Goal: Transaction & Acquisition: Purchase product/service

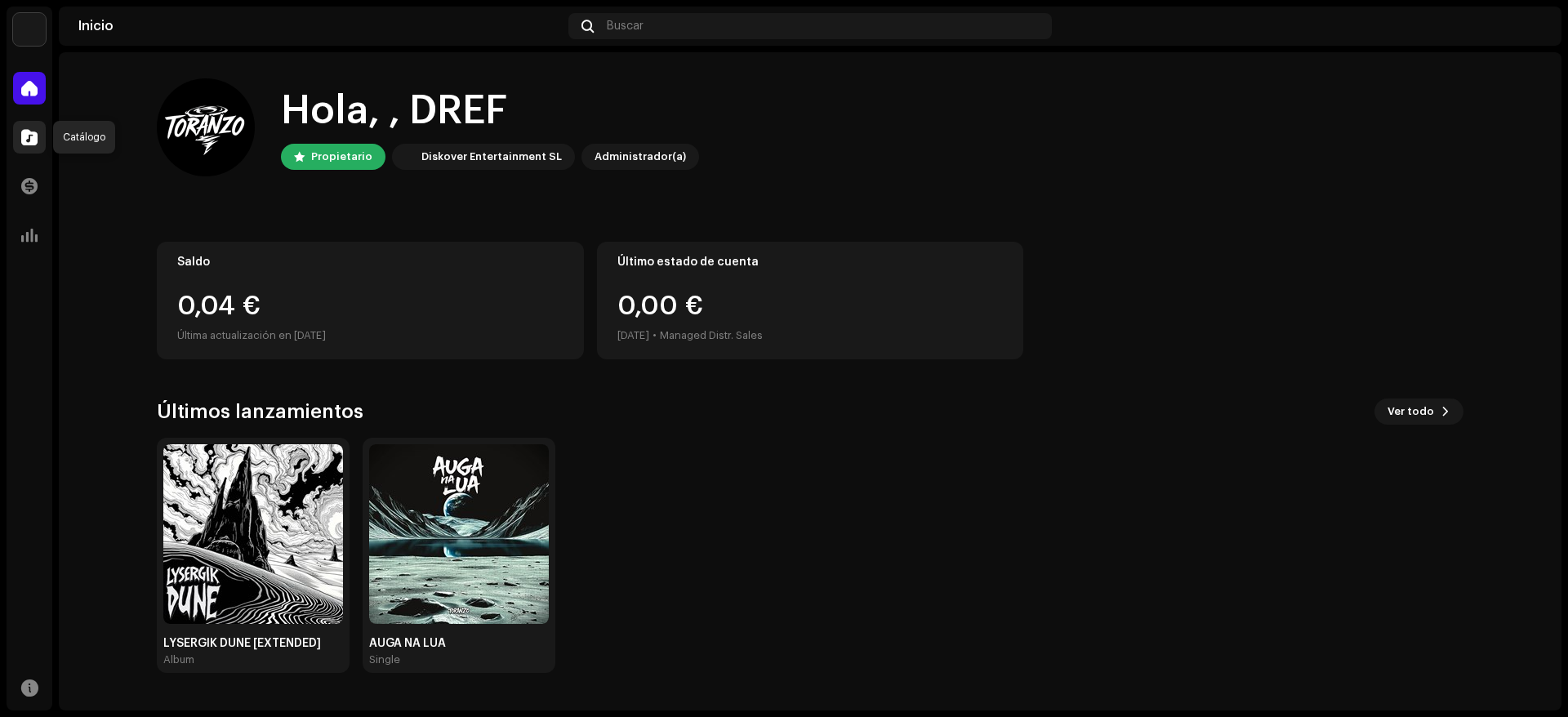
click at [27, 143] on span at bounding box center [29, 137] width 16 height 13
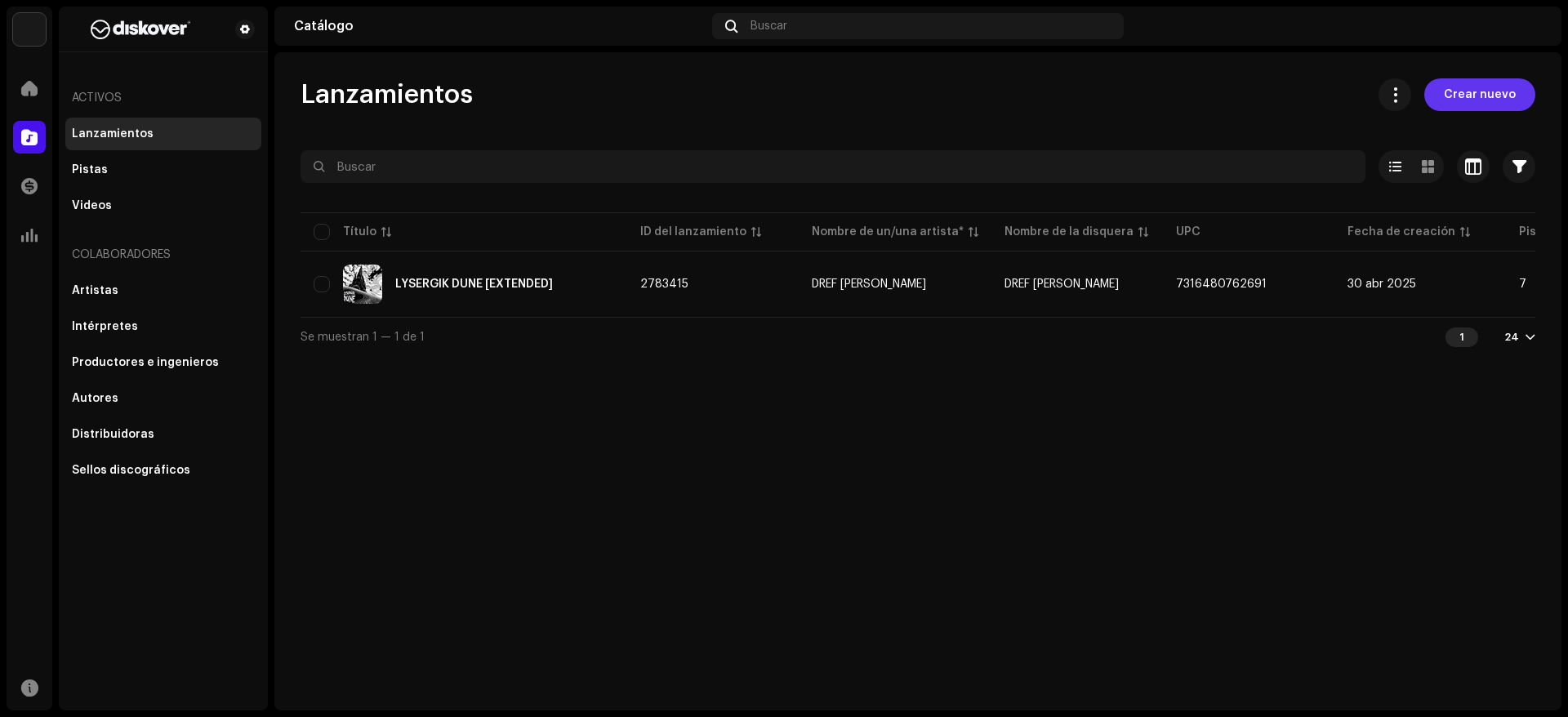
click at [1442, 105] on button "Crear nuevo" at bounding box center [1479, 95] width 111 height 33
click at [1450, 104] on span "Crear nuevo" at bounding box center [1479, 95] width 72 height 33
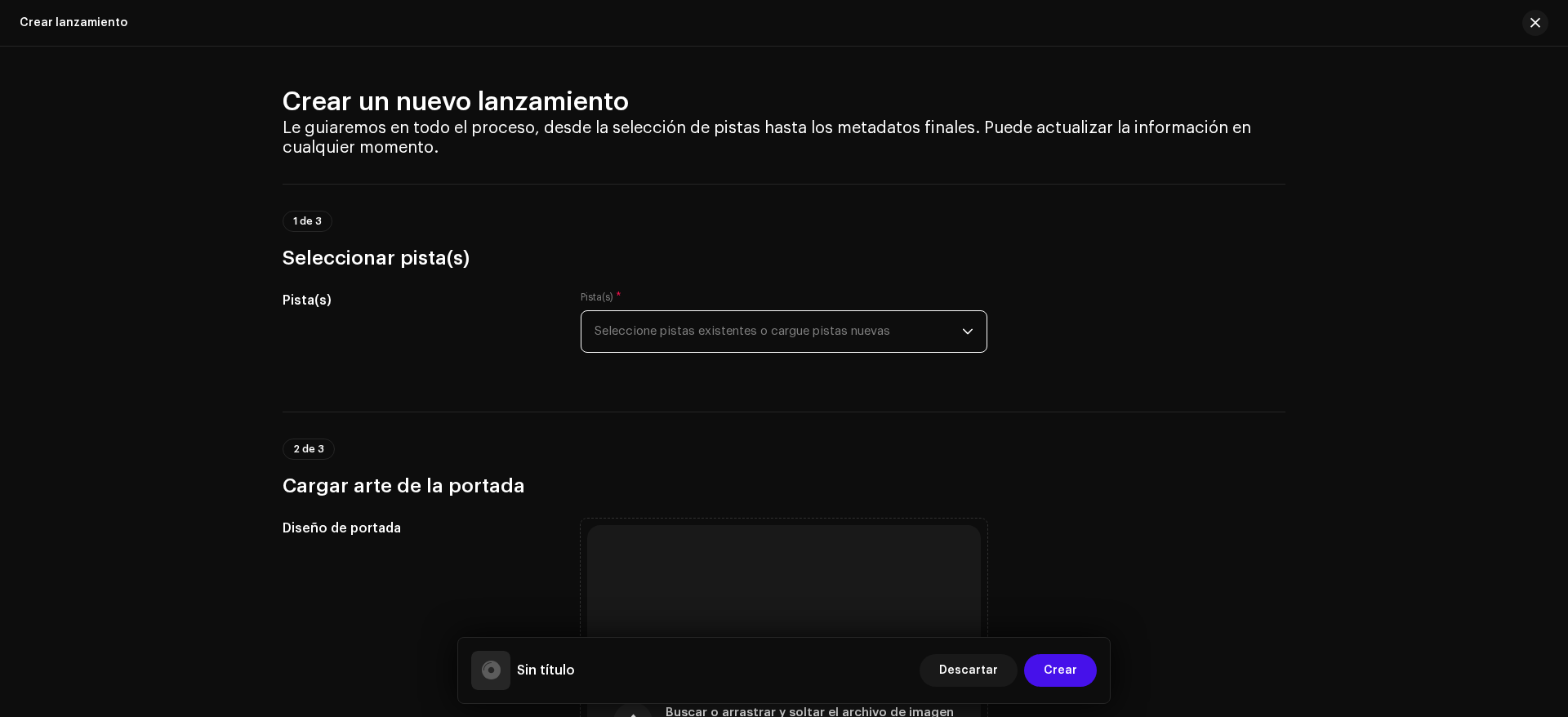
click at [646, 319] on span "Seleccione pistas existentes o cargue pistas nuevas" at bounding box center [778, 332] width 368 height 41
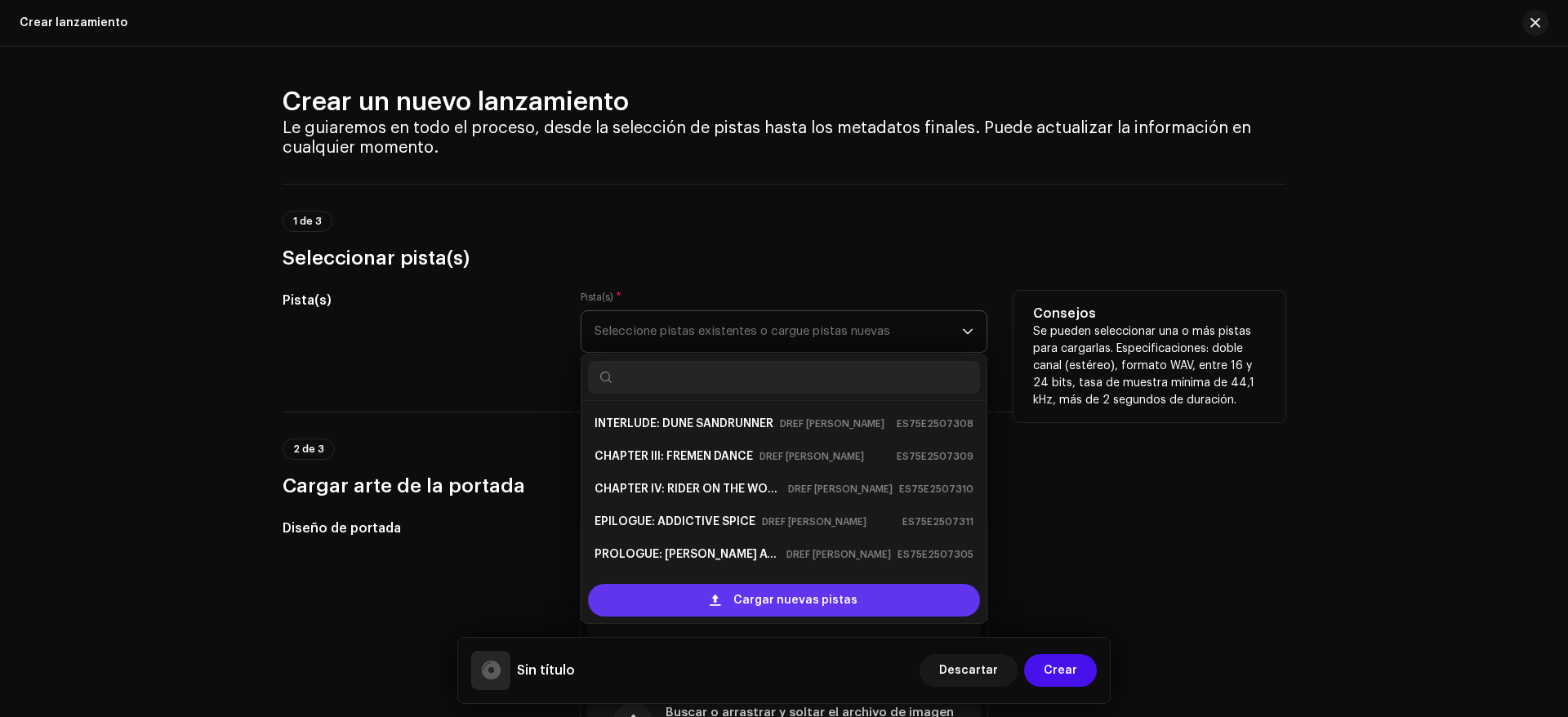
click at [775, 585] on span "Cargar nuevas pistas" at bounding box center [795, 601] width 124 height 33
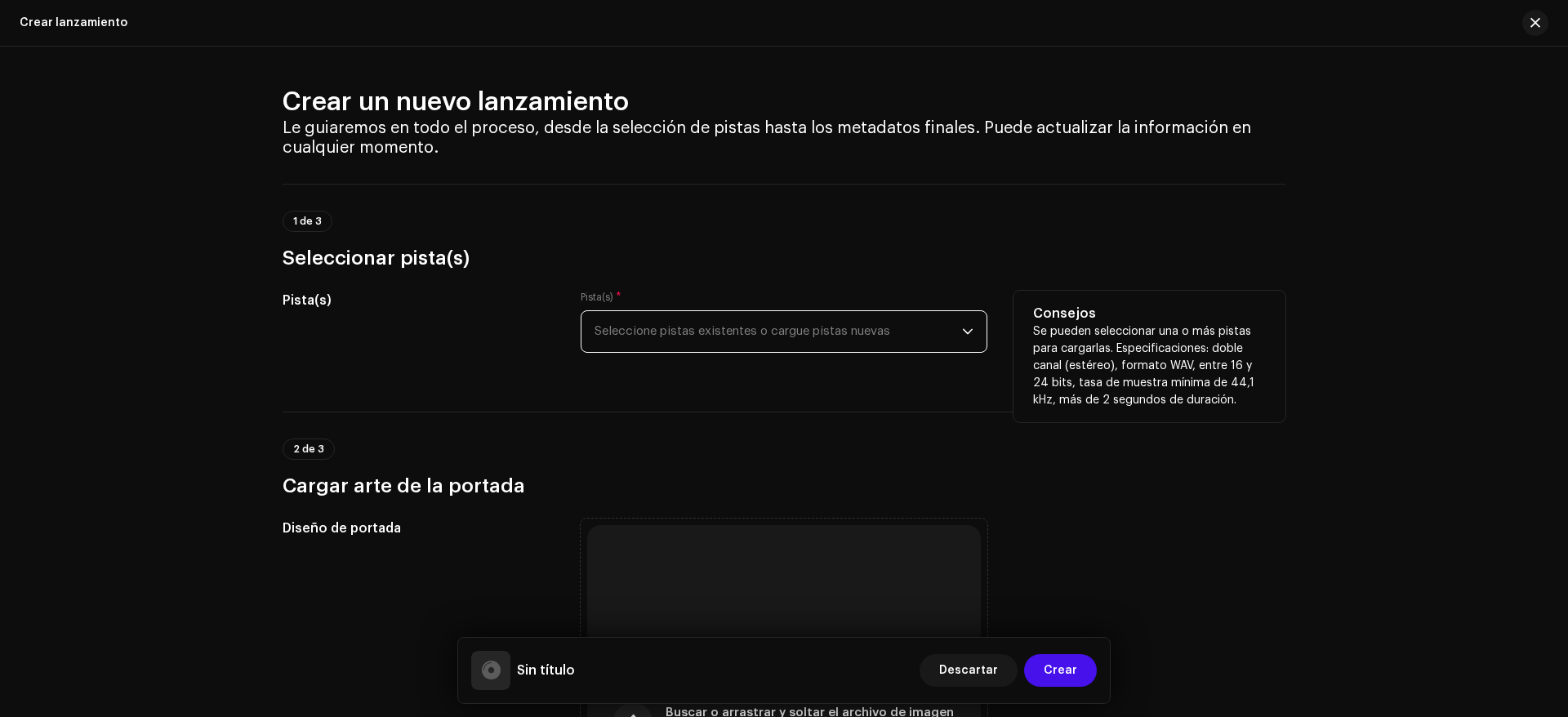
click at [634, 327] on span "Seleccione pistas existentes o cargue pistas nuevas" at bounding box center [778, 332] width 368 height 41
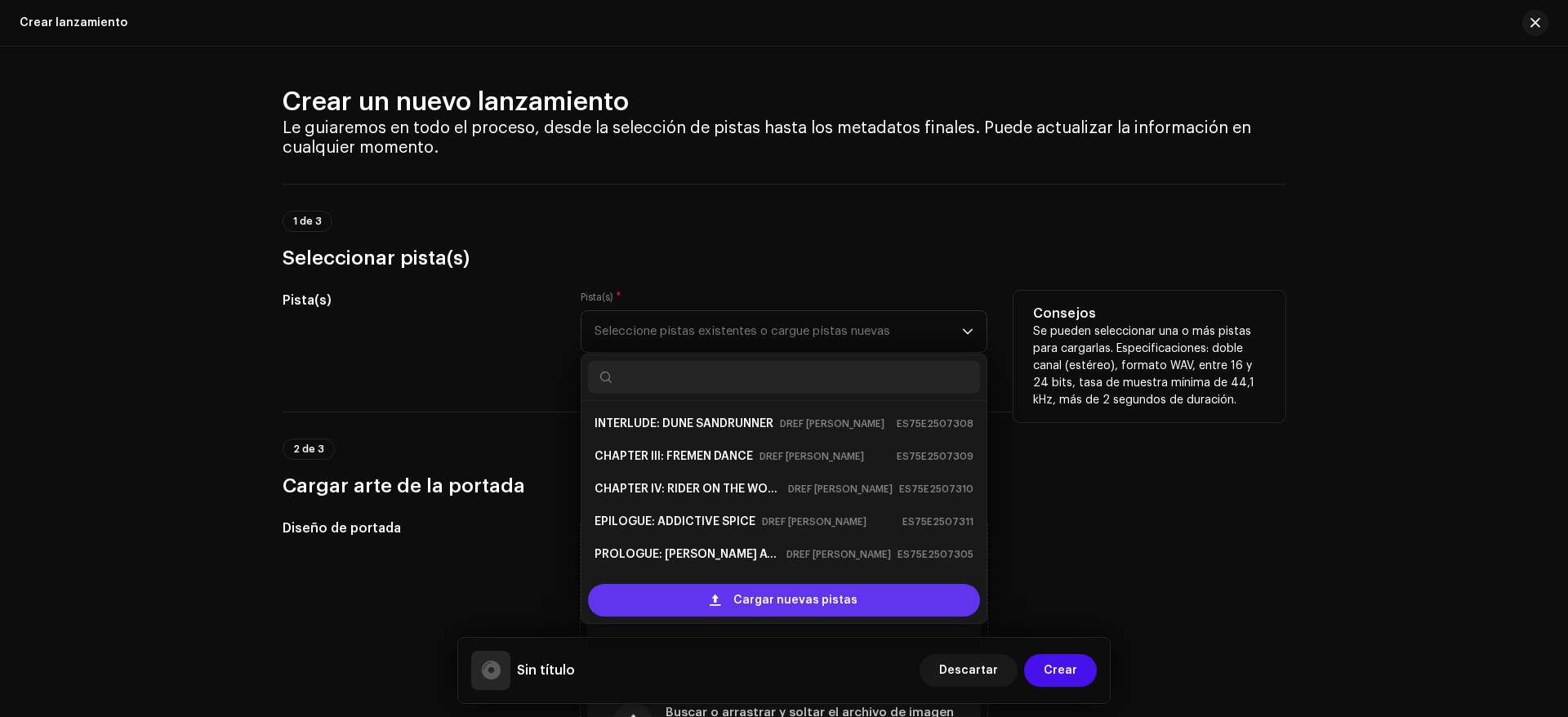
click at [745, 604] on span "Cargar nuevas pistas" at bounding box center [795, 601] width 124 height 33
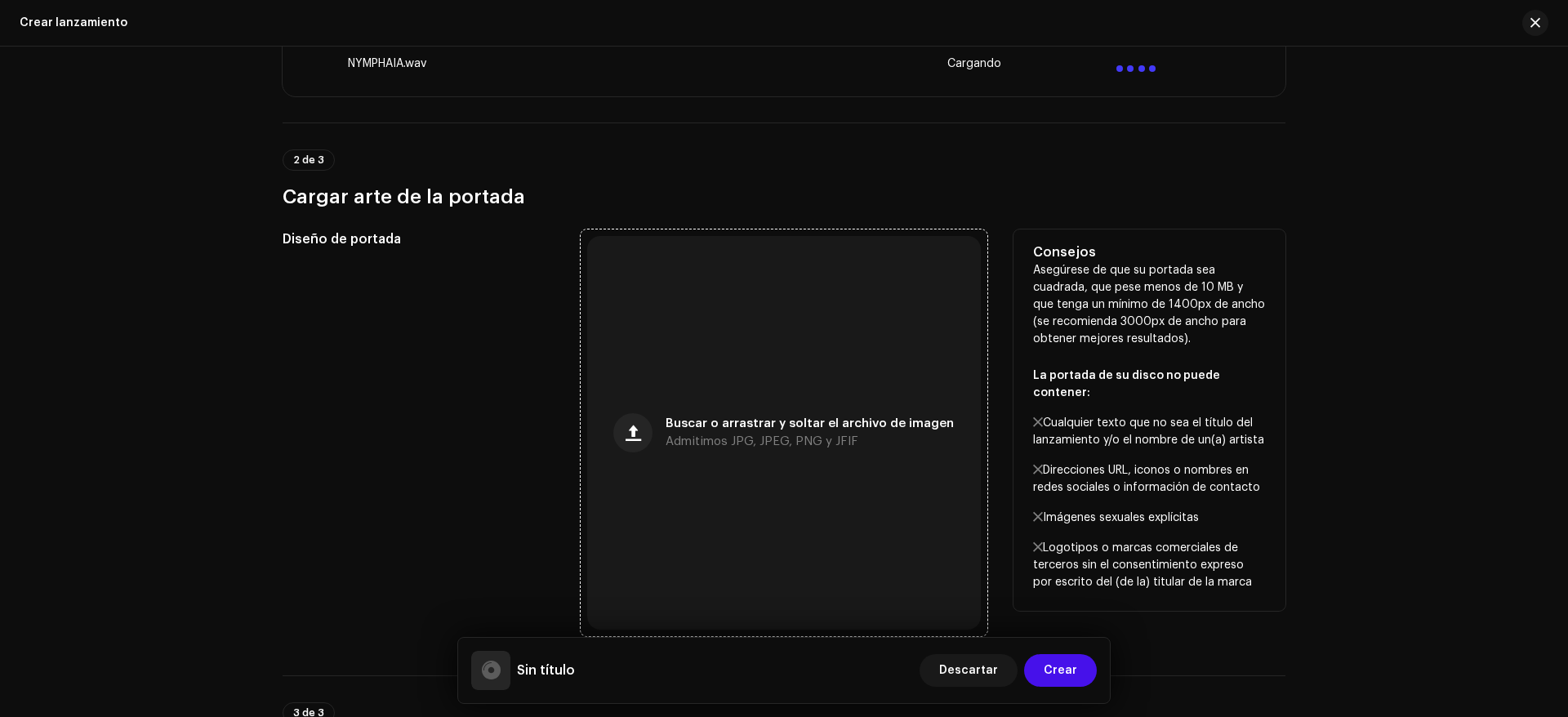
scroll to position [572, 0]
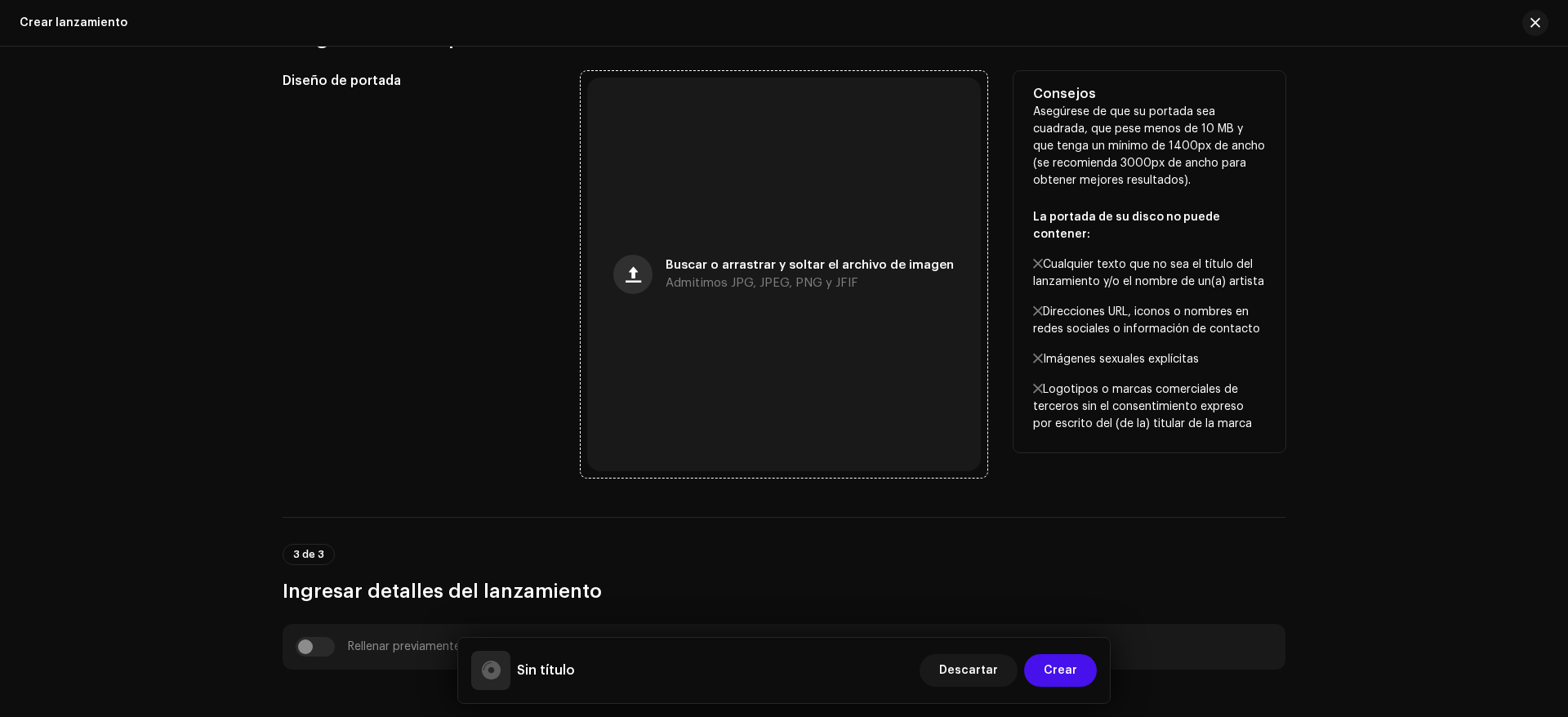
click at [633, 266] on button "button" at bounding box center [633, 274] width 39 height 39
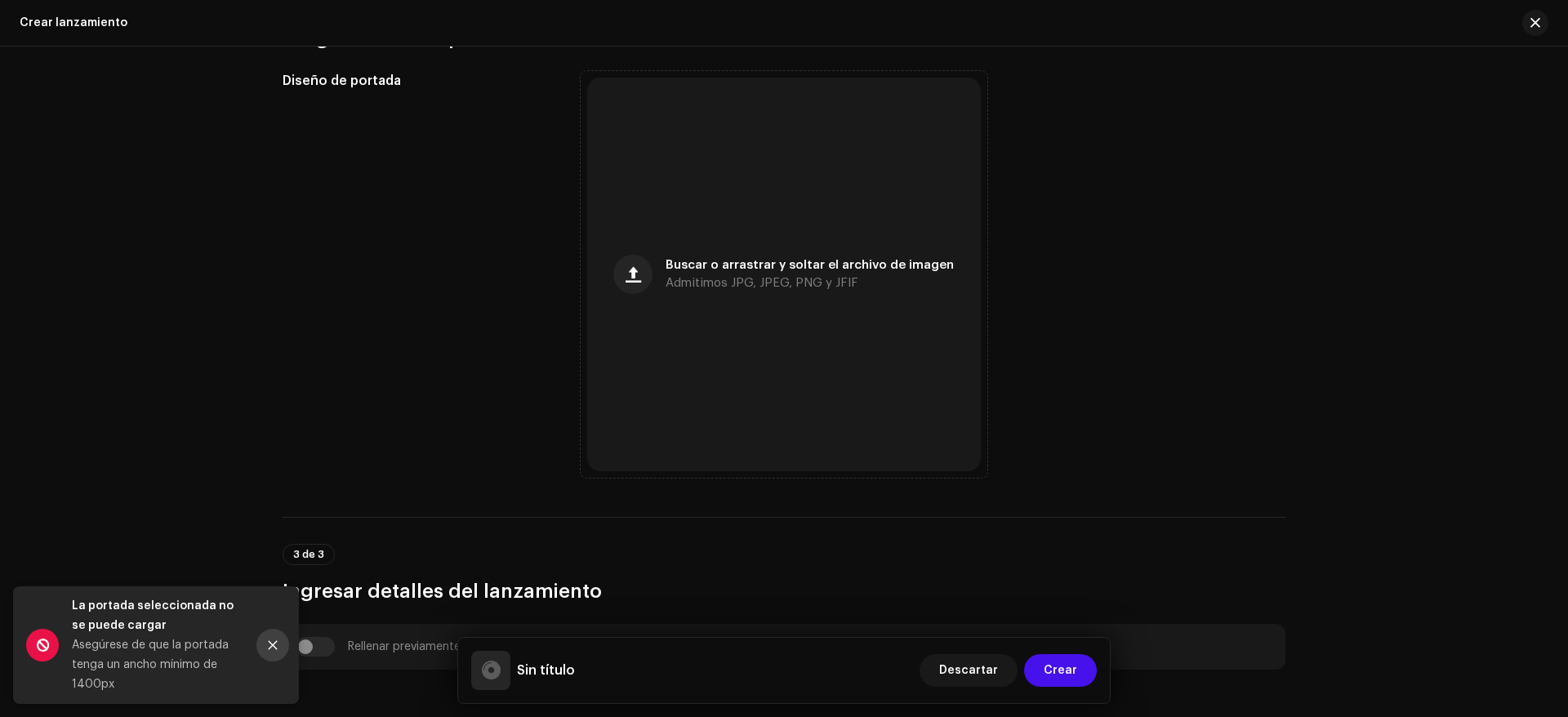
scroll to position [638, 0]
click at [274, 649] on icon "Close" at bounding box center [272, 645] width 11 height 11
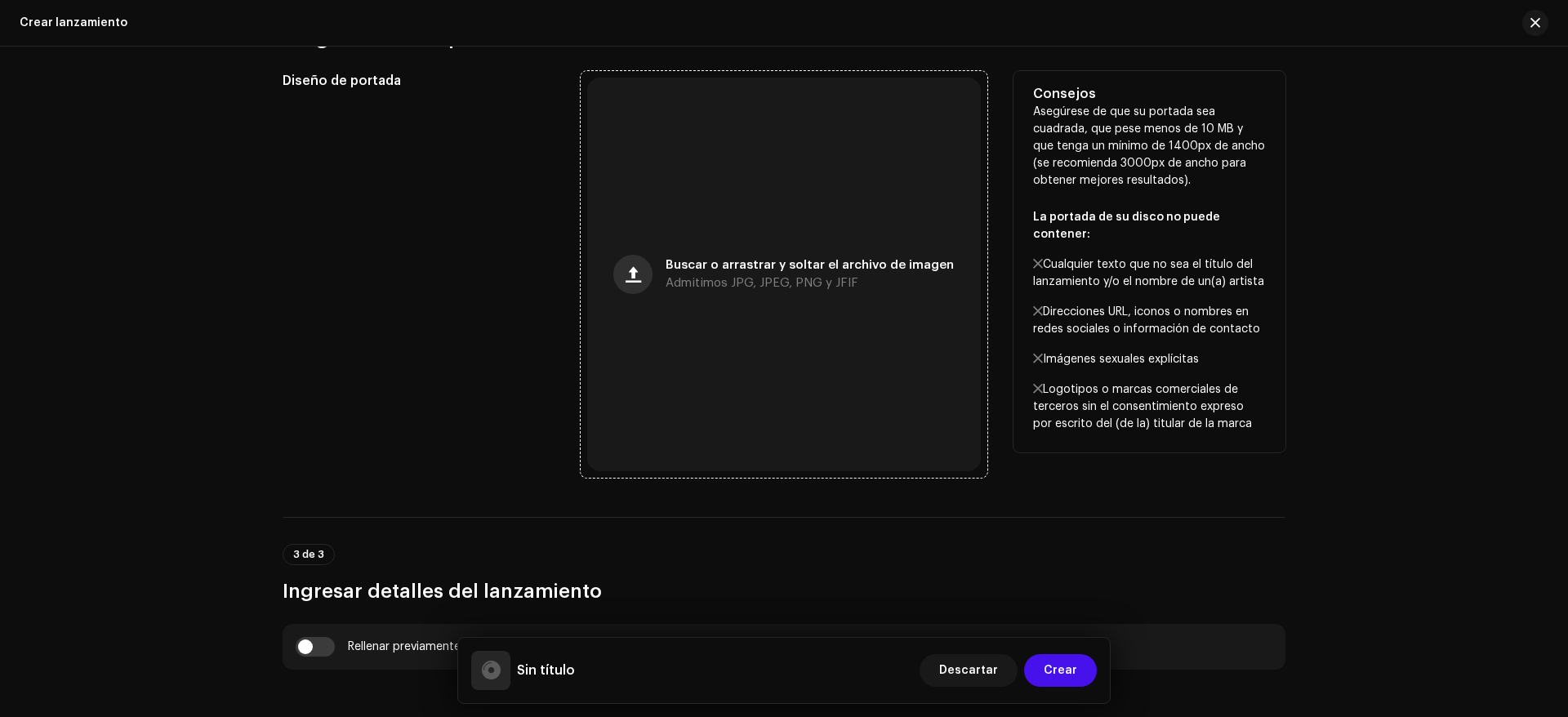
click at [629, 280] on span "button" at bounding box center [633, 274] width 16 height 13
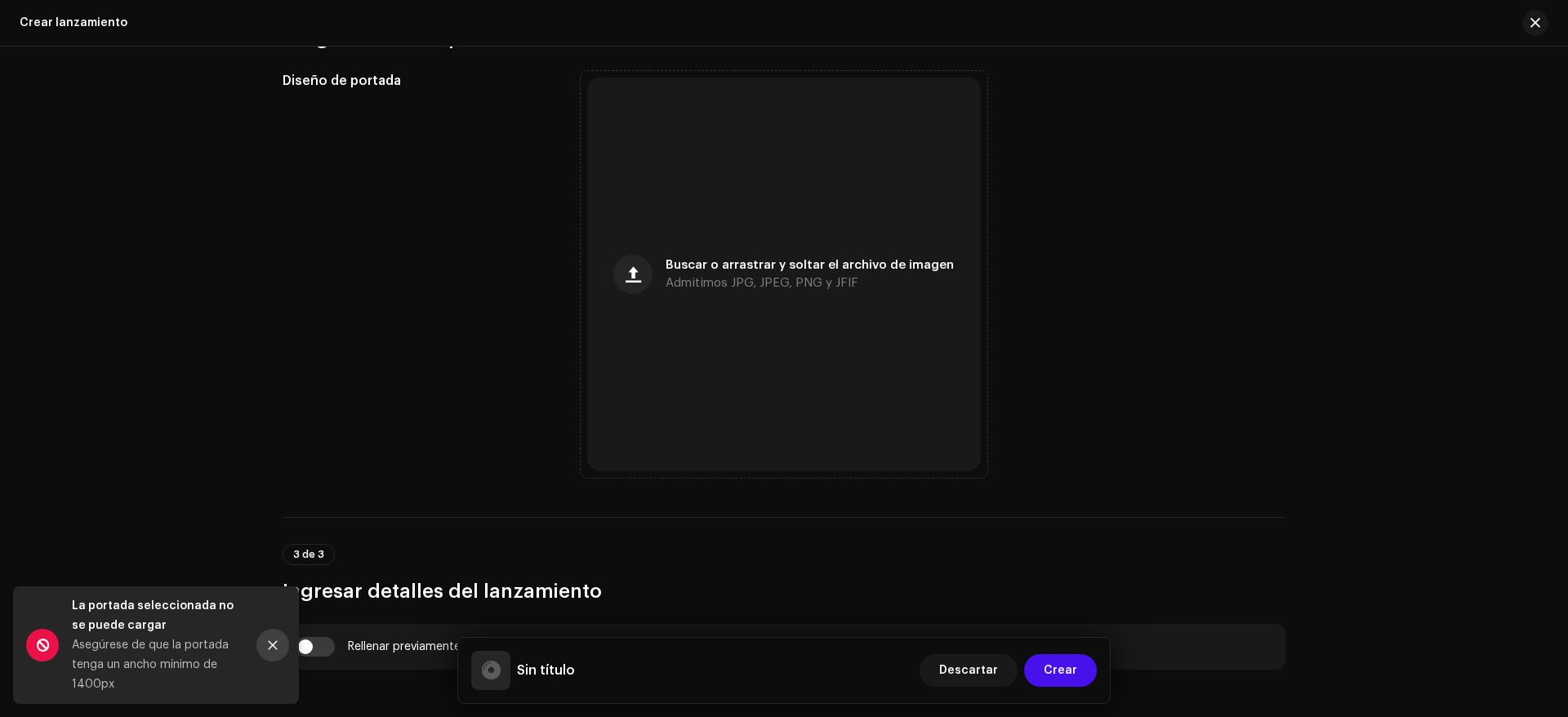
click at [275, 638] on button "Close" at bounding box center [273, 646] width 33 height 33
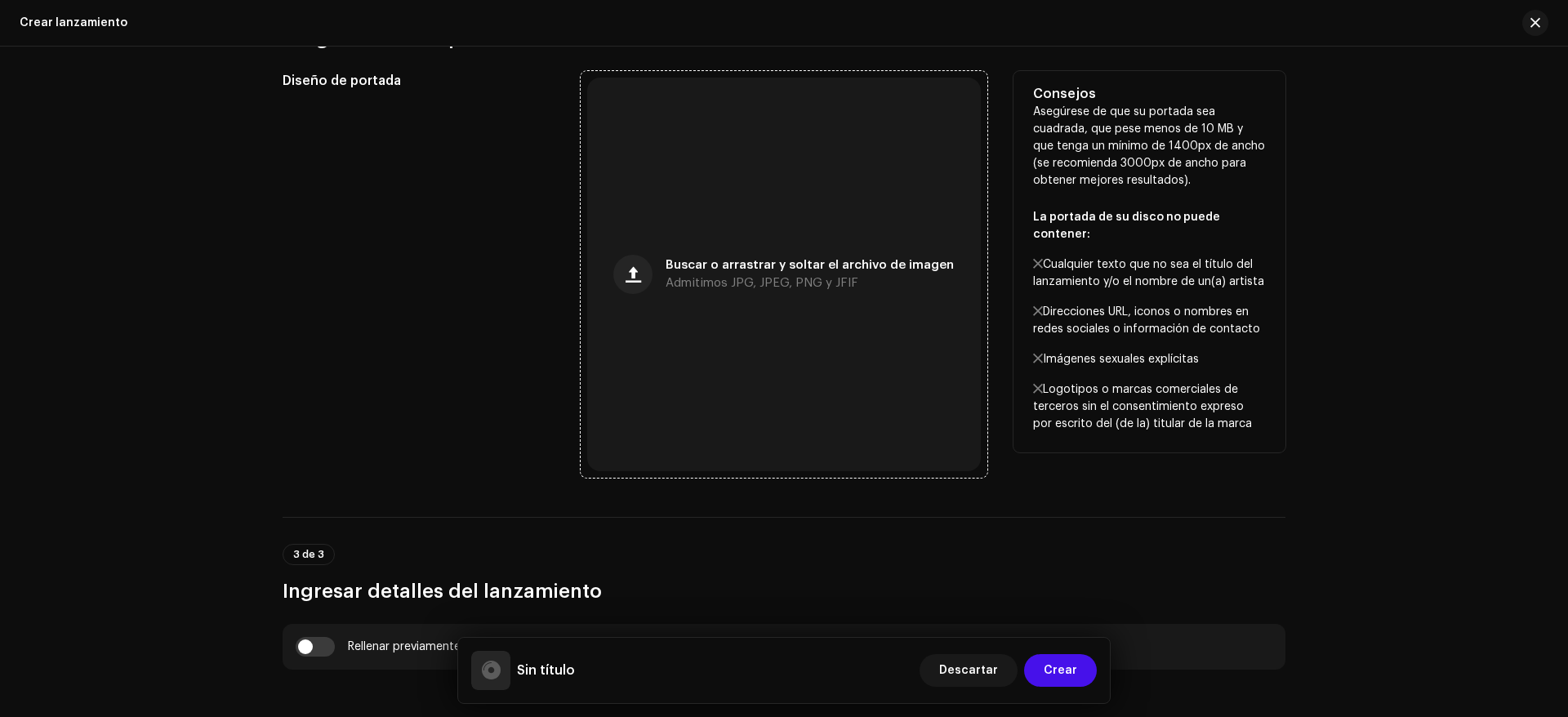
click at [623, 290] on div "Buscar o arrastrar y soltar el archivo de imagen Admitimos JPG, JPEG, PNG y JFIF" at bounding box center [784, 274] width 394 height 394
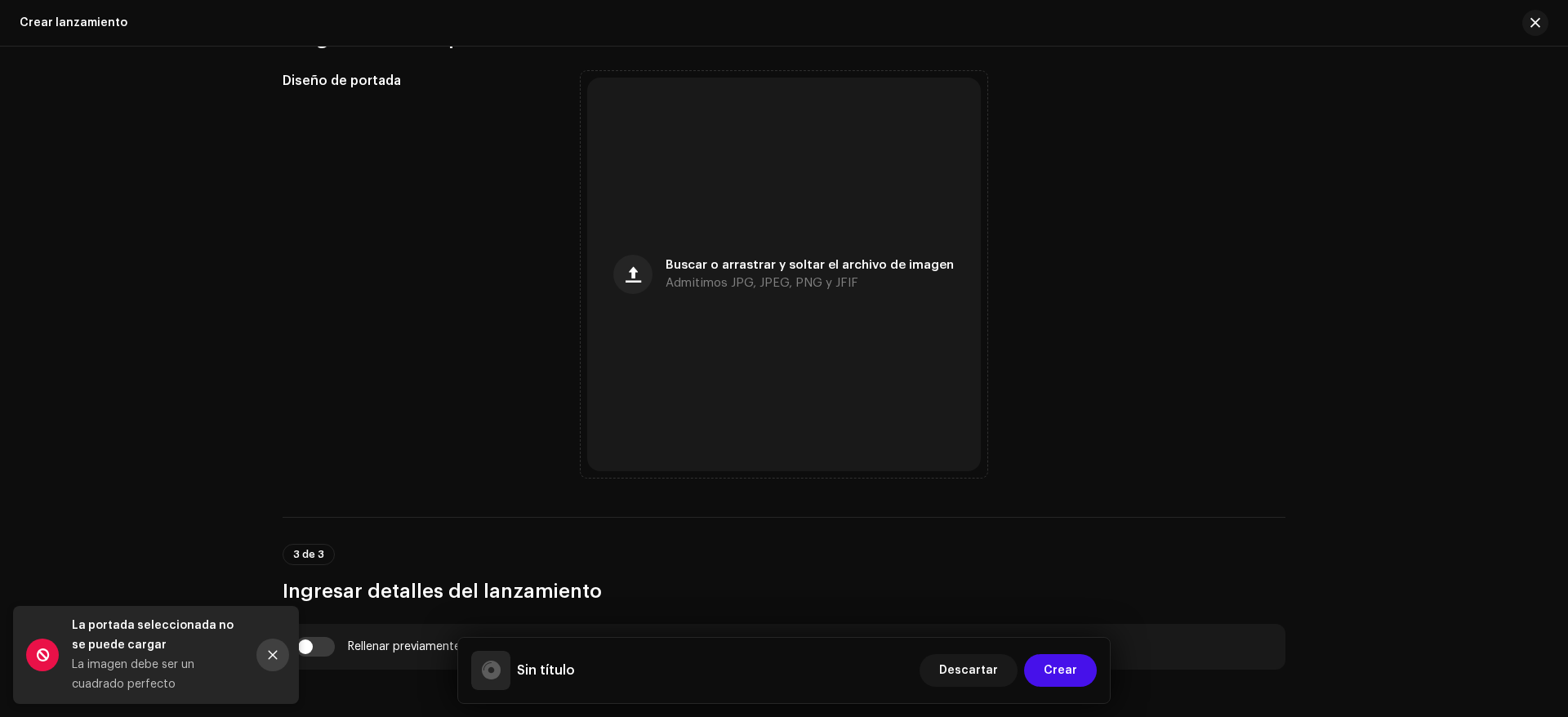
click at [285, 647] on button "Close" at bounding box center [273, 655] width 33 height 33
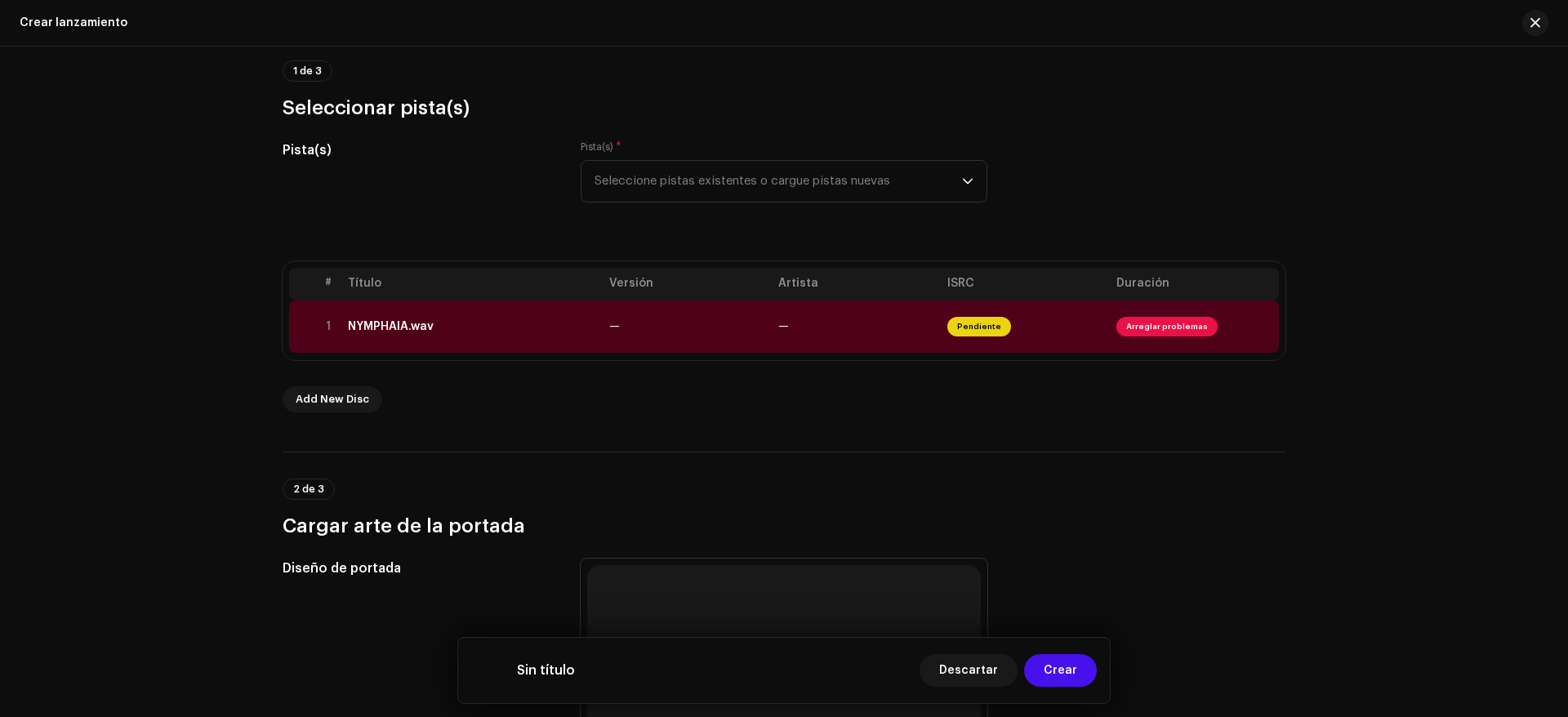
scroll to position [163, 0]
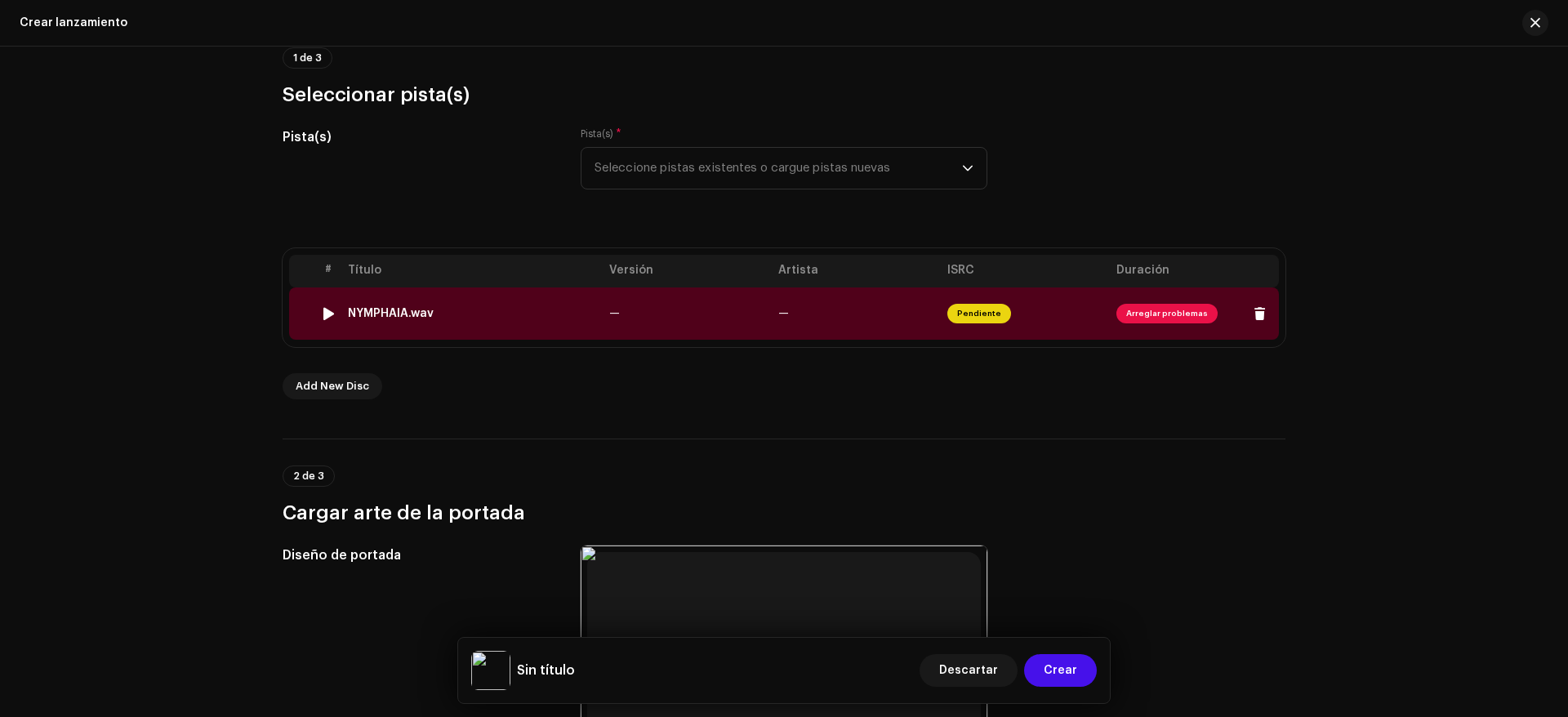
click at [1129, 314] on span "Arreglar problemas" at bounding box center [1167, 313] width 102 height 20
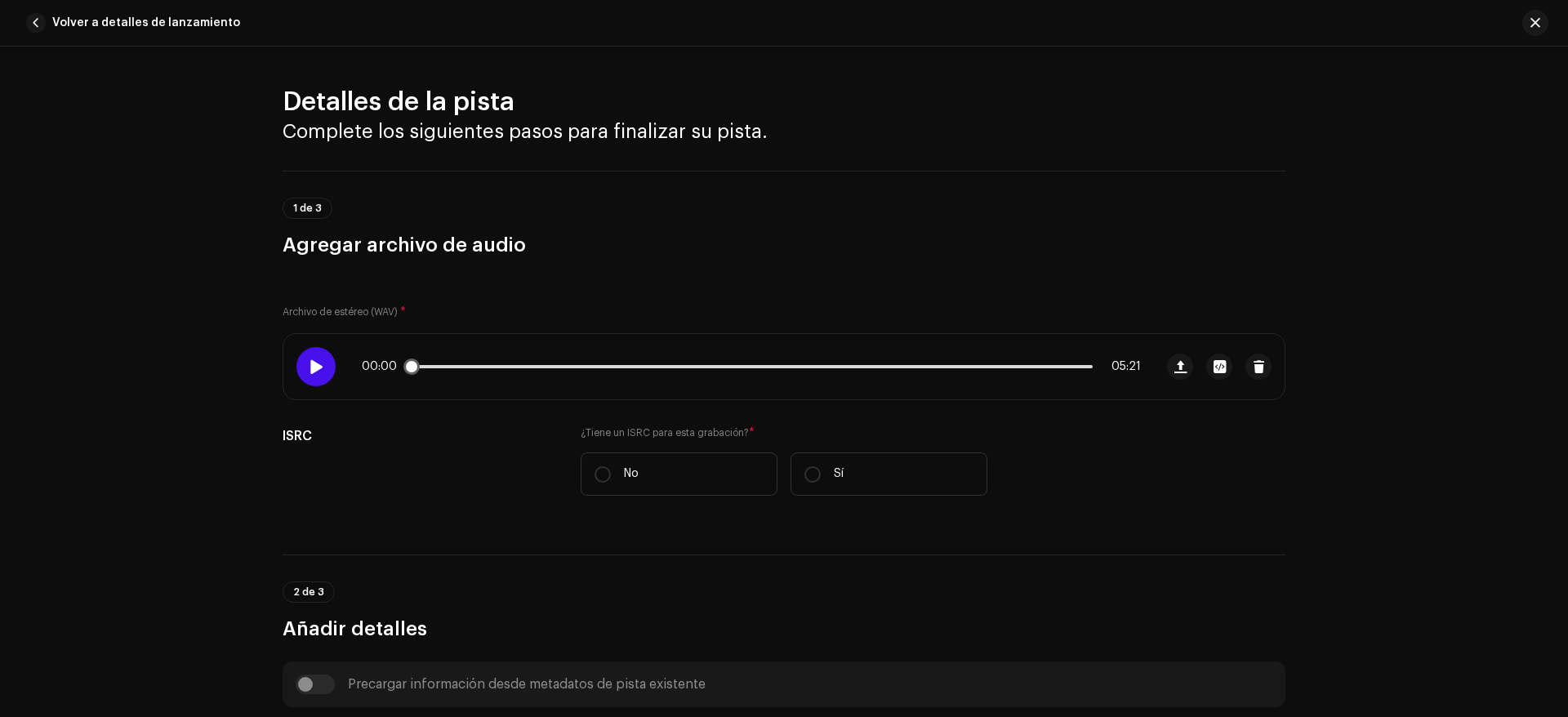
click at [323, 374] on div at bounding box center [316, 366] width 39 height 39
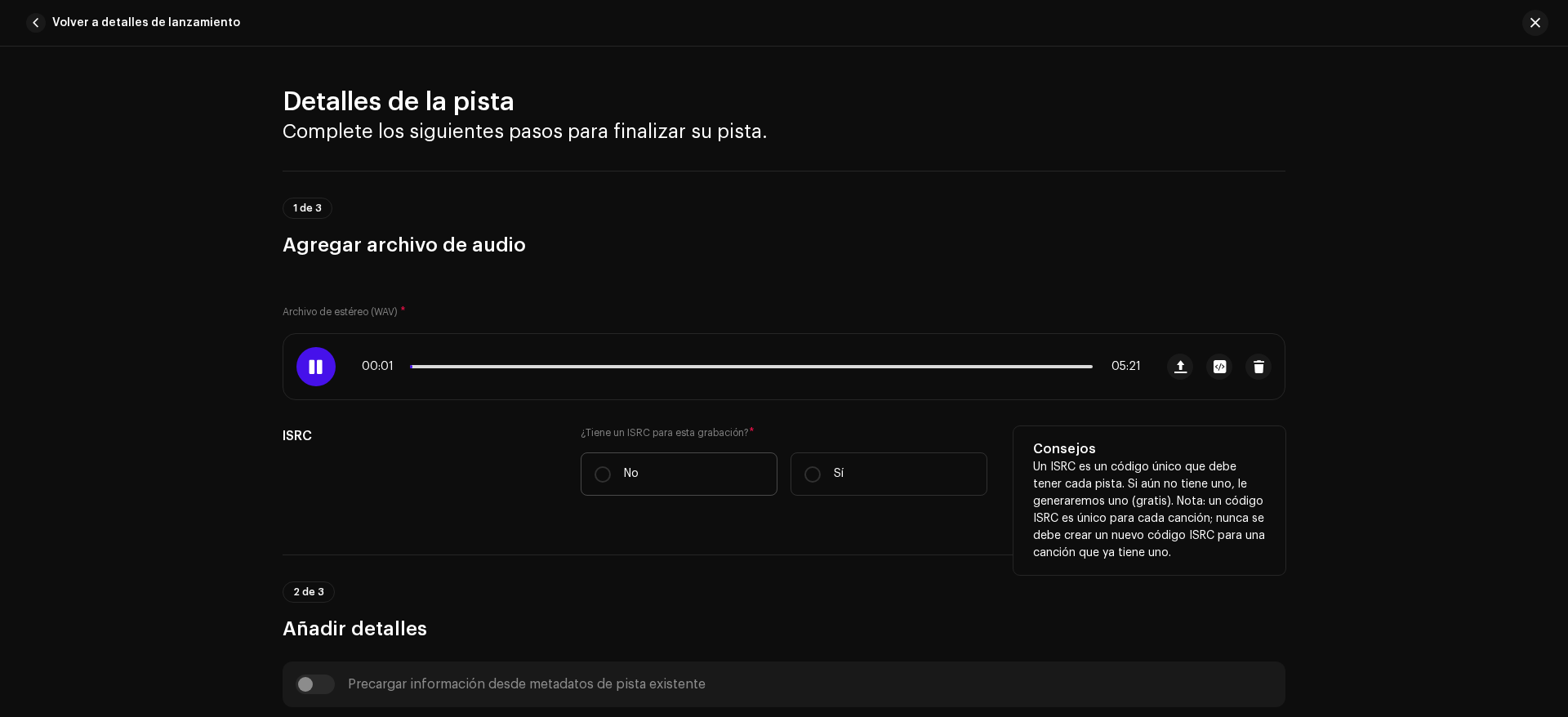
click at [584, 472] on label "No" at bounding box center [679, 474] width 197 height 43
click at [594, 472] on input "No" at bounding box center [602, 474] width 16 height 16
radio input "true"
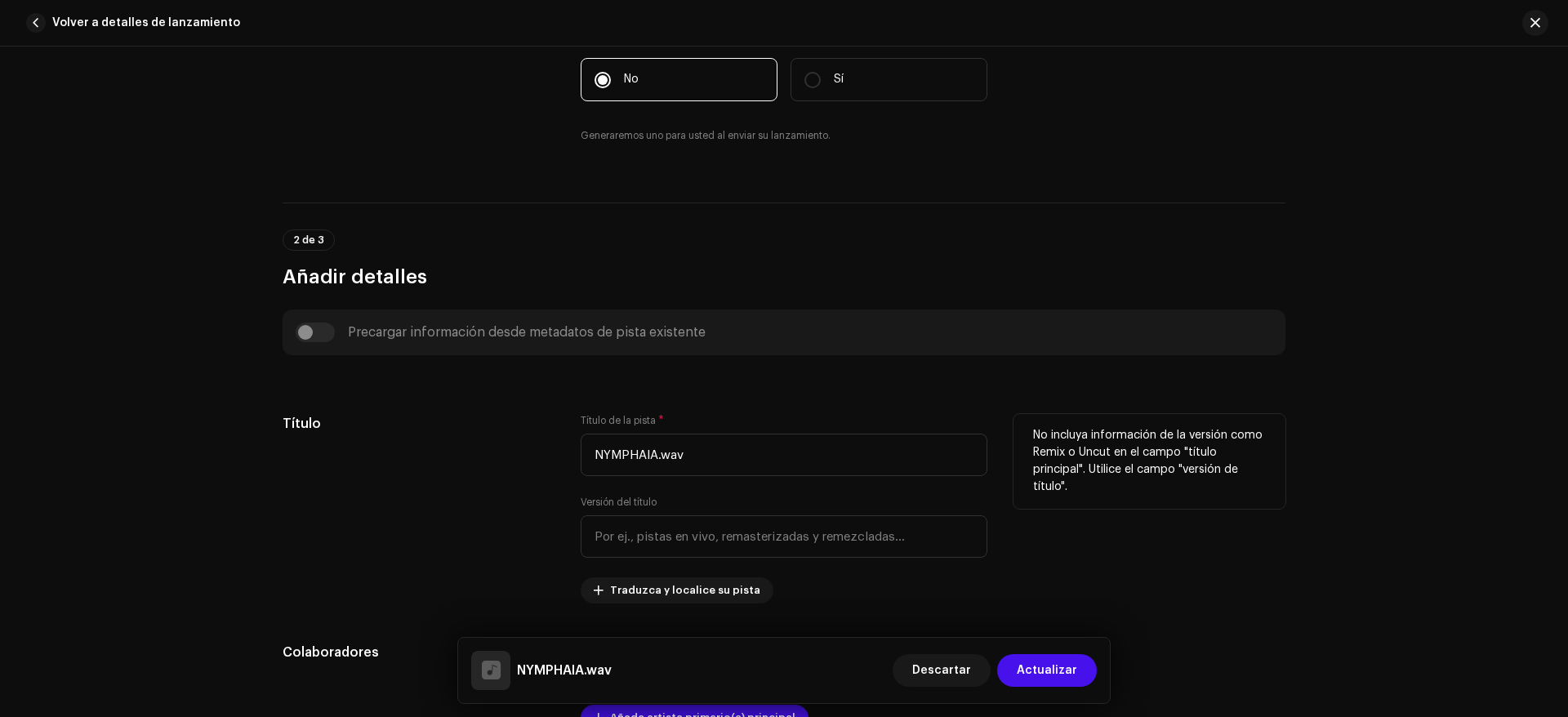
scroll to position [409, 0]
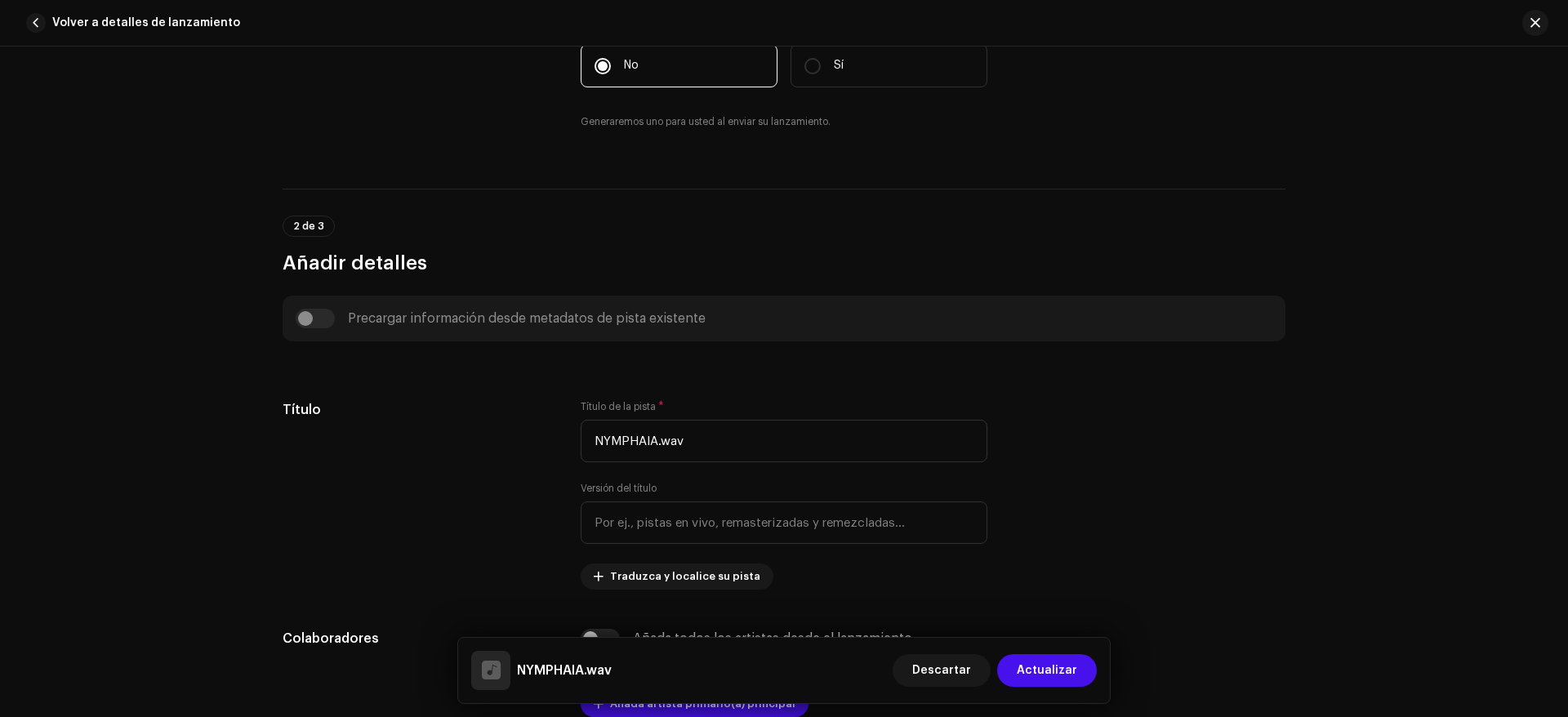
click at [321, 312] on div "Precargar información desde metadatos de pista existente" at bounding box center [784, 319] width 977 height 20
click at [299, 310] on div "Precargar información desde metadatos de pista existente" at bounding box center [784, 319] width 977 height 20
click at [307, 317] on div "Precargar información desde metadatos de pista existente" at bounding box center [784, 319] width 977 height 20
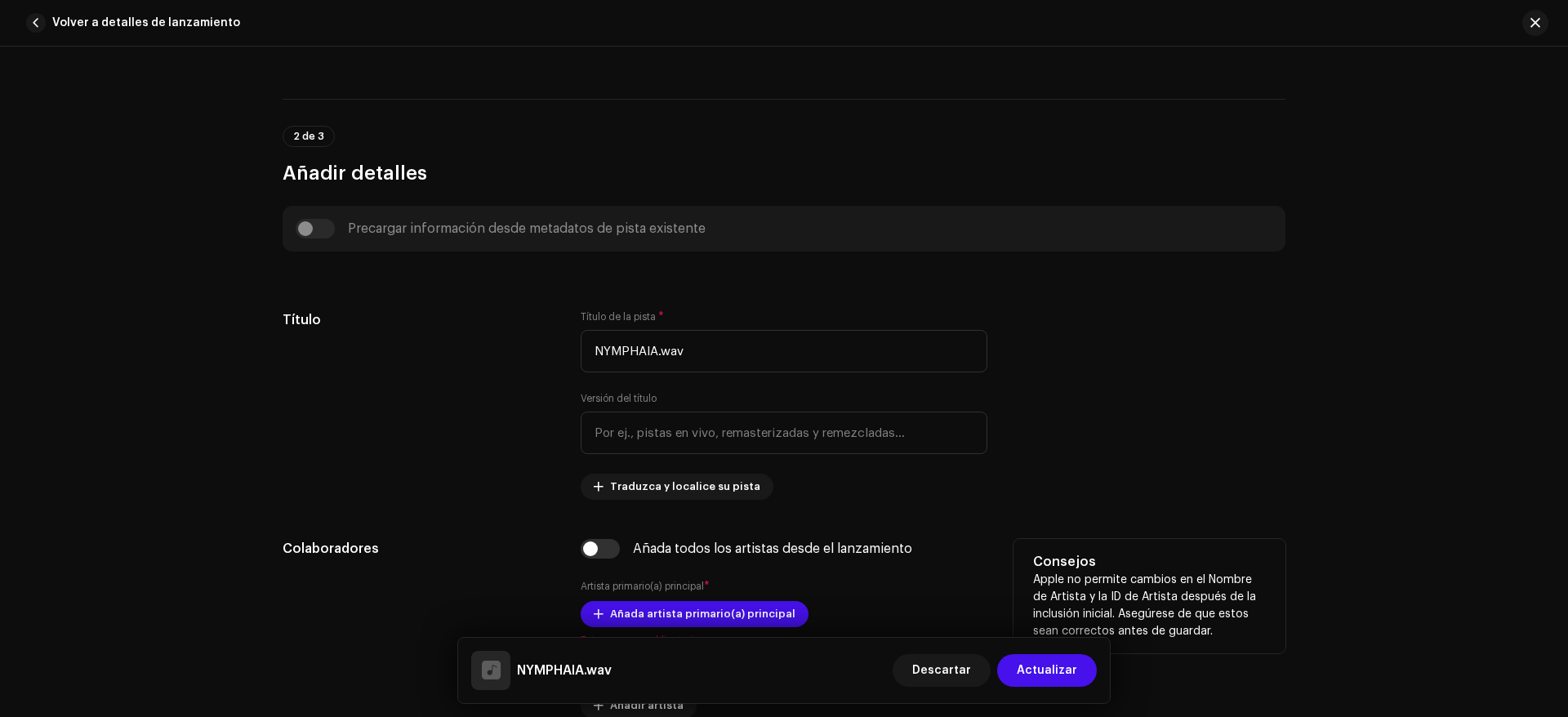
scroll to position [654, 0]
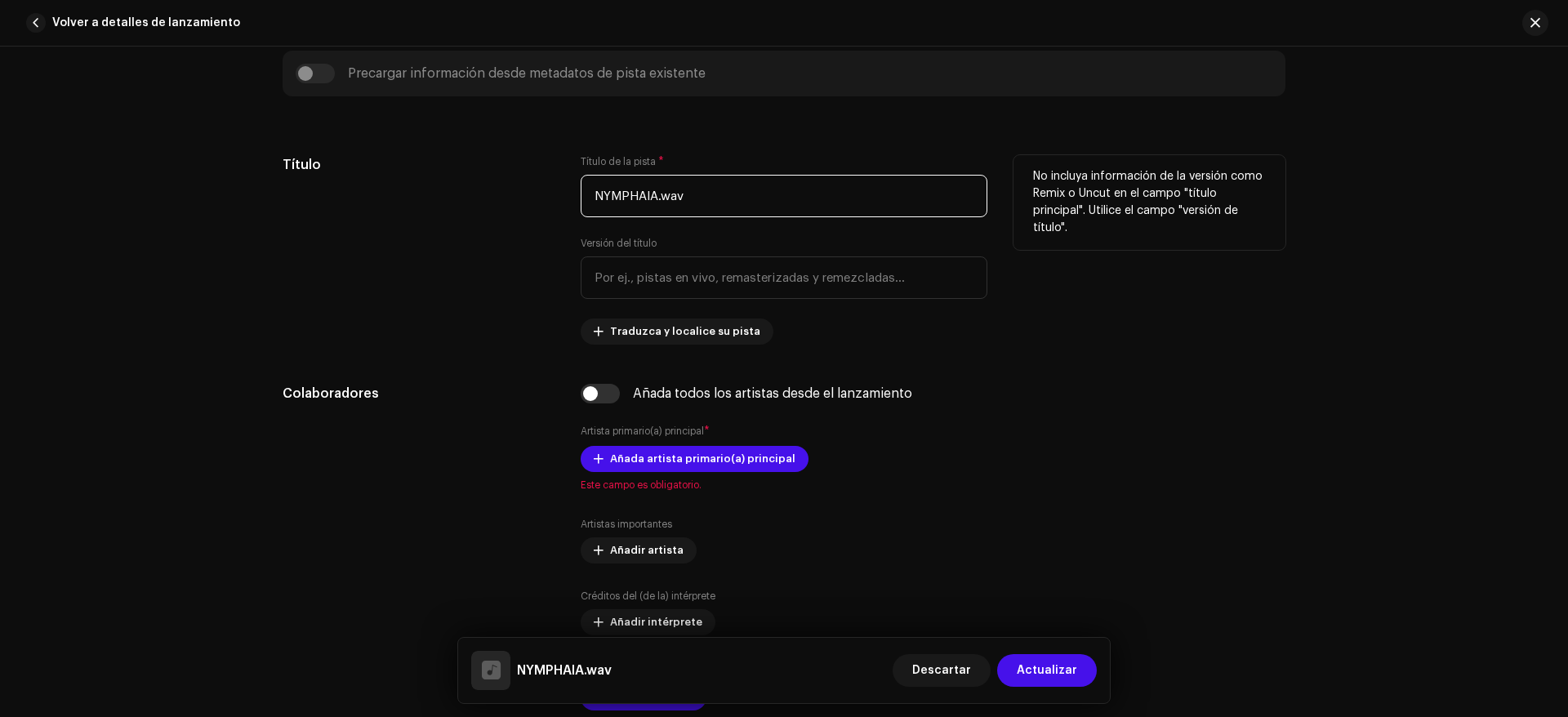
click at [690, 197] on input "NYMPHAIA.wav" at bounding box center [784, 195] width 407 height 43
drag, startPoint x: 690, startPoint y: 197, endPoint x: 653, endPoint y: 201, distance: 37.2
click at [653, 201] on input "NYMPHAIA.wav" at bounding box center [784, 195] width 407 height 43
type input "NYMPHAIA"
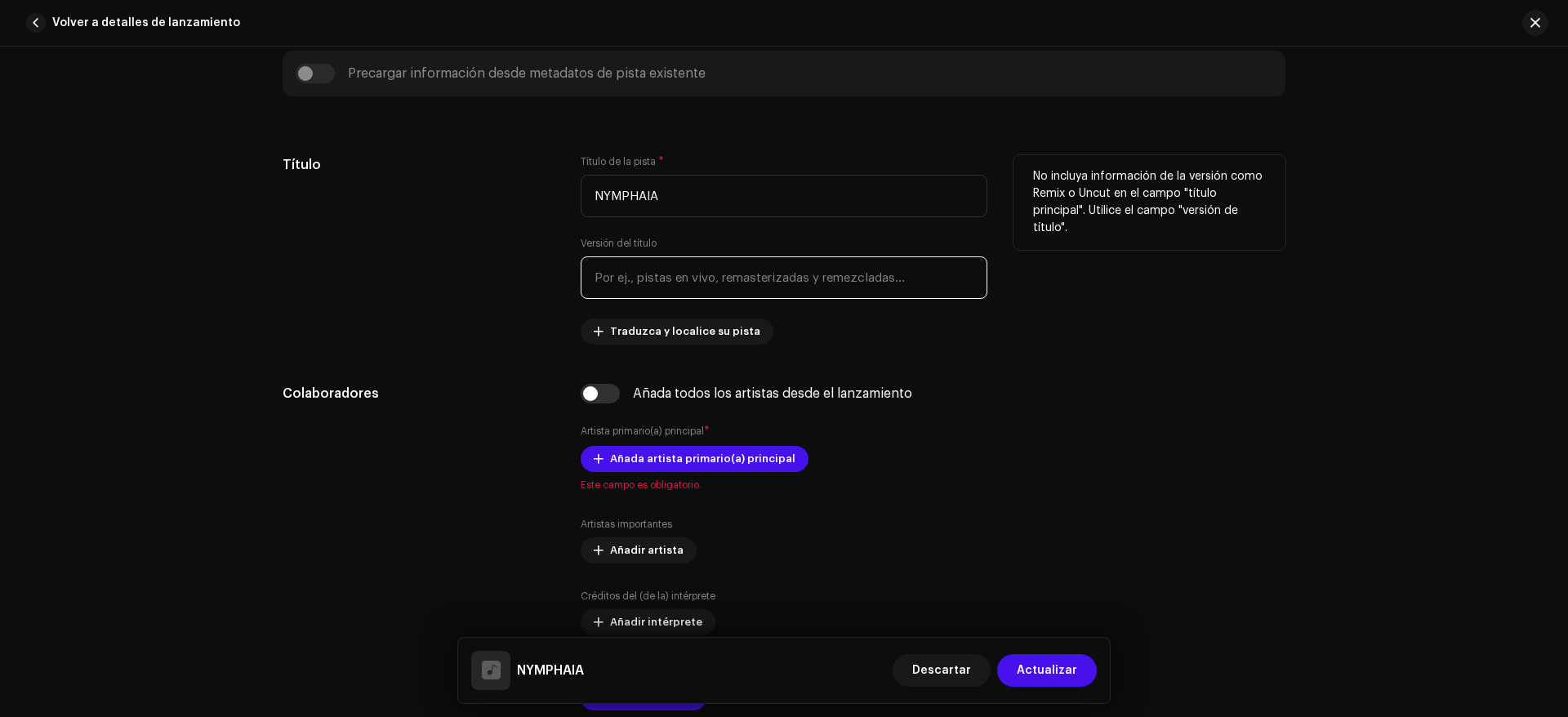
click at [631, 284] on input "text" at bounding box center [784, 278] width 407 height 43
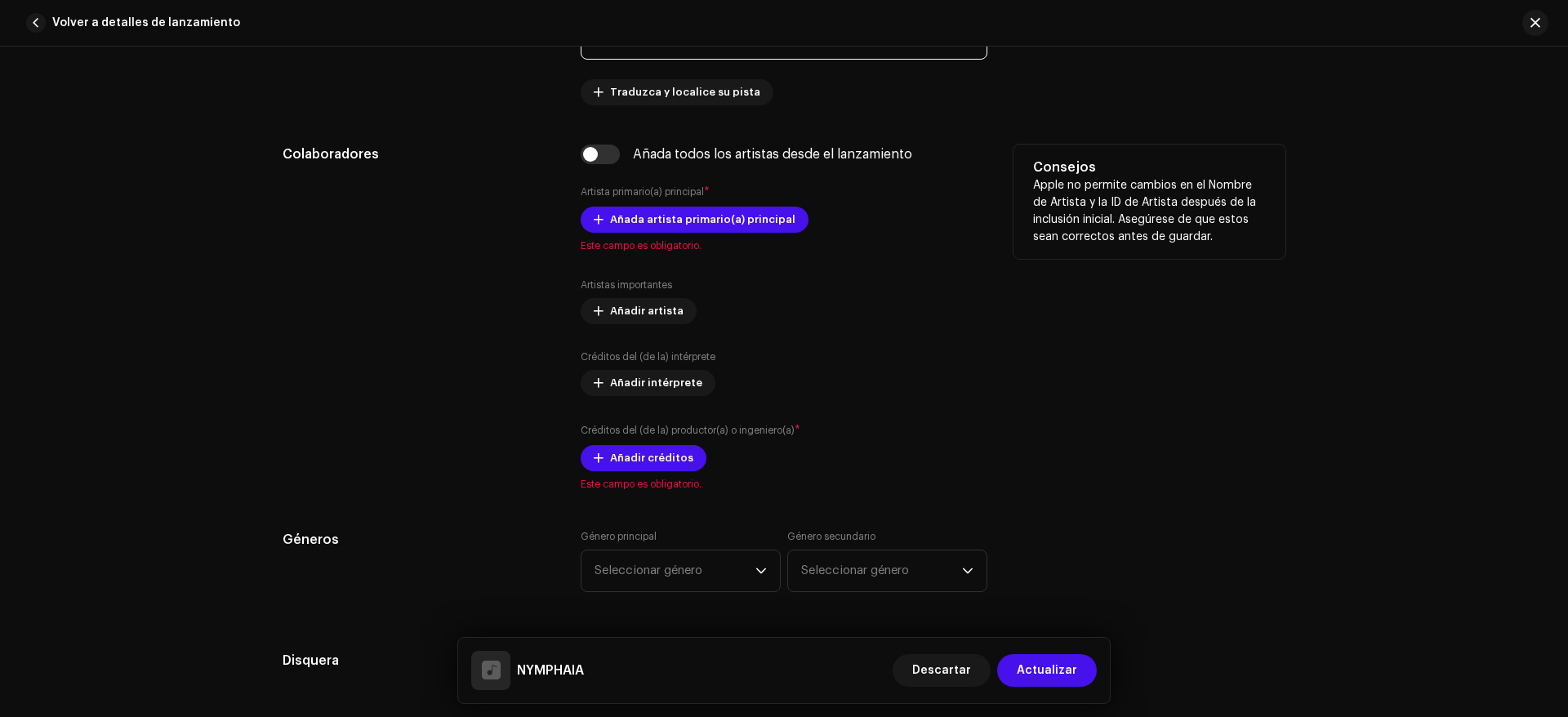
scroll to position [898, 0]
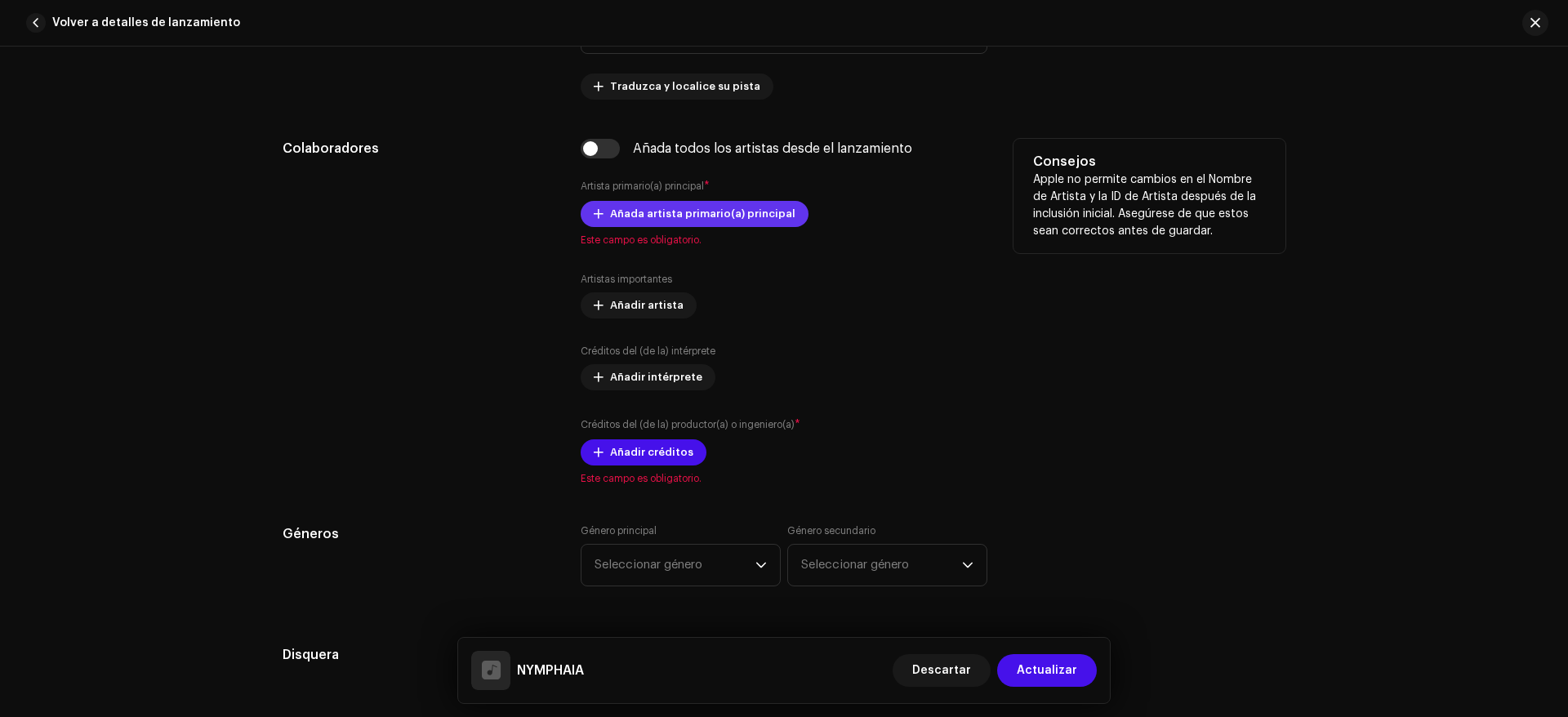
click at [676, 220] on span "Añada artista primario(a) principal" at bounding box center [703, 214] width 186 height 33
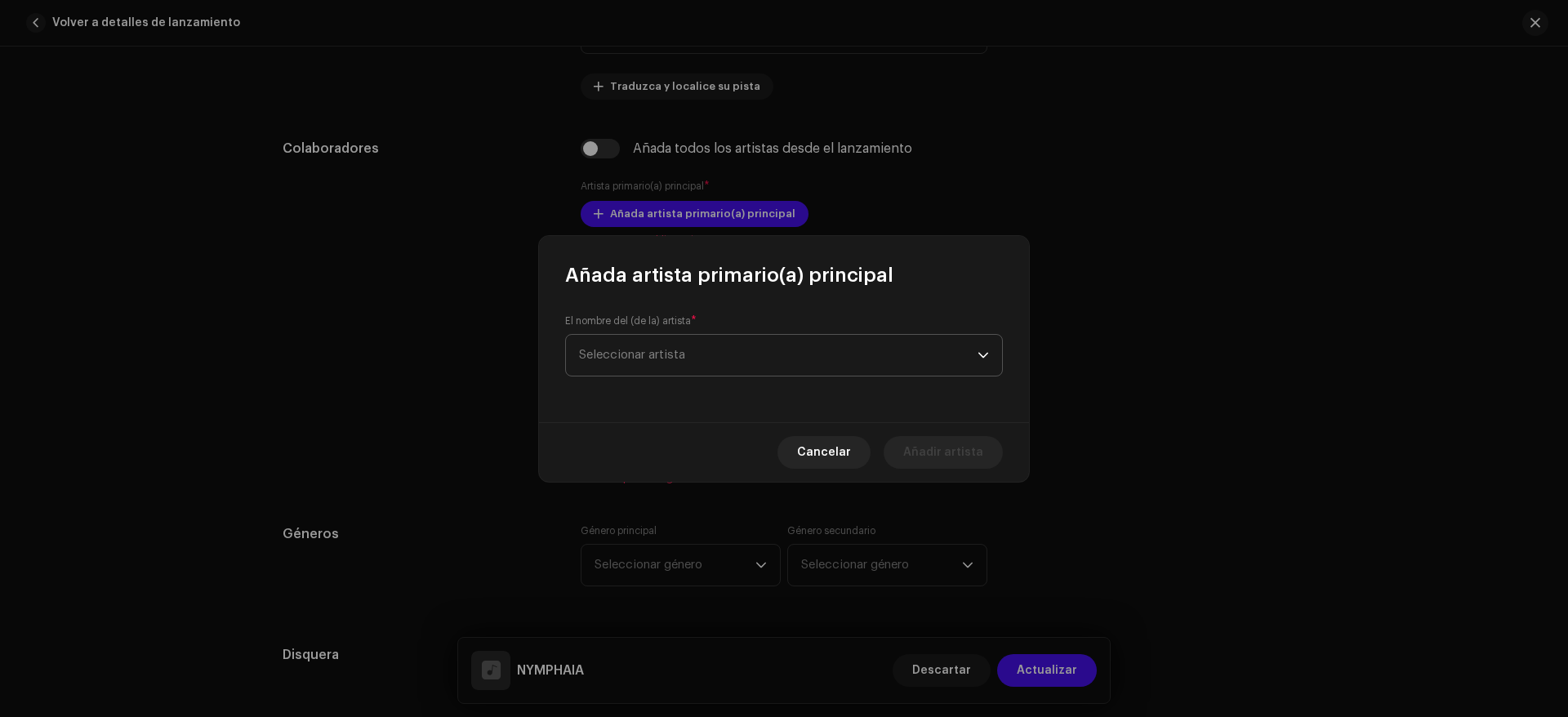
click at [666, 346] on span "Seleccionar artista" at bounding box center [777, 355] width 398 height 41
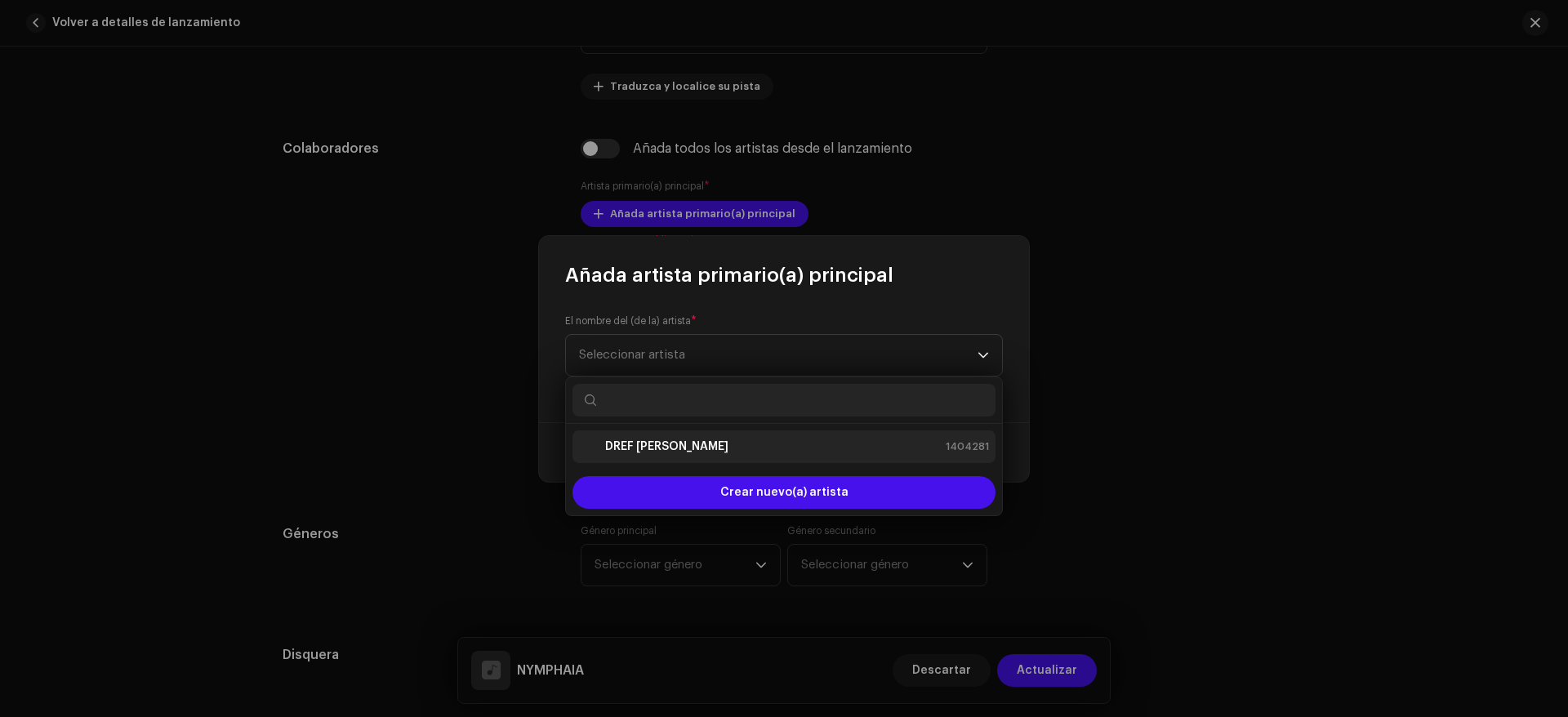
click at [661, 445] on strong "DREF [PERSON_NAME]" at bounding box center [666, 446] width 123 height 16
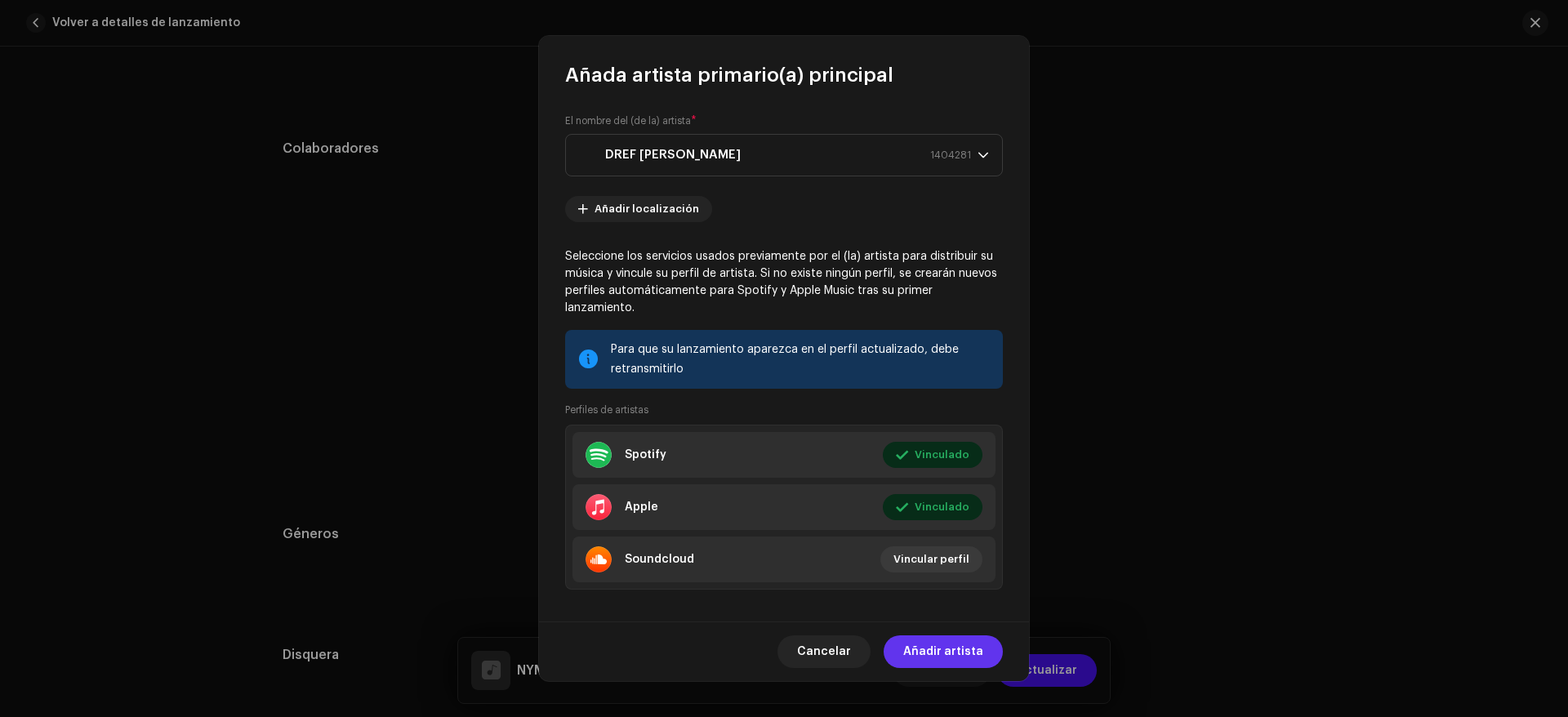
click at [932, 658] on span "Añadir artista" at bounding box center [943, 652] width 80 height 33
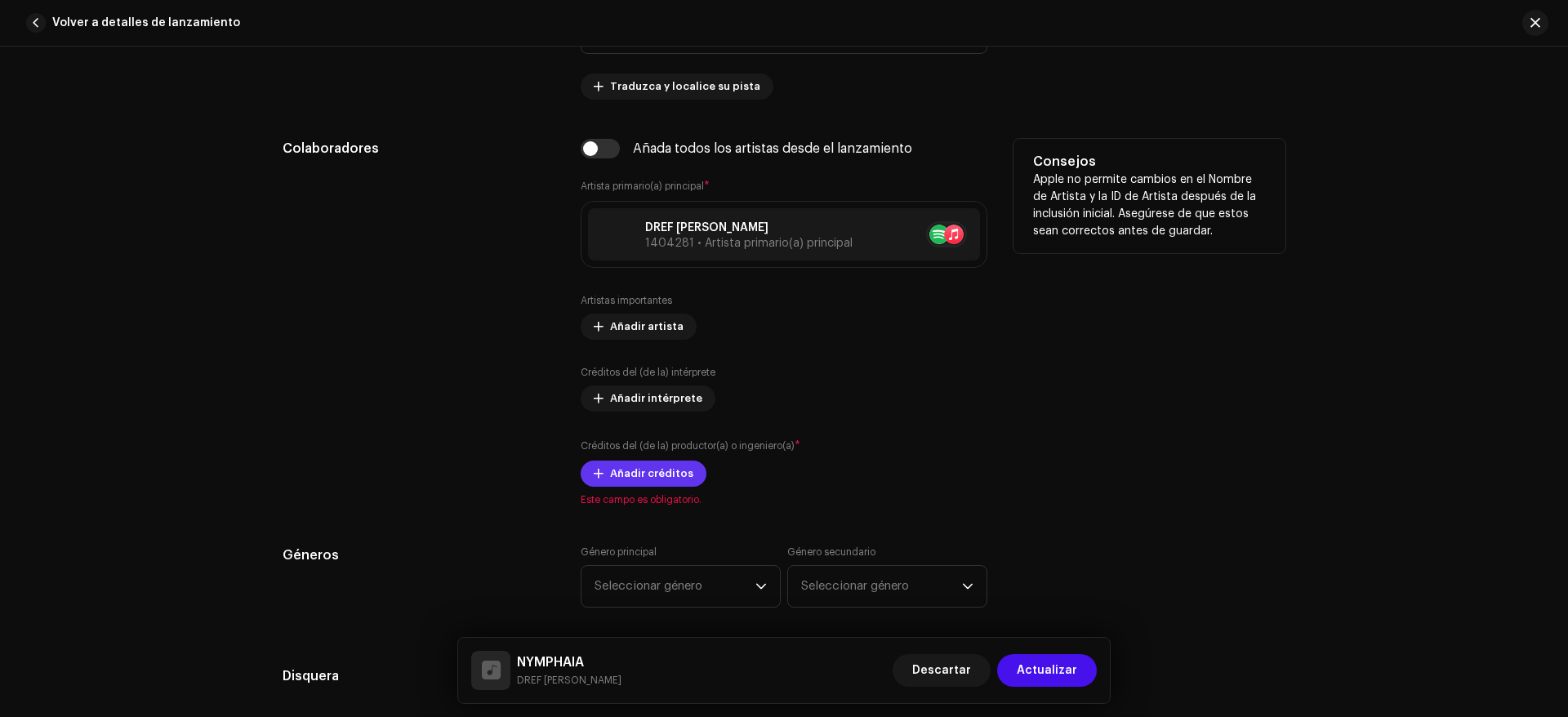
click at [672, 475] on span "Añadir créditos" at bounding box center [652, 474] width 83 height 33
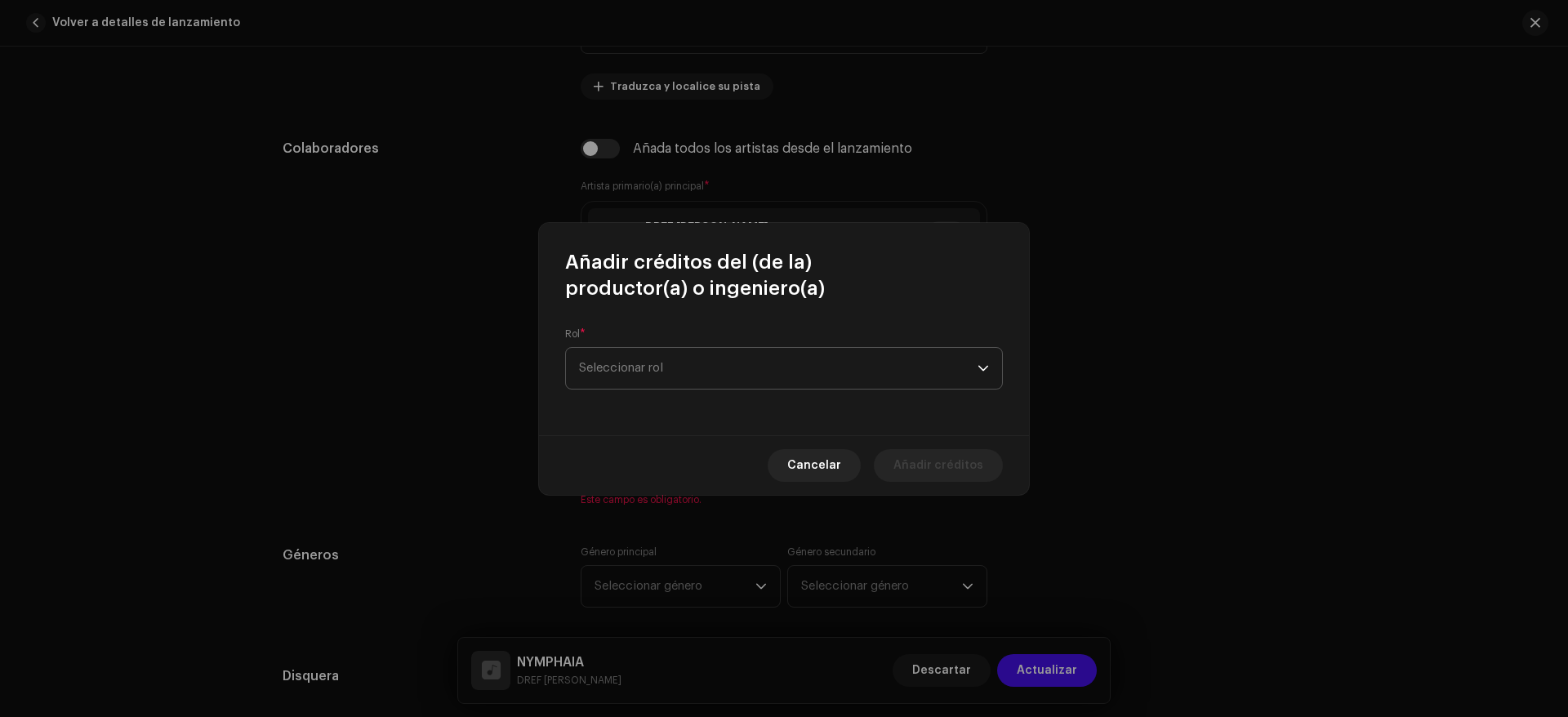
click at [714, 361] on span "Seleccionar rol" at bounding box center [777, 368] width 398 height 41
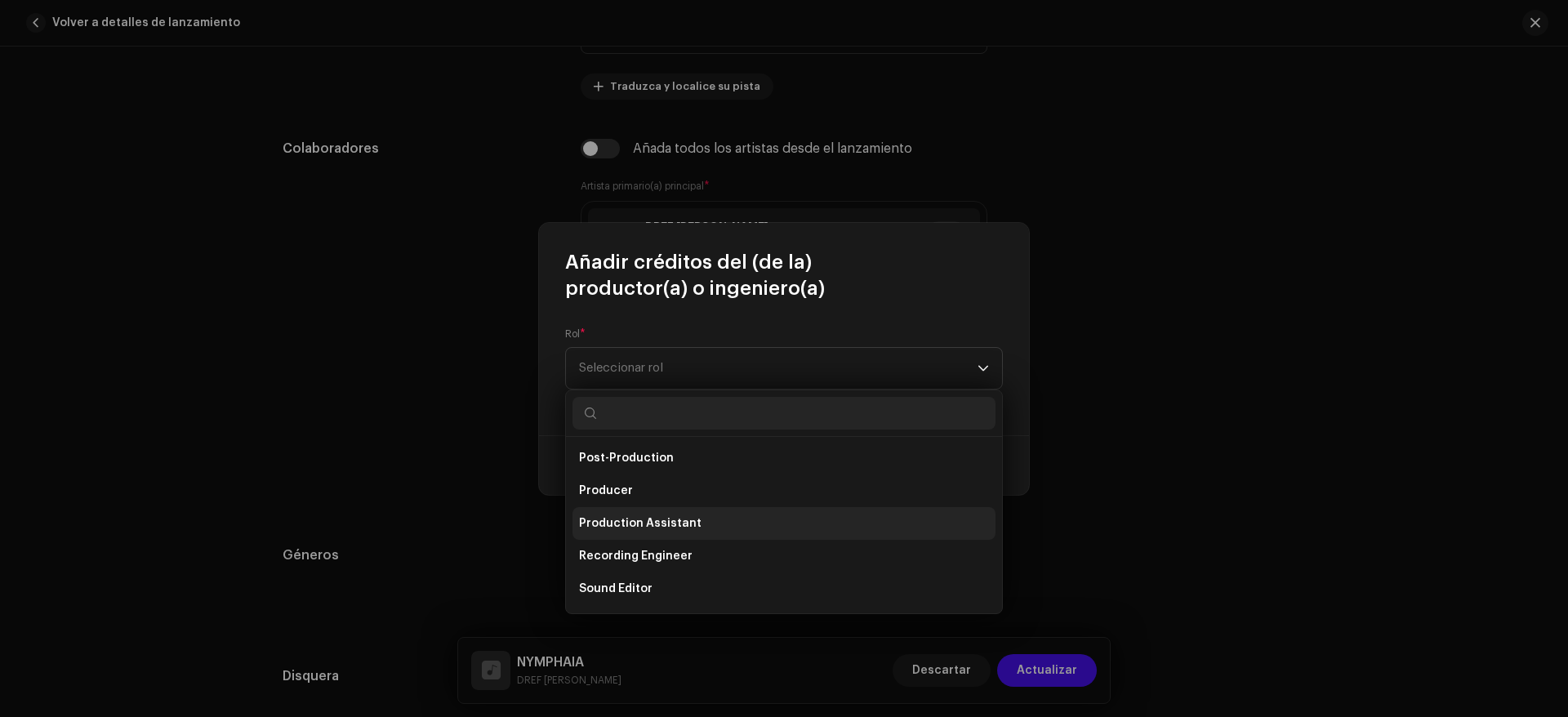
scroll to position [654, 0]
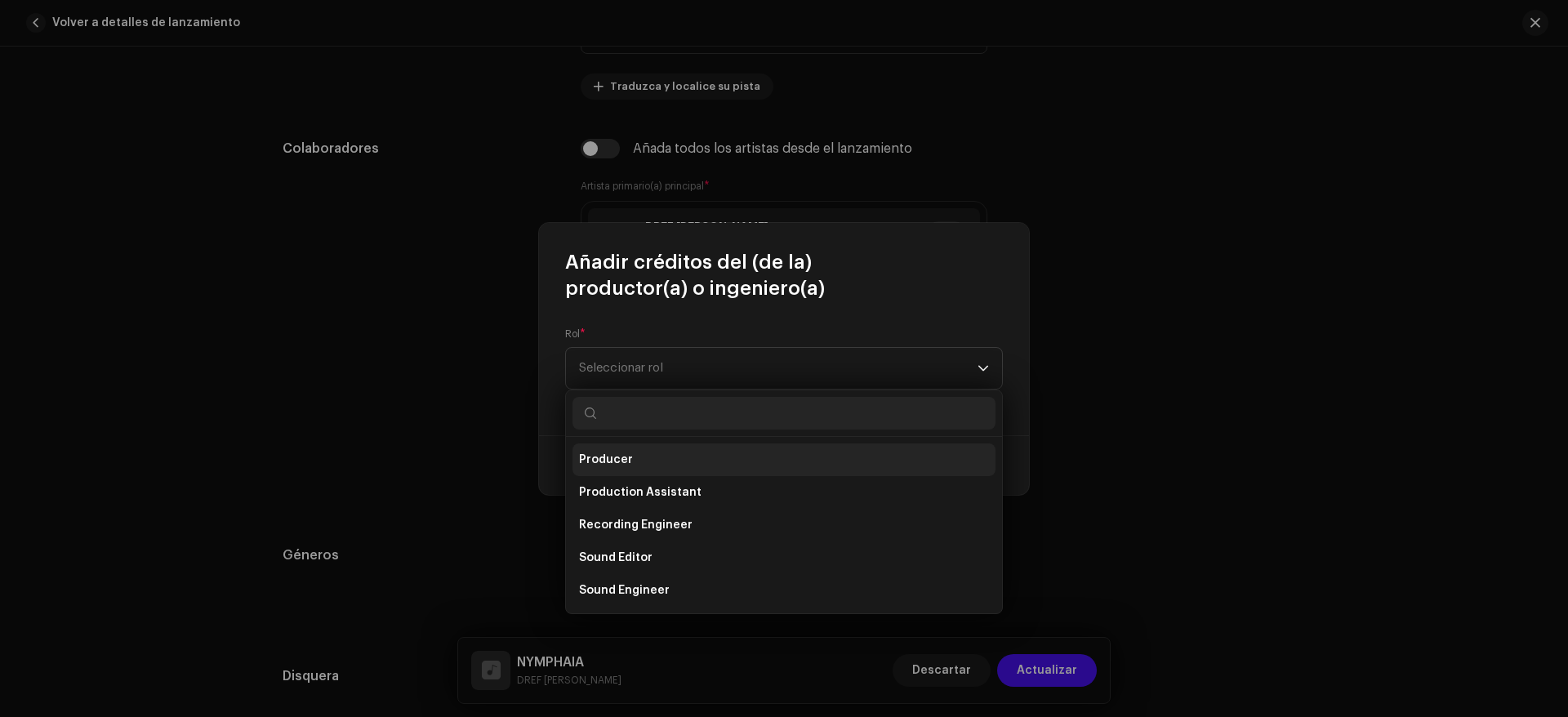
click at [693, 465] on li "Producer" at bounding box center [784, 460] width 423 height 33
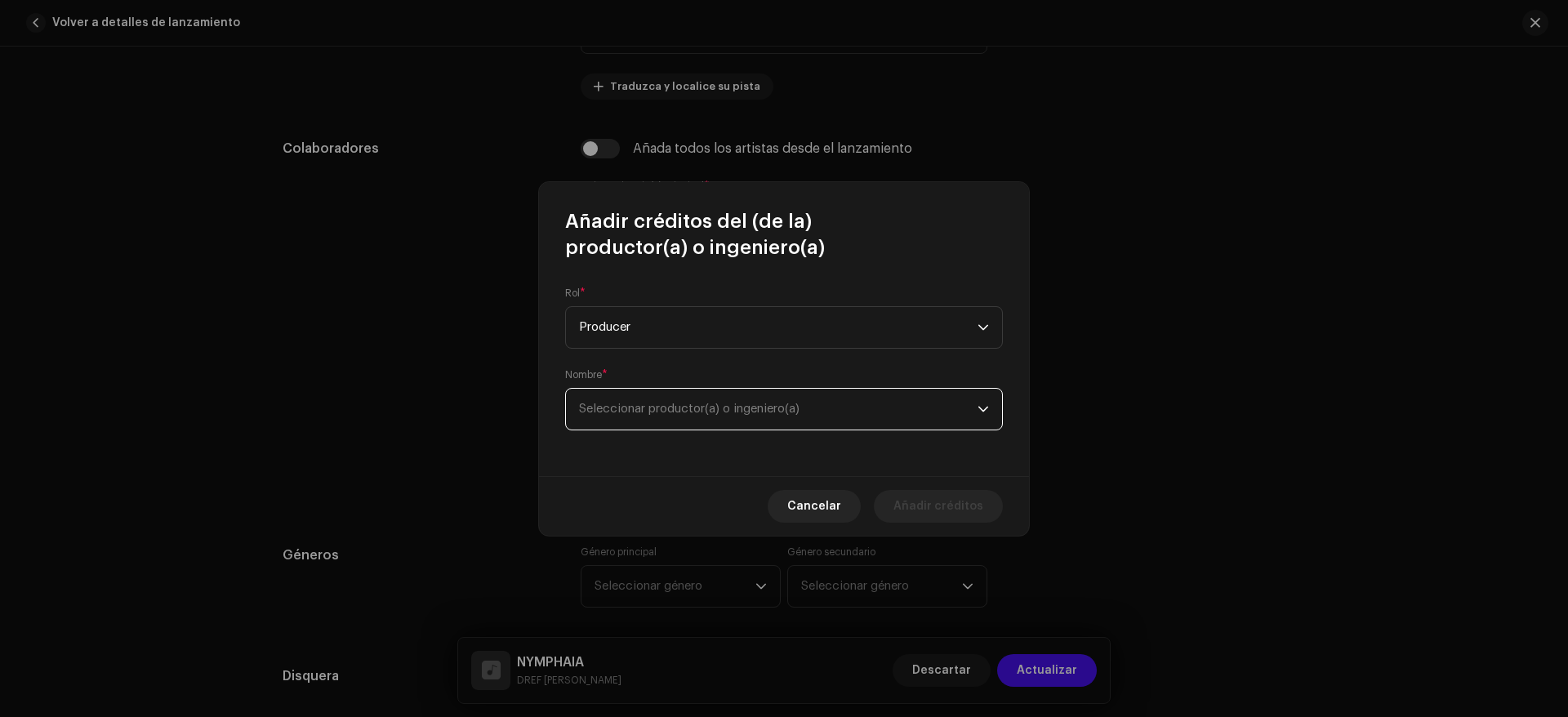
click at [705, 410] on span "Seleccionar productor(a) o ingeniero(a)" at bounding box center [689, 409] width 220 height 12
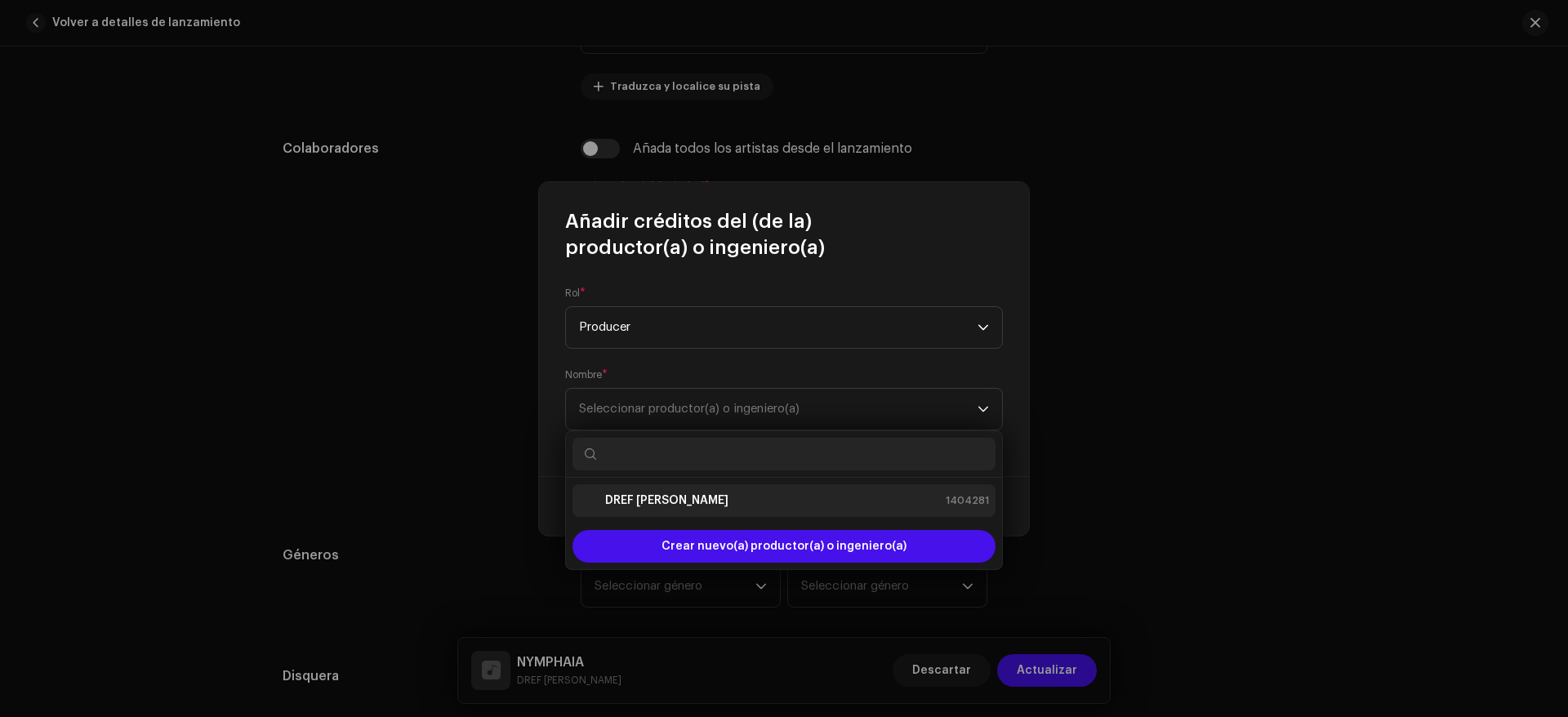
click at [684, 490] on li "DREF TORANZO 1404281" at bounding box center [784, 501] width 423 height 33
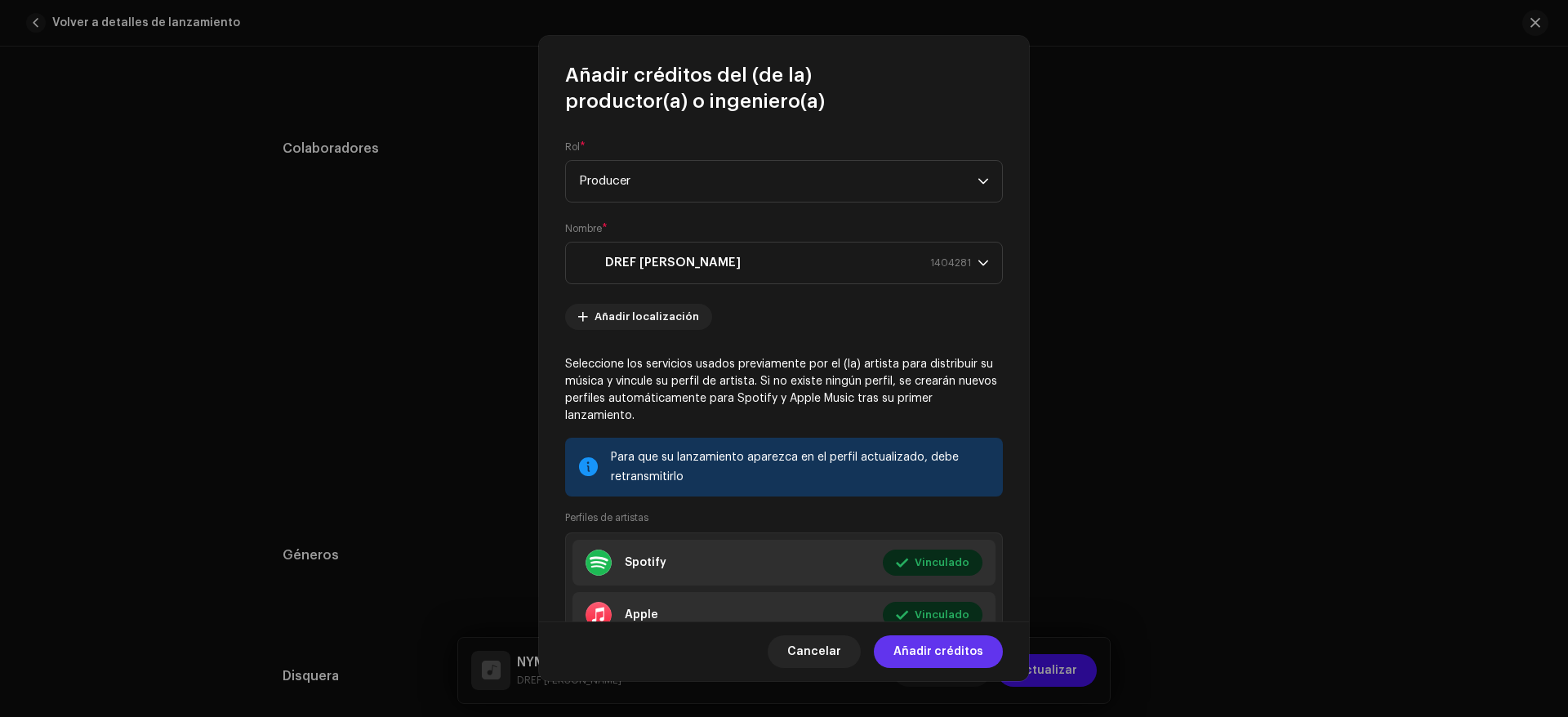
click at [915, 663] on span "Añadir créditos" at bounding box center [939, 652] width 90 height 33
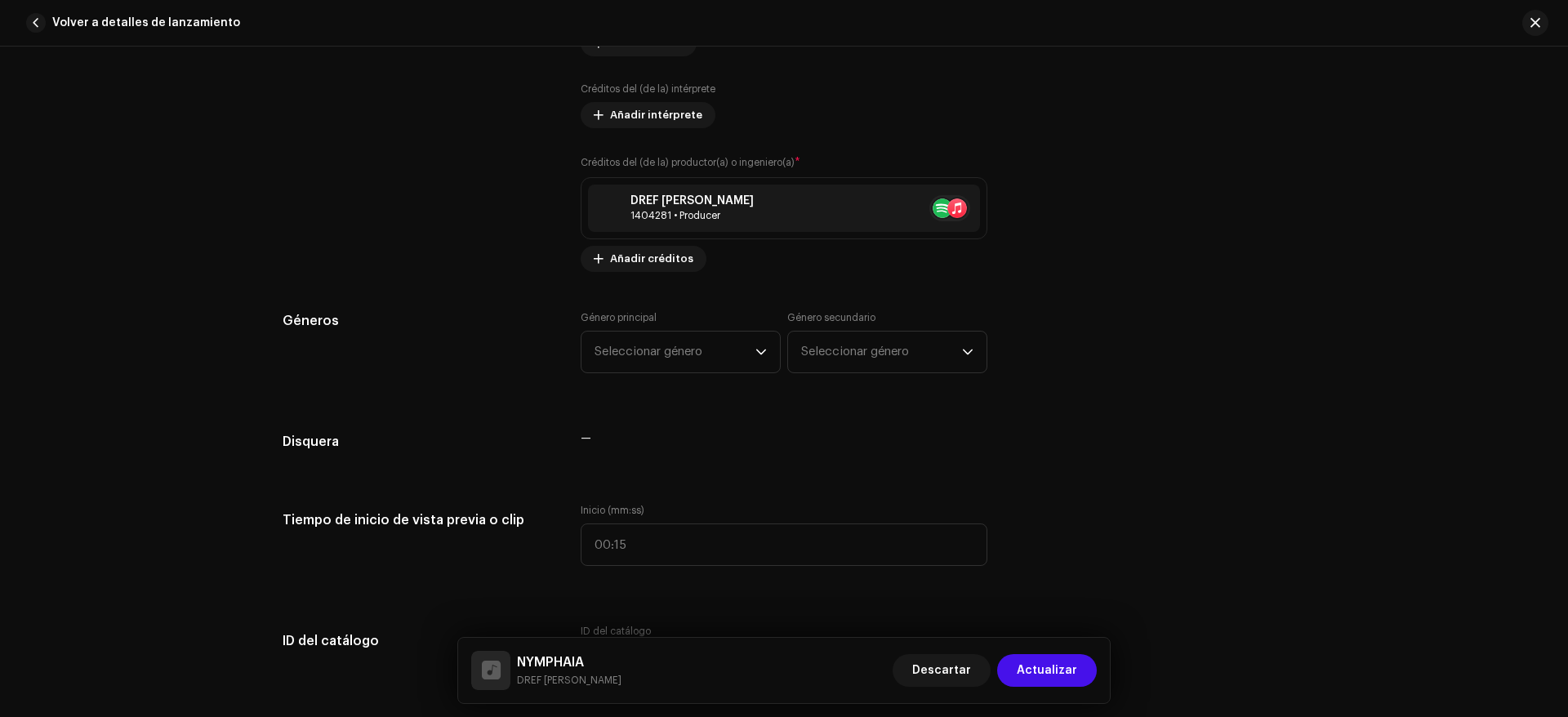
scroll to position [1226, 0]
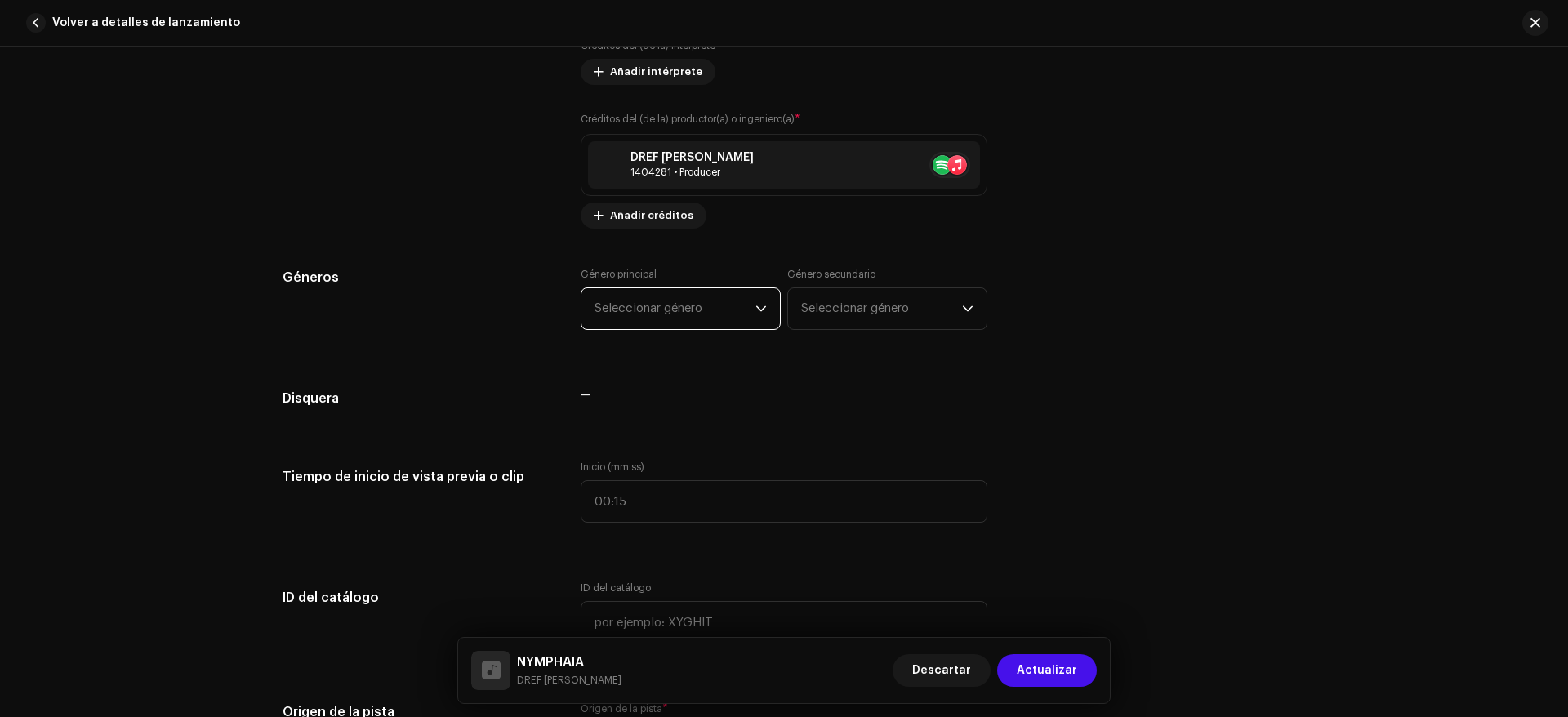
click at [737, 317] on span "Seleccionar género" at bounding box center [674, 308] width 161 height 41
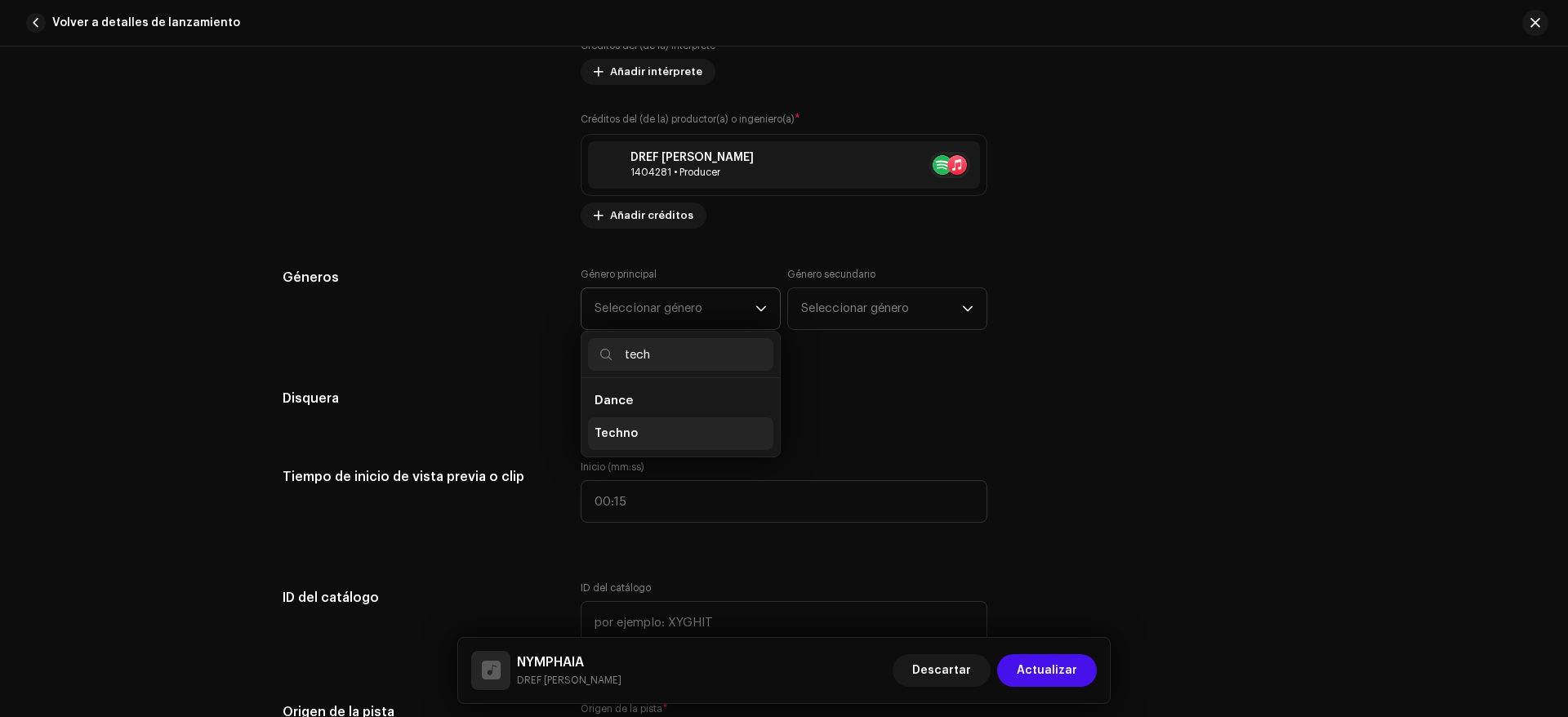
type input "tech"
click at [660, 425] on li "Techno" at bounding box center [681, 434] width 186 height 33
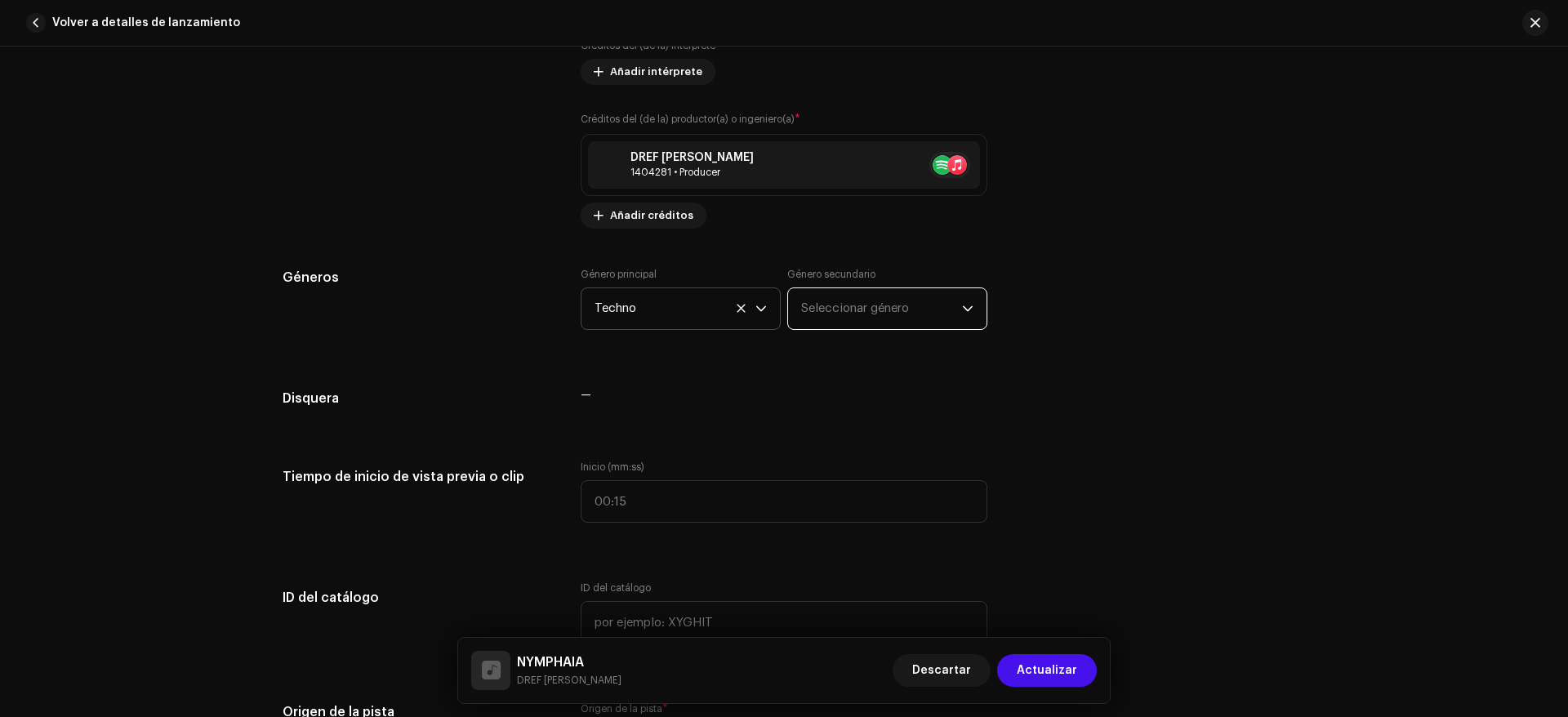
click at [840, 312] on span "Seleccionar género" at bounding box center [881, 308] width 161 height 41
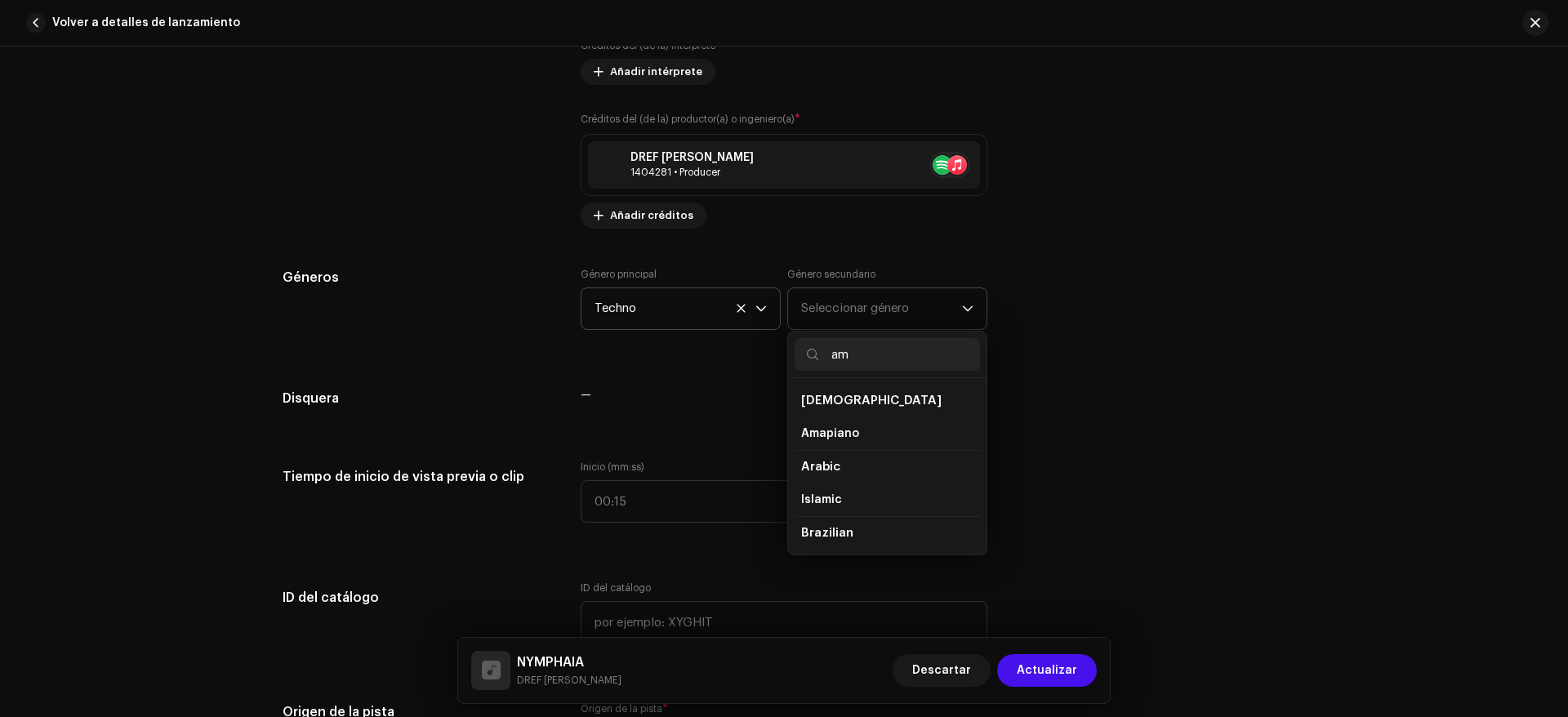
type input "a"
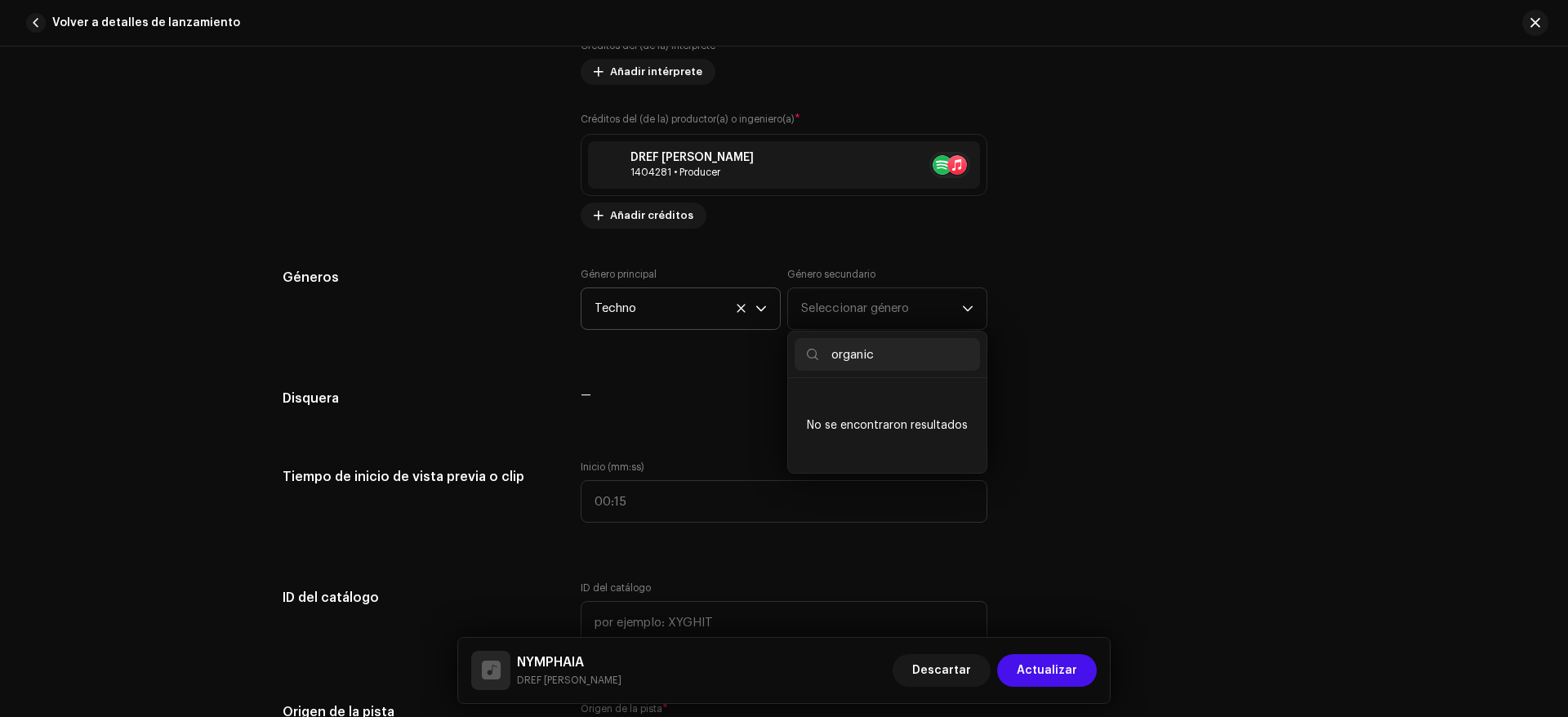
type input "organic"
click at [678, 344] on div "Género principal Techno Género secundario Seleccionar género organic No se enco…" at bounding box center [784, 309] width 407 height 82
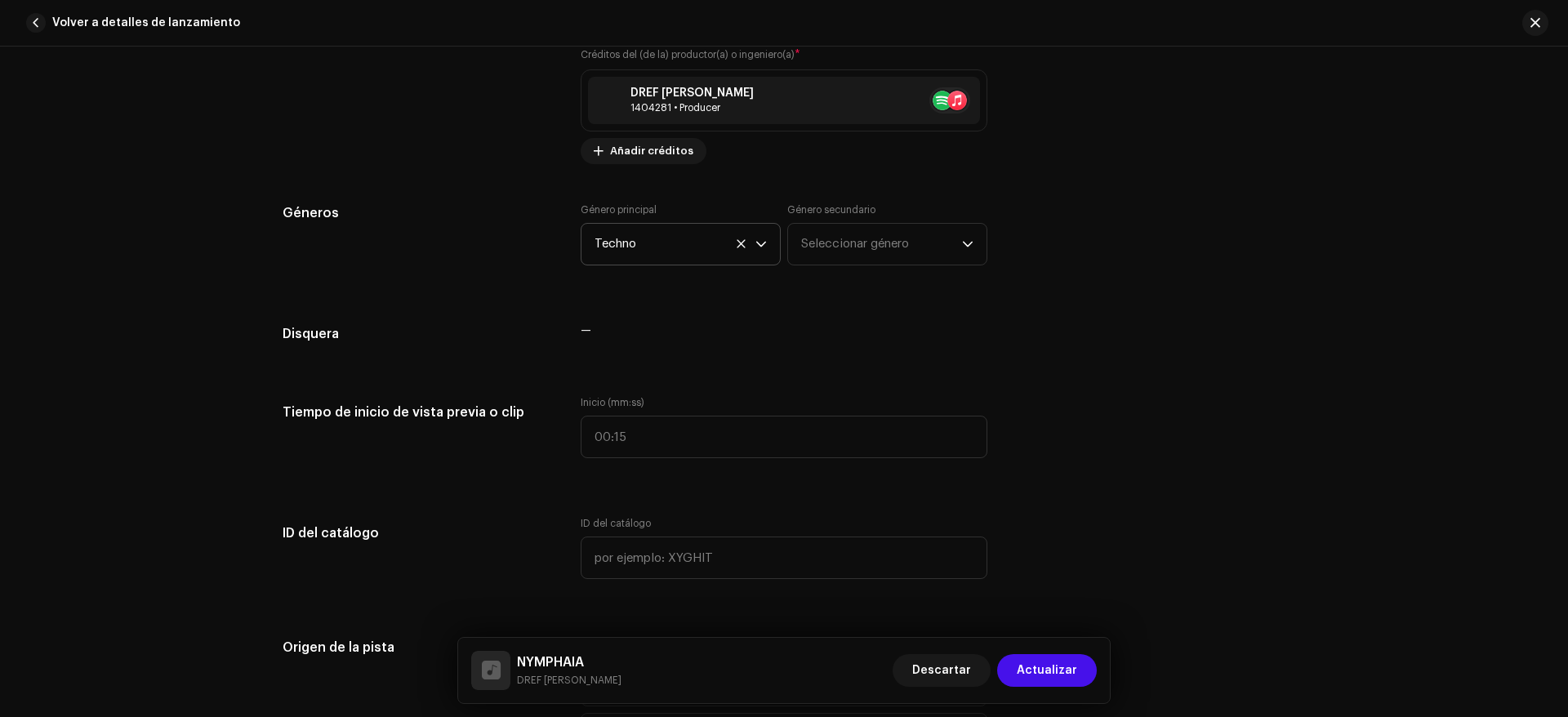
scroll to position [1389, 0]
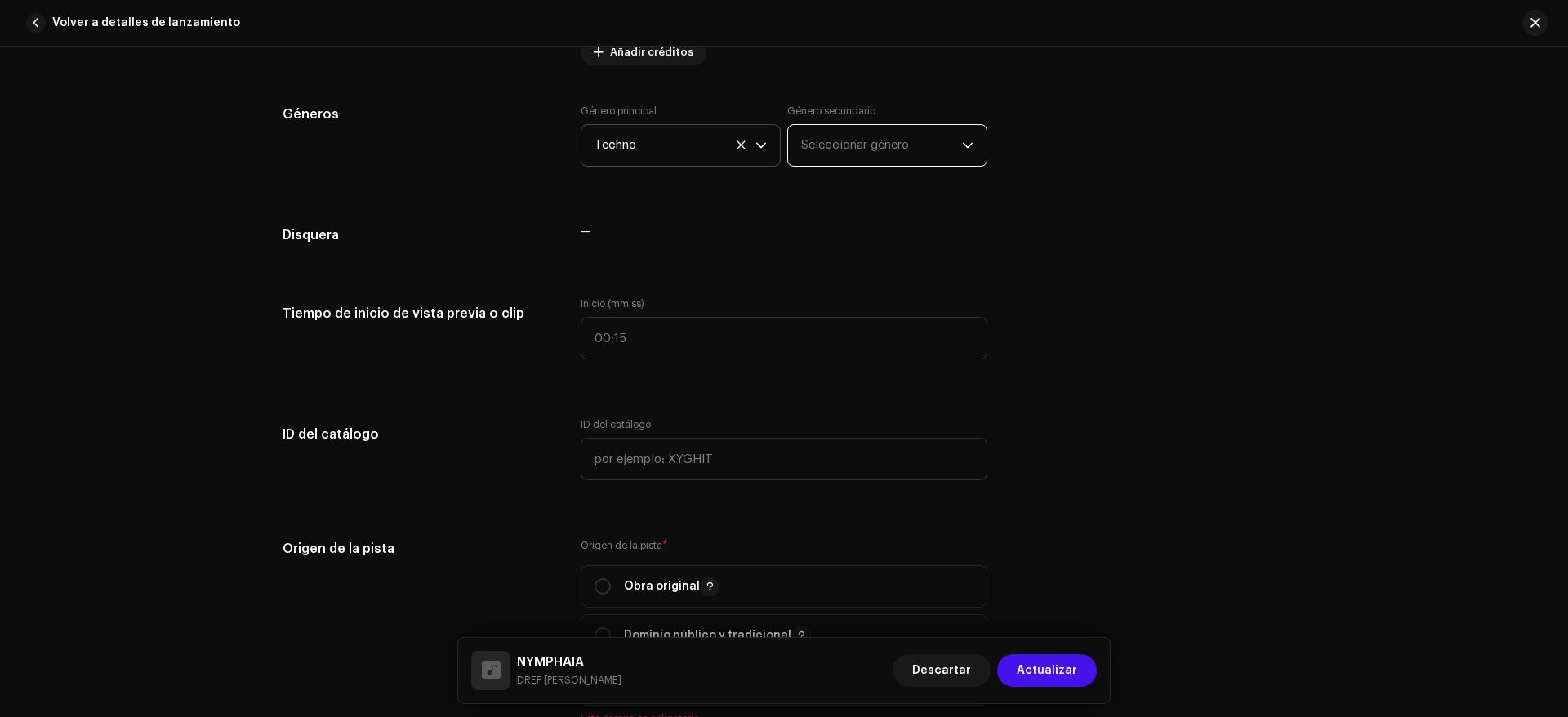
click at [864, 155] on span "Seleccionar género" at bounding box center [881, 145] width 161 height 41
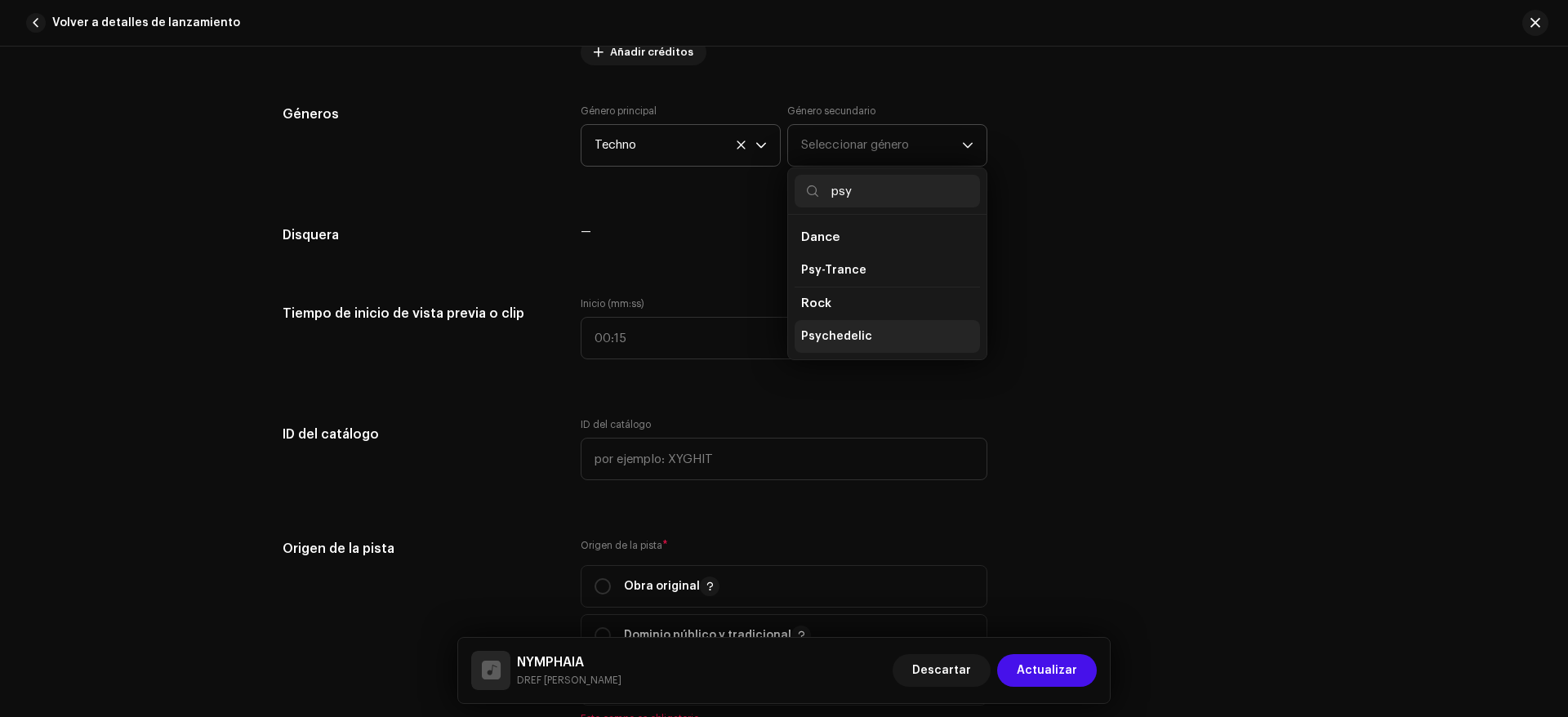
type input "psy"
click at [838, 339] on span "Psychedelic" at bounding box center [836, 336] width 71 height 16
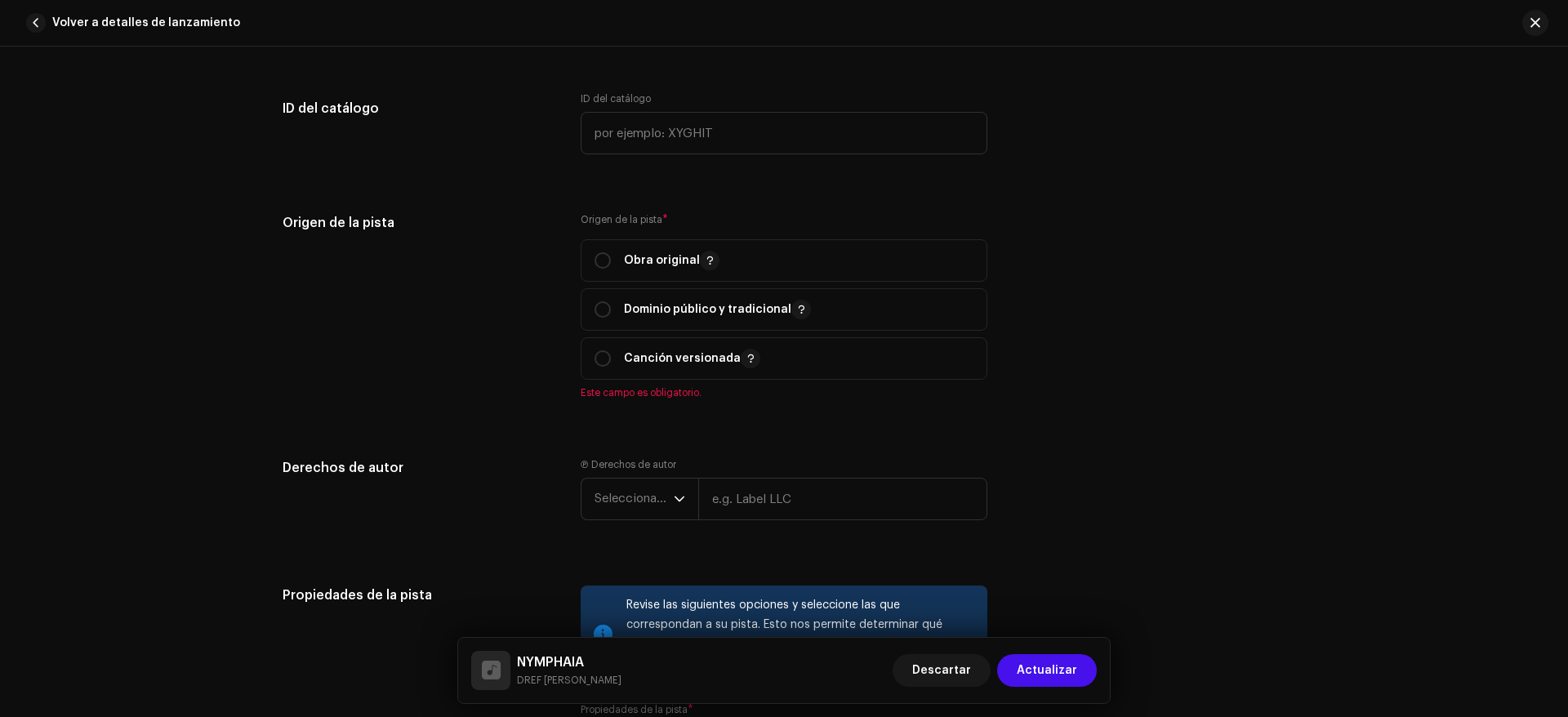
scroll to position [1715, 0]
click at [598, 260] on input "radio" at bounding box center [602, 260] width 16 height 16
radio input "true"
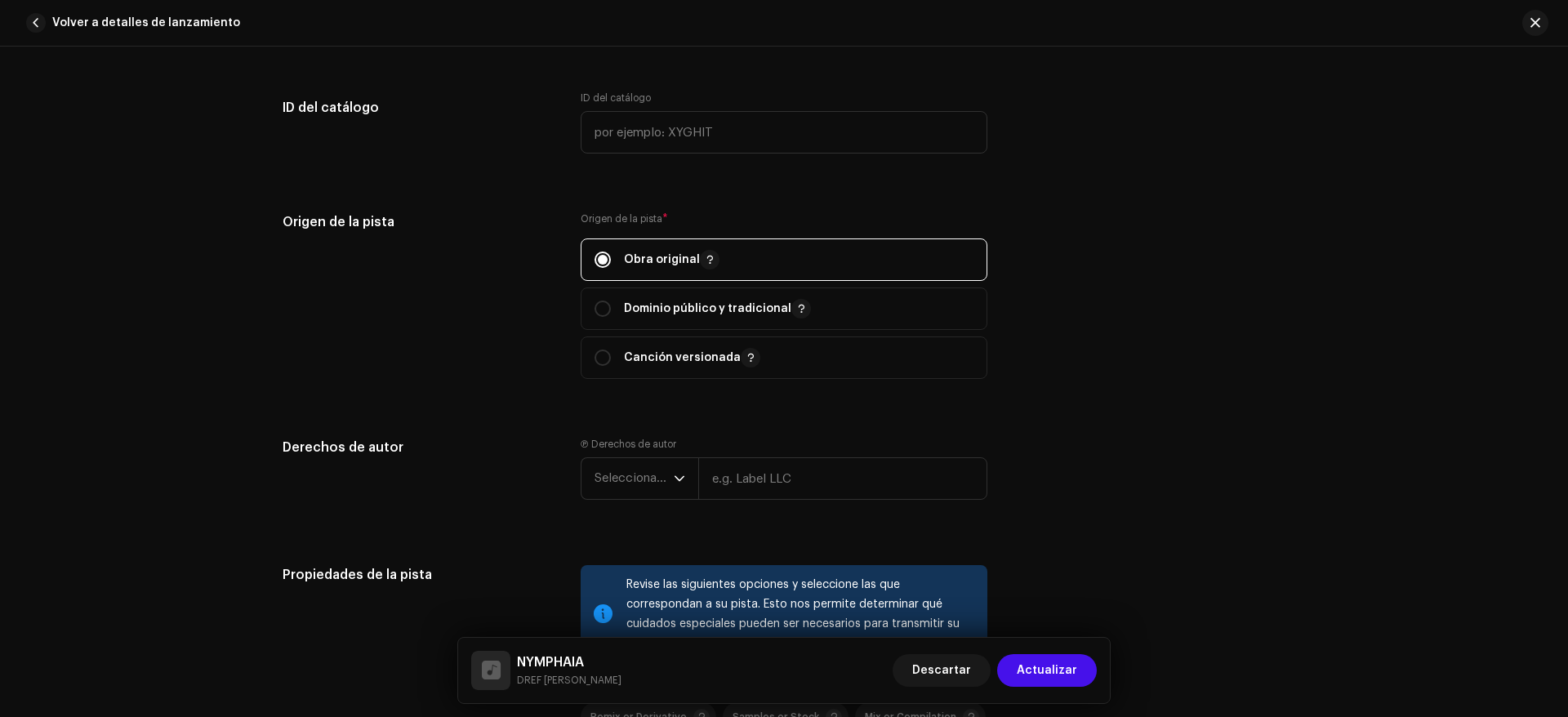
scroll to position [1879, 0]
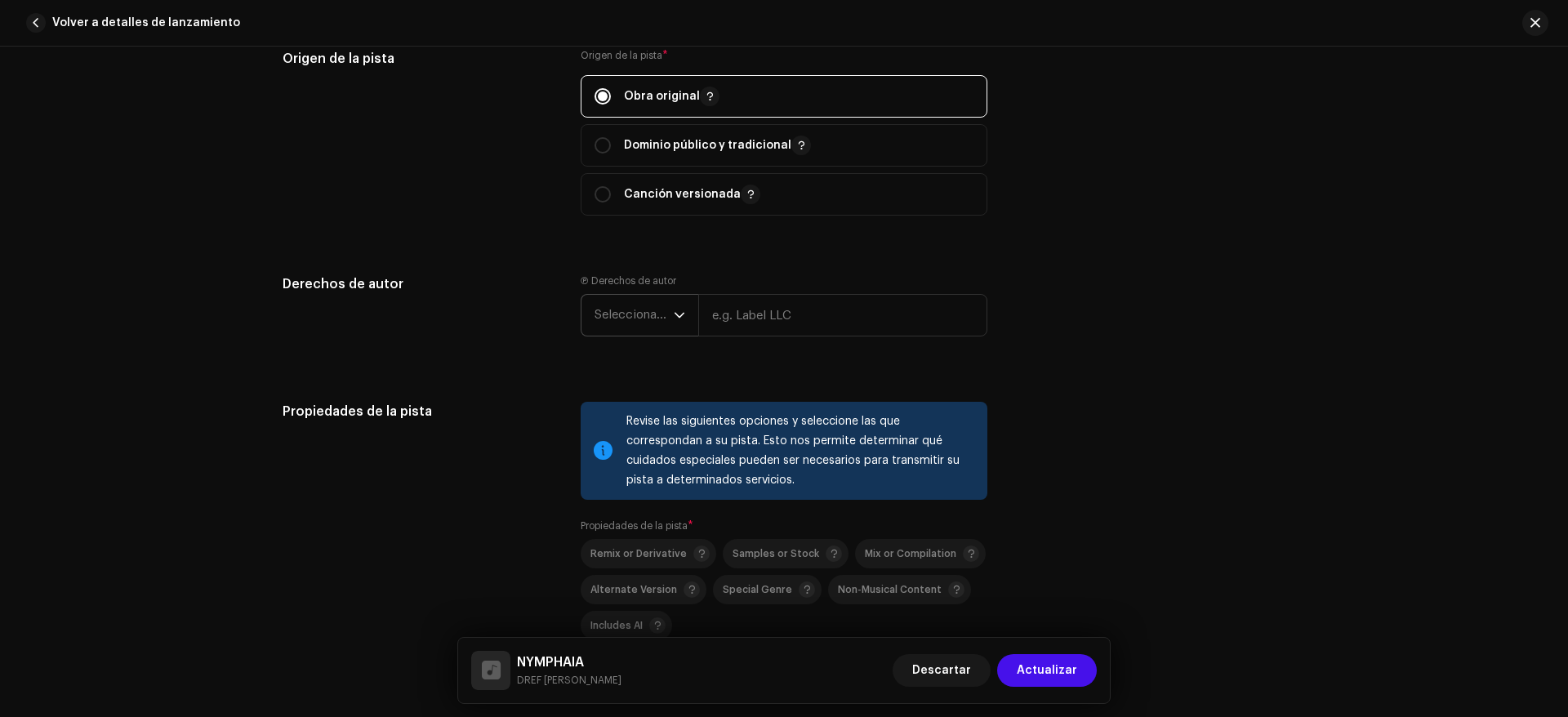
click at [632, 323] on span "Seleccionar año" at bounding box center [633, 315] width 79 height 41
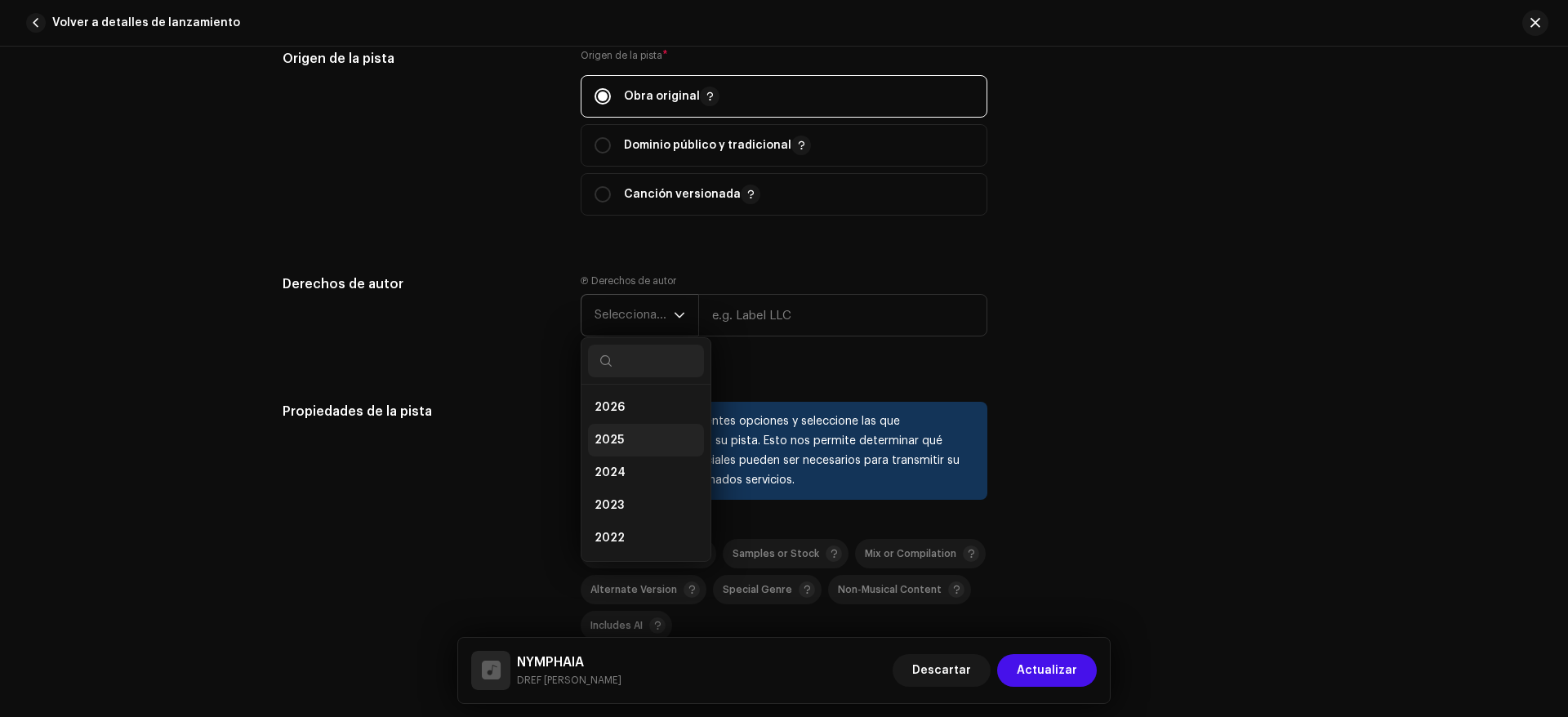
click at [633, 439] on li "2025" at bounding box center [646, 440] width 116 height 33
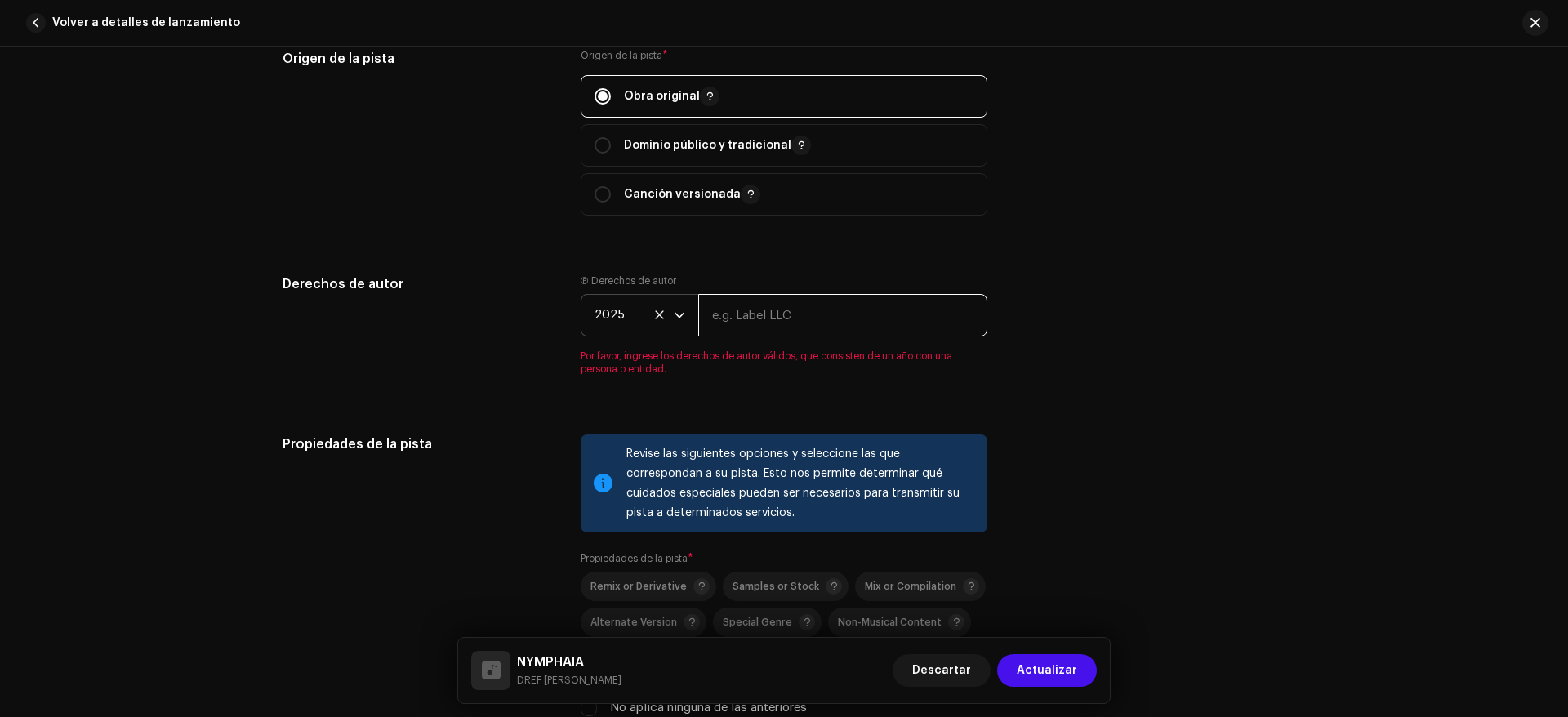
click at [779, 315] on input "text" at bounding box center [843, 315] width 289 height 43
type input "[PERSON_NAME]"
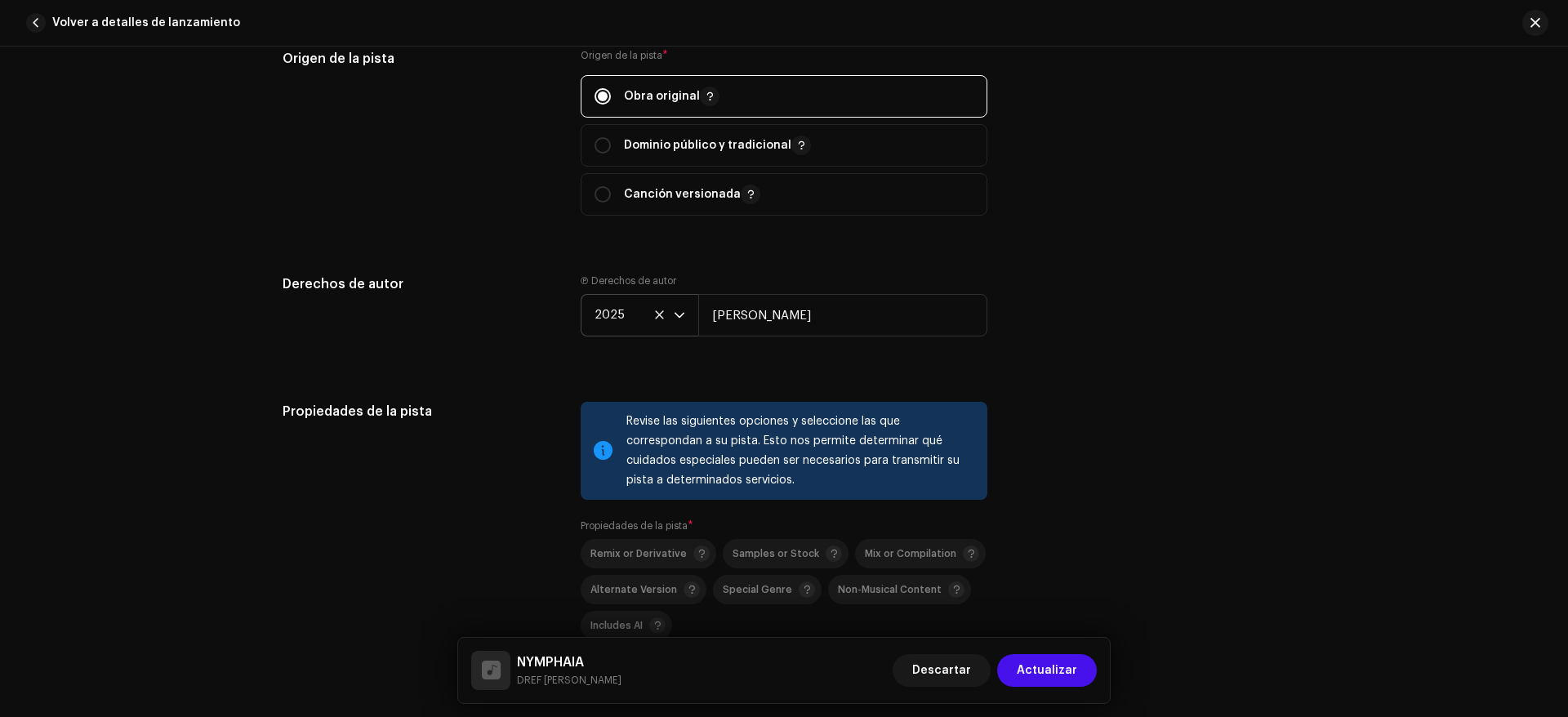
click at [1052, 357] on div "Derechos de autor Ⓟ Derechos de autor 2025 Alfredo Guimarey Toranzo" at bounding box center [784, 319] width 1003 height 89
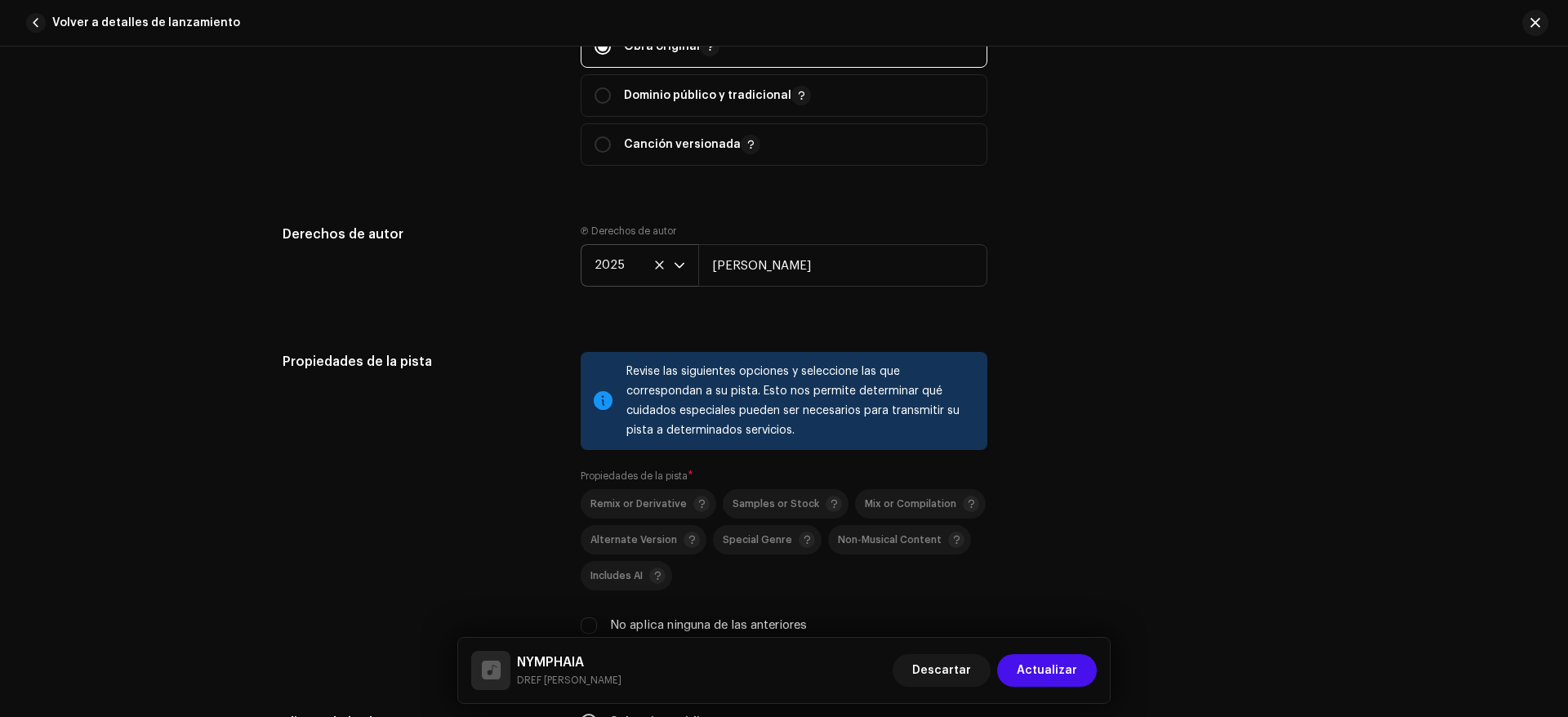
scroll to position [2124, 0]
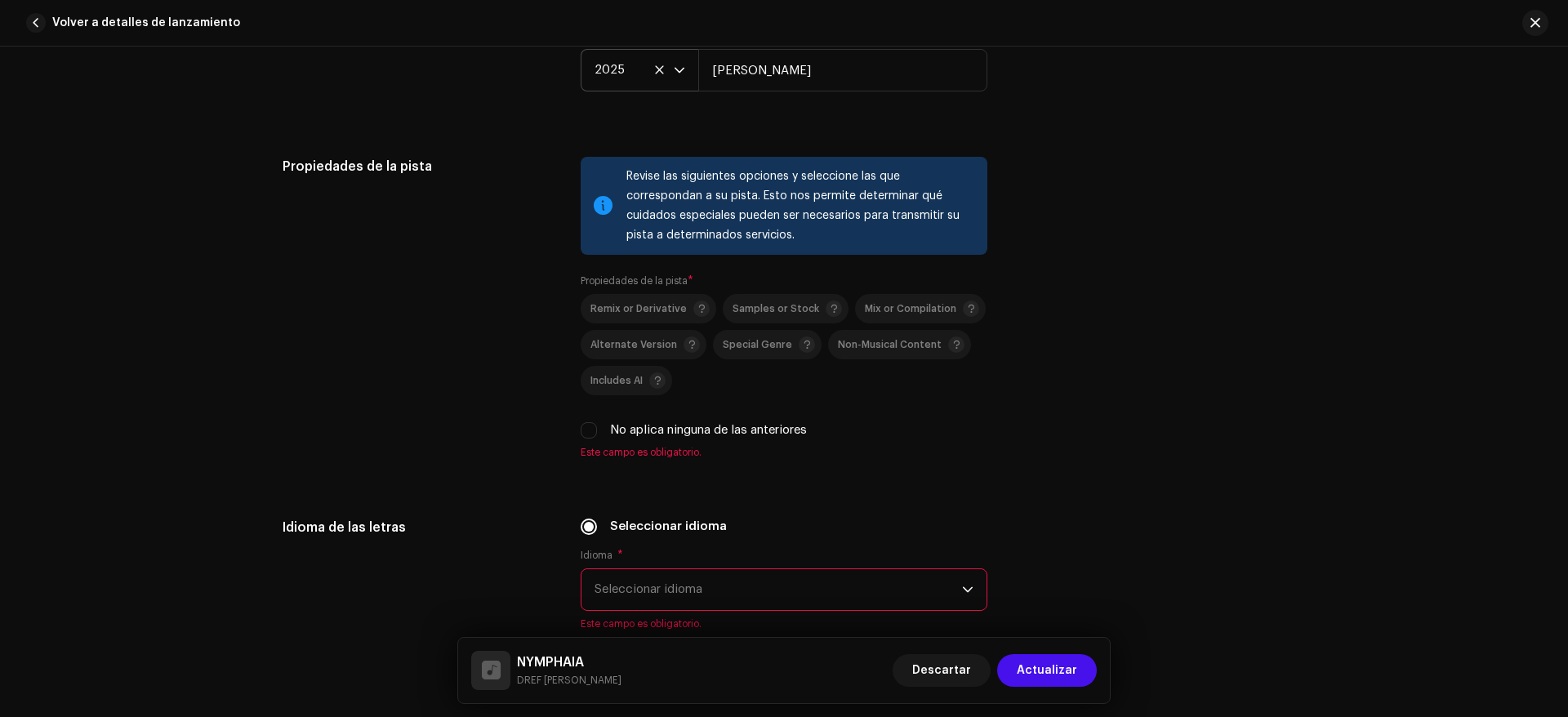
drag, startPoint x: 576, startPoint y: 423, endPoint x: 386, endPoint y: 408, distance: 190.6
click at [386, 408] on div "Propiedades de la pista Revise las siguientes opciones y seleccione las que cor…" at bounding box center [784, 318] width 1003 height 322
click at [585, 433] on input "No aplica ninguna de las anteriores" at bounding box center [588, 431] width 16 height 16
checkbox input "true"
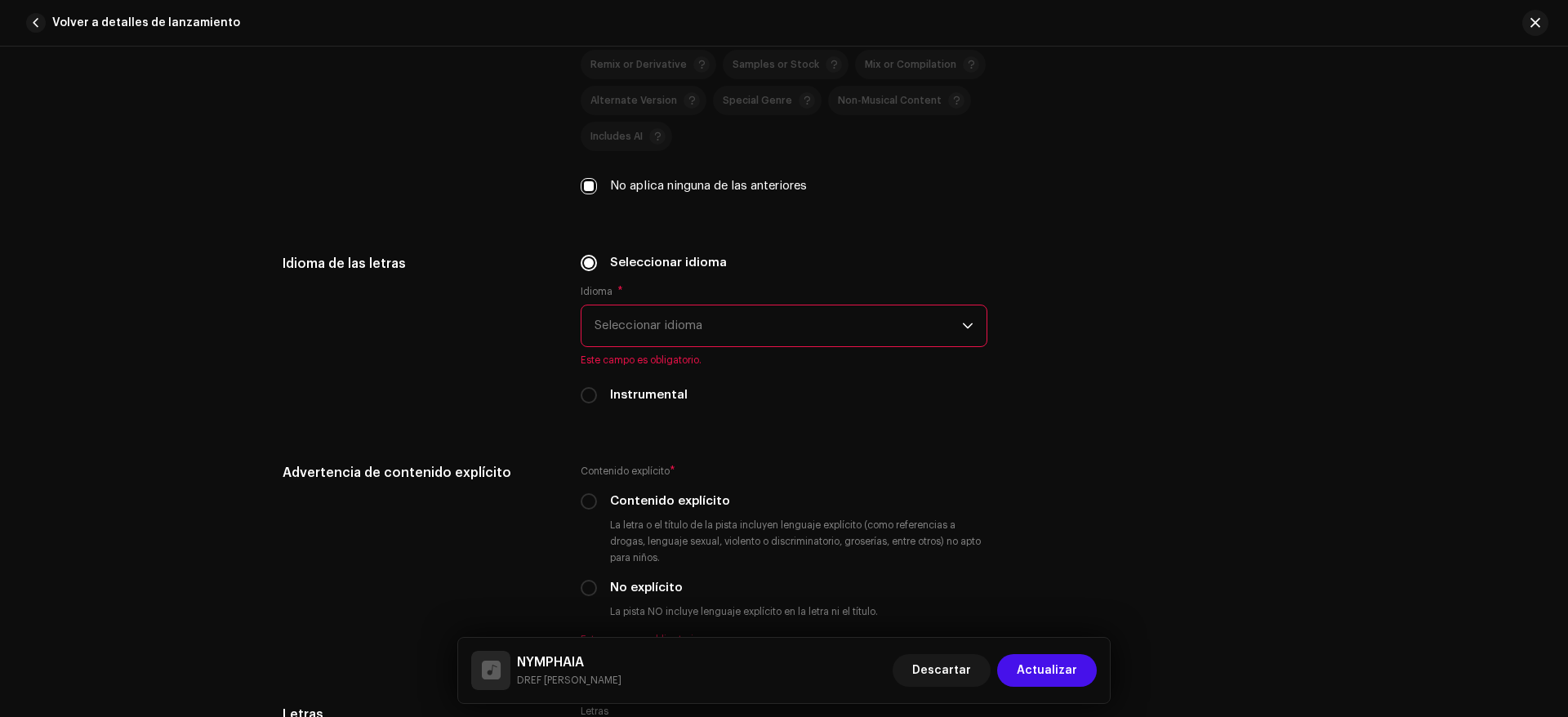
scroll to position [2369, 0]
click at [633, 323] on span "Seleccionar idioma" at bounding box center [778, 325] width 368 height 41
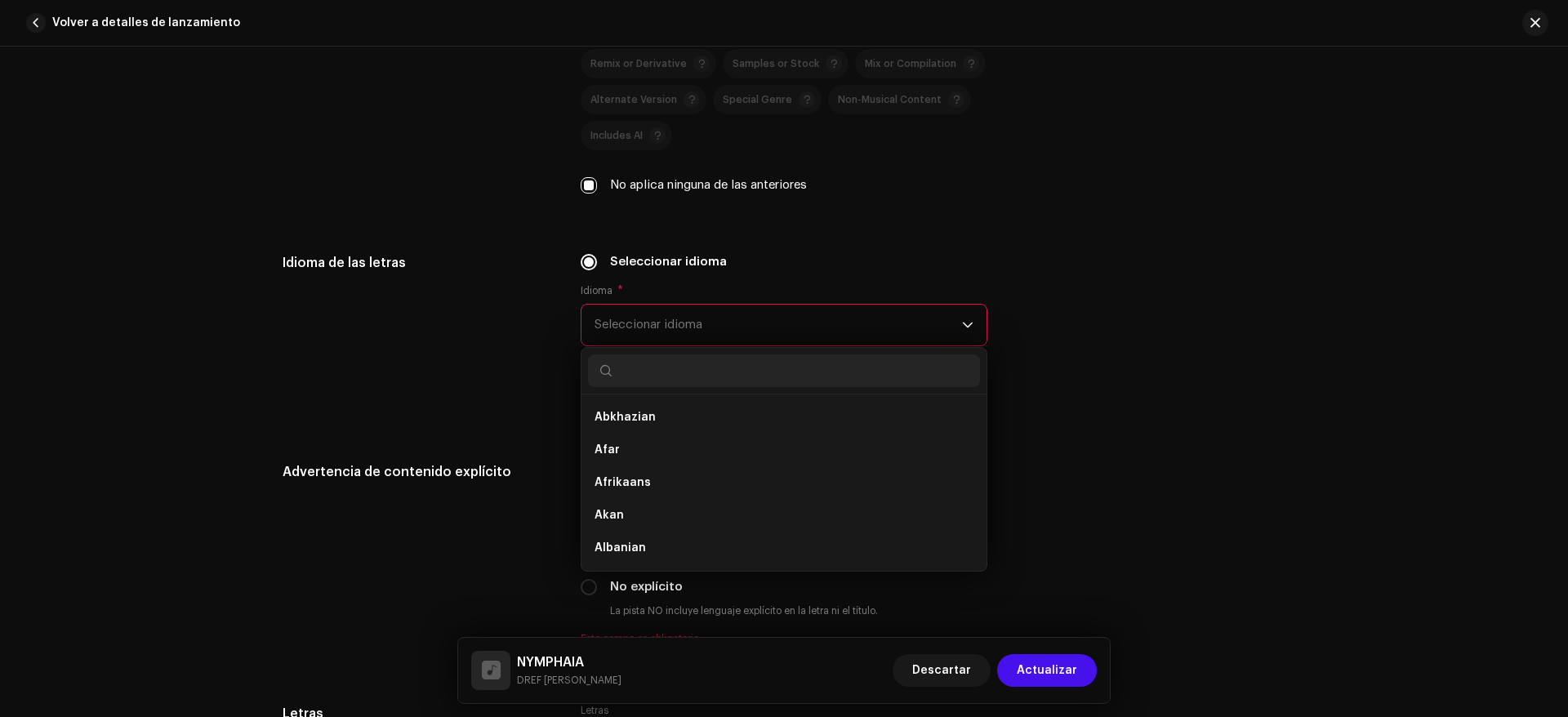
click at [681, 323] on span "Seleccionar idioma" at bounding box center [778, 325] width 368 height 41
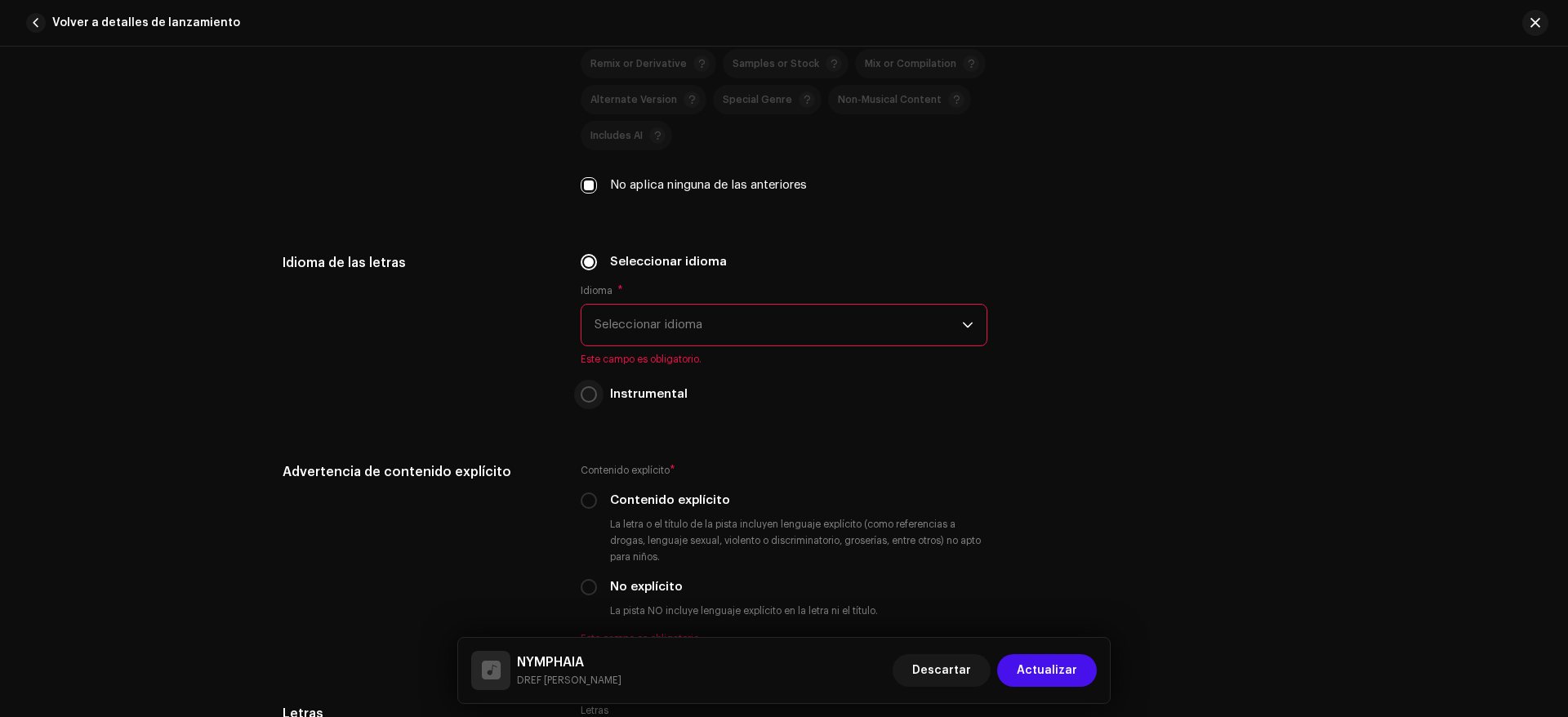
click at [581, 389] on input "Instrumental" at bounding box center [588, 394] width 16 height 16
radio input "true"
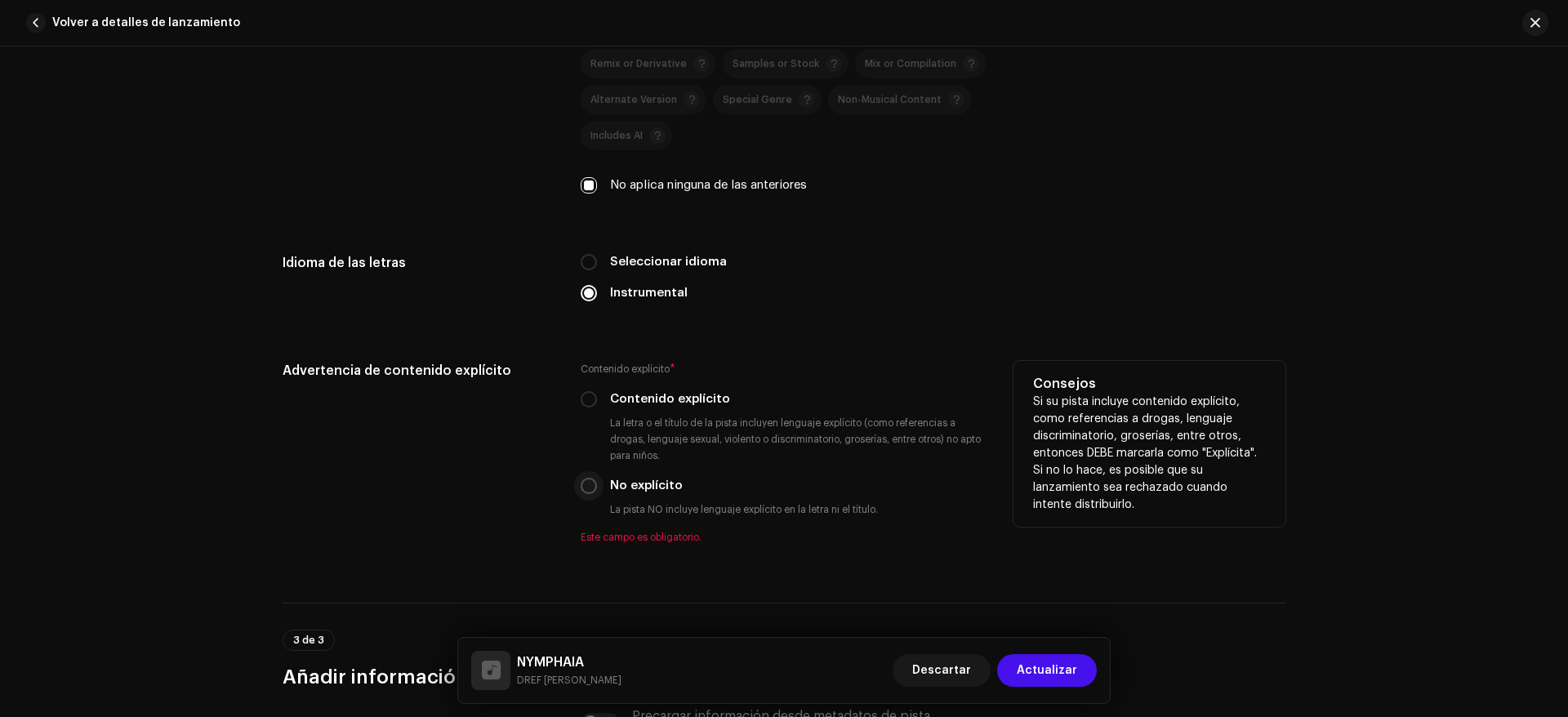
click at [586, 493] on input "No explícito" at bounding box center [588, 486] width 16 height 16
radio input "true"
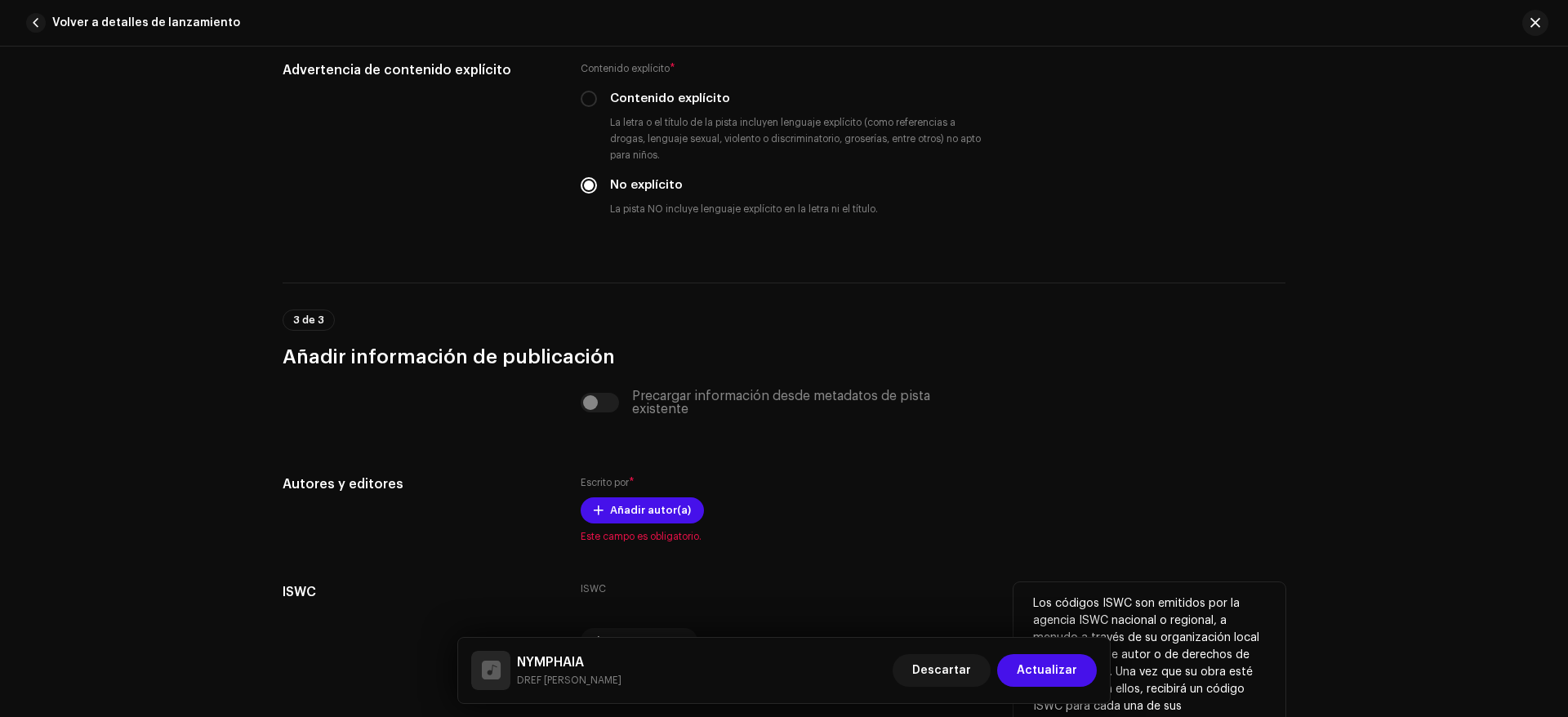
scroll to position [2764, 0]
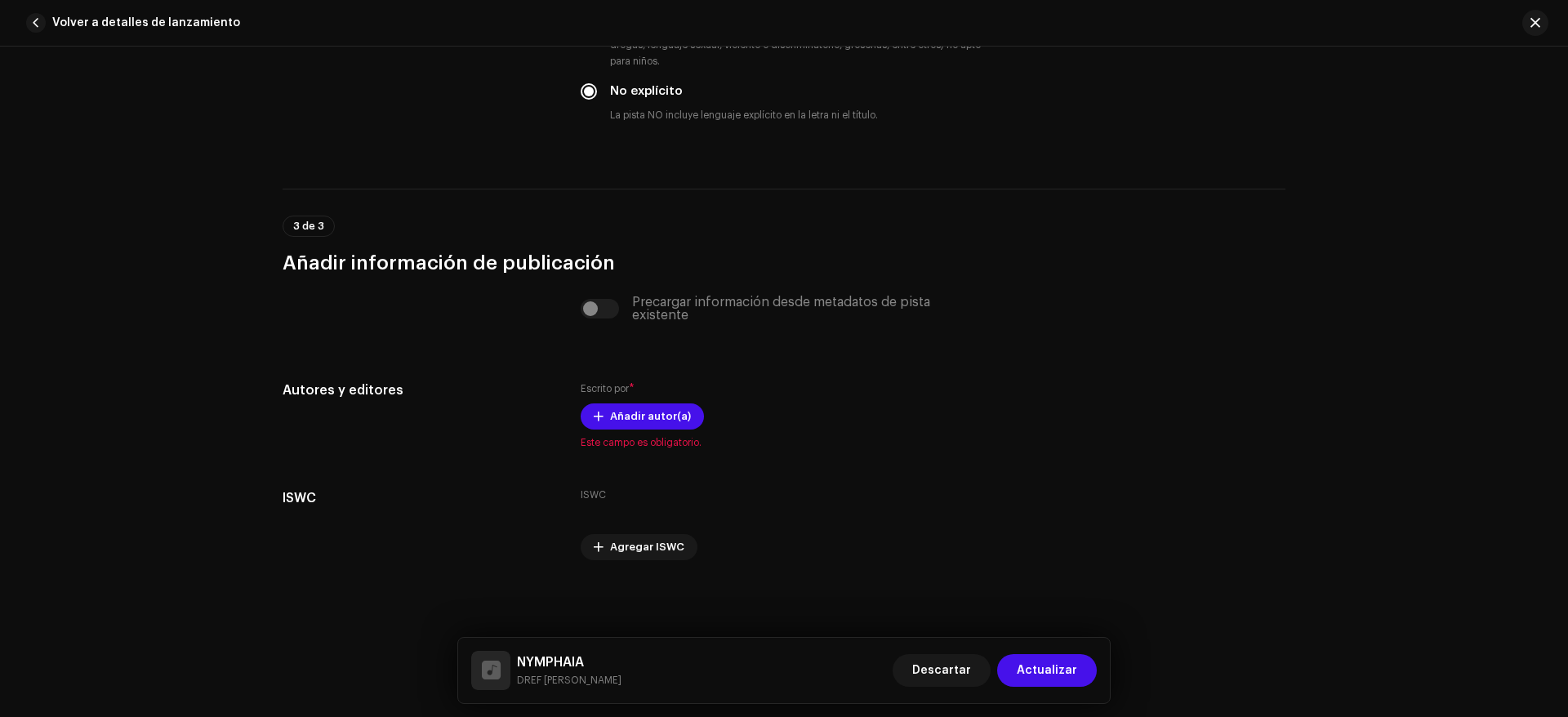
click at [602, 309] on div "Precargar información desde metadatos de pista existente" at bounding box center [784, 309] width 407 height 26
click at [600, 311] on div "Precargar información desde metadatos de pista existente" at bounding box center [784, 309] width 407 height 26
click at [590, 307] on div "Precargar información desde metadatos de pista existente" at bounding box center [784, 309] width 407 height 26
click at [625, 415] on span "Añadir autor(a)" at bounding box center [650, 417] width 81 height 33
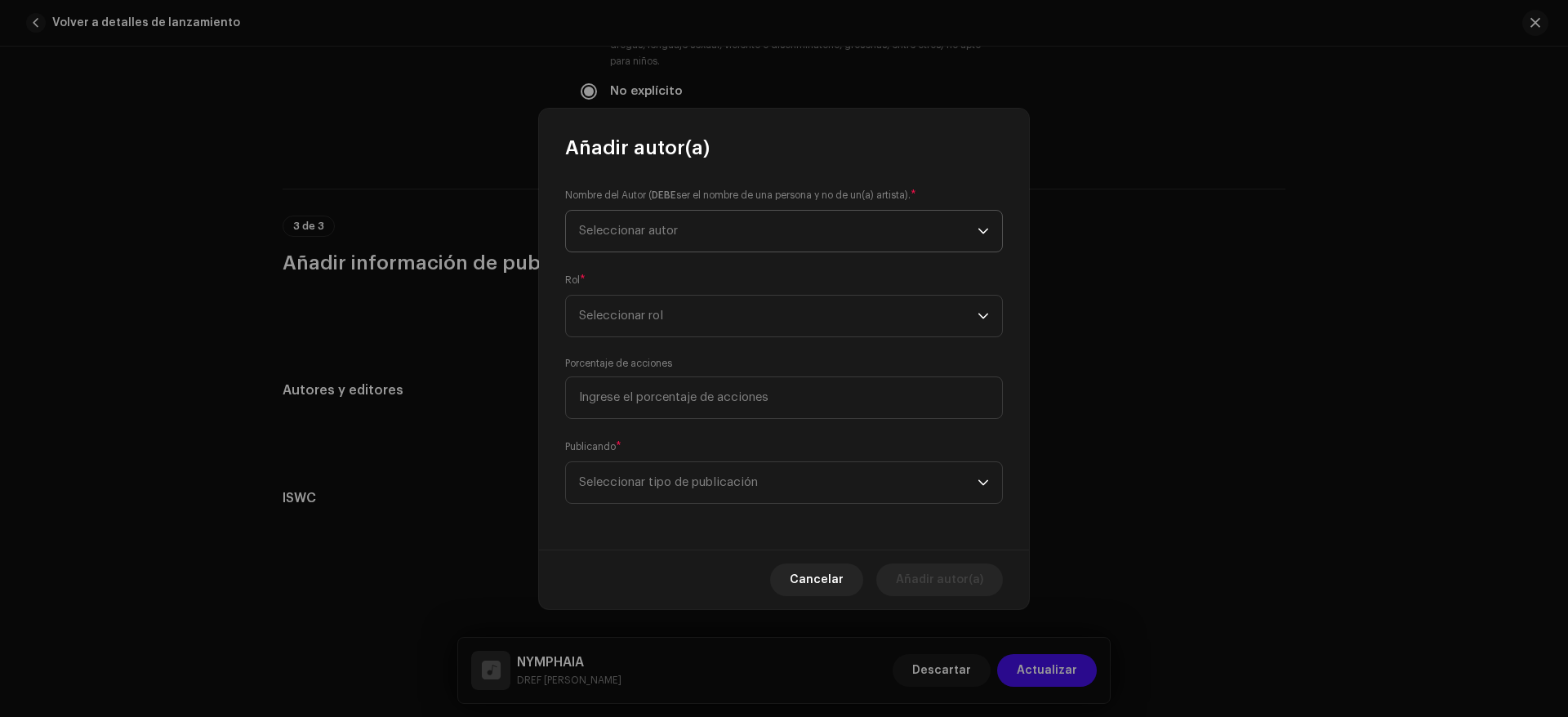
click at [653, 240] on span "Seleccionar autor" at bounding box center [777, 231] width 398 height 41
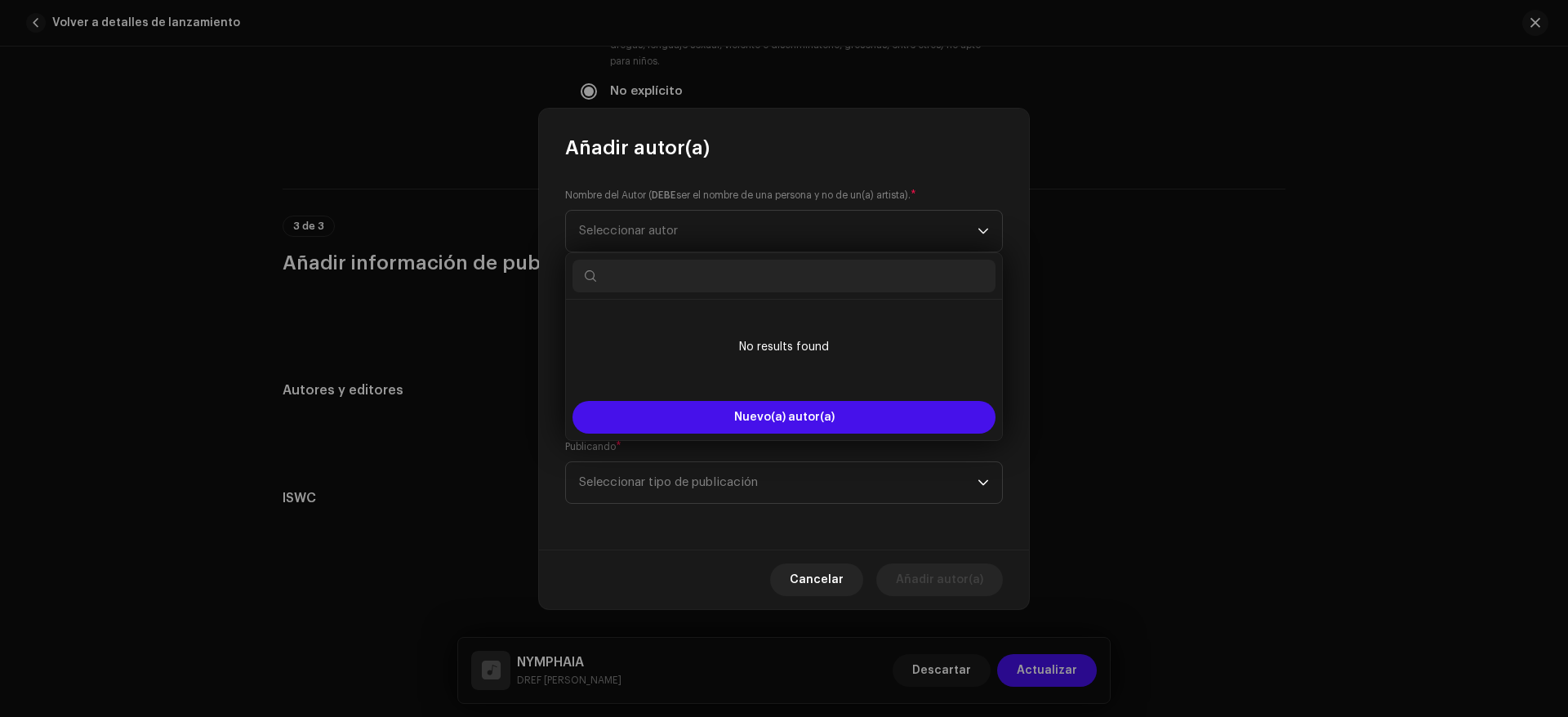
click at [702, 274] on input "text" at bounding box center [784, 276] width 423 height 33
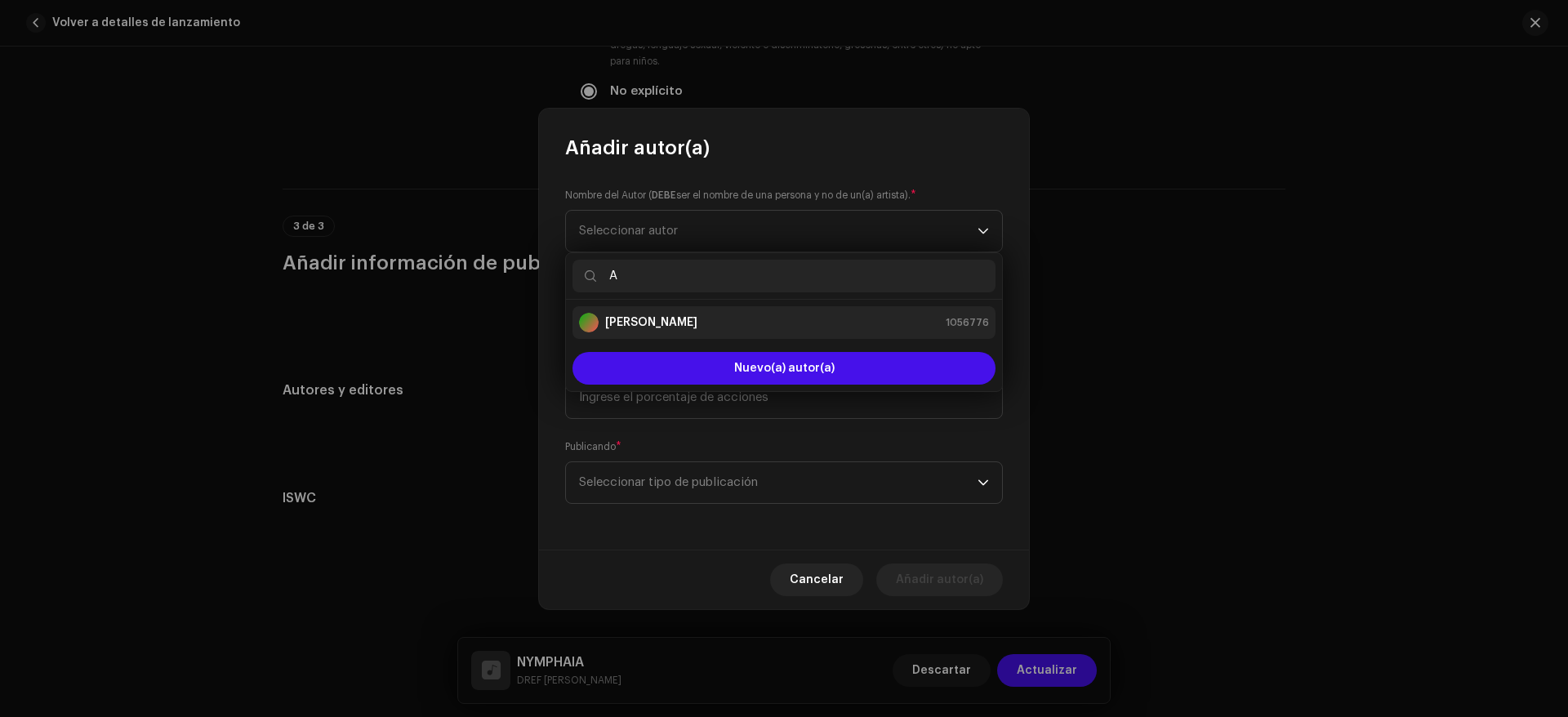
type input "A"
click at [714, 332] on li "Alfredo Guimarey Toranzo 1056776" at bounding box center [784, 323] width 423 height 33
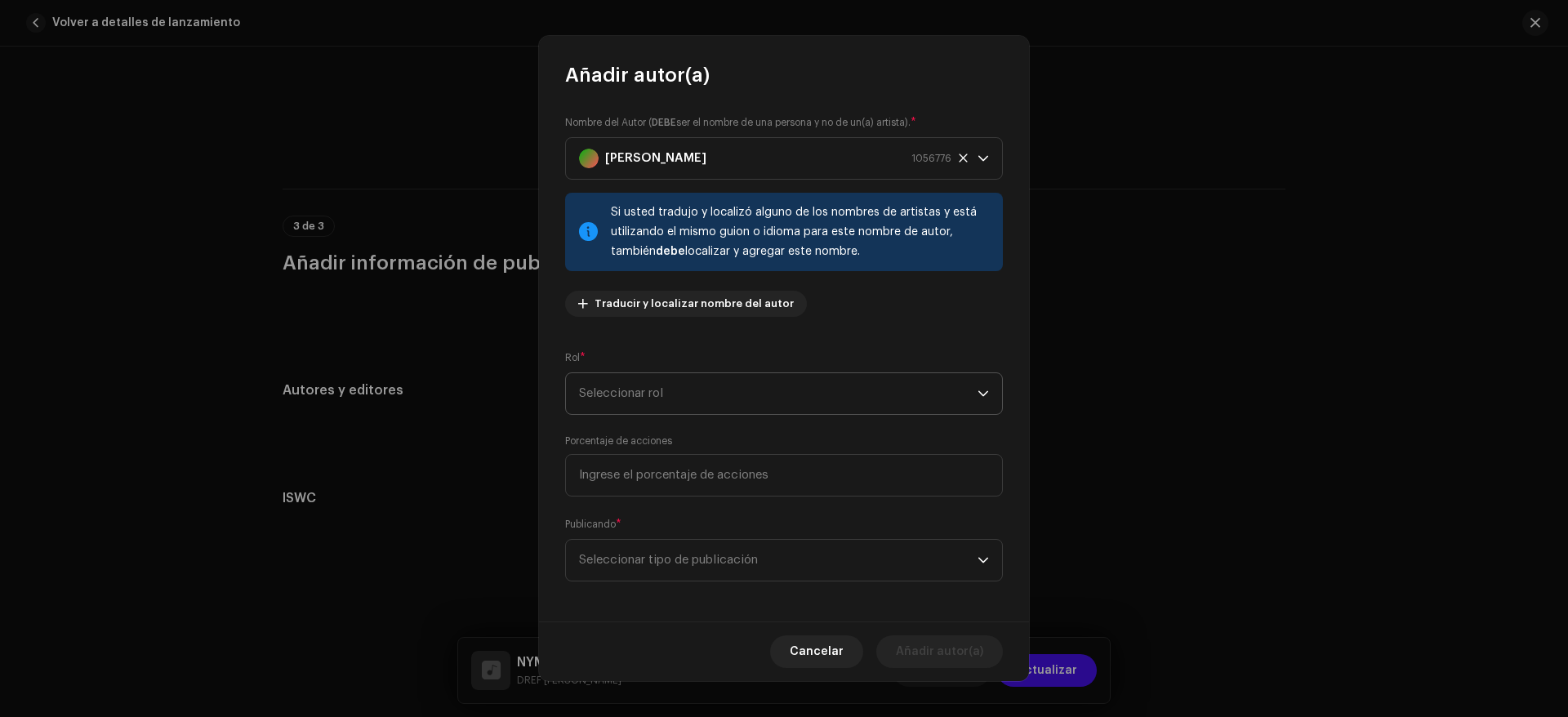
click at [695, 387] on span "Seleccionar rol" at bounding box center [777, 393] width 398 height 41
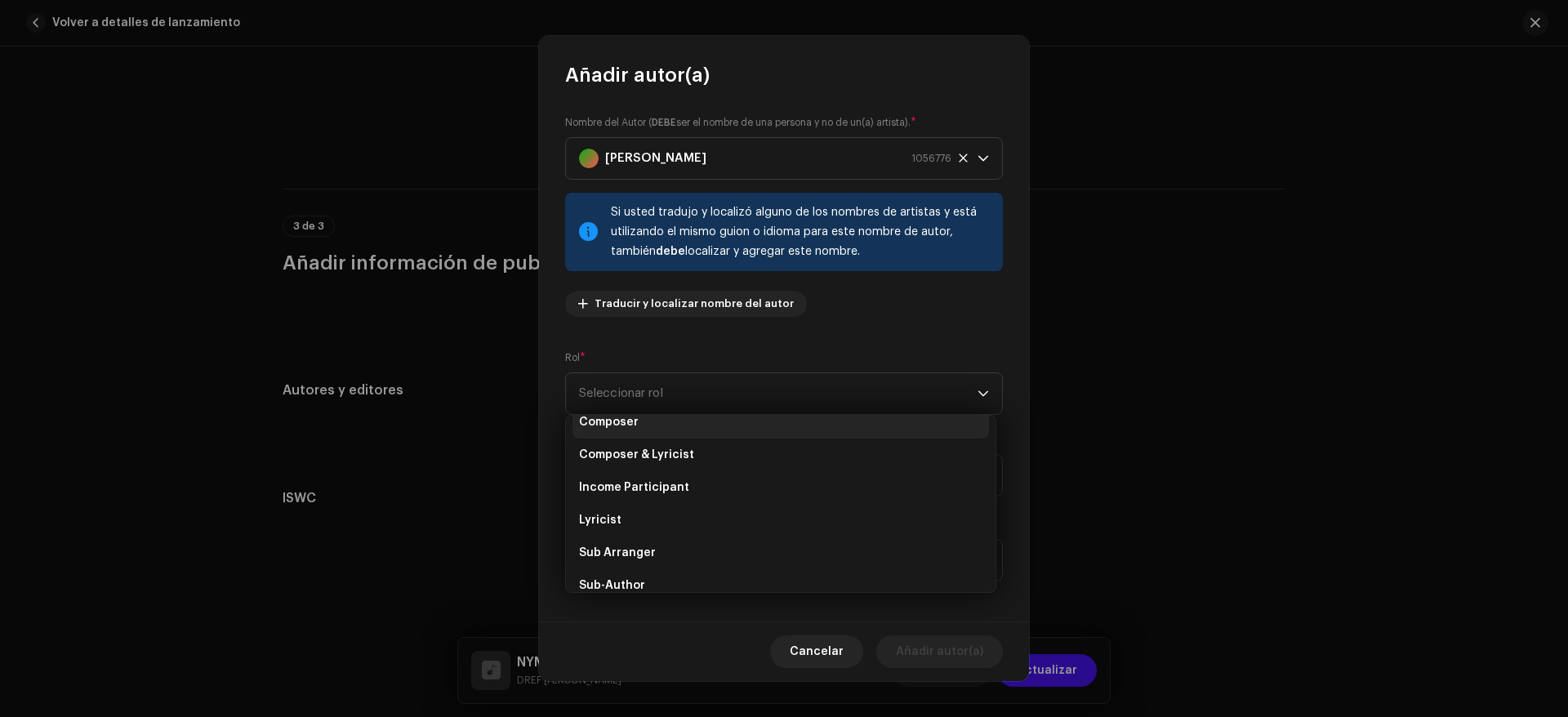
scroll to position [72, 0]
click at [666, 442] on li "Composer" at bounding box center [781, 432] width 417 height 33
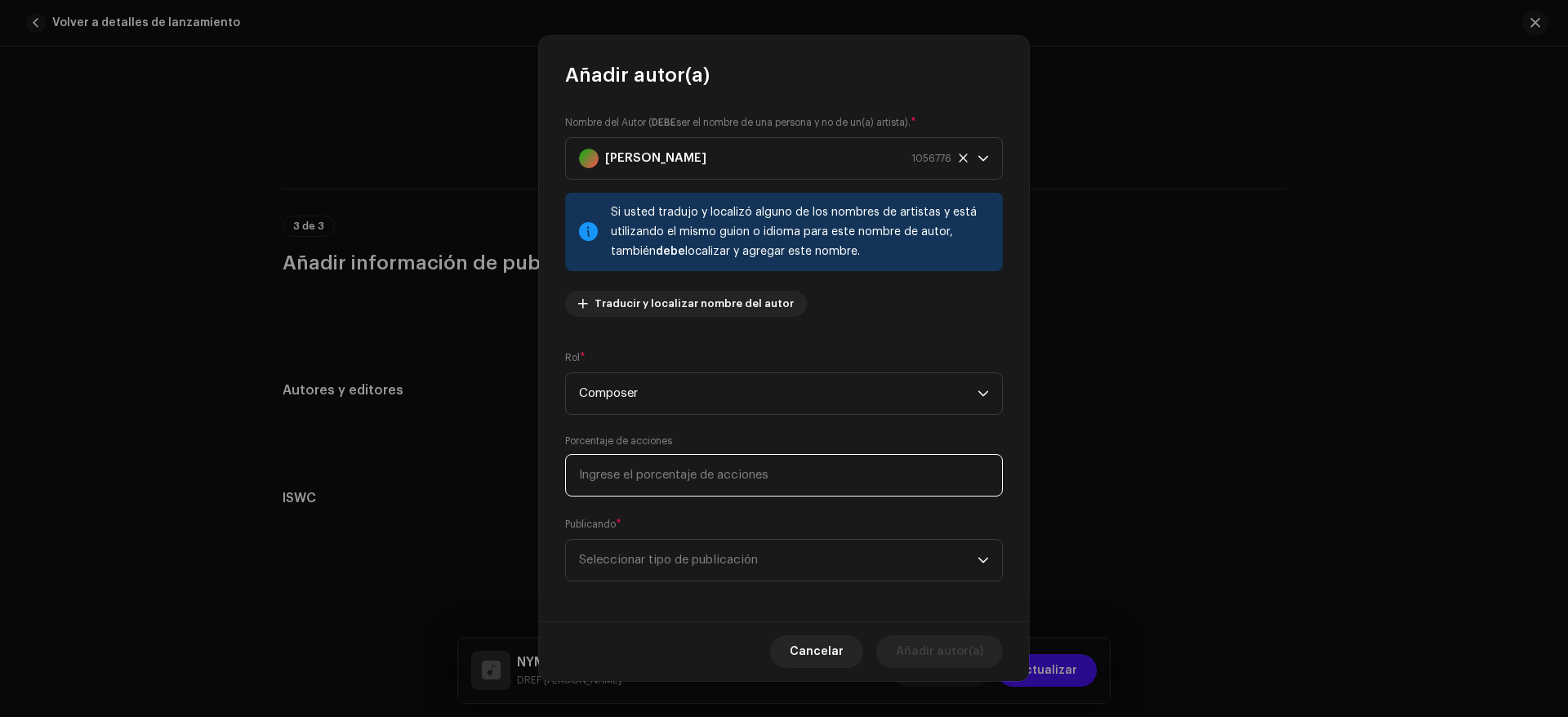
click at [702, 482] on input at bounding box center [784, 475] width 437 height 43
click at [702, 569] on span "Seleccionar tipo de publicación" at bounding box center [777, 560] width 398 height 41
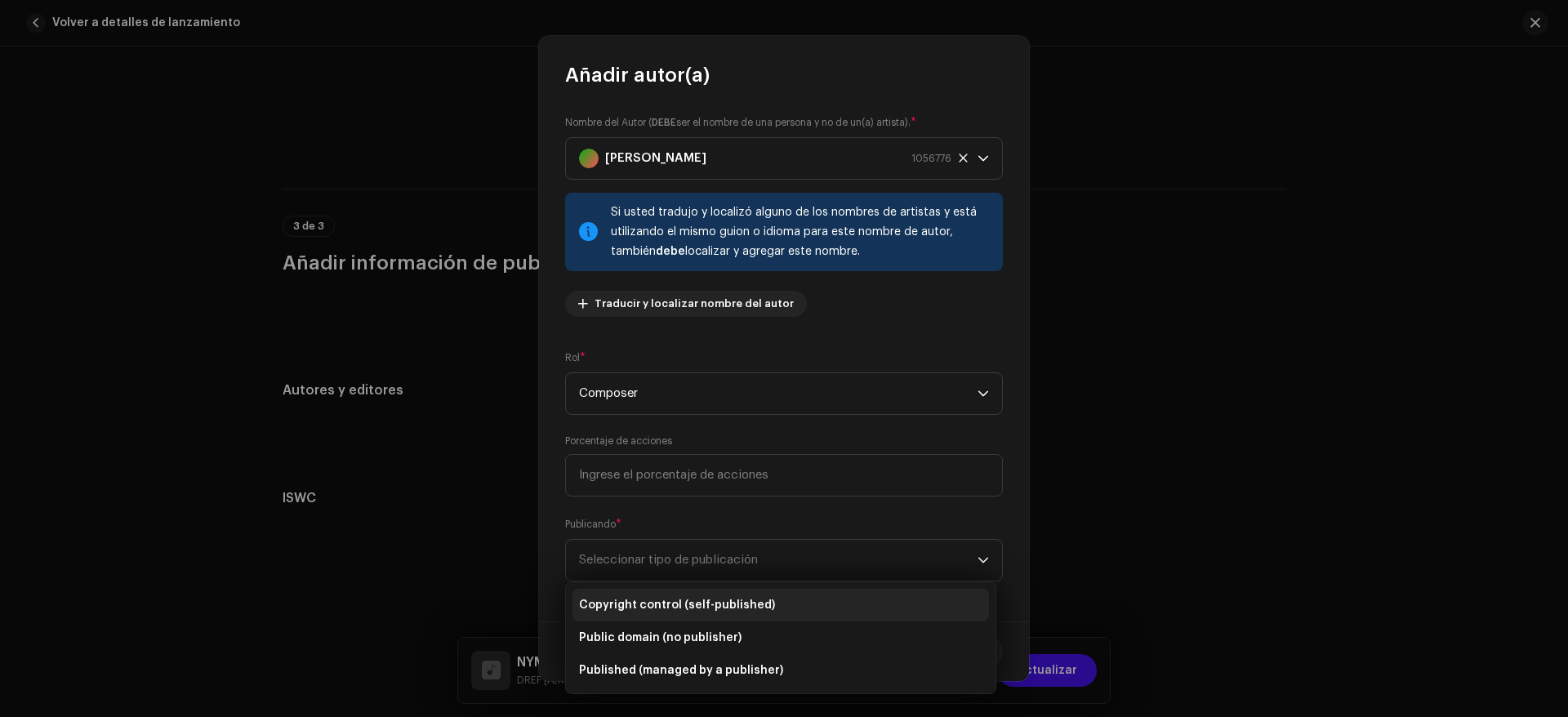
click at [794, 604] on li "Copyright control (self-published)" at bounding box center [781, 606] width 417 height 33
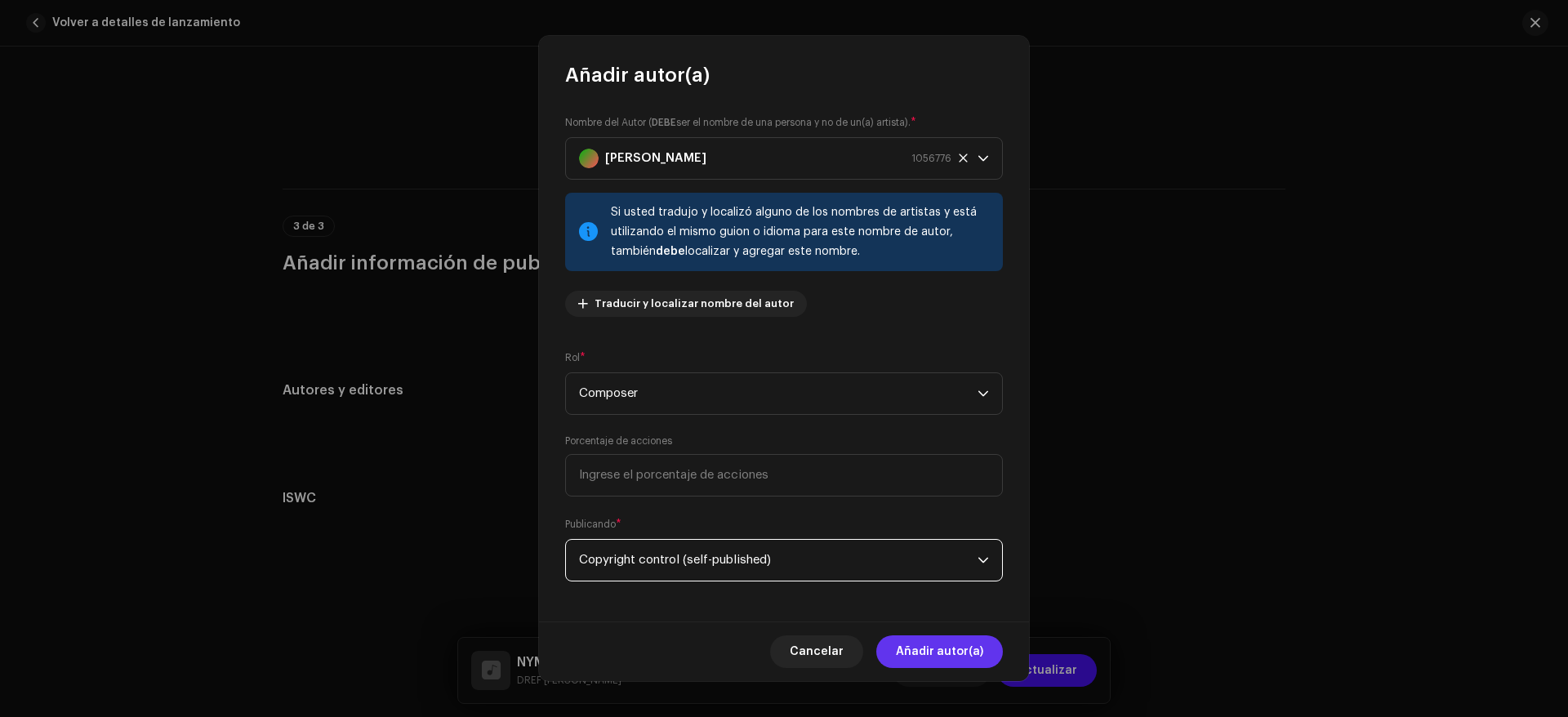
click at [924, 645] on span "Añadir autor(a)" at bounding box center [939, 652] width 88 height 33
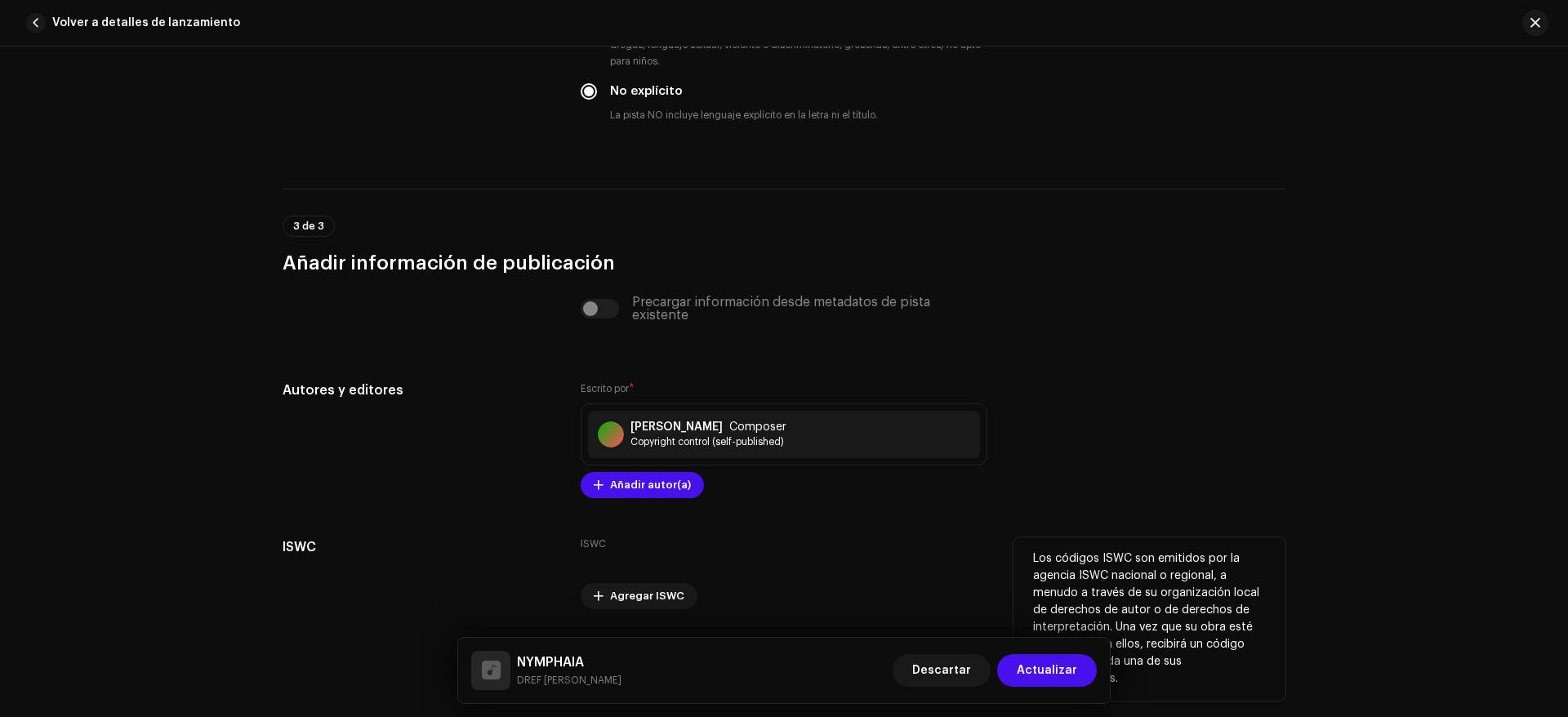
scroll to position [2812, 0]
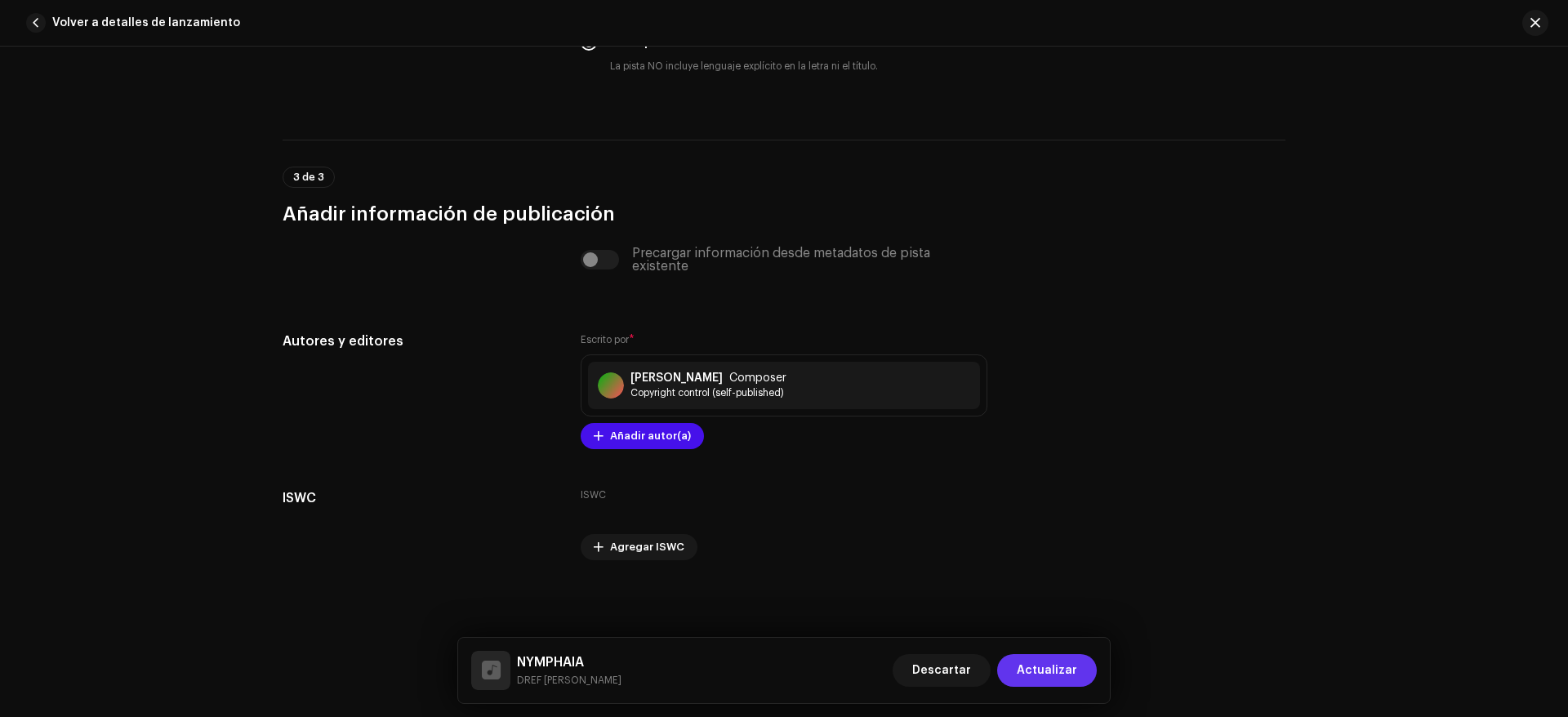
click at [1060, 667] on span "Actualizar" at bounding box center [1047, 671] width 61 height 33
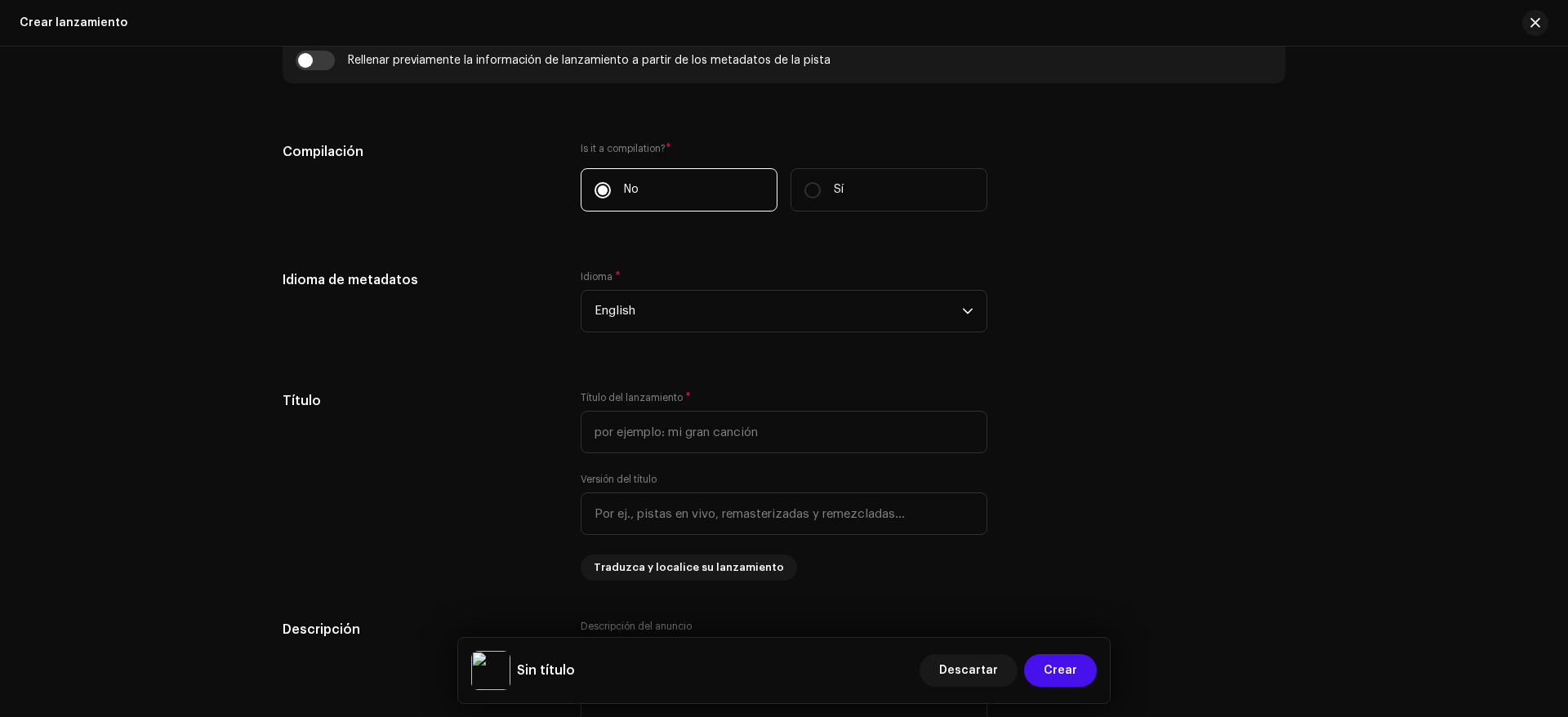
scroll to position [1226, 0]
click at [750, 312] on span "English" at bounding box center [778, 309] width 368 height 41
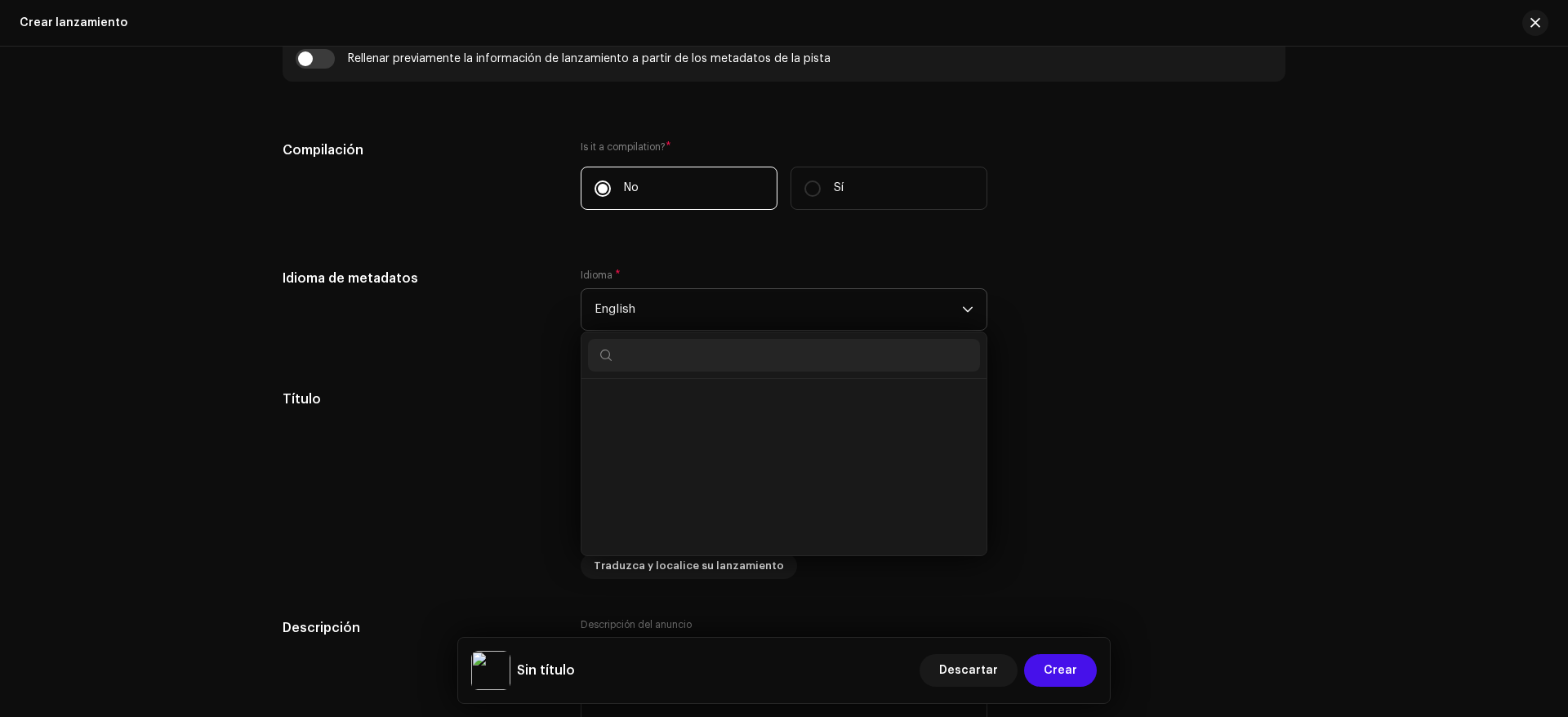
scroll to position [1510, 0]
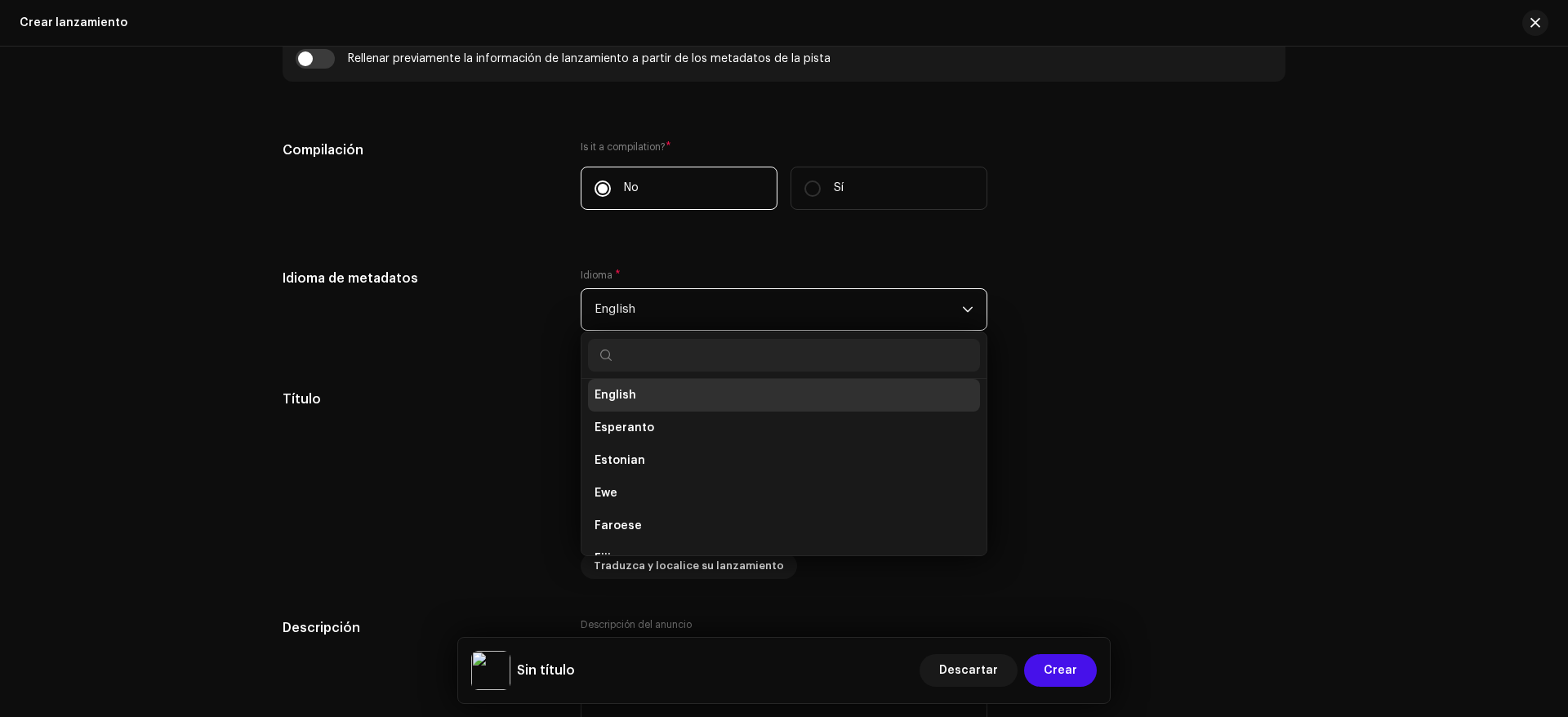
click at [750, 312] on span "English" at bounding box center [778, 309] width 368 height 41
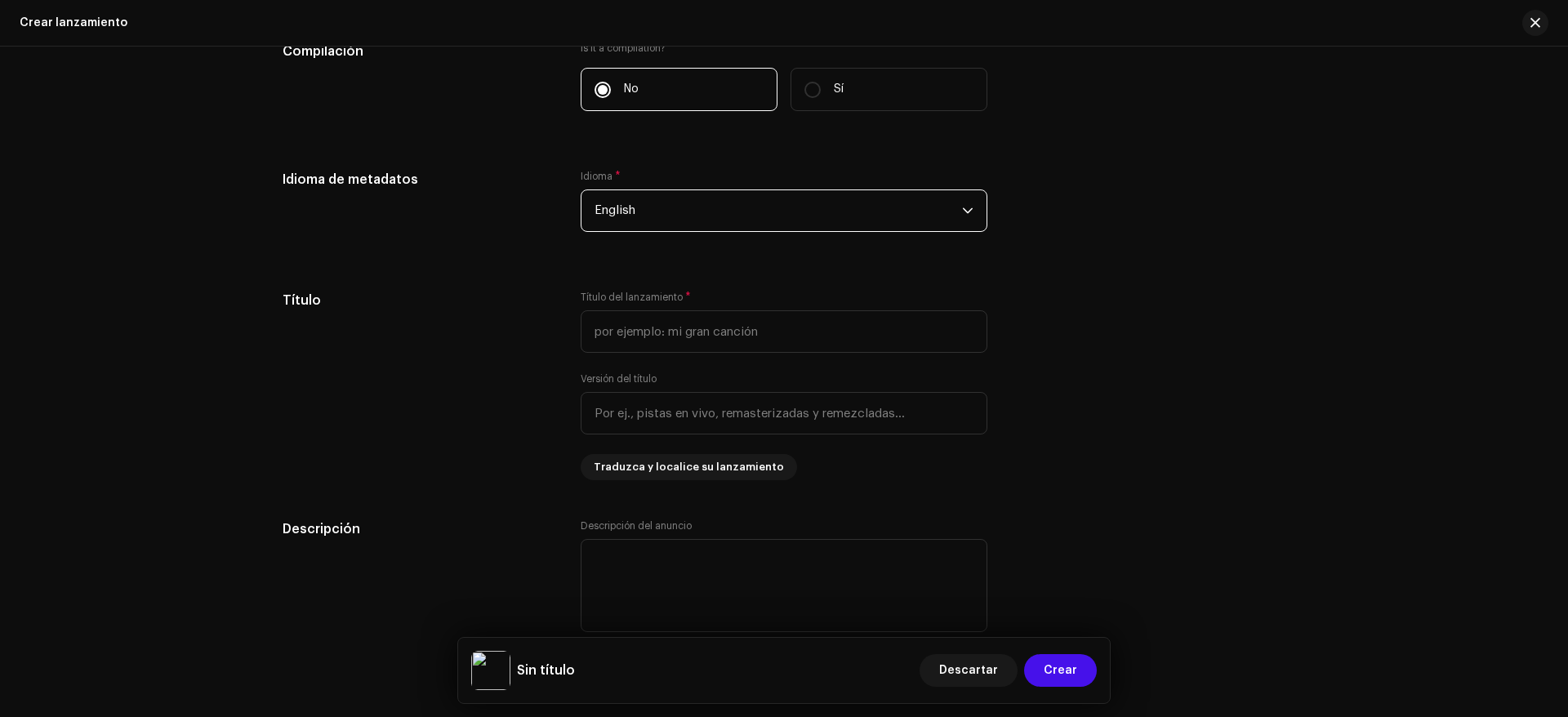
scroll to position [1389, 0]
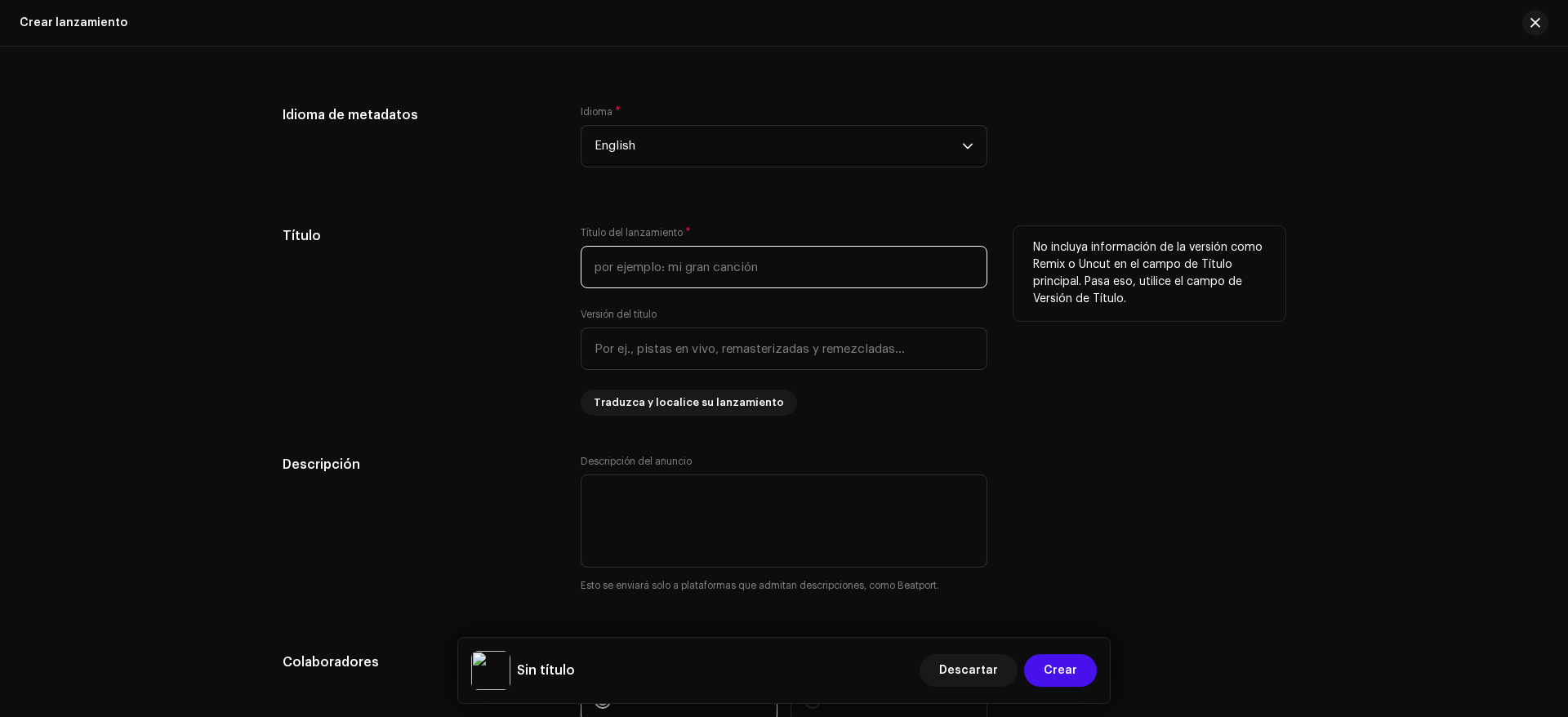
click at [685, 273] on input "text" at bounding box center [784, 266] width 407 height 43
type input "n"
type input "NYMPHAIA"
click at [531, 243] on h5 "Título" at bounding box center [418, 236] width 272 height 20
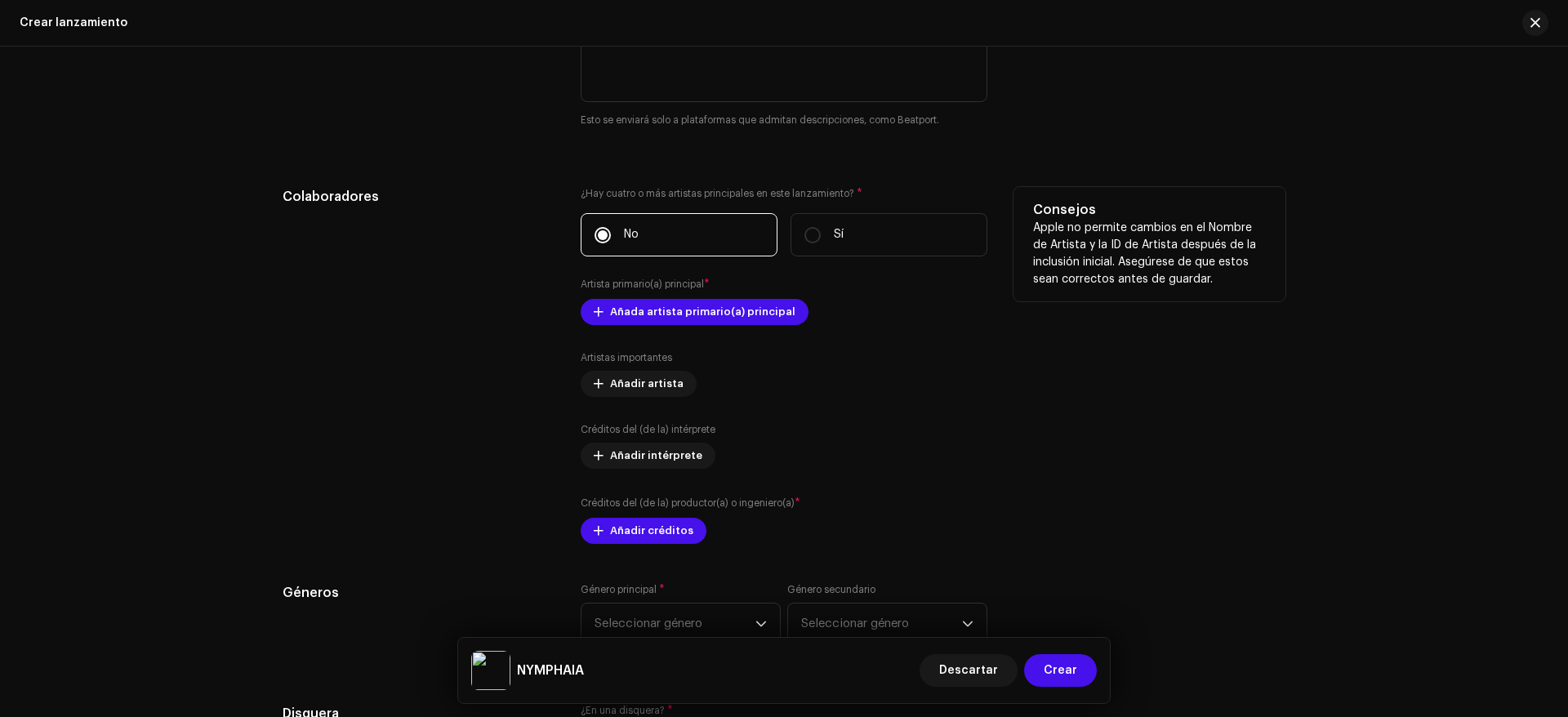
scroll to position [1879, 0]
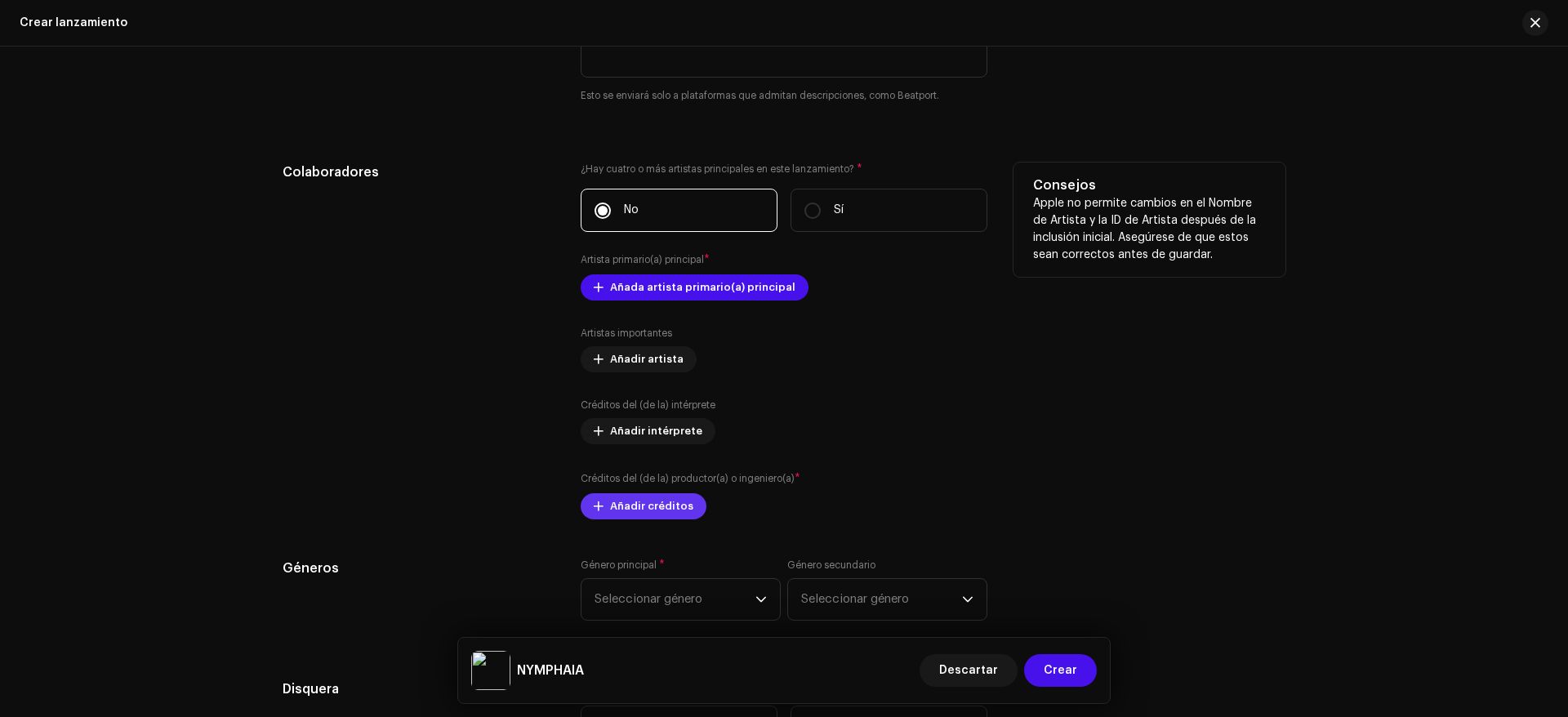
click at [640, 505] on span "Añadir créditos" at bounding box center [652, 507] width 83 height 33
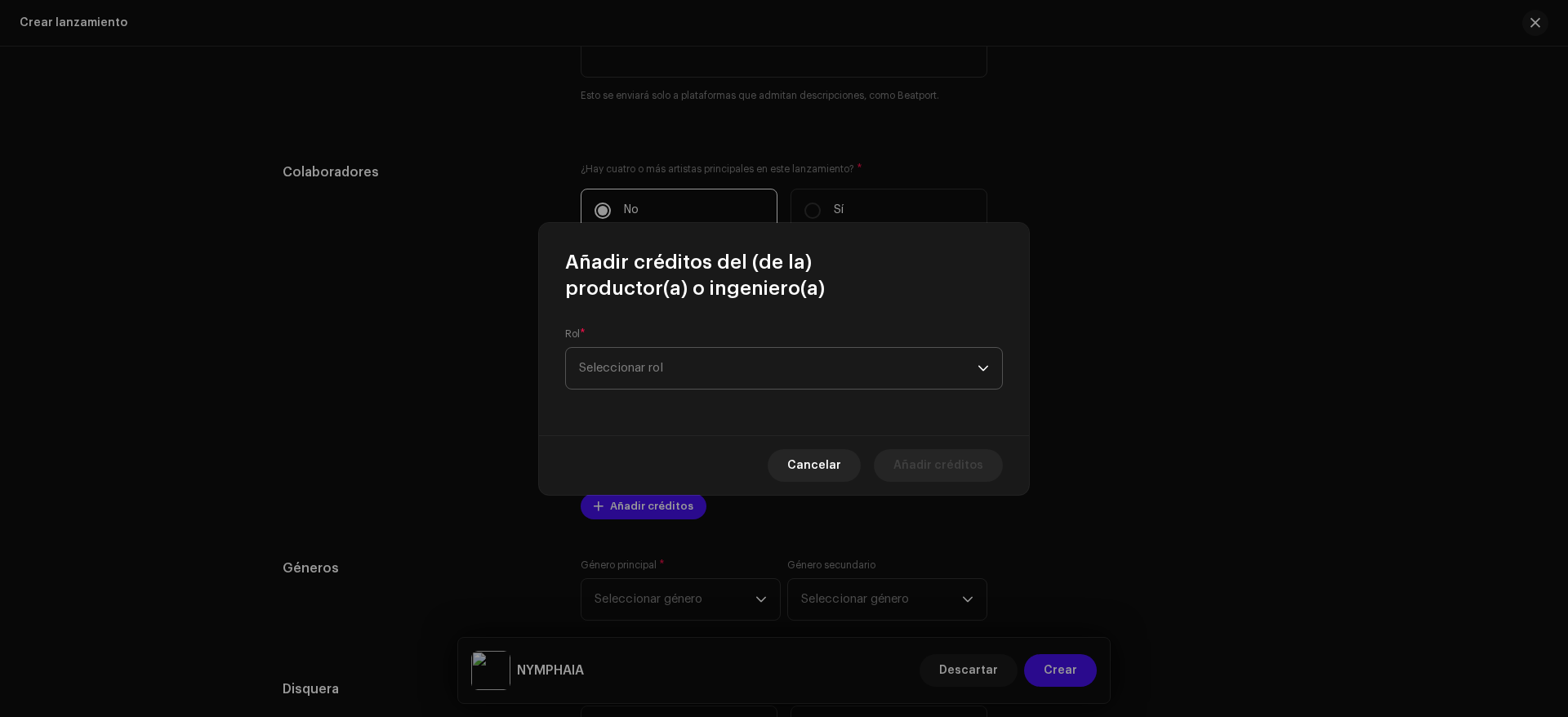
click at [703, 382] on span "Seleccionar rol" at bounding box center [777, 368] width 398 height 41
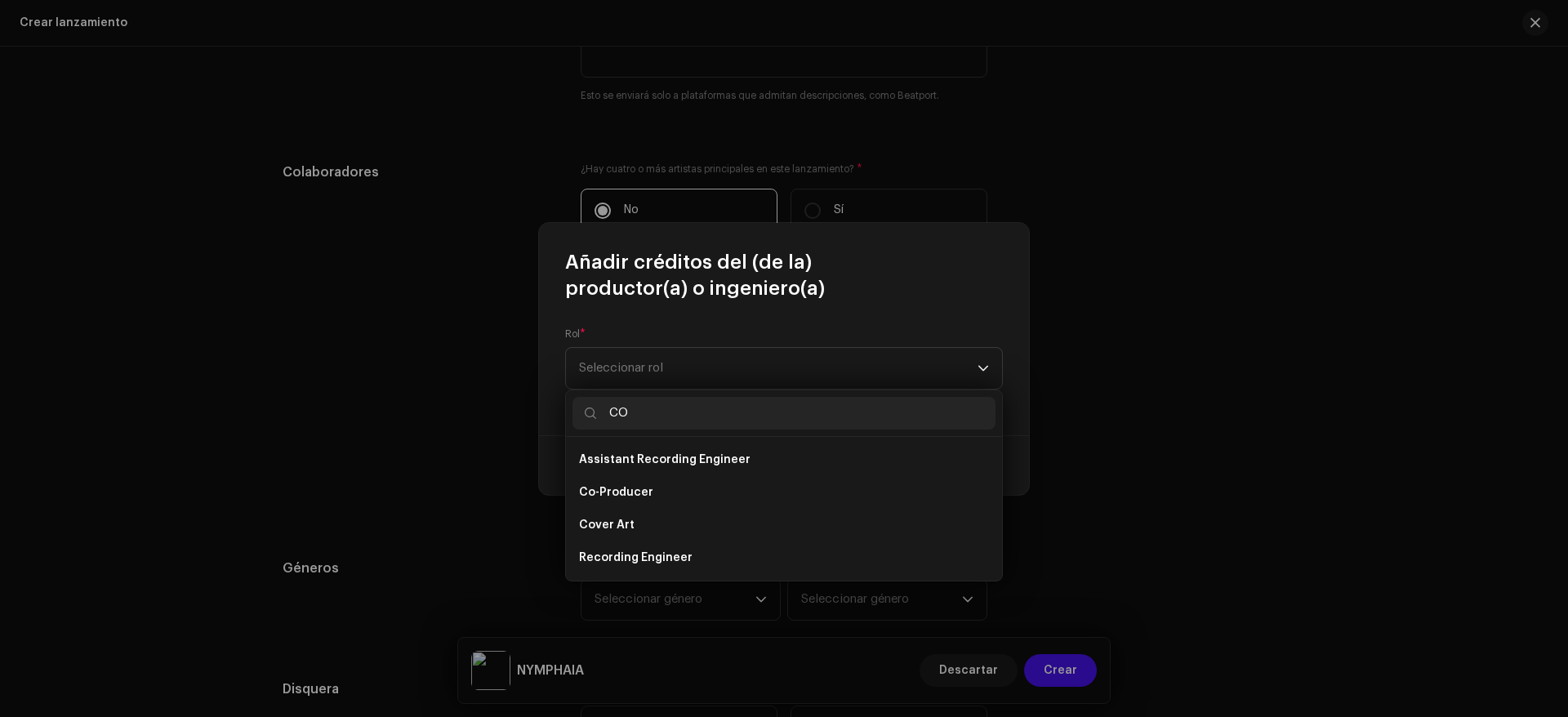
scroll to position [0, 0]
type input "C"
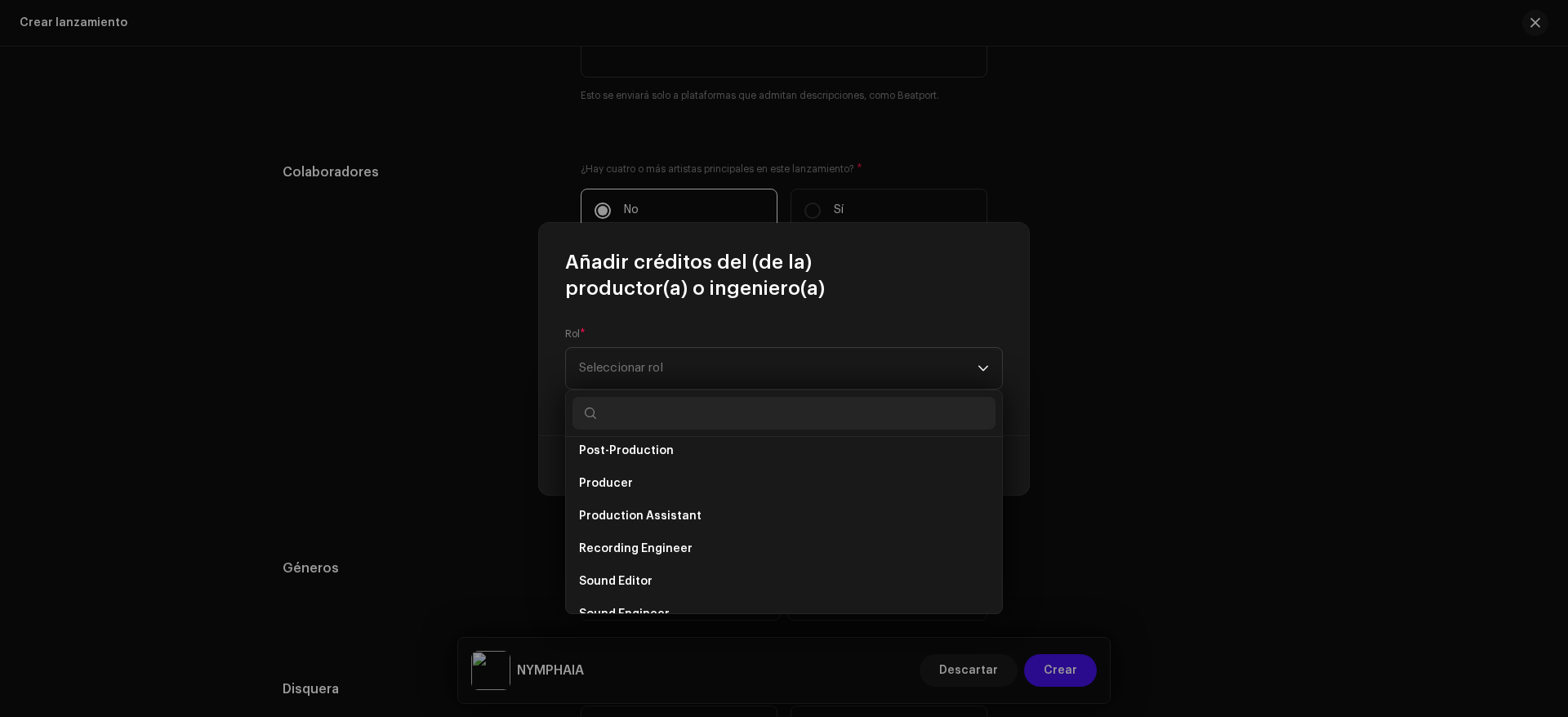
scroll to position [654, 0]
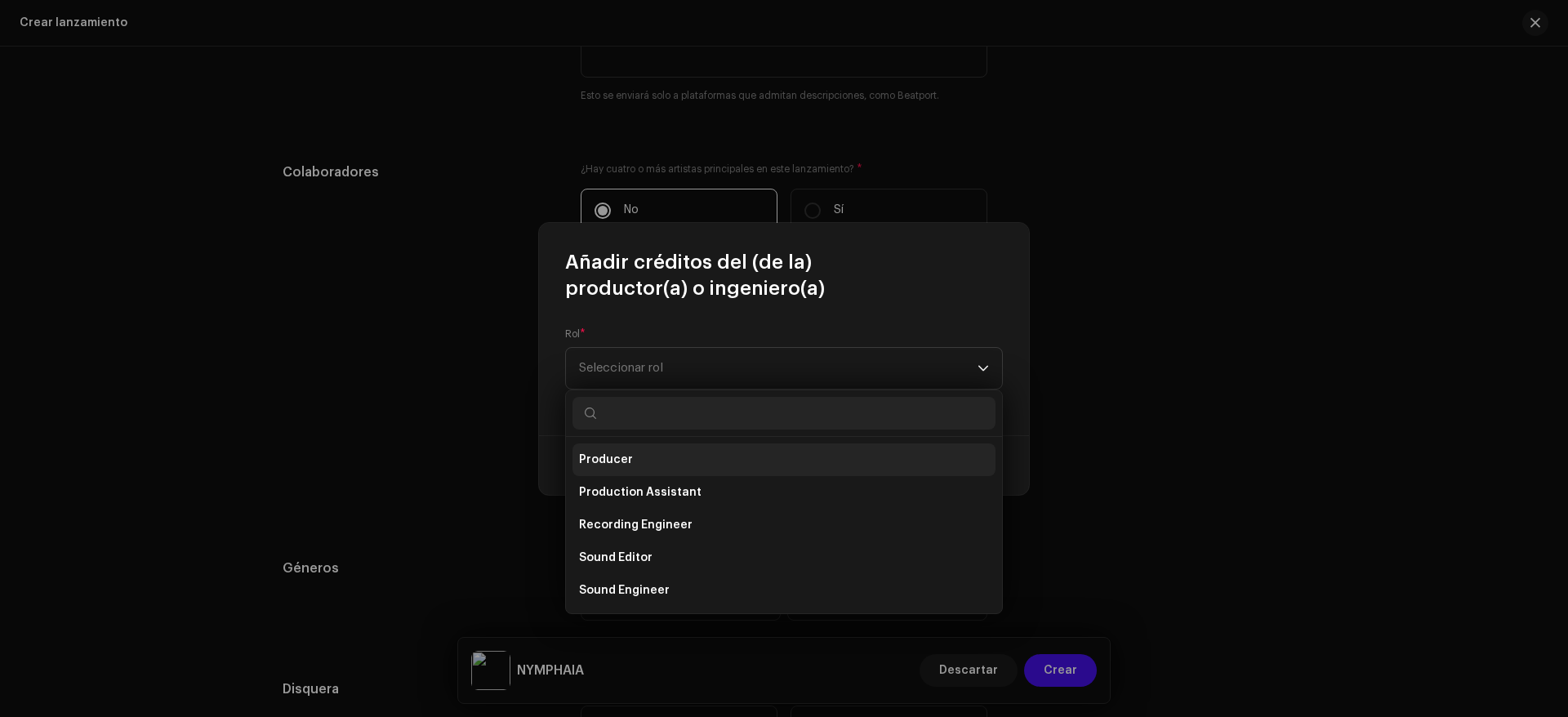
click at [662, 464] on li "Producer" at bounding box center [784, 460] width 423 height 33
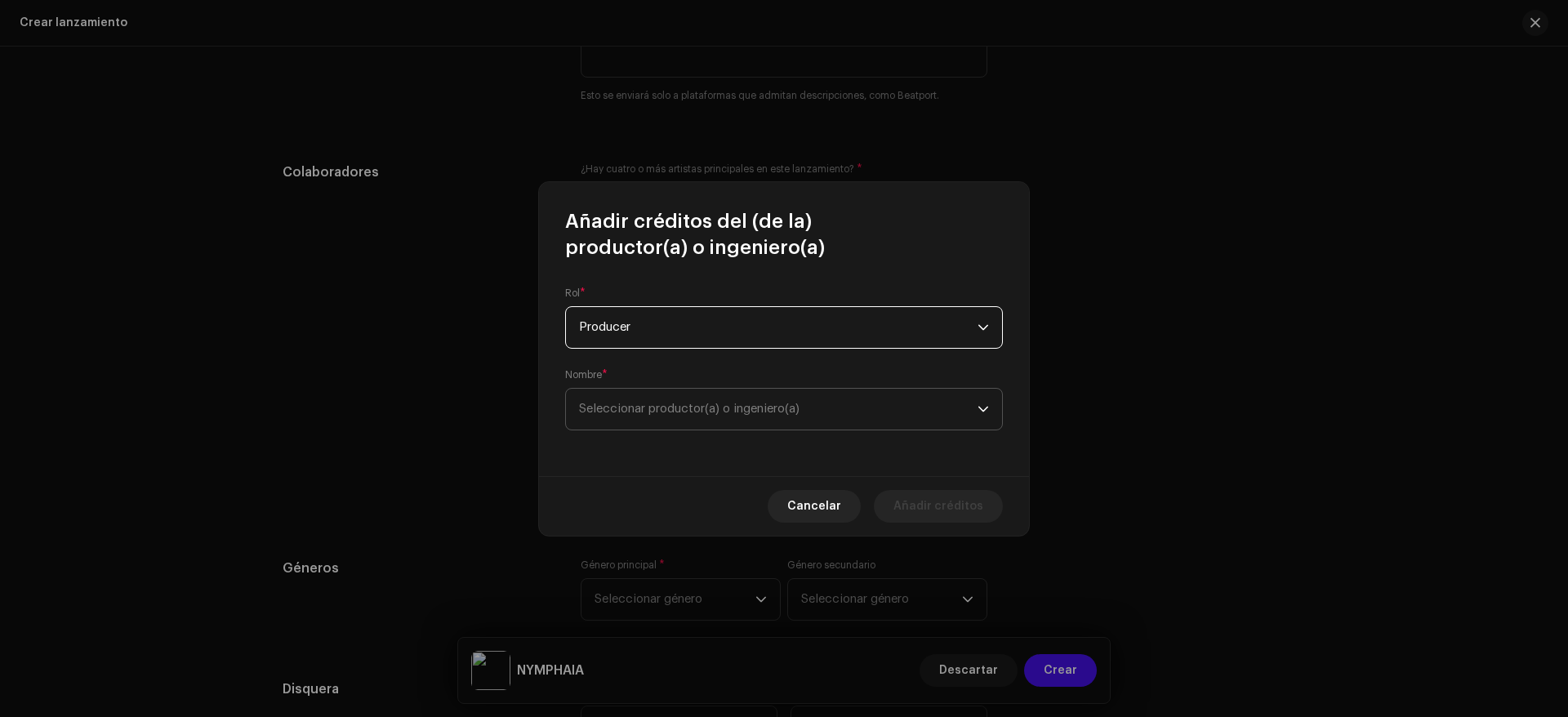
click at [730, 416] on span "Seleccionar productor(a) o ingeniero(a)" at bounding box center [777, 409] width 398 height 41
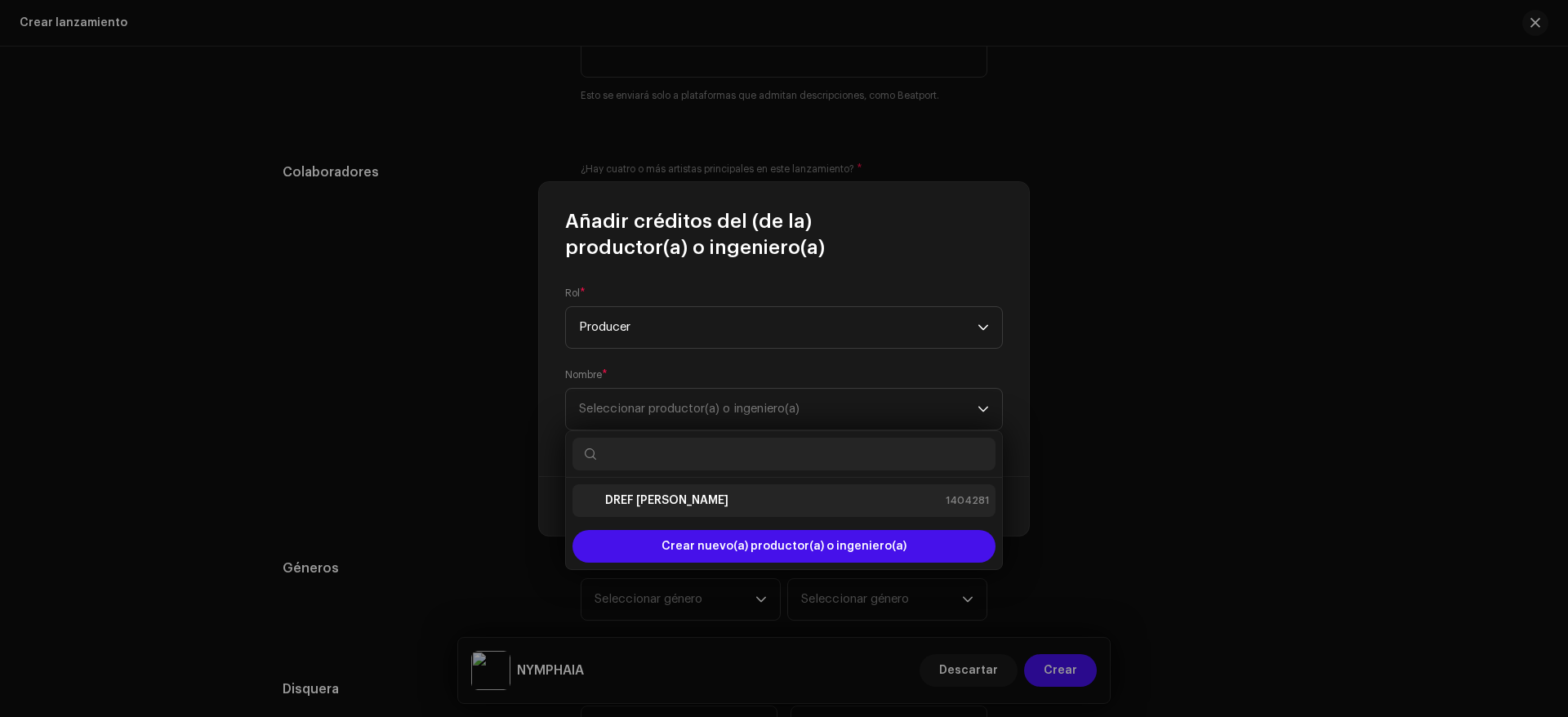
click at [668, 491] on div "DREF [PERSON_NAME]" at bounding box center [653, 501] width 149 height 20
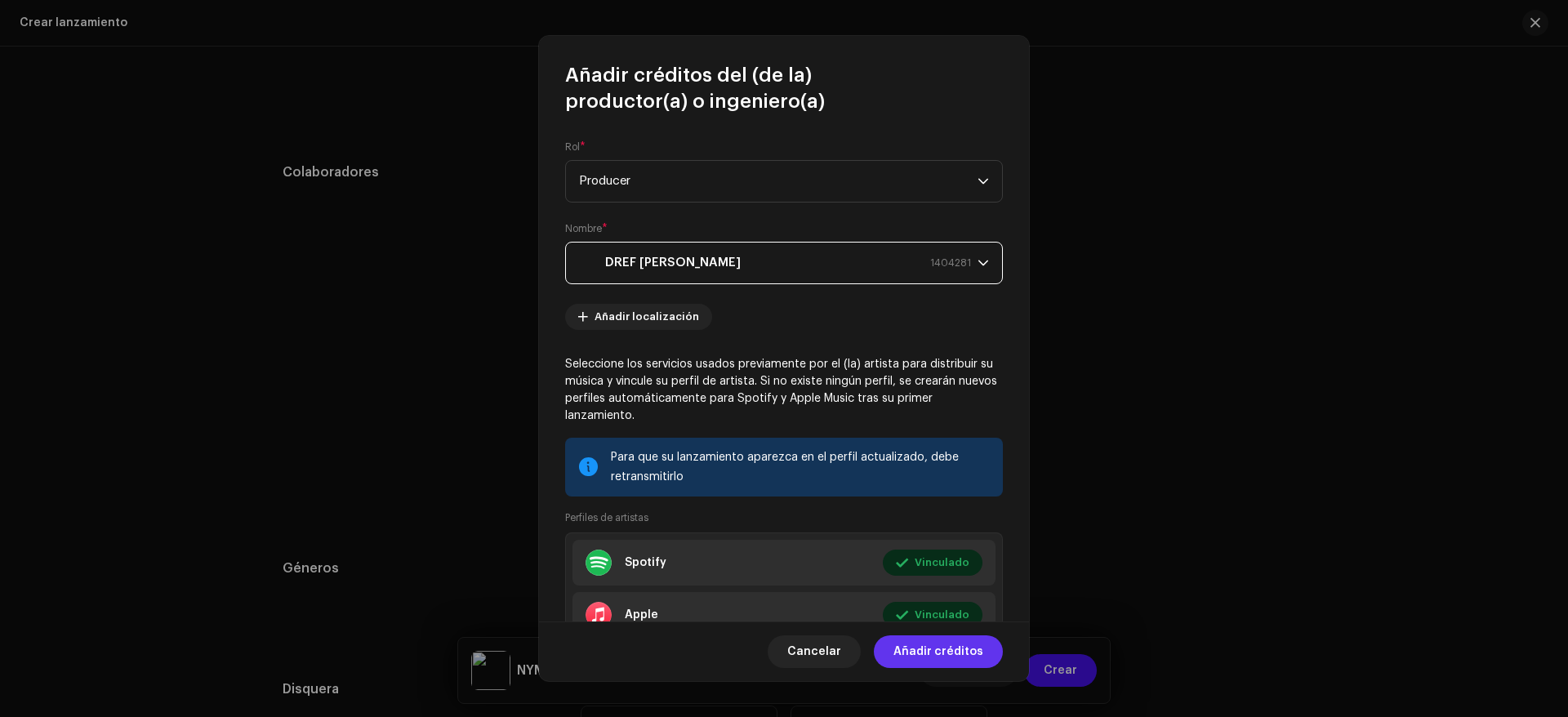
scroll to position [82, 0]
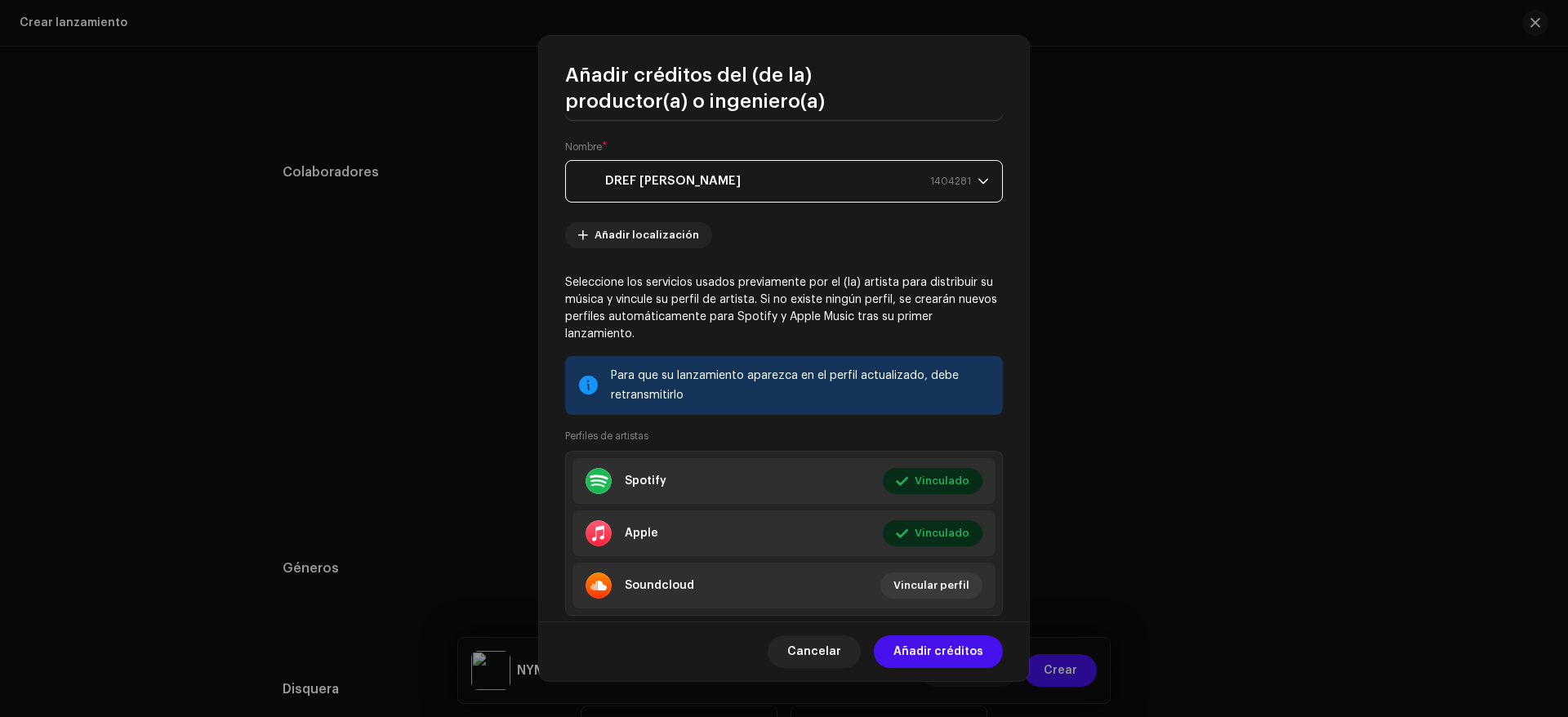
click at [961, 645] on span "Añadir créditos" at bounding box center [939, 652] width 90 height 33
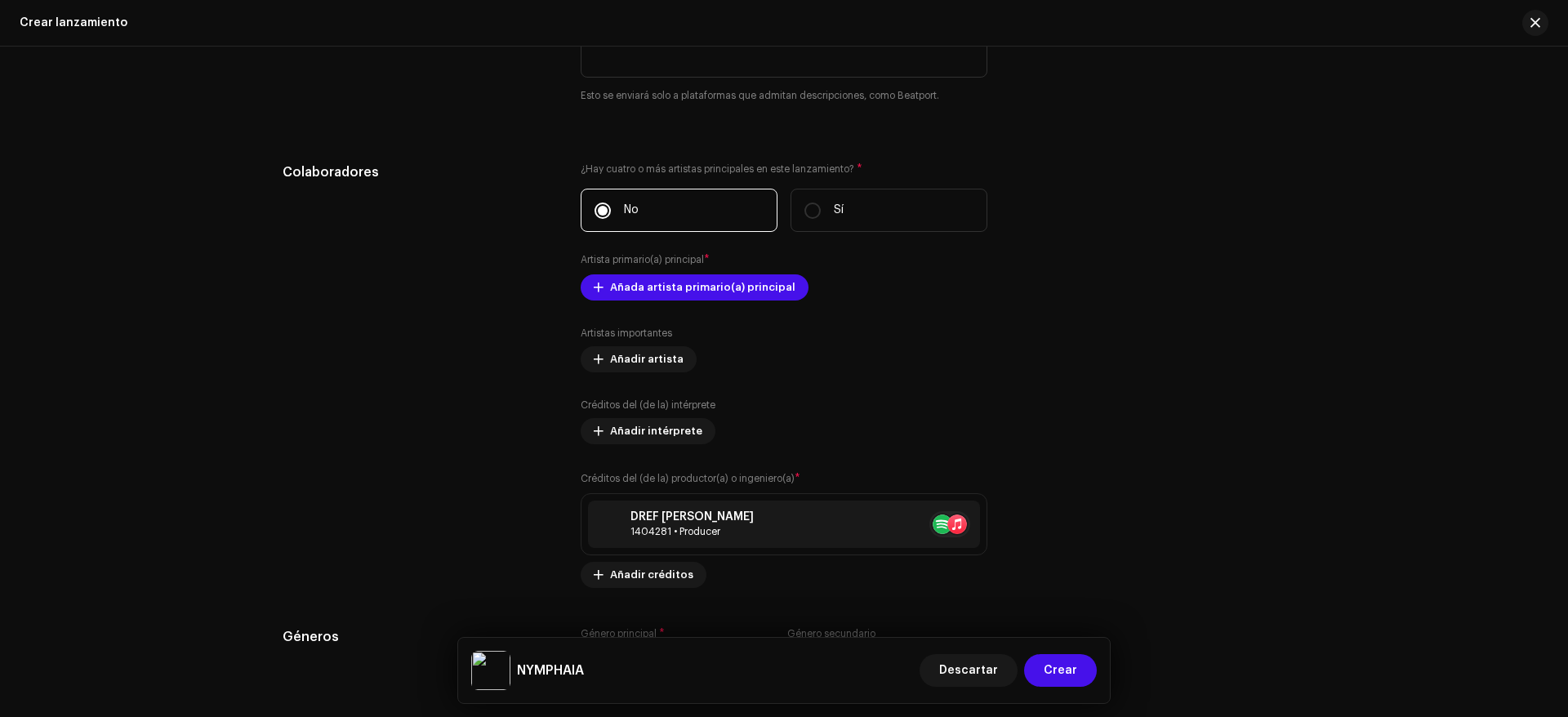
scroll to position [2206, 0]
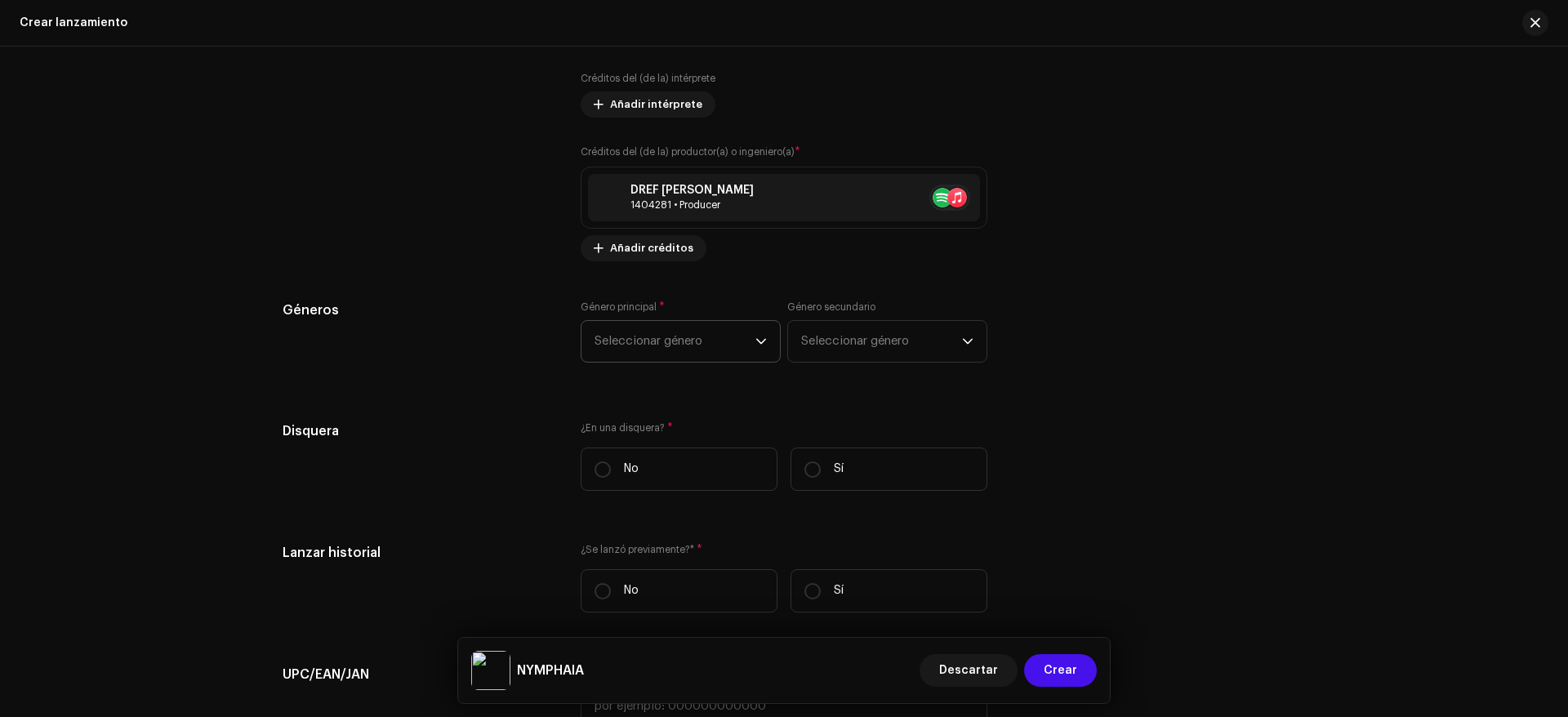
click at [704, 349] on span "Seleccionar género" at bounding box center [674, 341] width 161 height 41
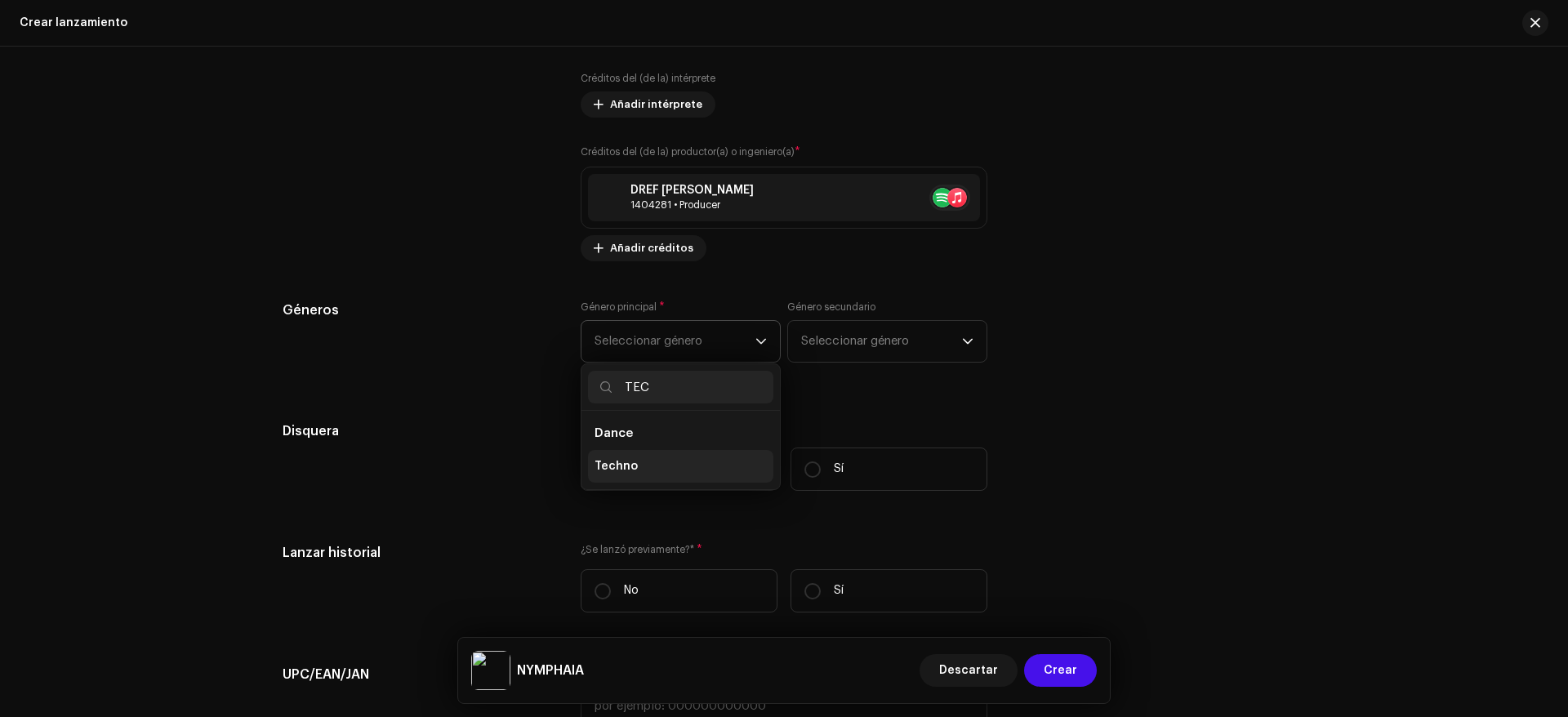
type input "TEC"
click at [629, 457] on li "Techno" at bounding box center [681, 467] width 186 height 33
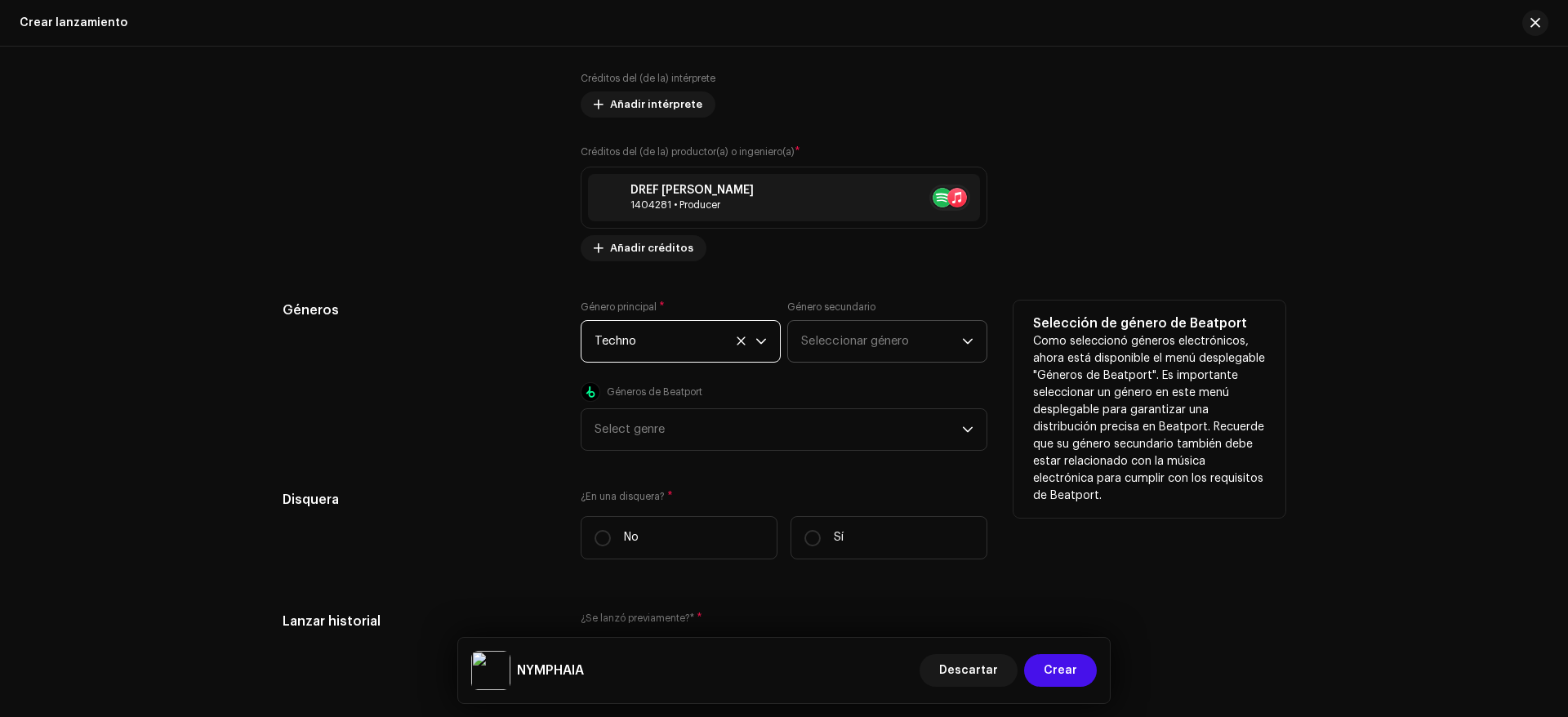
click at [866, 349] on span "Seleccionar género" at bounding box center [881, 341] width 161 height 41
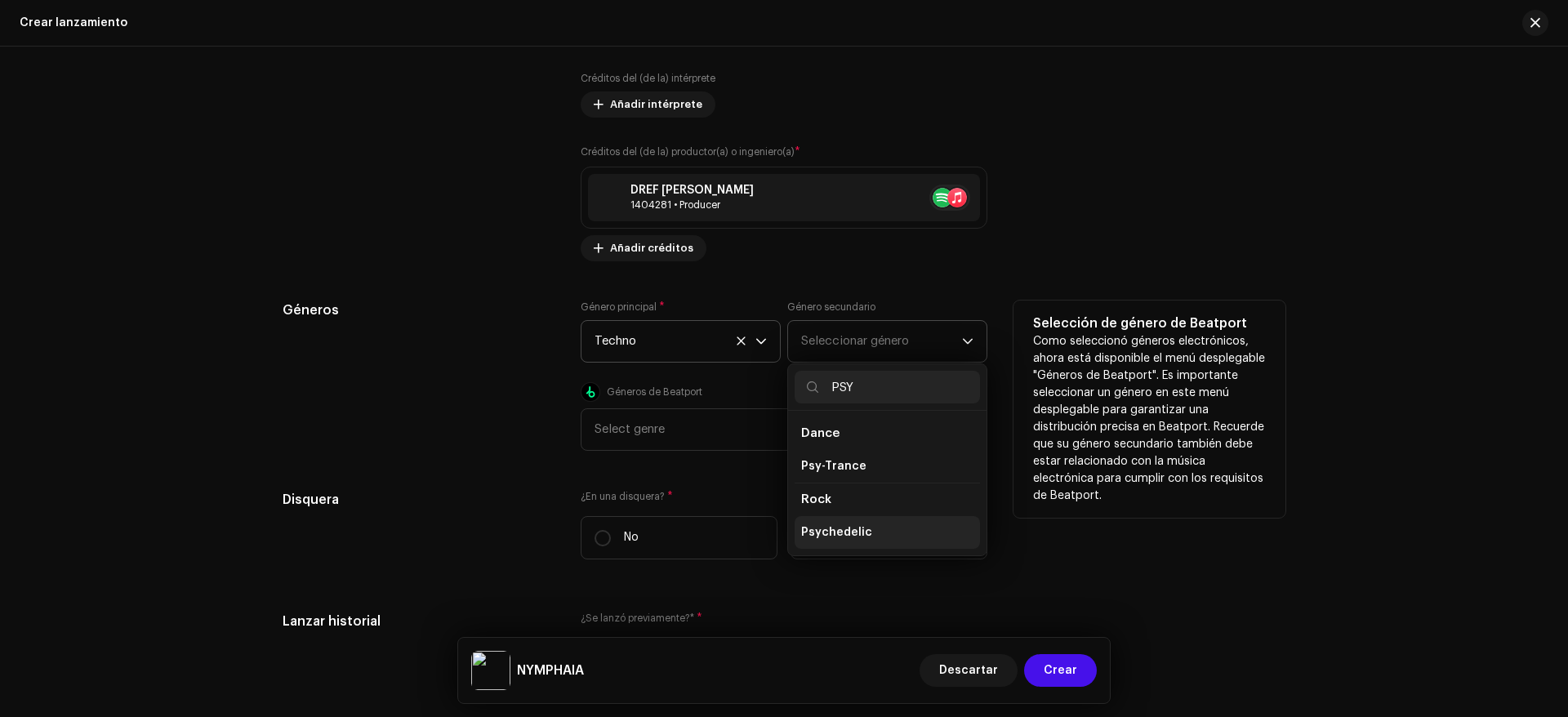
type input "PSY"
click at [847, 530] on span "Psychedelic" at bounding box center [836, 532] width 71 height 16
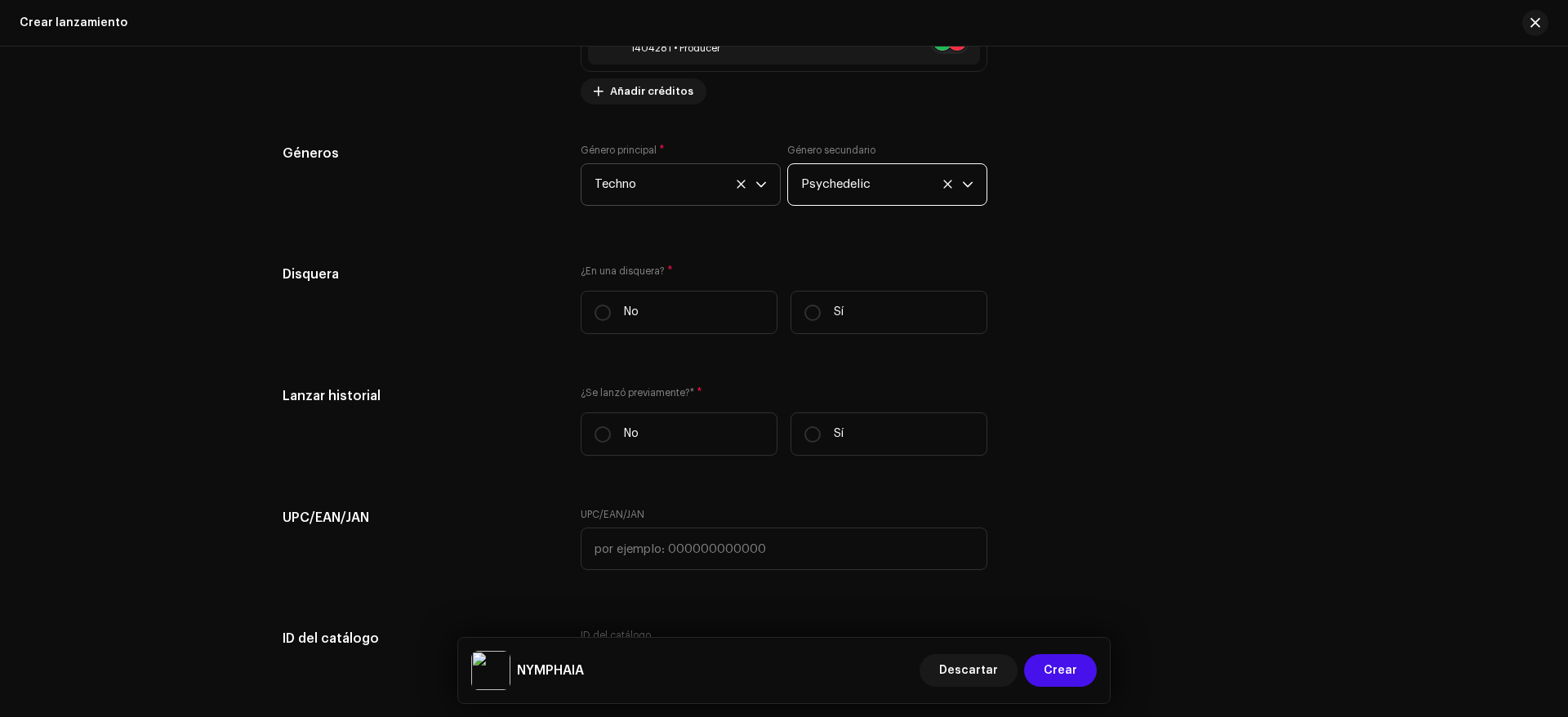
scroll to position [2369, 0]
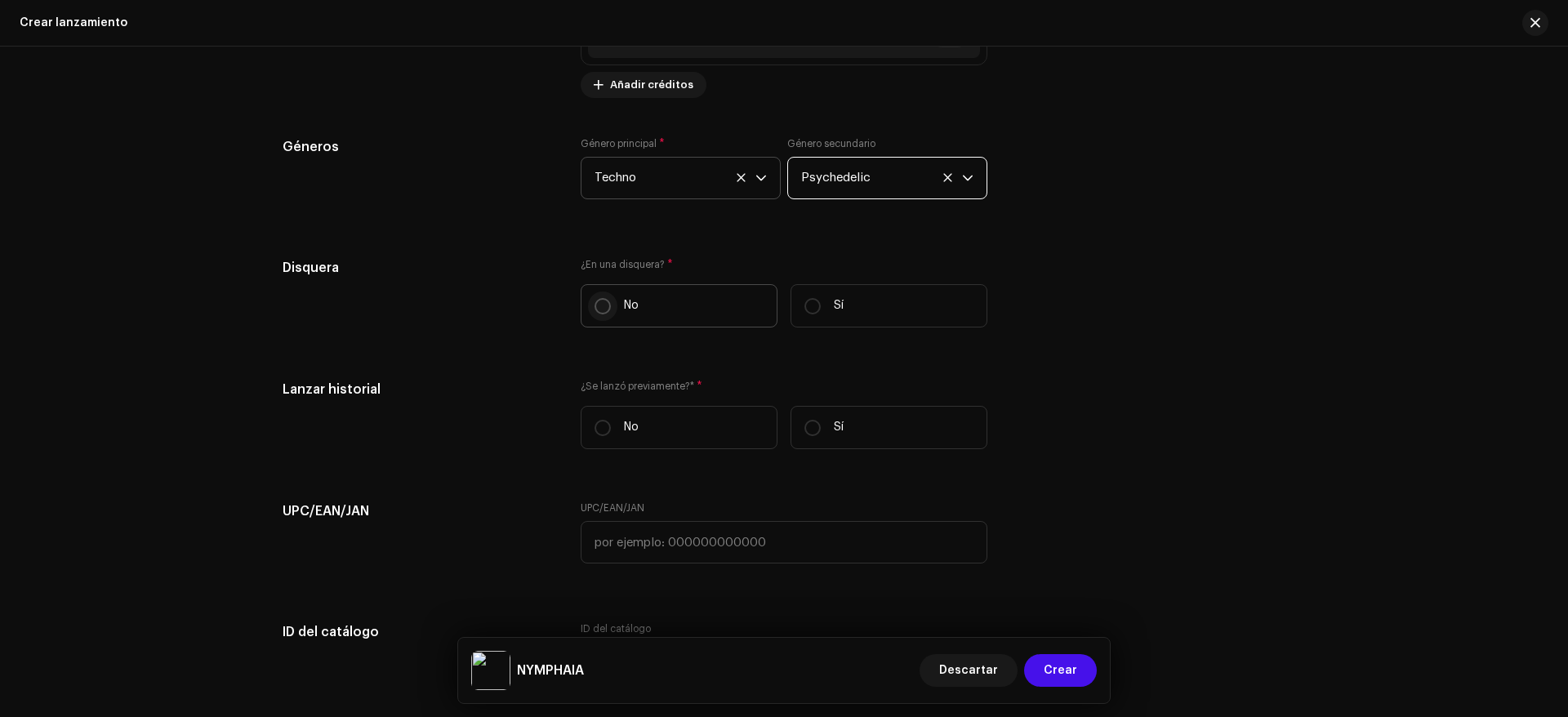
click at [601, 312] on input "No" at bounding box center [602, 306] width 16 height 16
radio input "true"
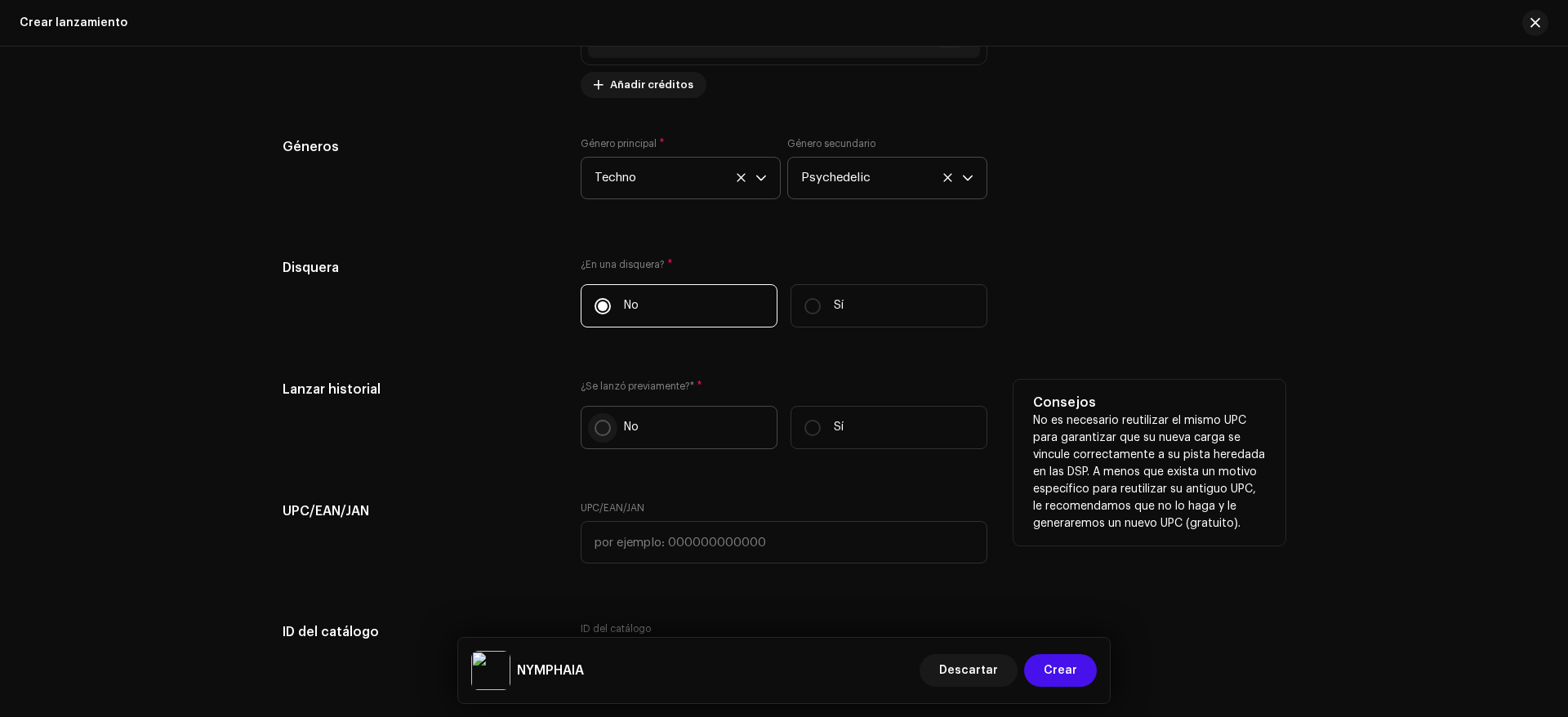
click at [597, 421] on input "No" at bounding box center [602, 428] width 16 height 16
radio input "true"
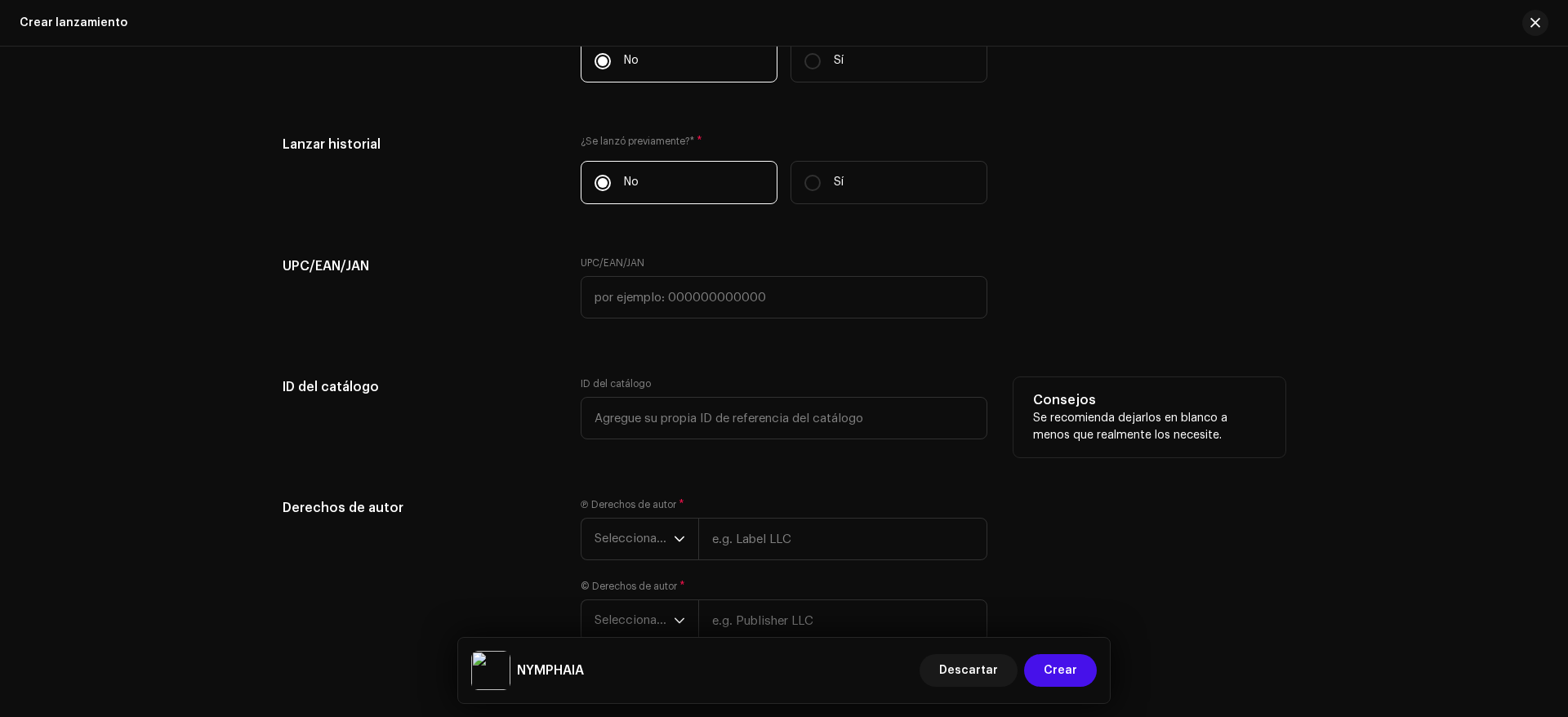
scroll to position [2715, 0]
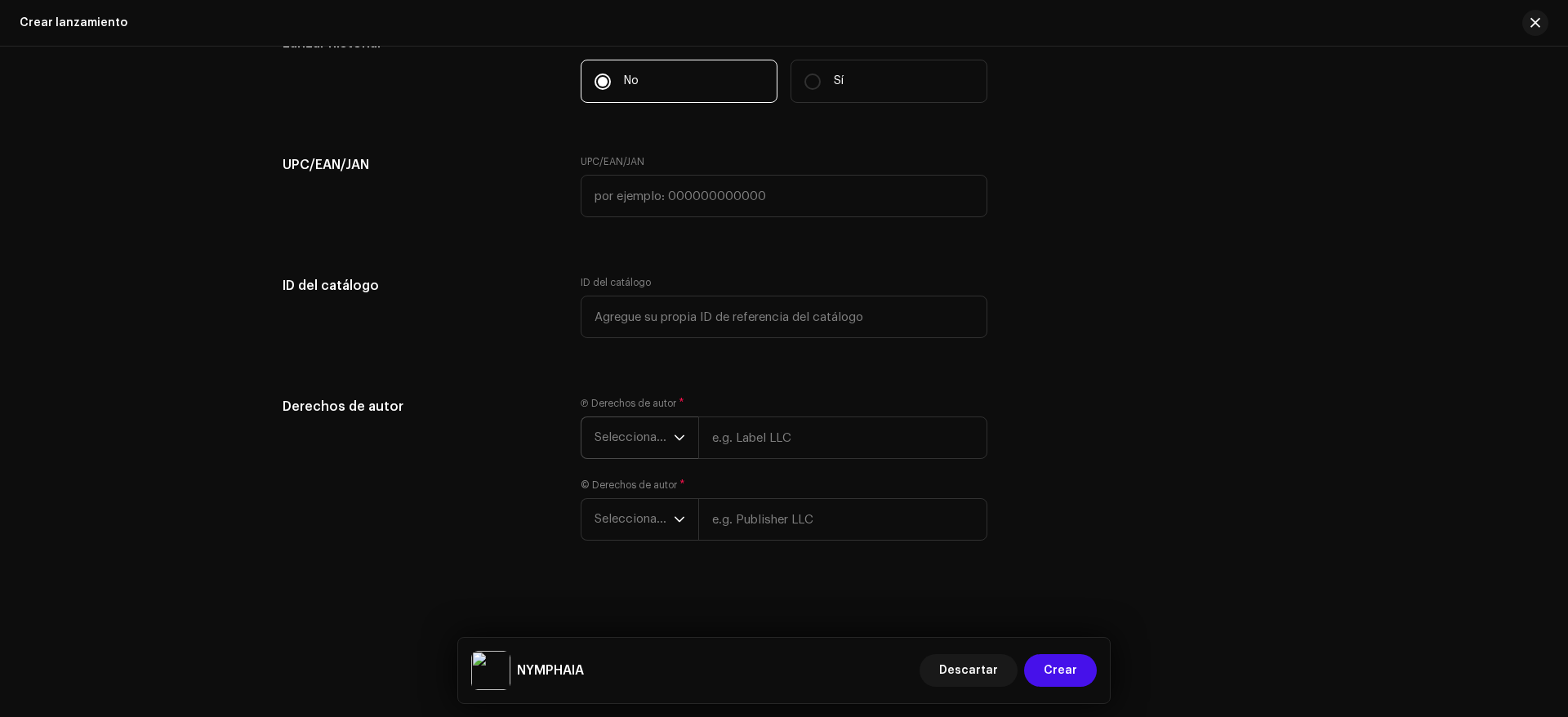
click at [640, 428] on span "Seleccionar año" at bounding box center [633, 437] width 79 height 41
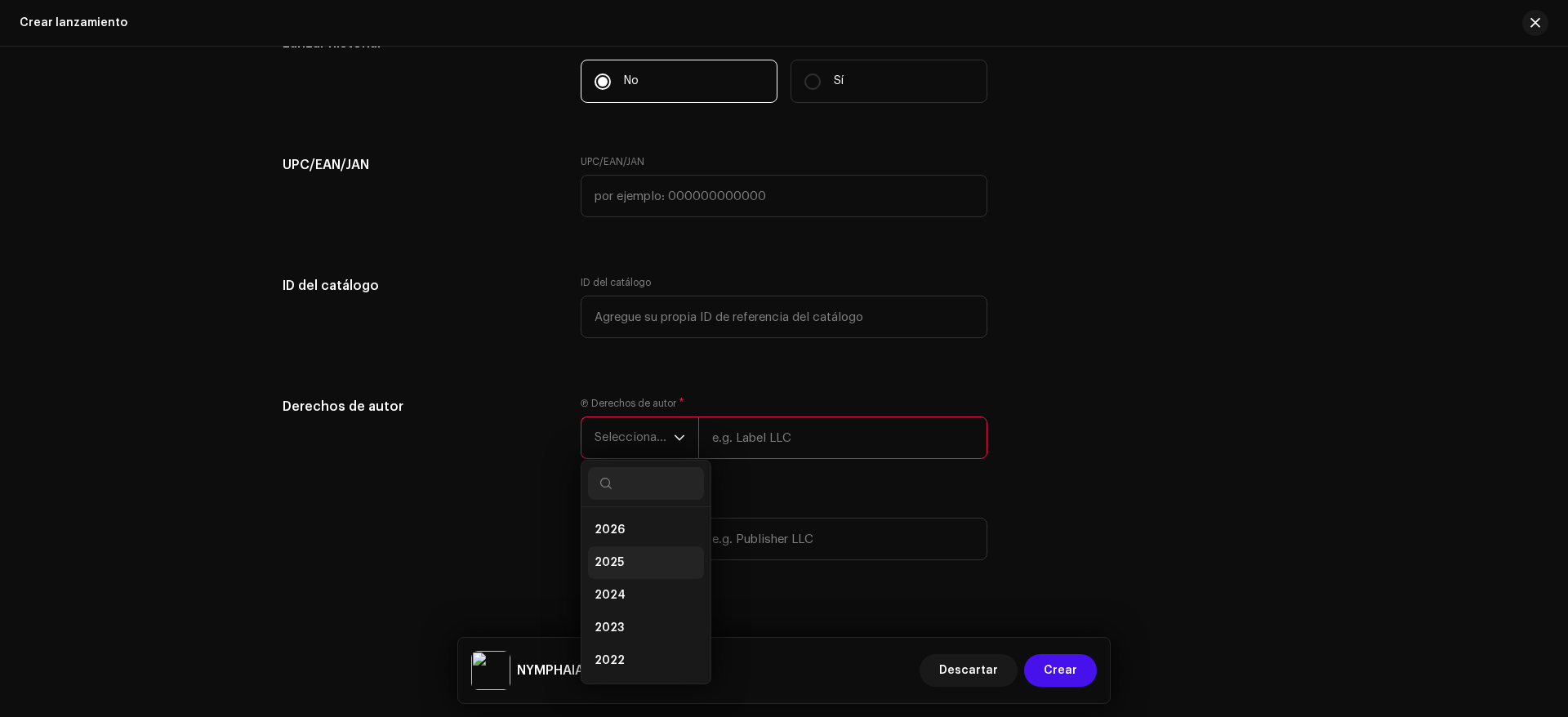
click at [640, 556] on li "2025" at bounding box center [646, 563] width 116 height 33
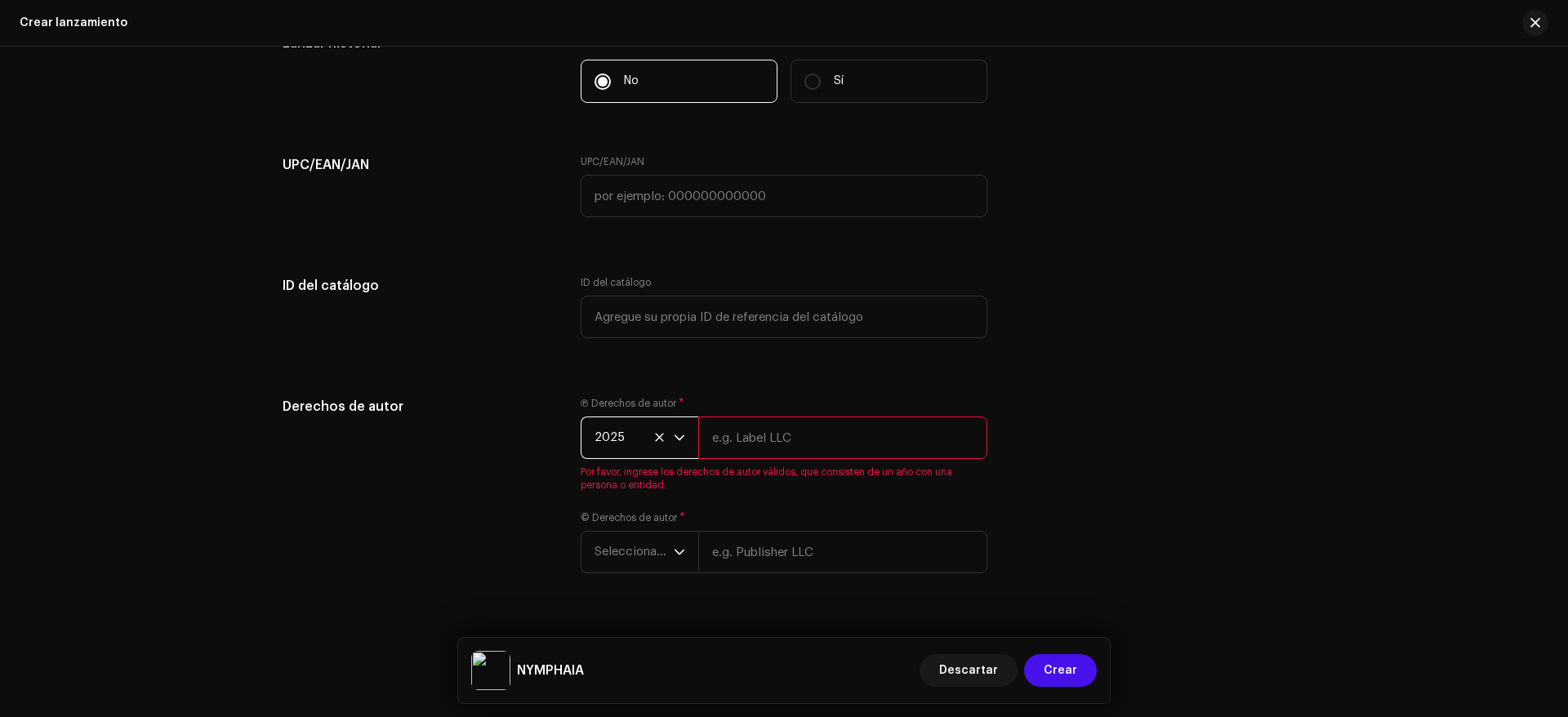
click at [769, 440] on input "text" at bounding box center [843, 437] width 289 height 43
type input "[PERSON_NAME]"
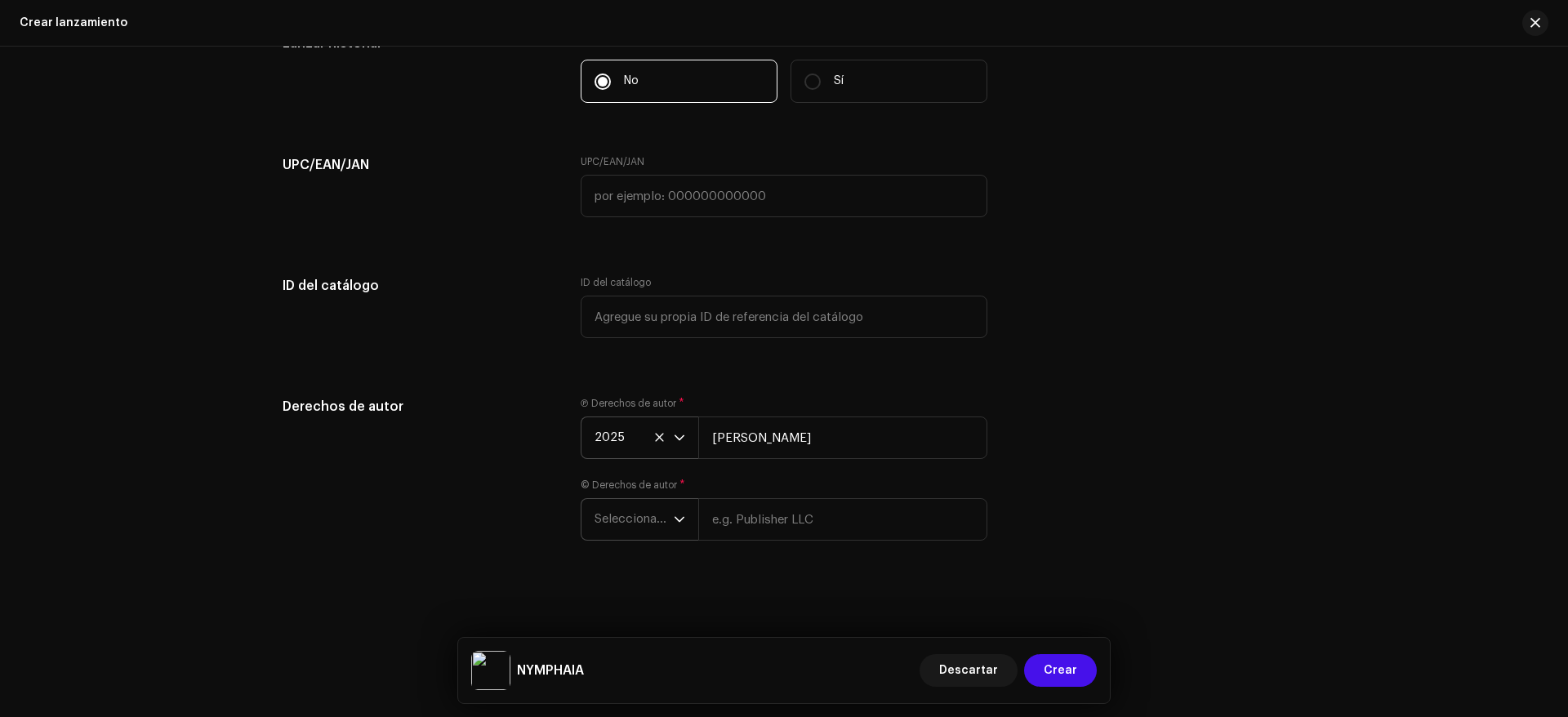
click at [628, 518] on span "Seleccionar año" at bounding box center [633, 519] width 79 height 41
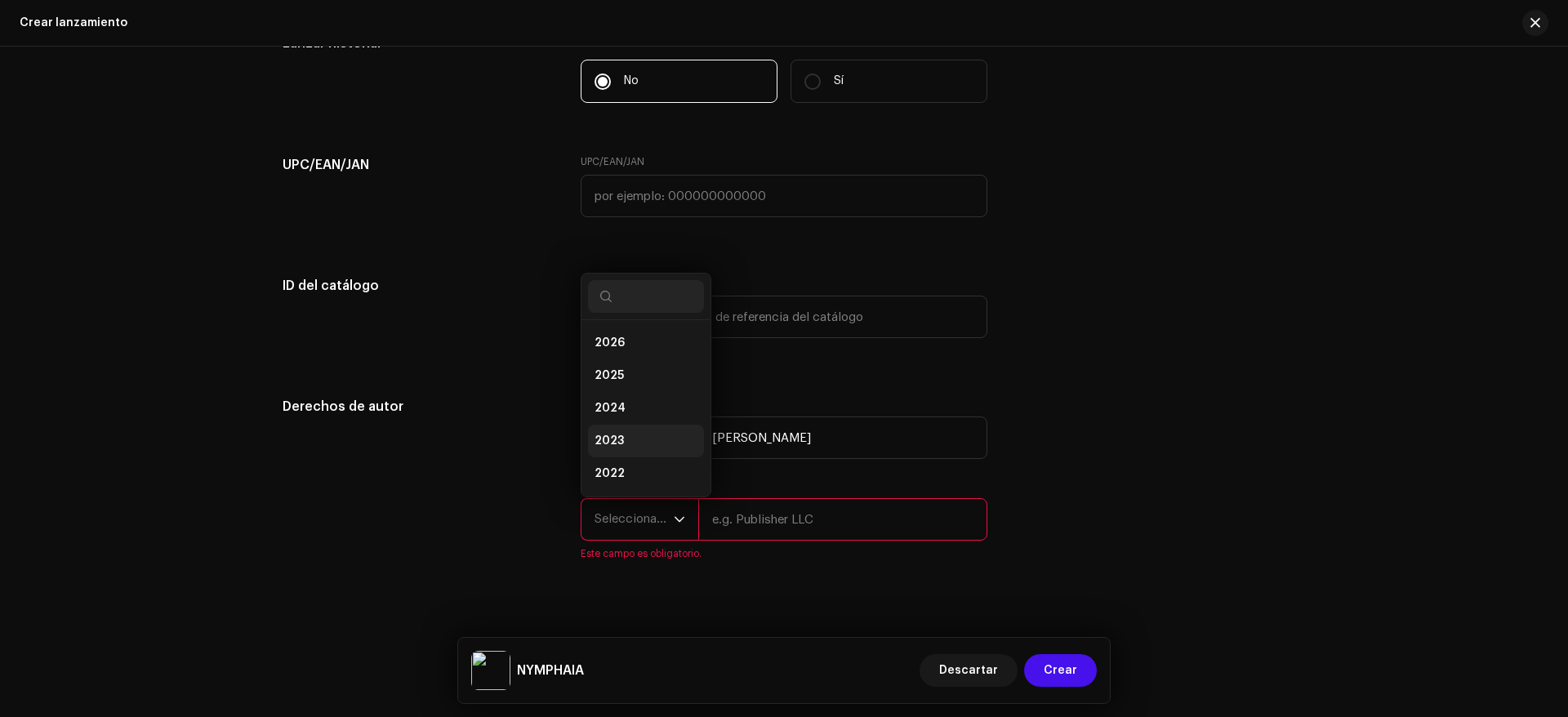
scroll to position [26, 0]
click at [626, 350] on li "2025" at bounding box center [646, 350] width 116 height 33
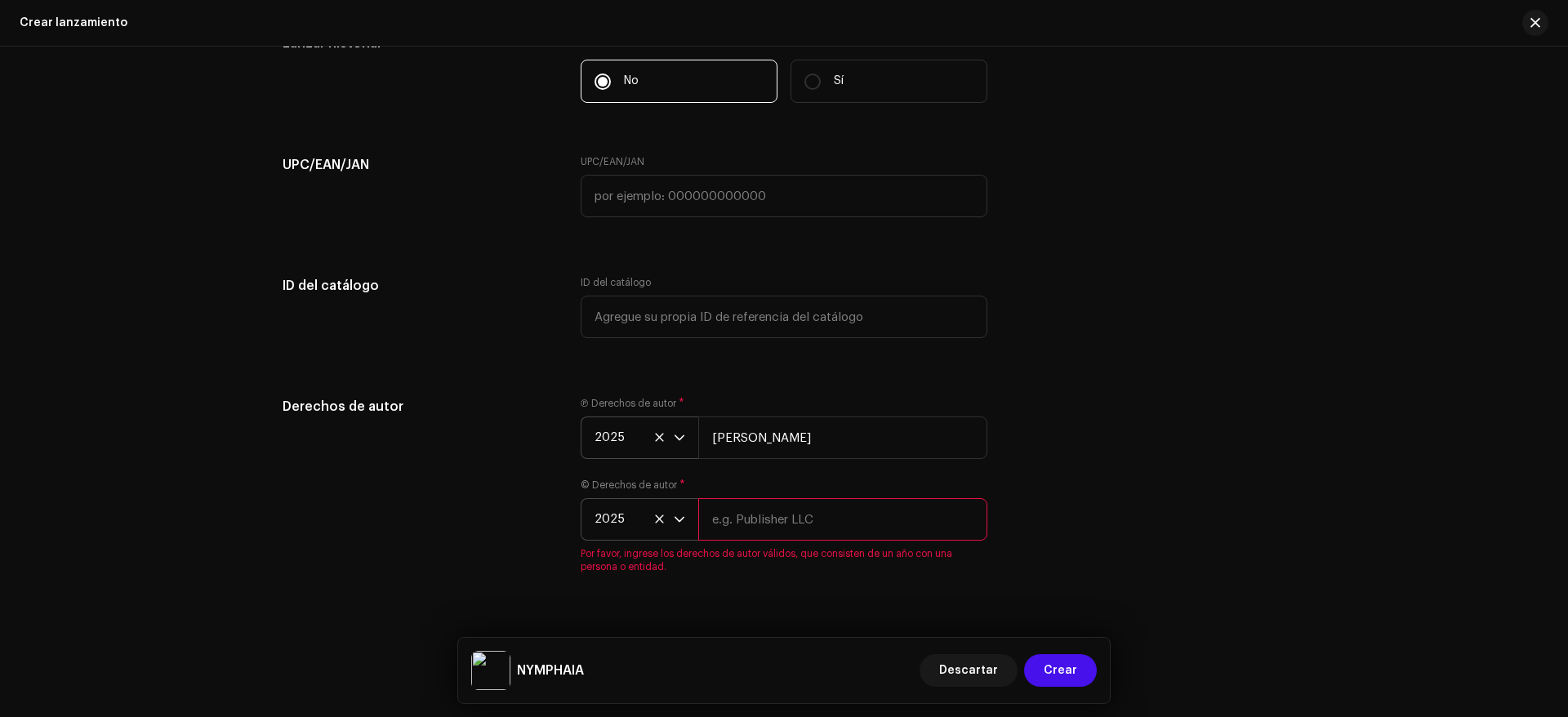
click at [826, 521] on input "text" at bounding box center [843, 519] width 289 height 43
type input "[PERSON_NAME]"
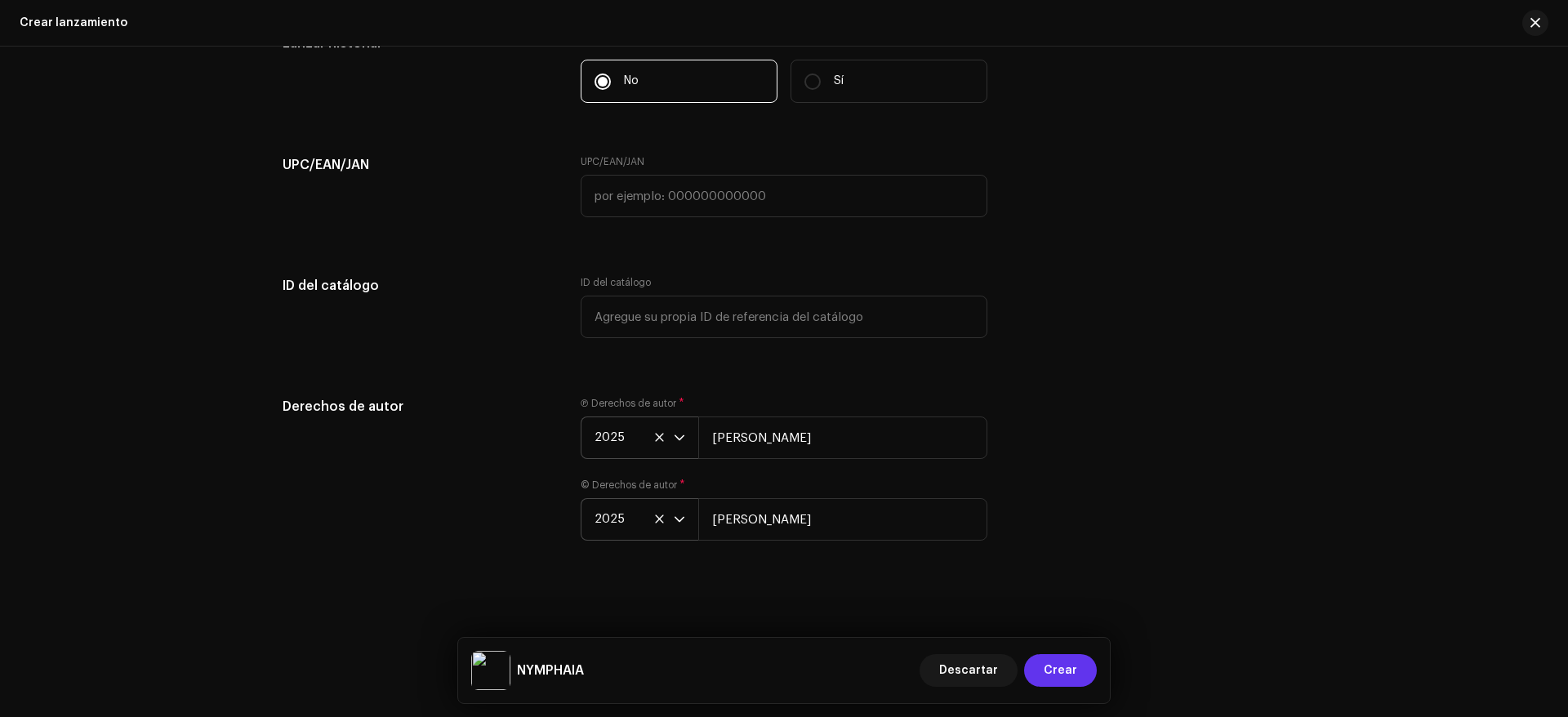
click at [1047, 668] on span "Crear" at bounding box center [1060, 671] width 34 height 33
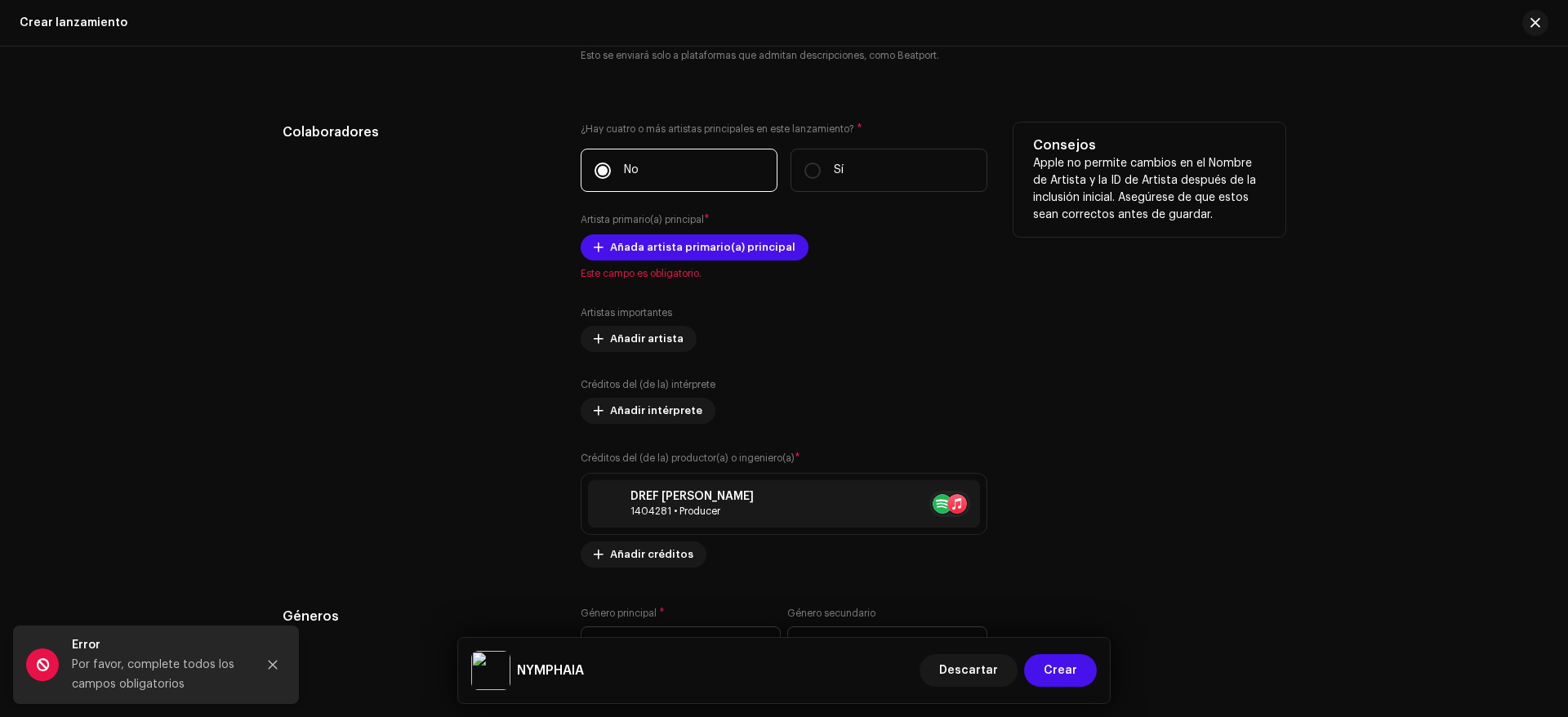
scroll to position [1918, 0]
click at [594, 164] on p-radiobutton at bounding box center [602, 171] width 16 height 16
click at [594, 164] on input "No" at bounding box center [602, 171] width 16 height 16
click at [659, 239] on span "Añada artista primario(a) principal" at bounding box center [703, 248] width 186 height 33
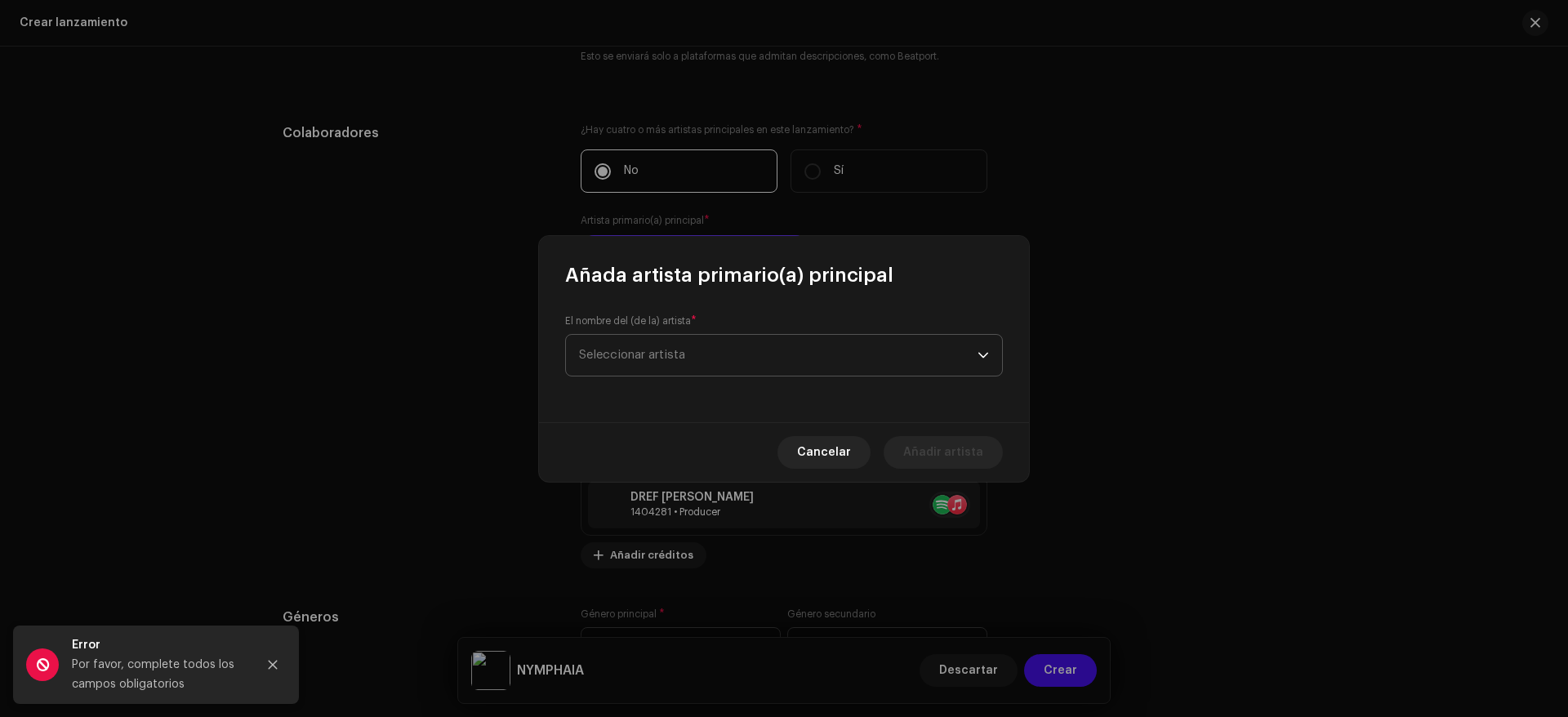
click at [712, 358] on span "Seleccionar artista" at bounding box center [777, 355] width 398 height 41
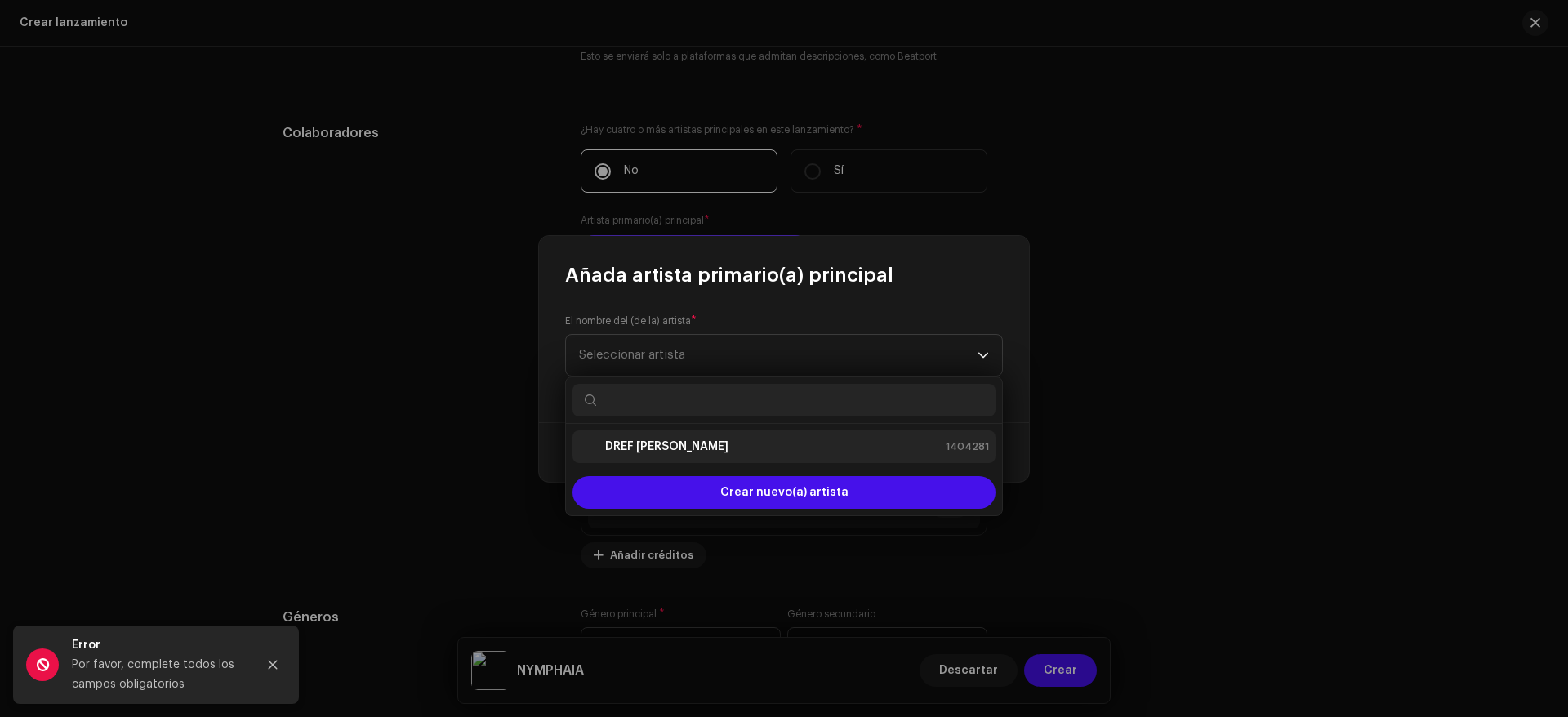
click at [690, 448] on strong "DREF [PERSON_NAME]" at bounding box center [666, 446] width 123 height 16
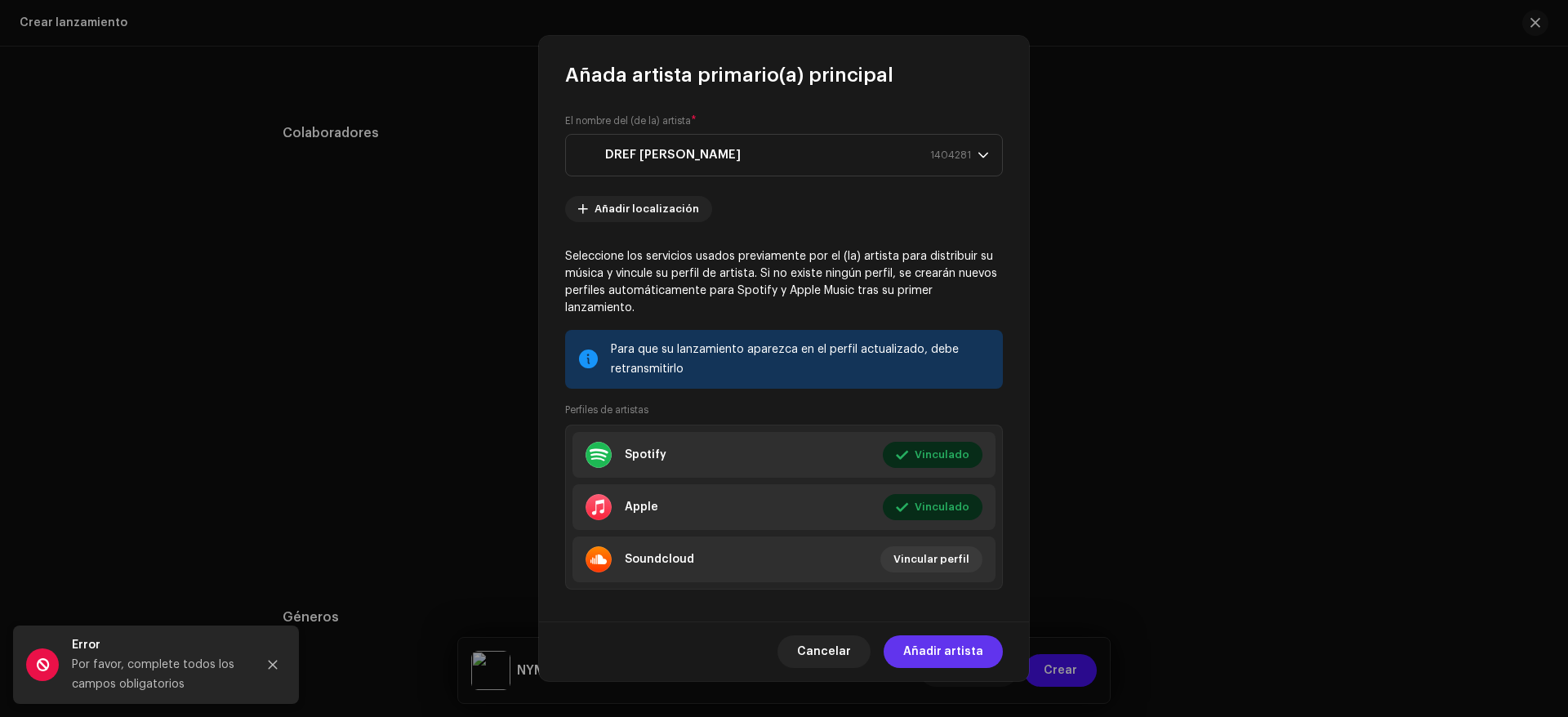
click at [944, 650] on span "Añadir artista" at bounding box center [943, 652] width 80 height 33
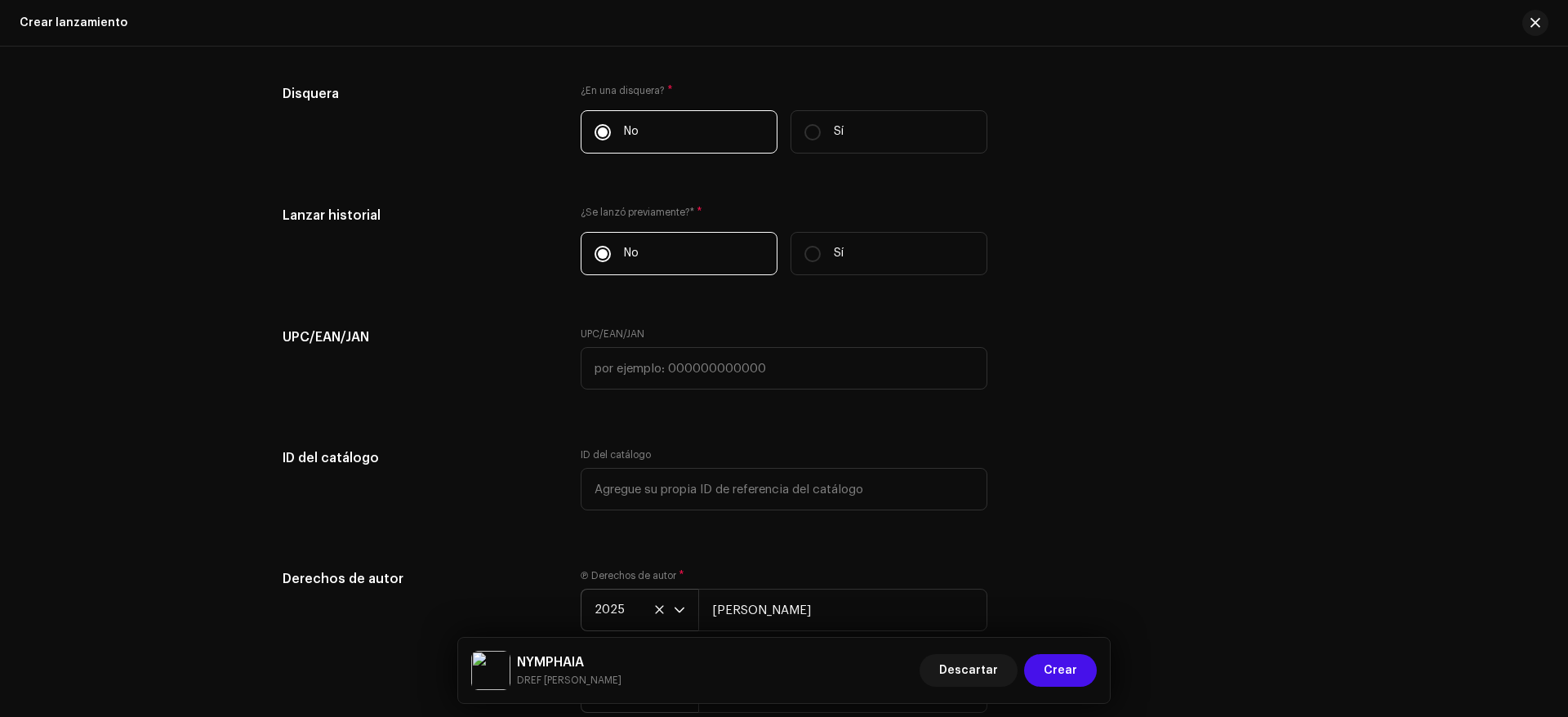
scroll to position [2733, 0]
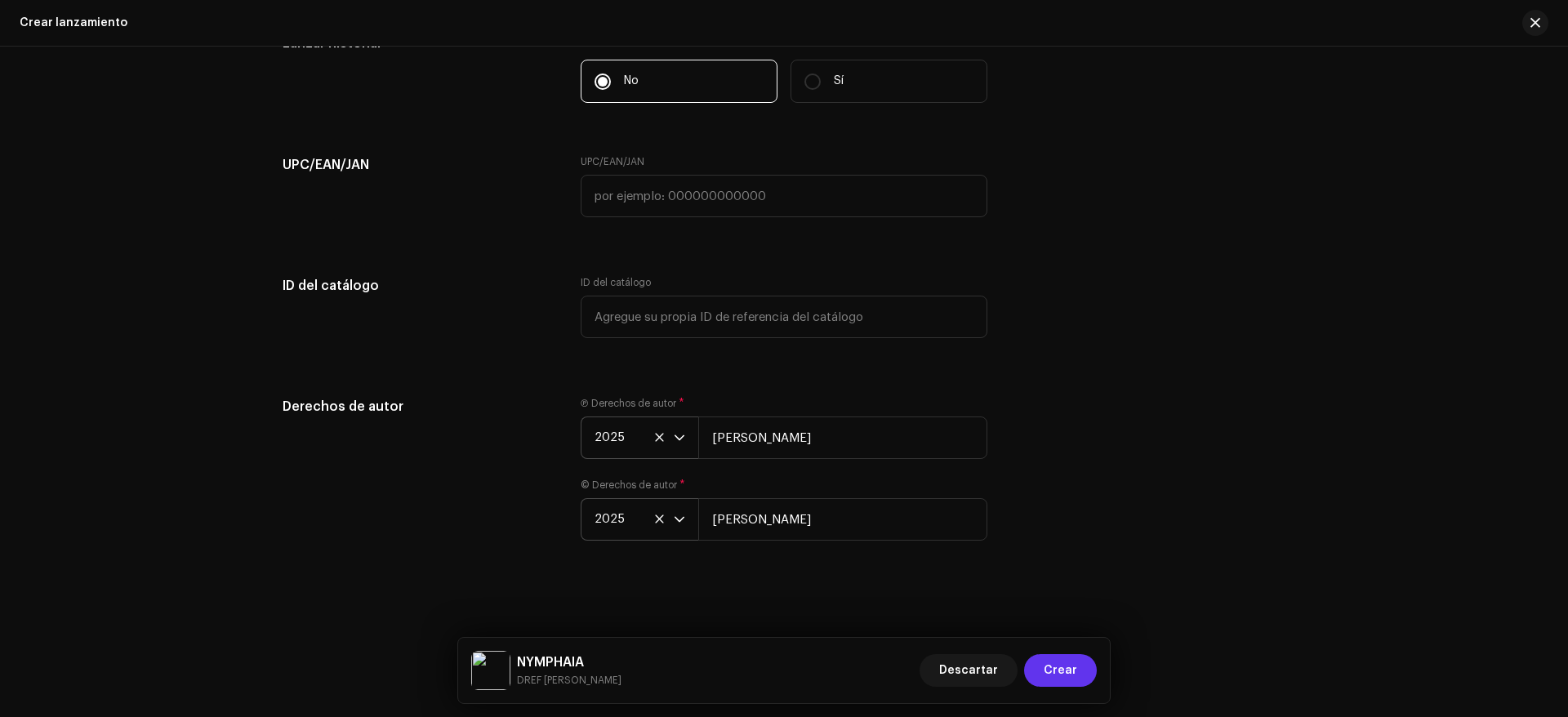
click at [1048, 663] on span "Crear" at bounding box center [1060, 671] width 34 height 33
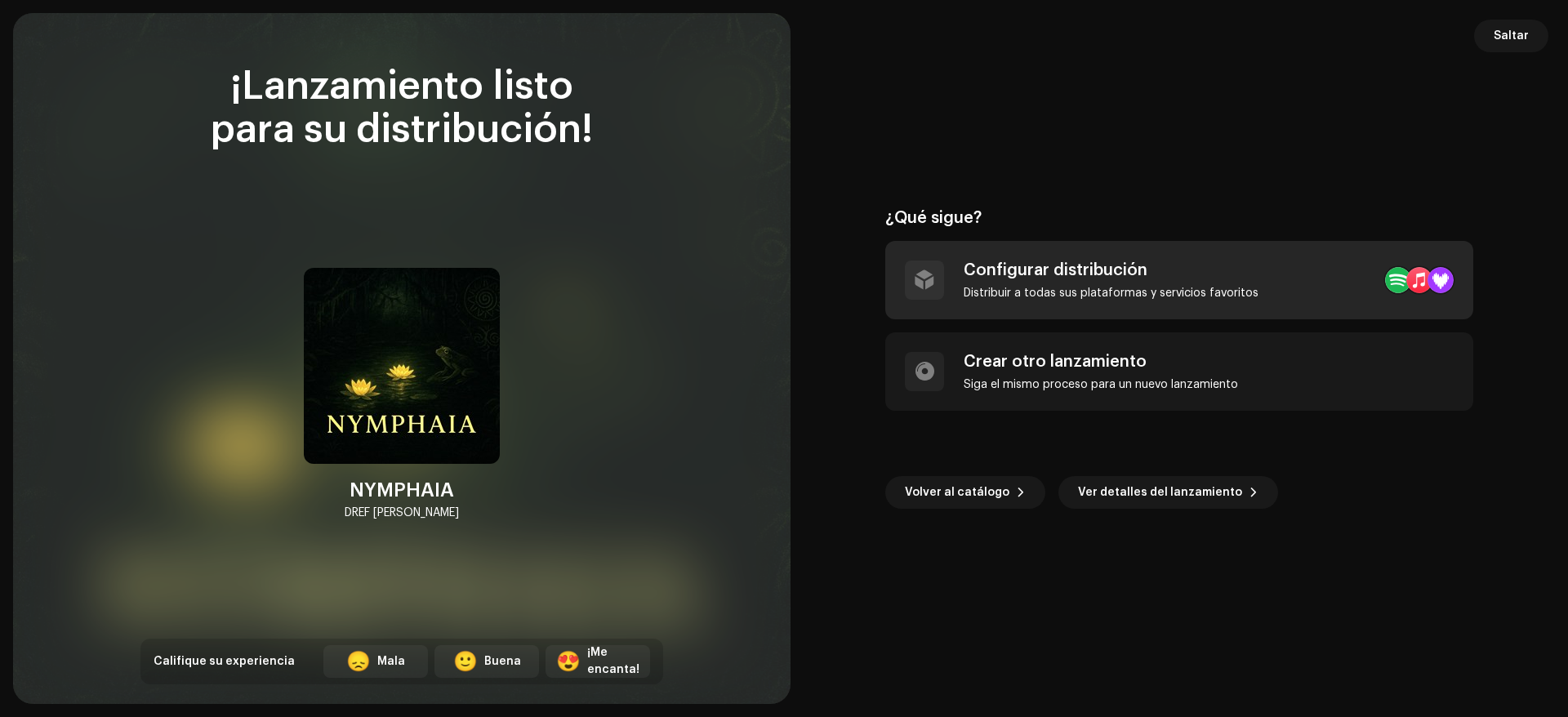
click at [1123, 259] on div "Configurar distribución Distribuir a todas sus plataformas y servicios favoritos" at bounding box center [1179, 280] width 588 height 78
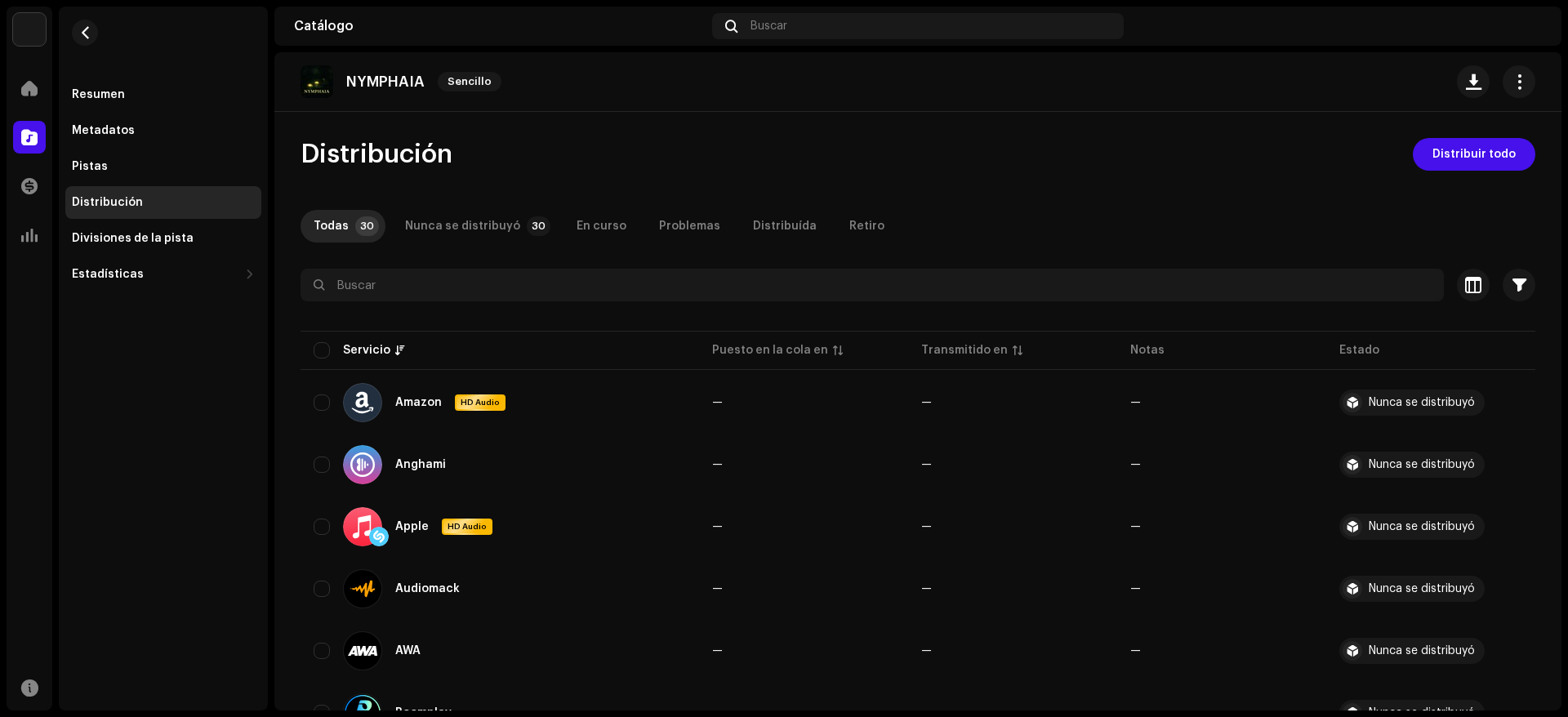
scroll to position [245, 0]
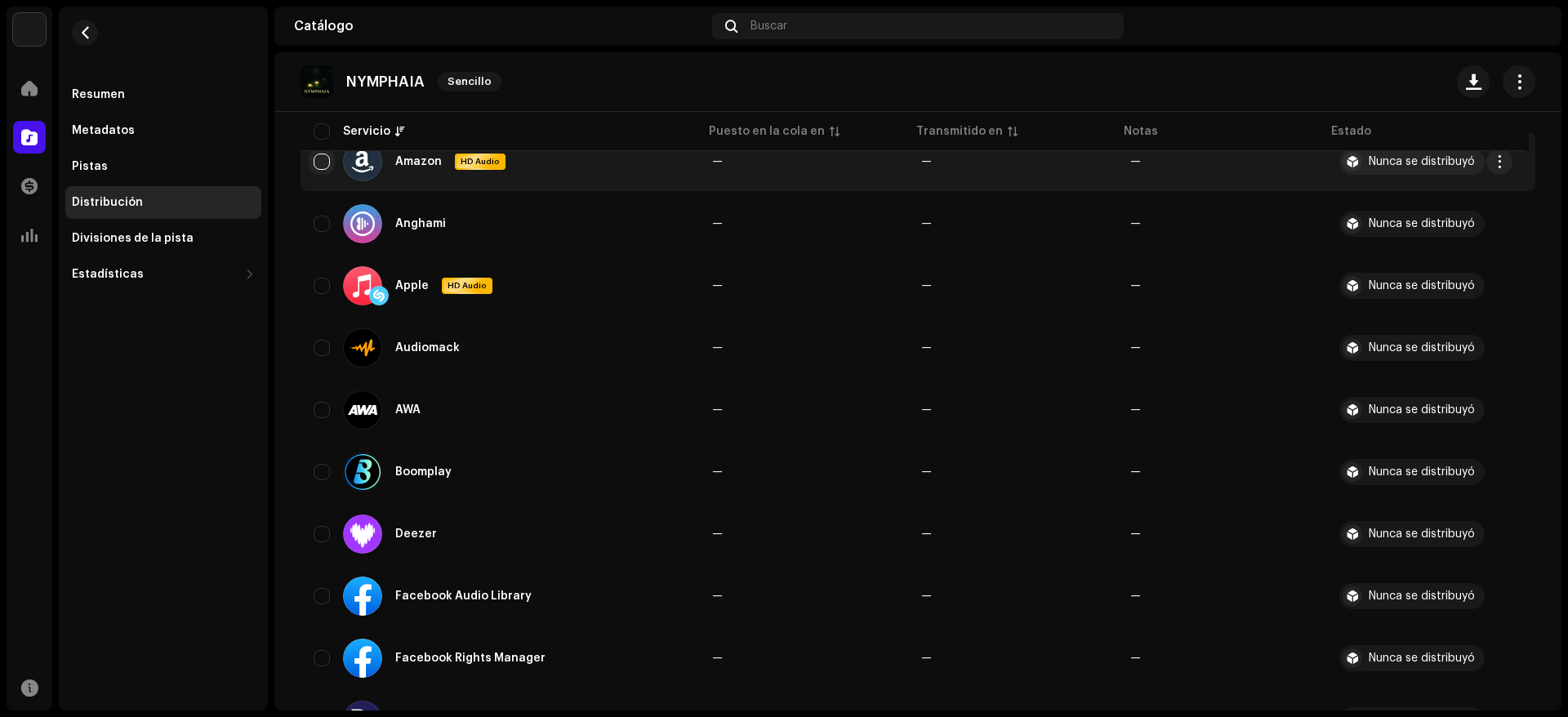
click at [325, 160] on input "checkbox" at bounding box center [321, 161] width 16 height 16
checkbox input "true"
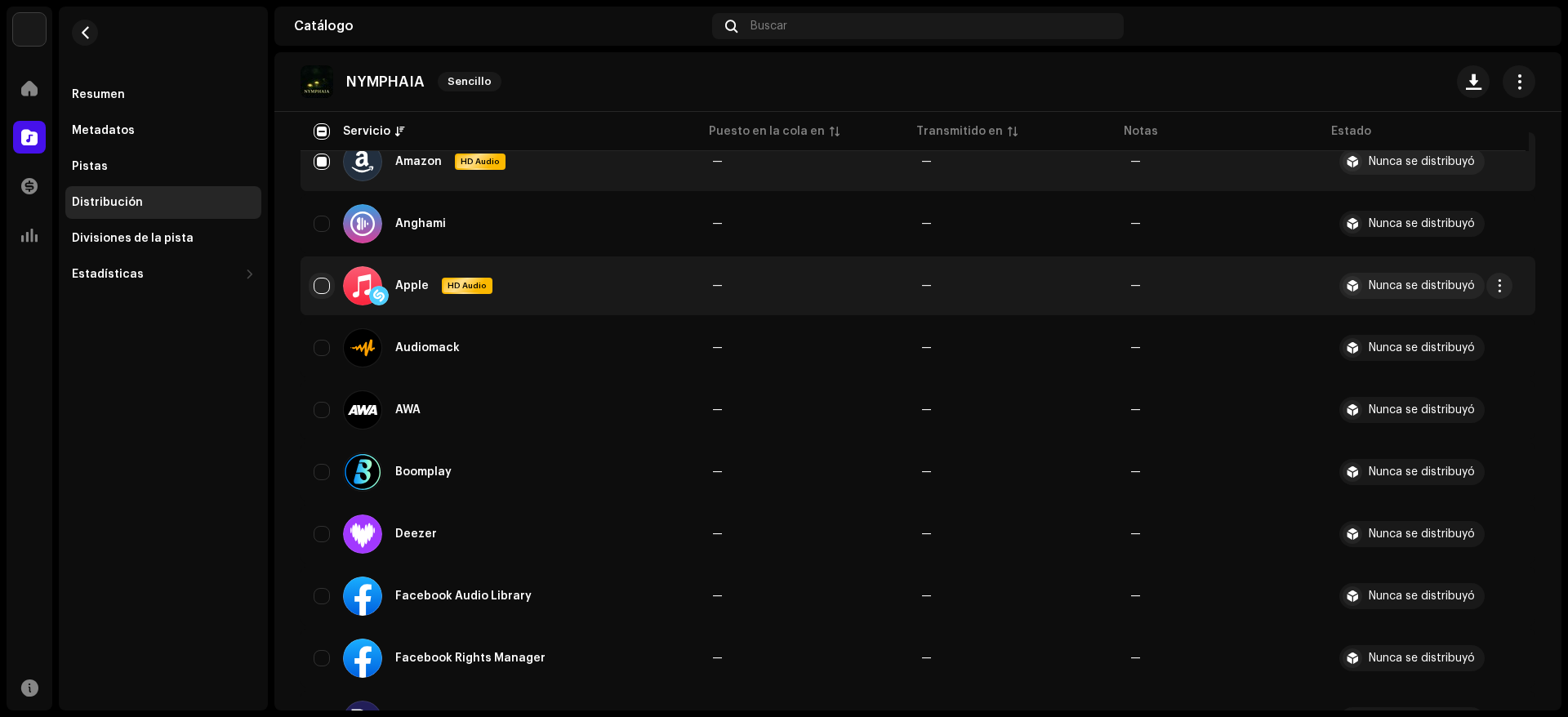
click at [324, 284] on input "Row Unselected" at bounding box center [321, 286] width 16 height 16
checkbox input "true"
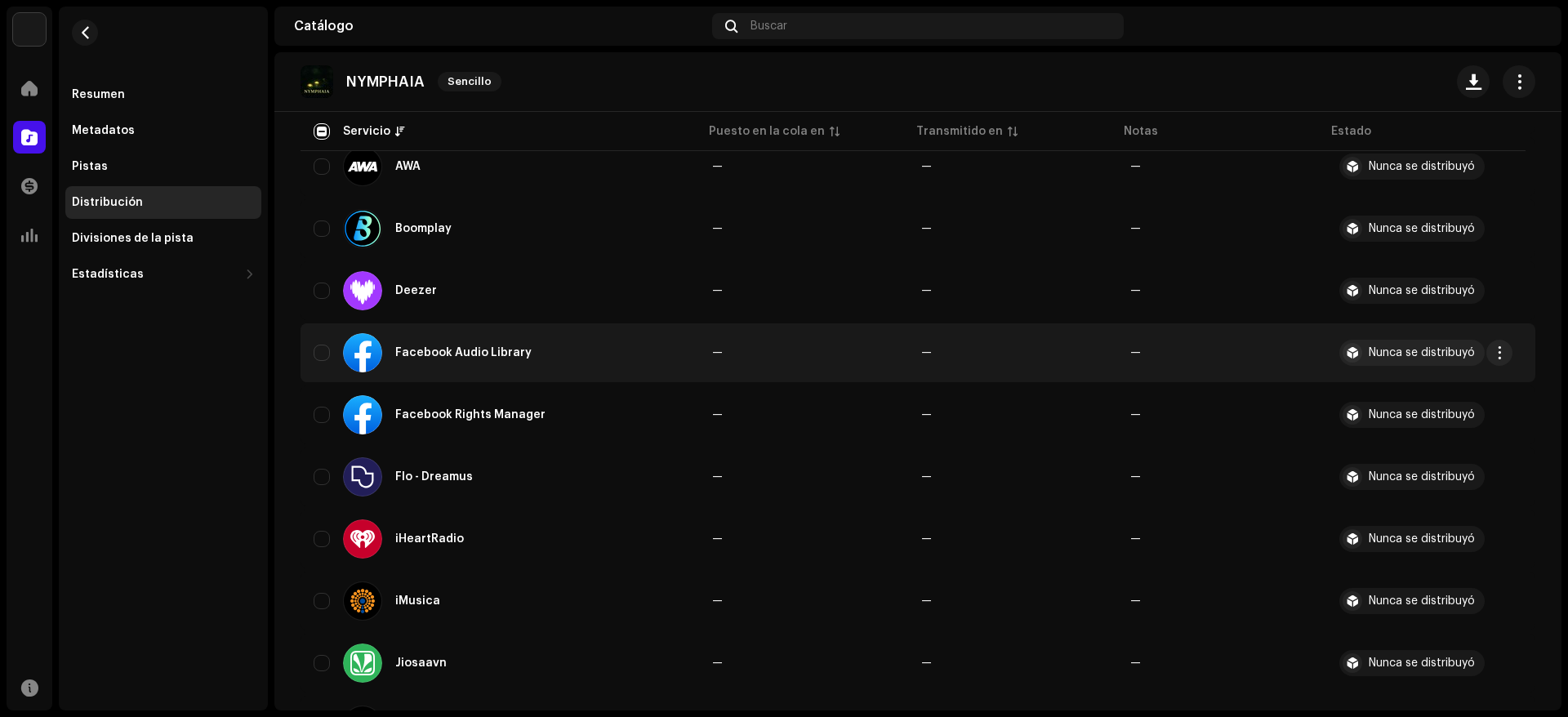
scroll to position [490, 0]
click at [316, 354] on input "Row Unselected" at bounding box center [321, 351] width 16 height 16
checkbox input "true"
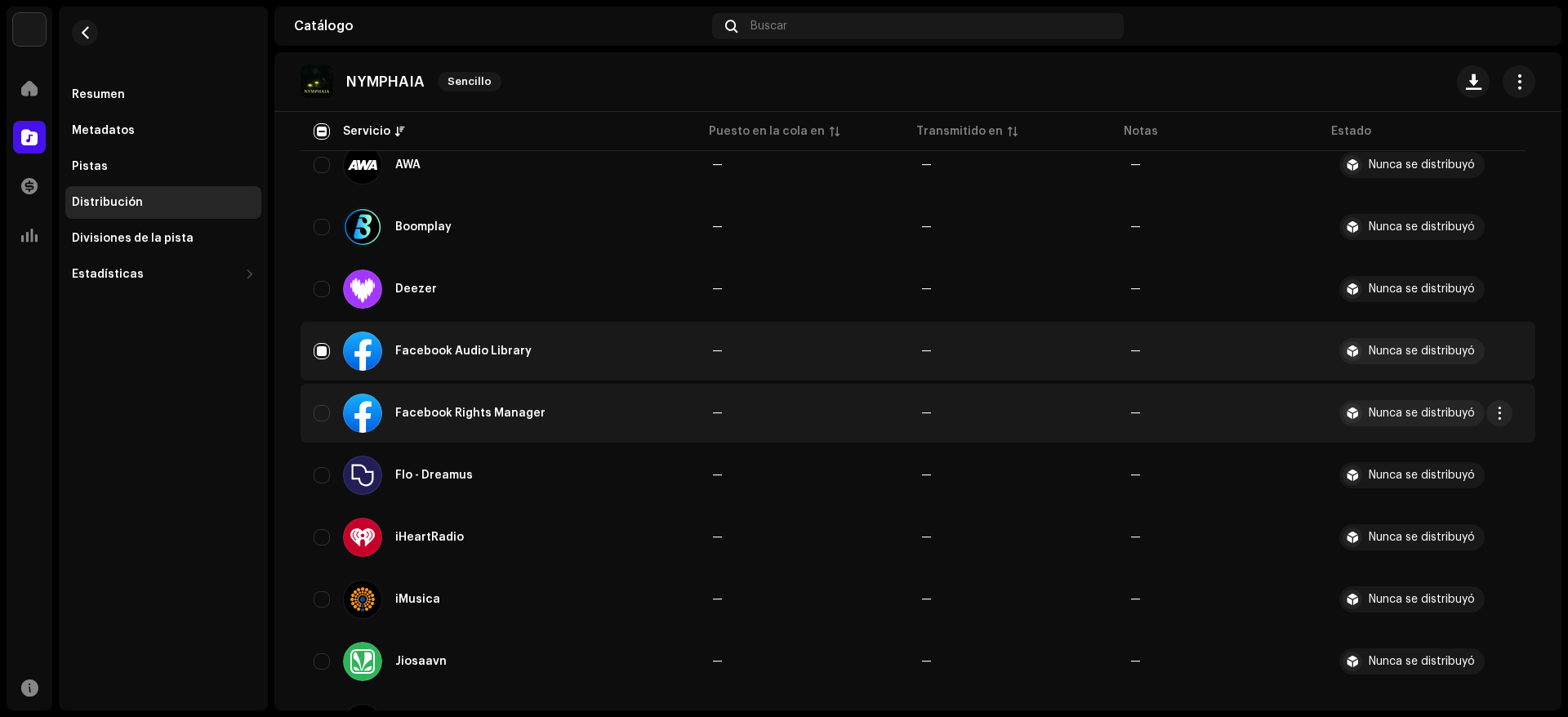
click at [326, 401] on div "Facebook Rights Manager" at bounding box center [499, 413] width 372 height 39
click at [335, 410] on div "Facebook Rights Manager" at bounding box center [499, 413] width 372 height 39
click at [316, 415] on input "Row Unselected" at bounding box center [321, 413] width 16 height 16
checkbox input "true"
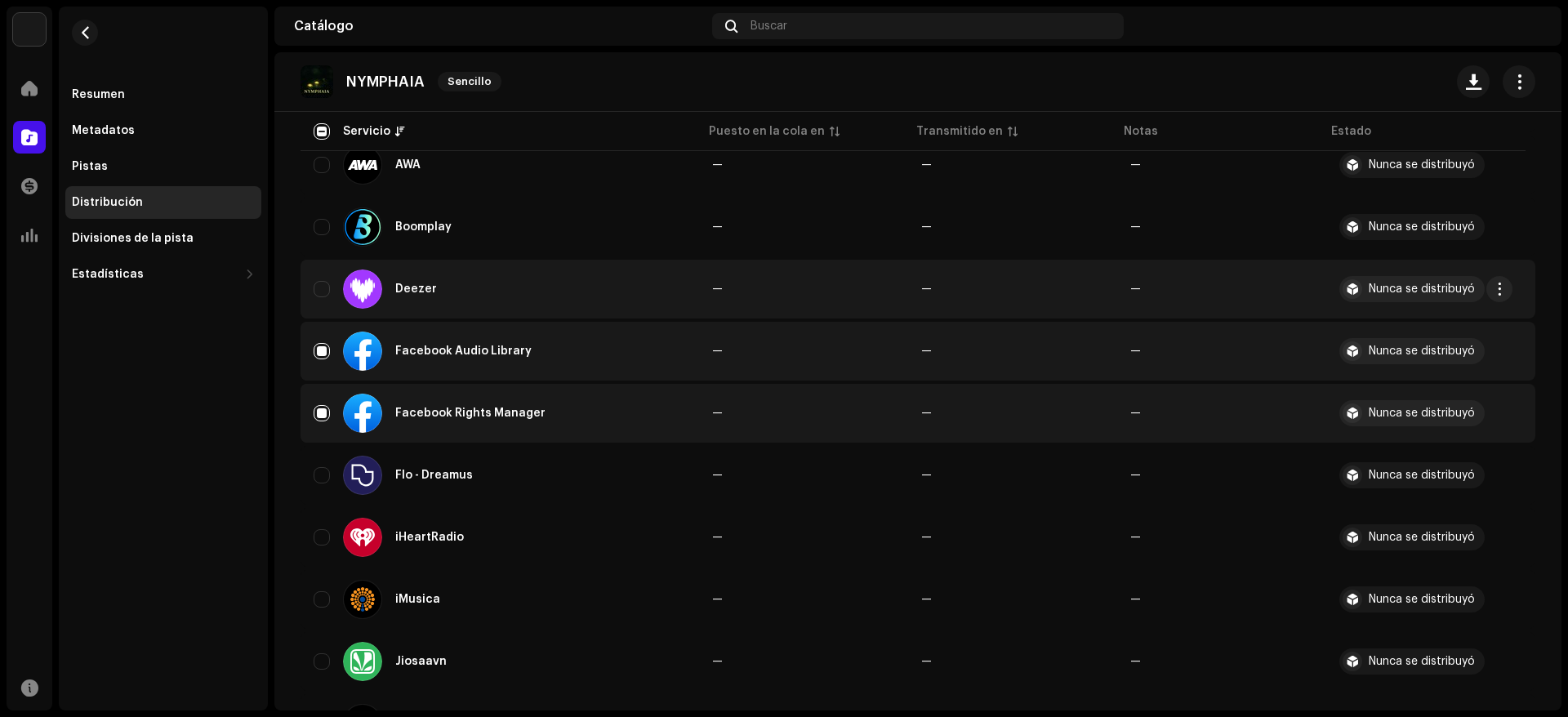
click at [323, 278] on div "Deezer" at bounding box center [499, 289] width 372 height 39
click at [323, 293] on input "Row Unselected" at bounding box center [321, 289] width 16 height 16
checkbox input "true"
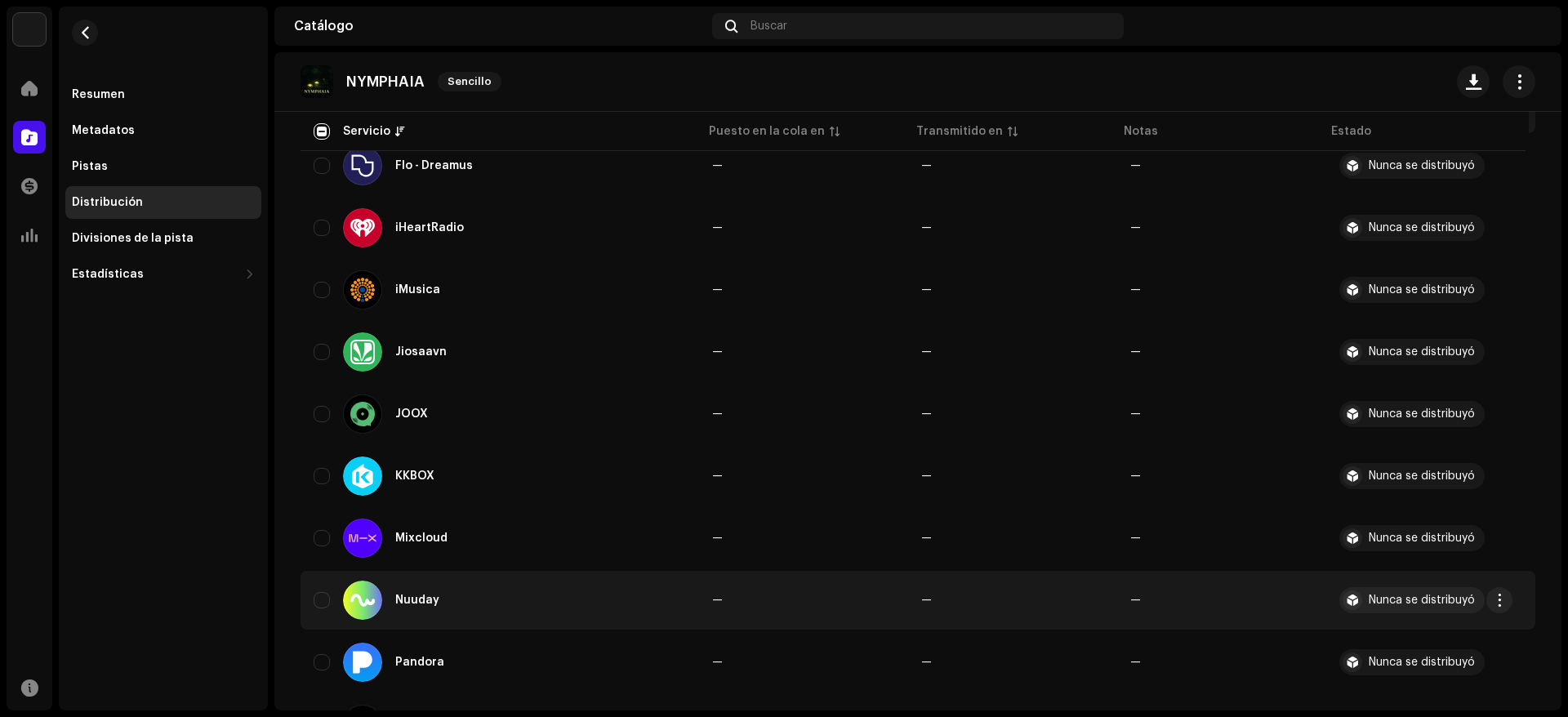
scroll to position [980, 0]
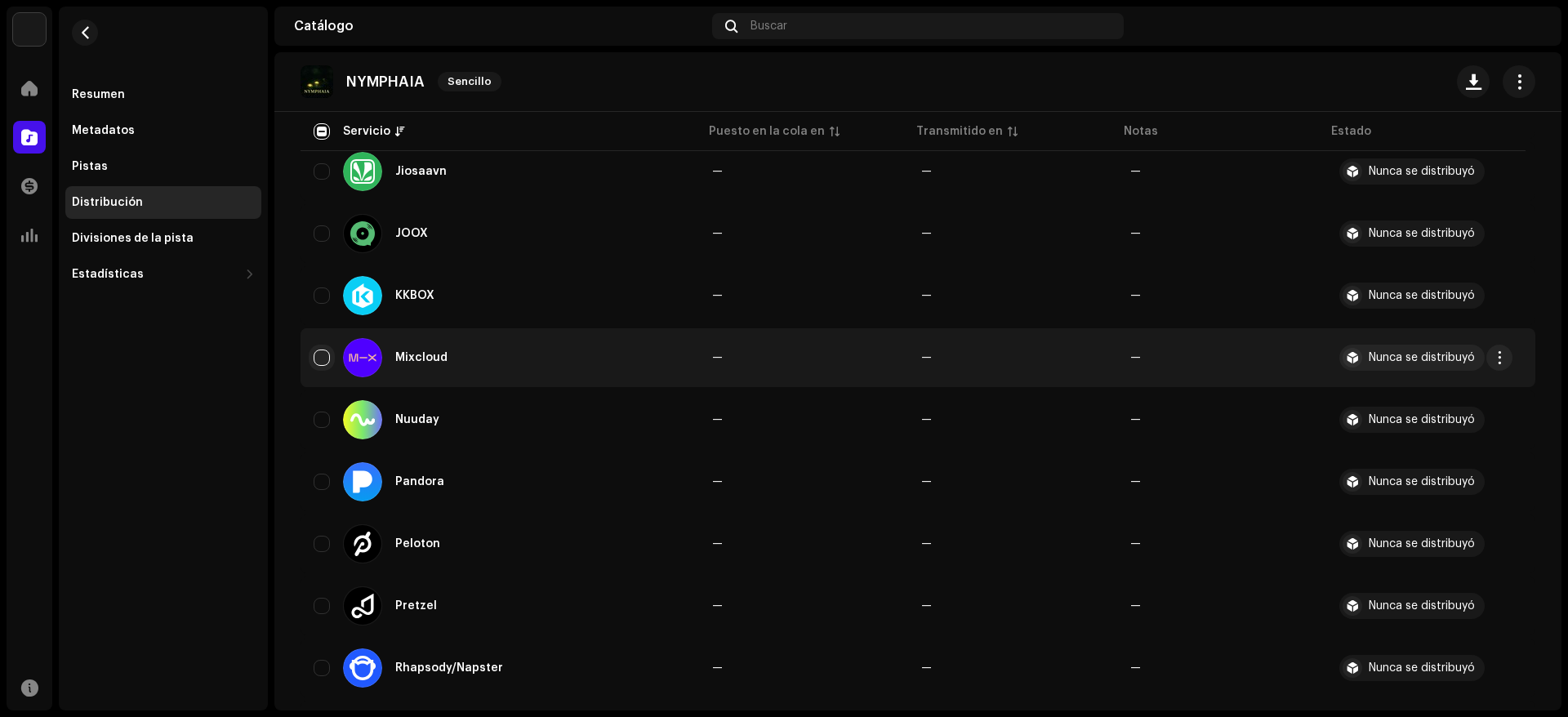
click at [316, 358] on input "Row Unselected" at bounding box center [321, 358] width 16 height 16
checkbox input "true"
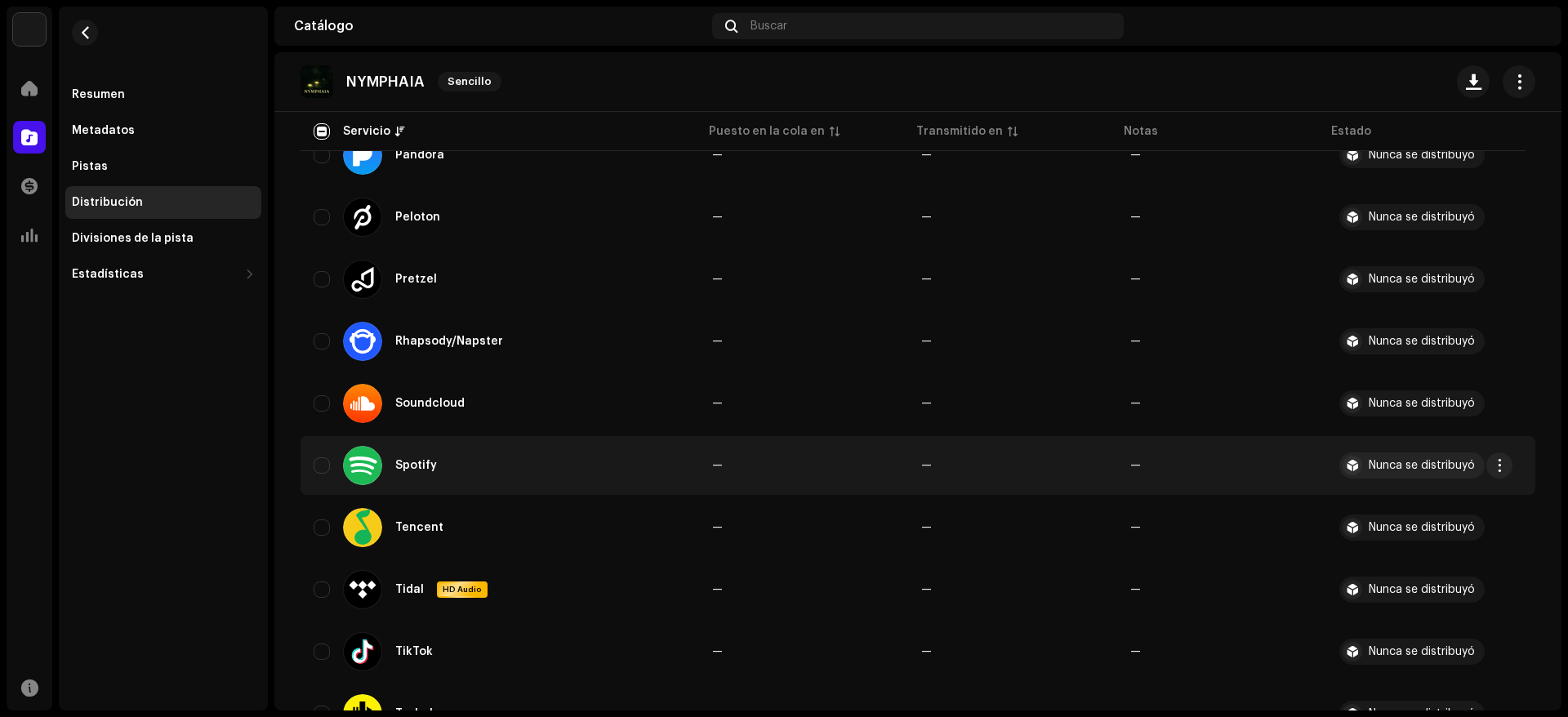
scroll to position [1389, 0]
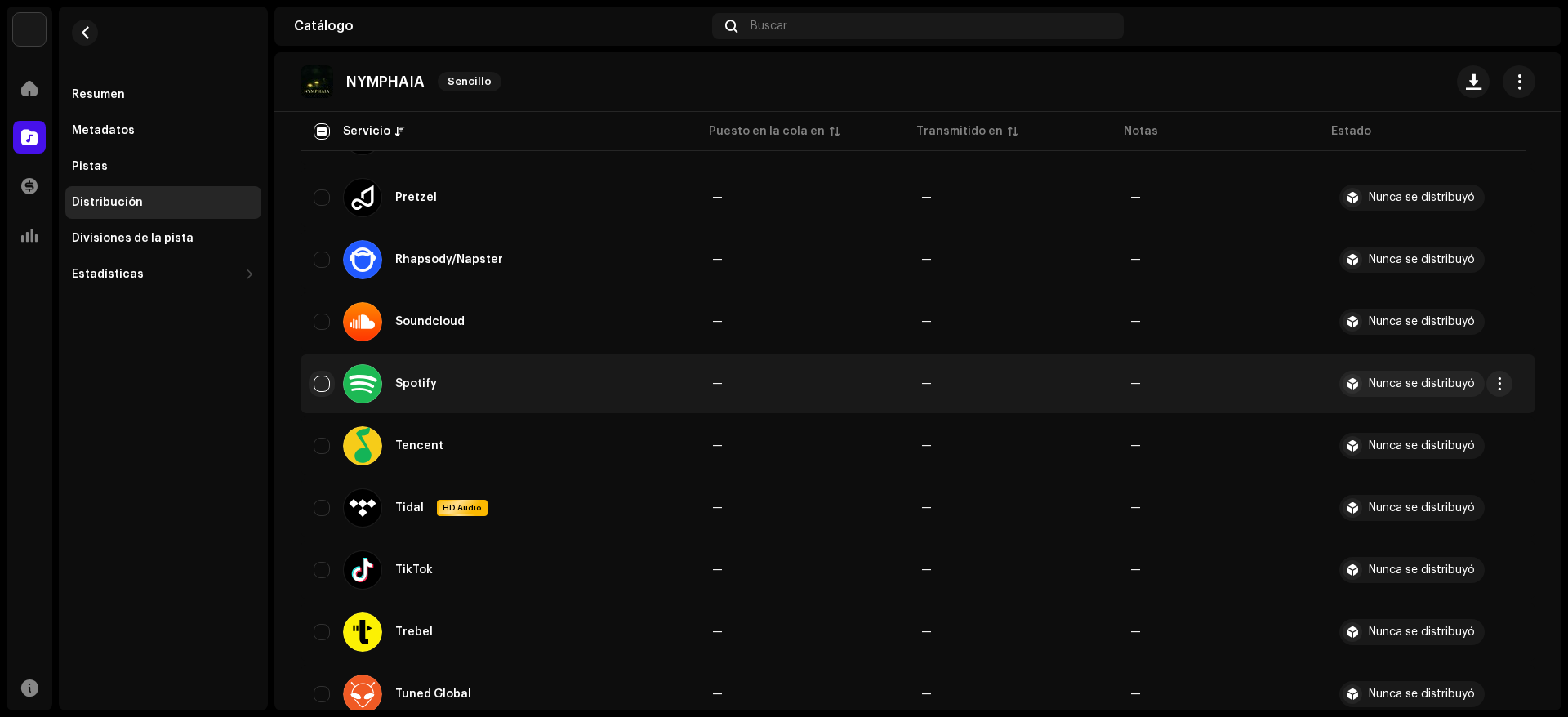
click at [325, 385] on input "Row Unselected" at bounding box center [321, 384] width 16 height 16
checkbox input "true"
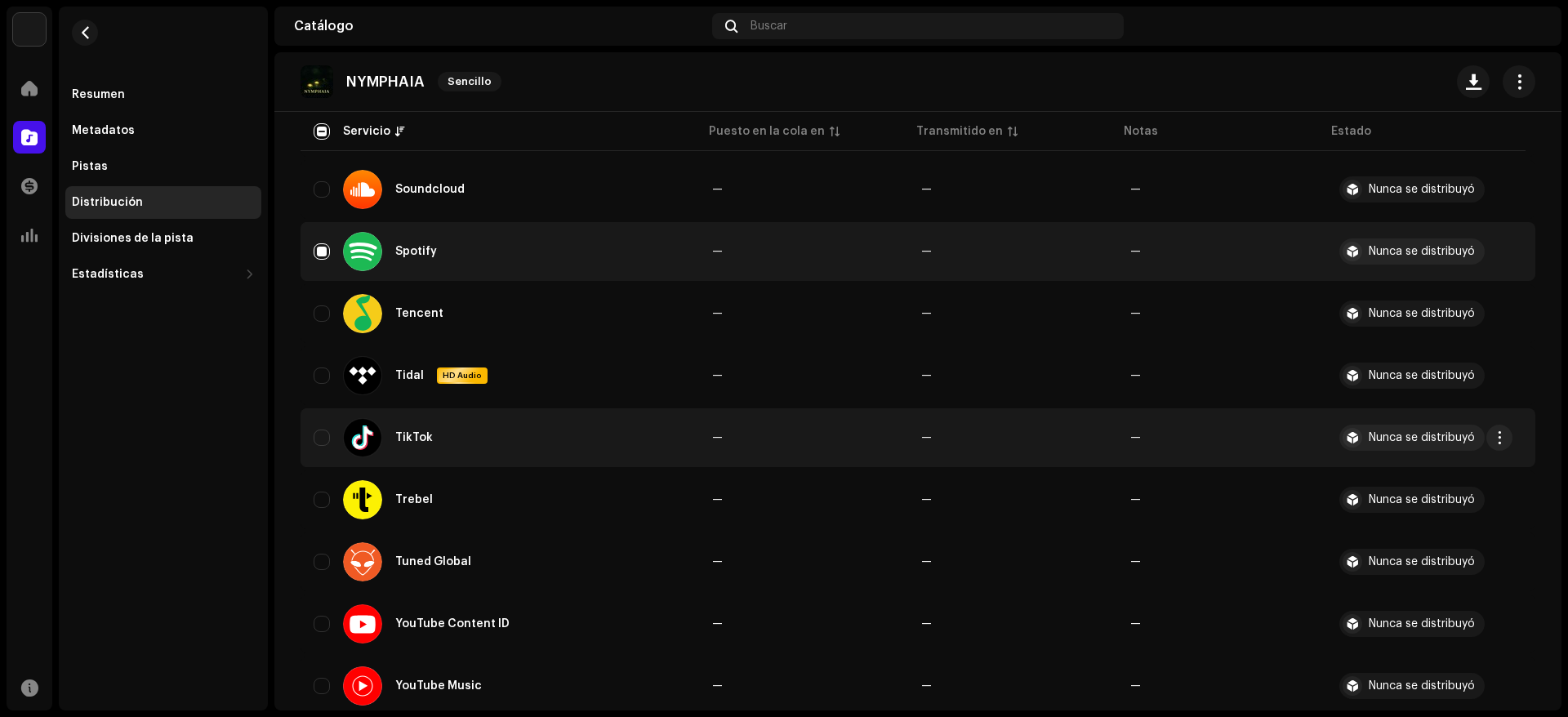
scroll to position [1552, 0]
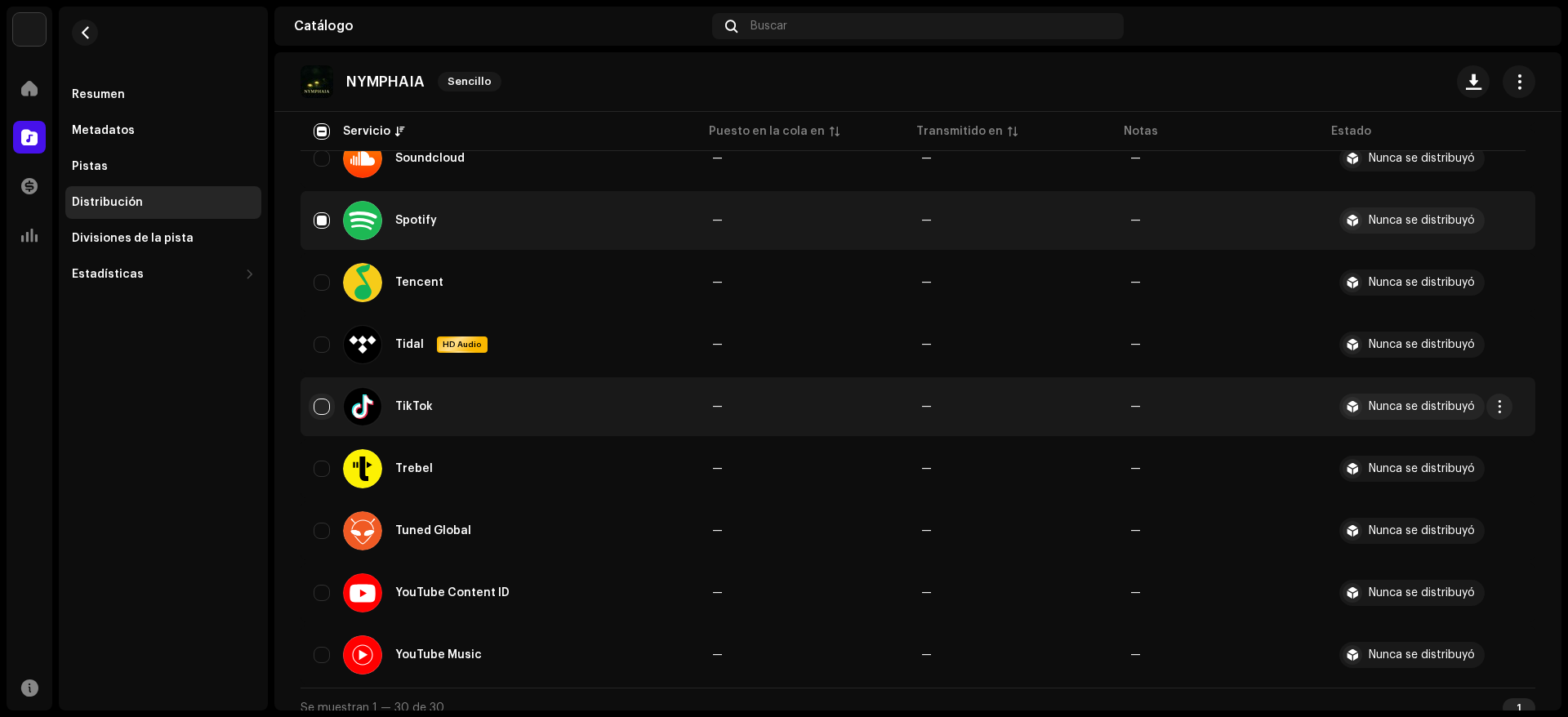
click at [319, 402] on input "Row Unselected" at bounding box center [321, 406] width 16 height 16
checkbox input "true"
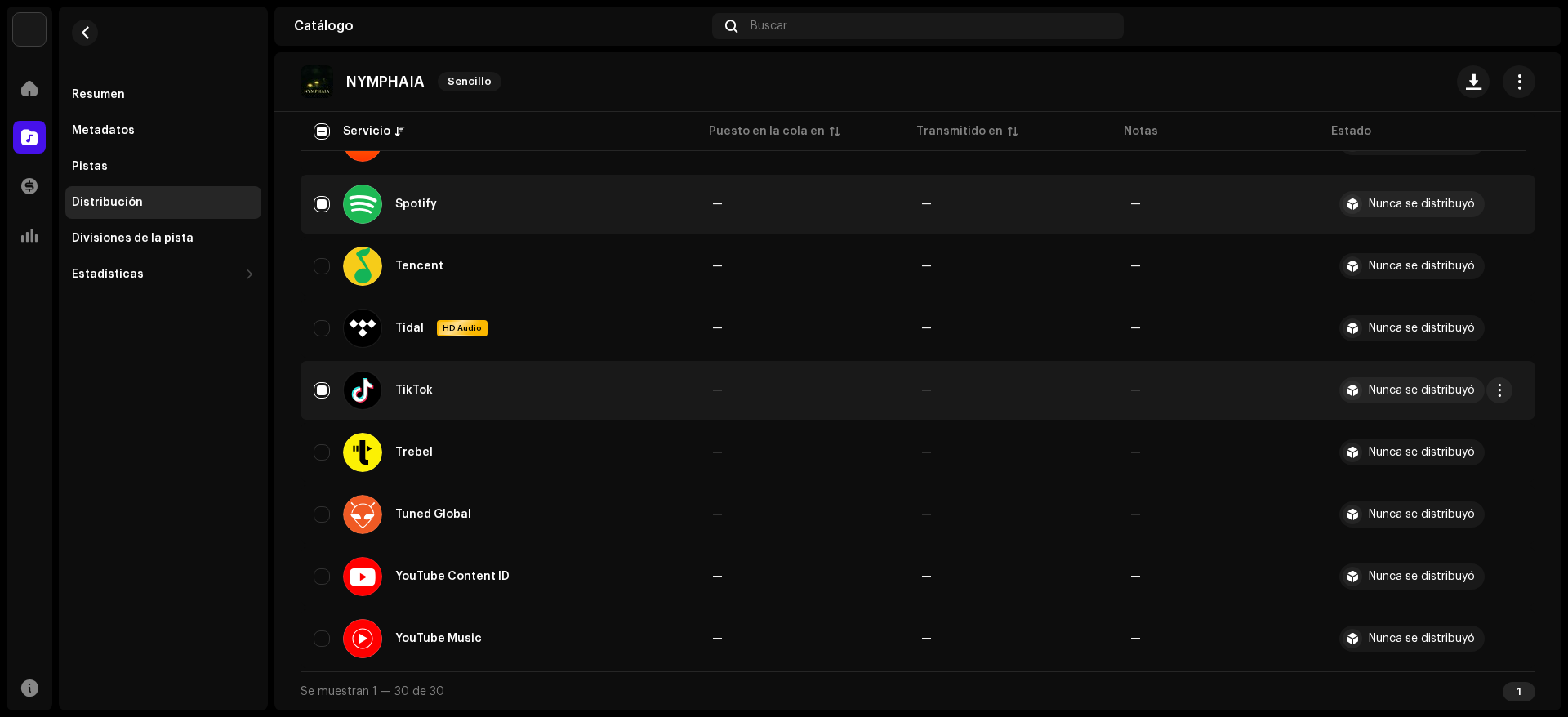
scroll to position [1487, 0]
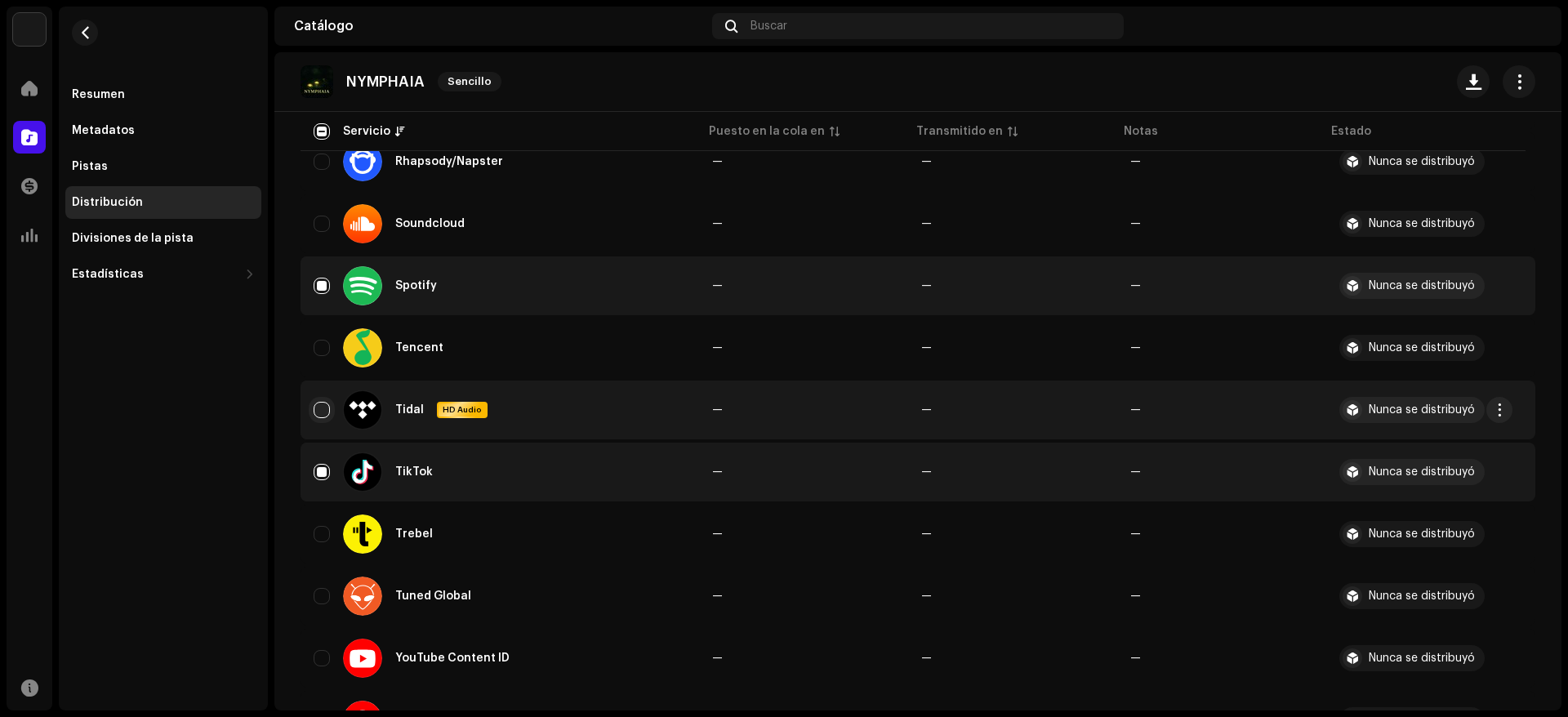
click at [321, 409] on input "Row Unselected" at bounding box center [321, 410] width 16 height 16
checkbox input "true"
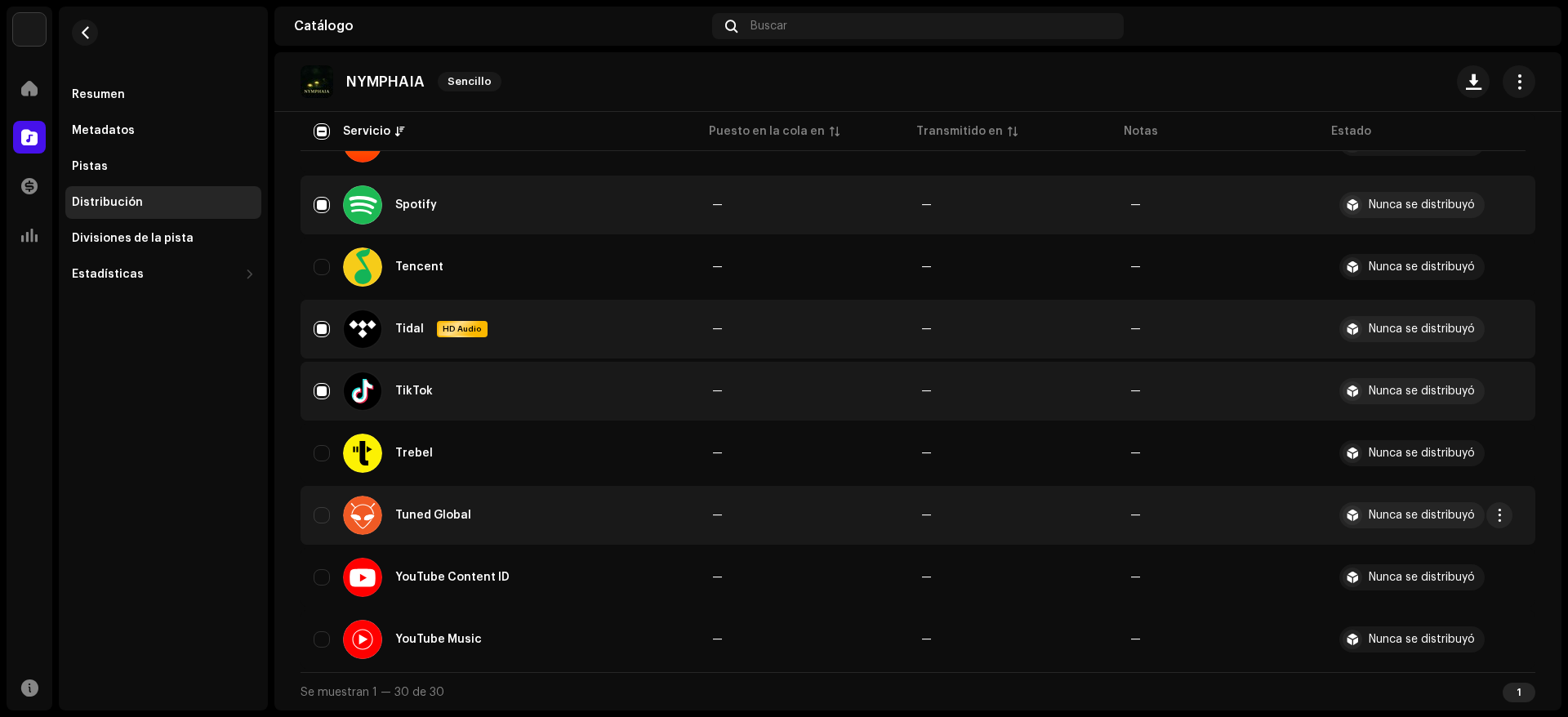
scroll to position [1569, 0]
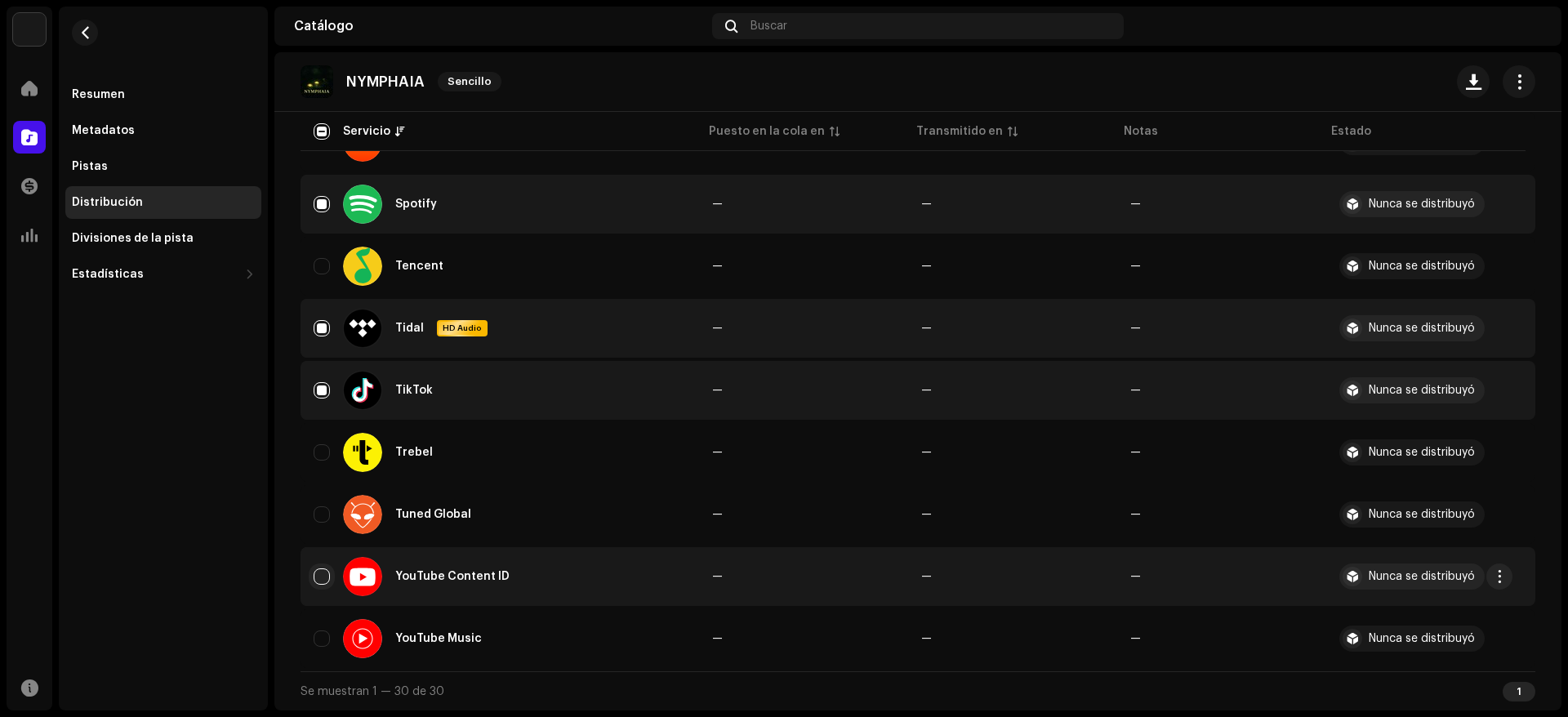
click at [319, 577] on input "Row Unselected" at bounding box center [321, 576] width 16 height 16
checkbox input "true"
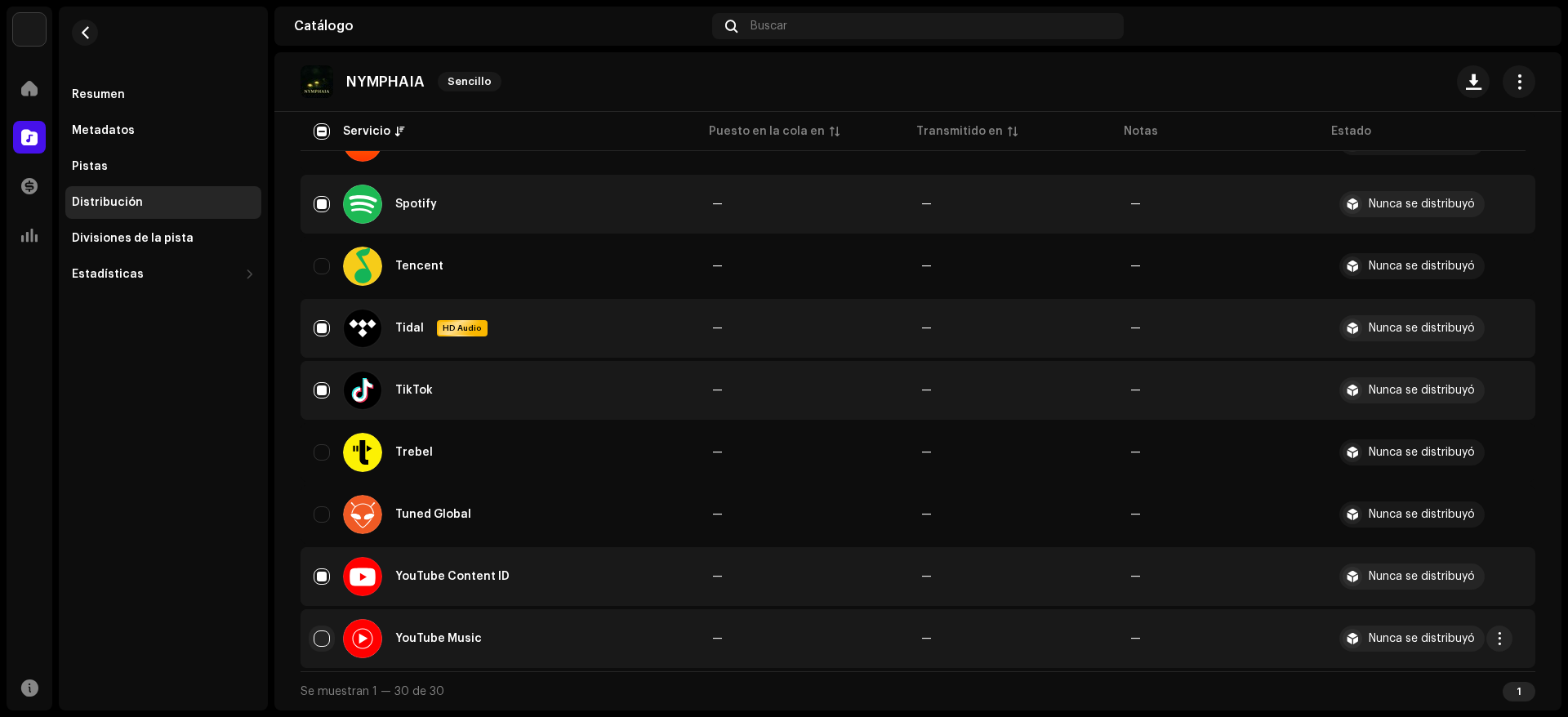
click at [319, 638] on input "Row Unselected" at bounding box center [321, 639] width 16 height 16
checkbox input "true"
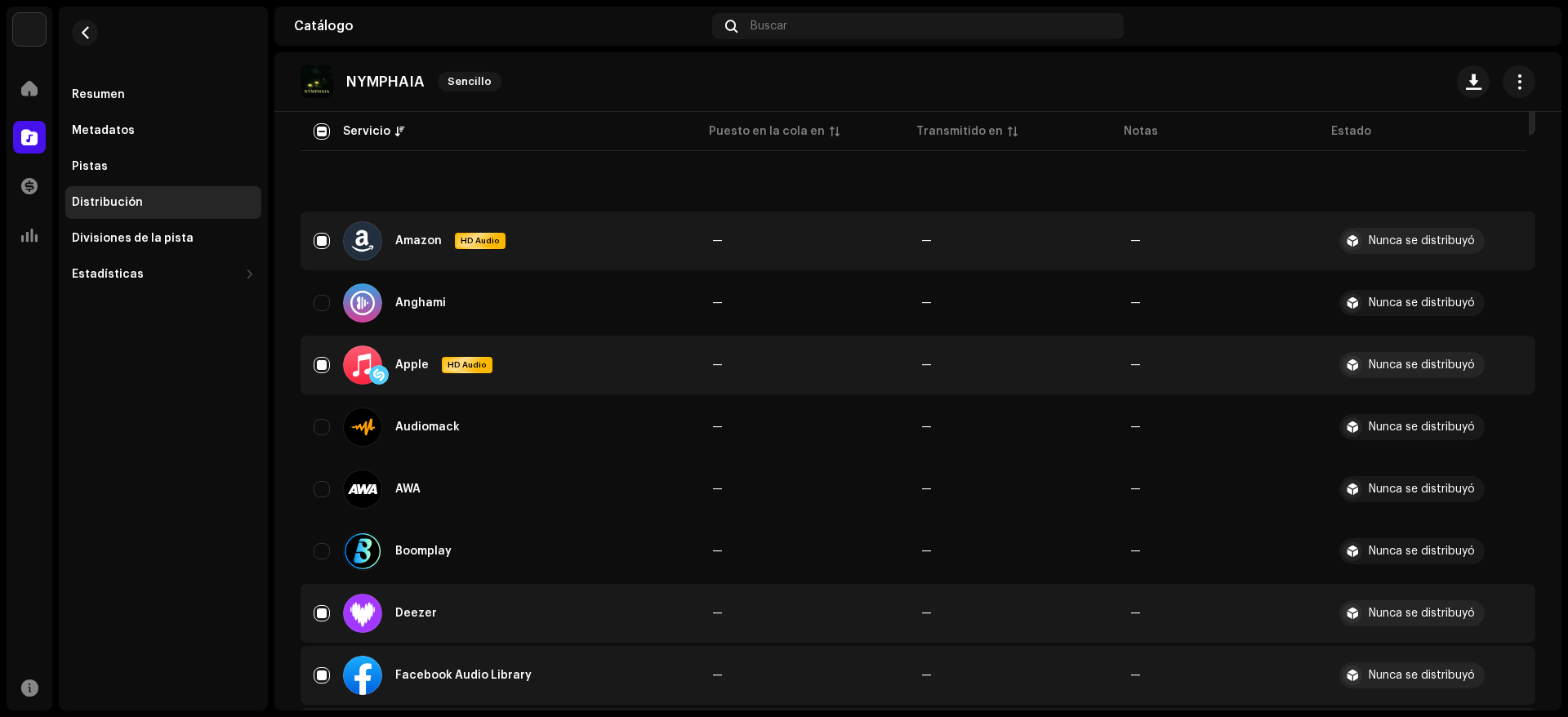
scroll to position [0, 0]
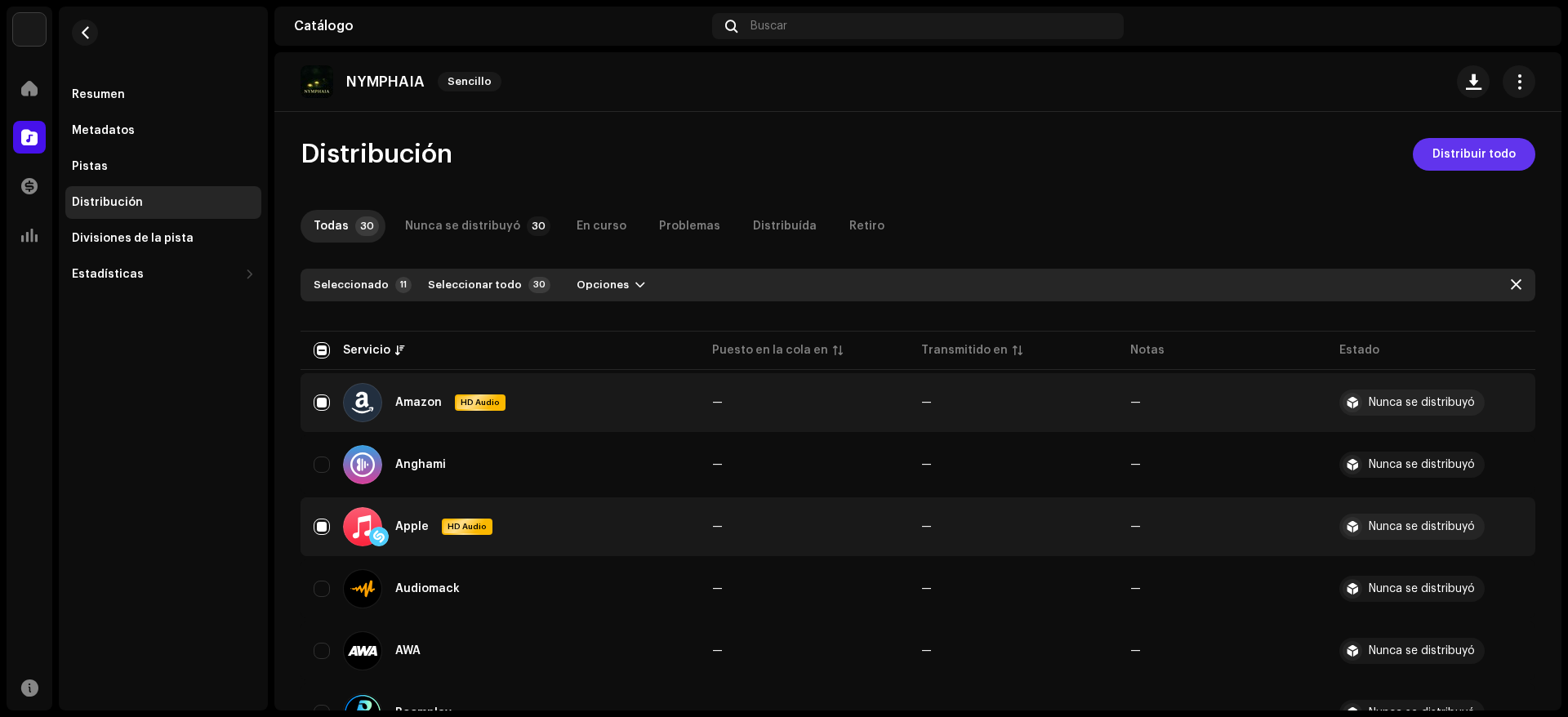
click at [1507, 165] on button "Distribuir todo" at bounding box center [1473, 155] width 122 height 33
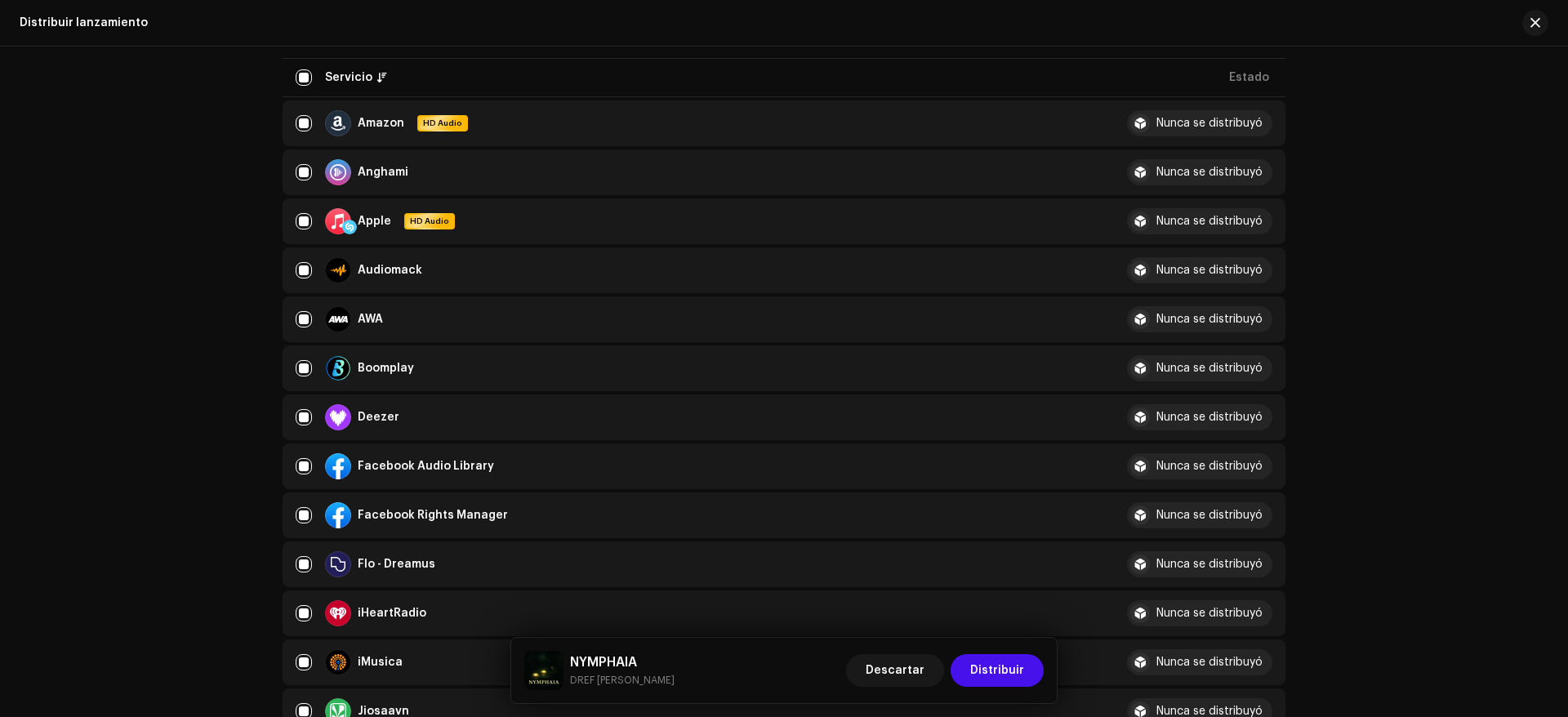
scroll to position [245, 0]
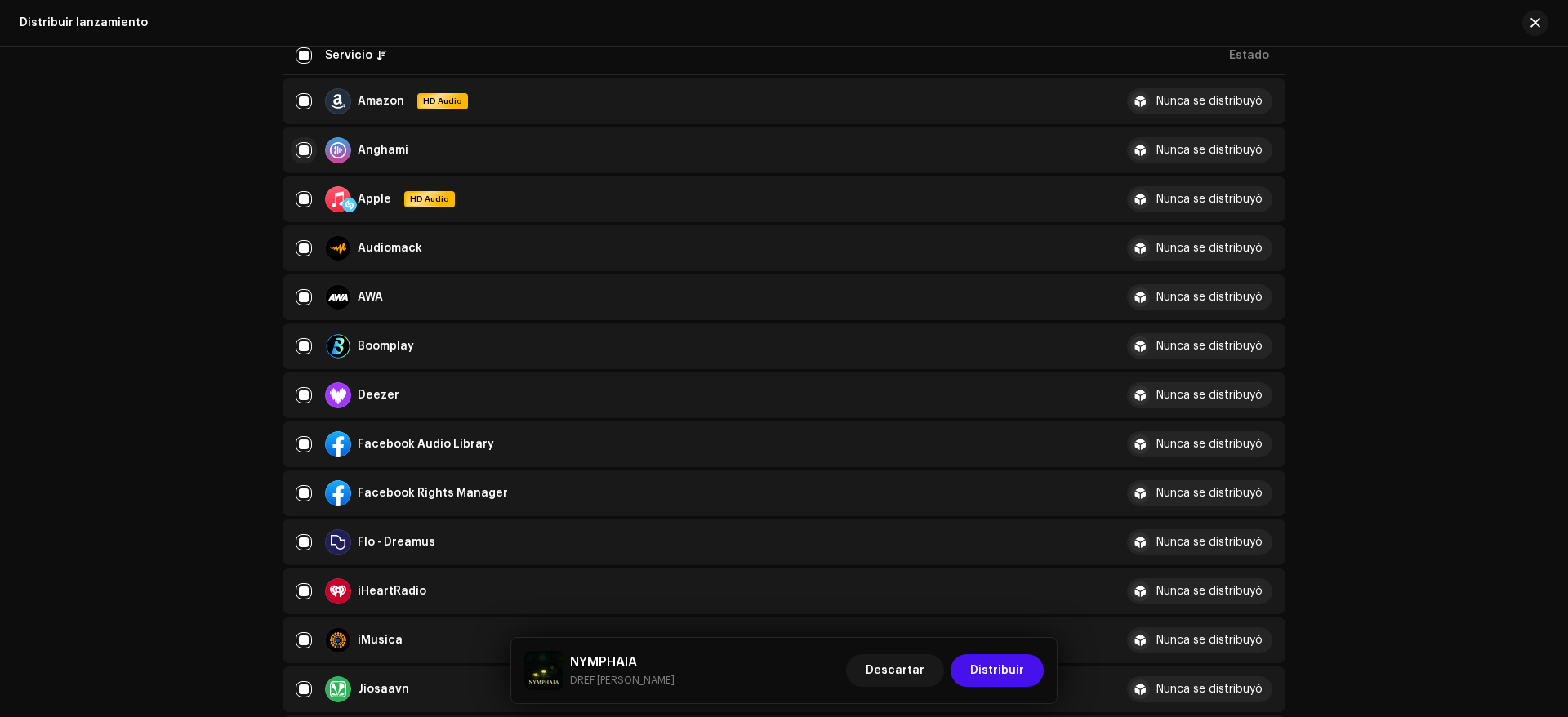
click at [299, 155] on input "checkbox" at bounding box center [304, 150] width 16 height 16
checkbox input "false"
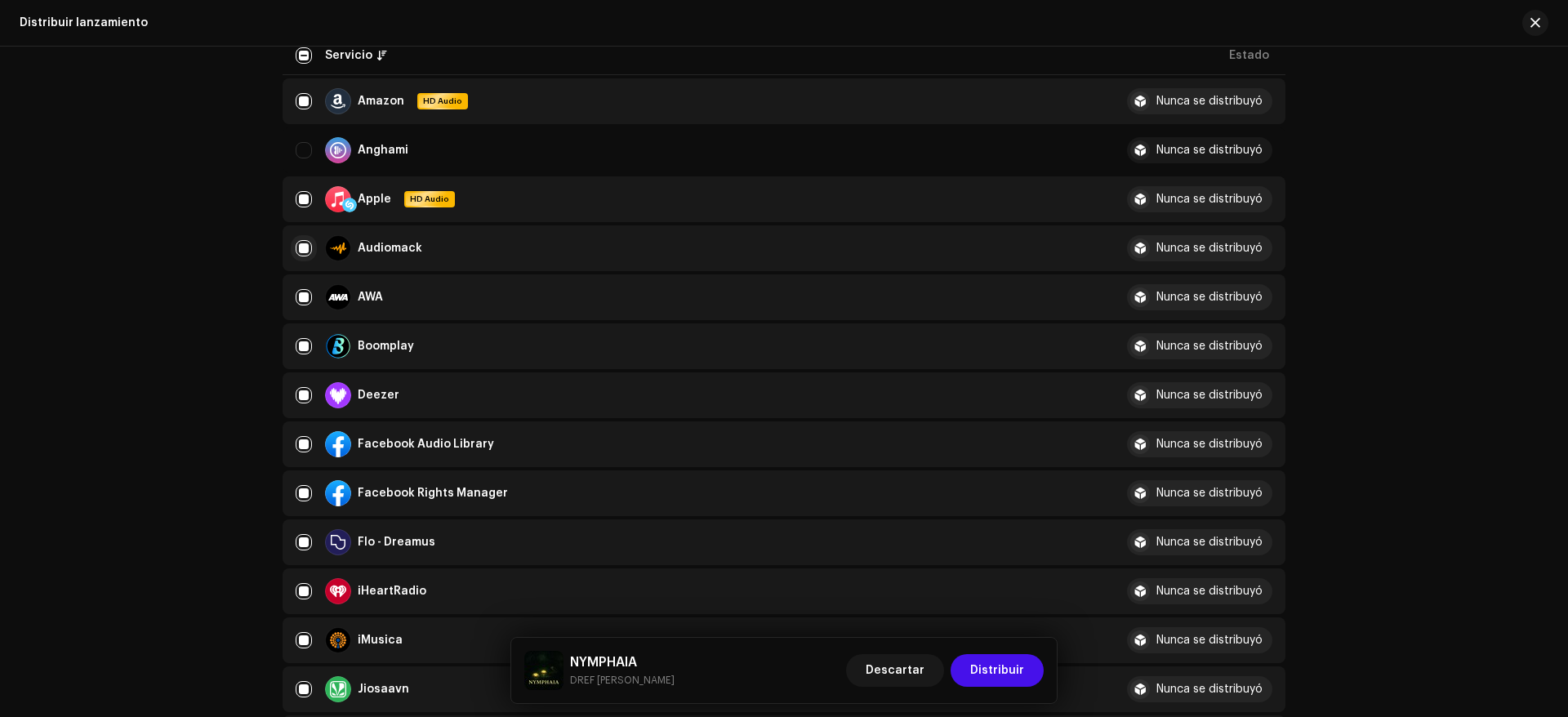
click at [296, 251] on input "Row Selected" at bounding box center [304, 248] width 16 height 16
checkbox input "false"
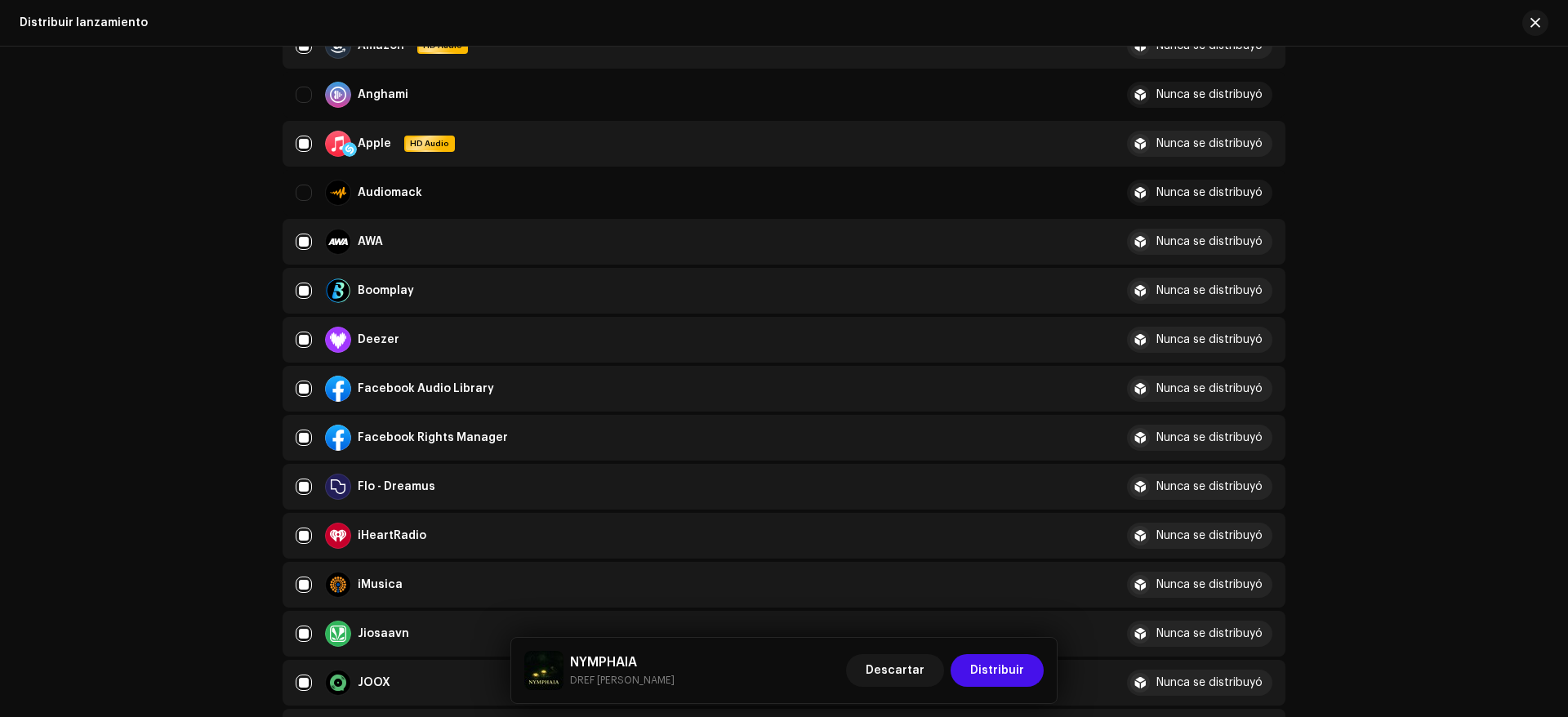
scroll to position [326, 0]
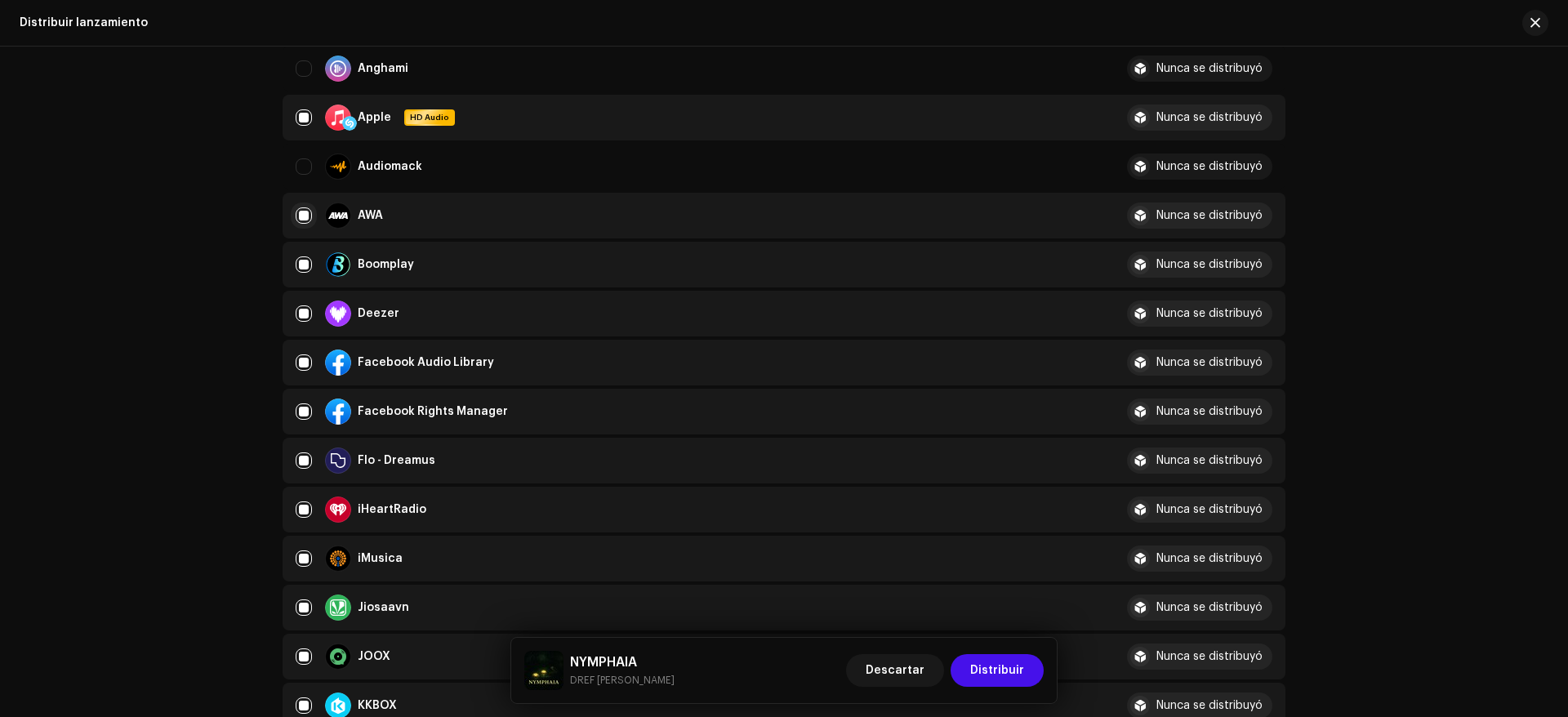
click at [302, 214] on input "Row Selected" at bounding box center [304, 215] width 16 height 16
checkbox input "false"
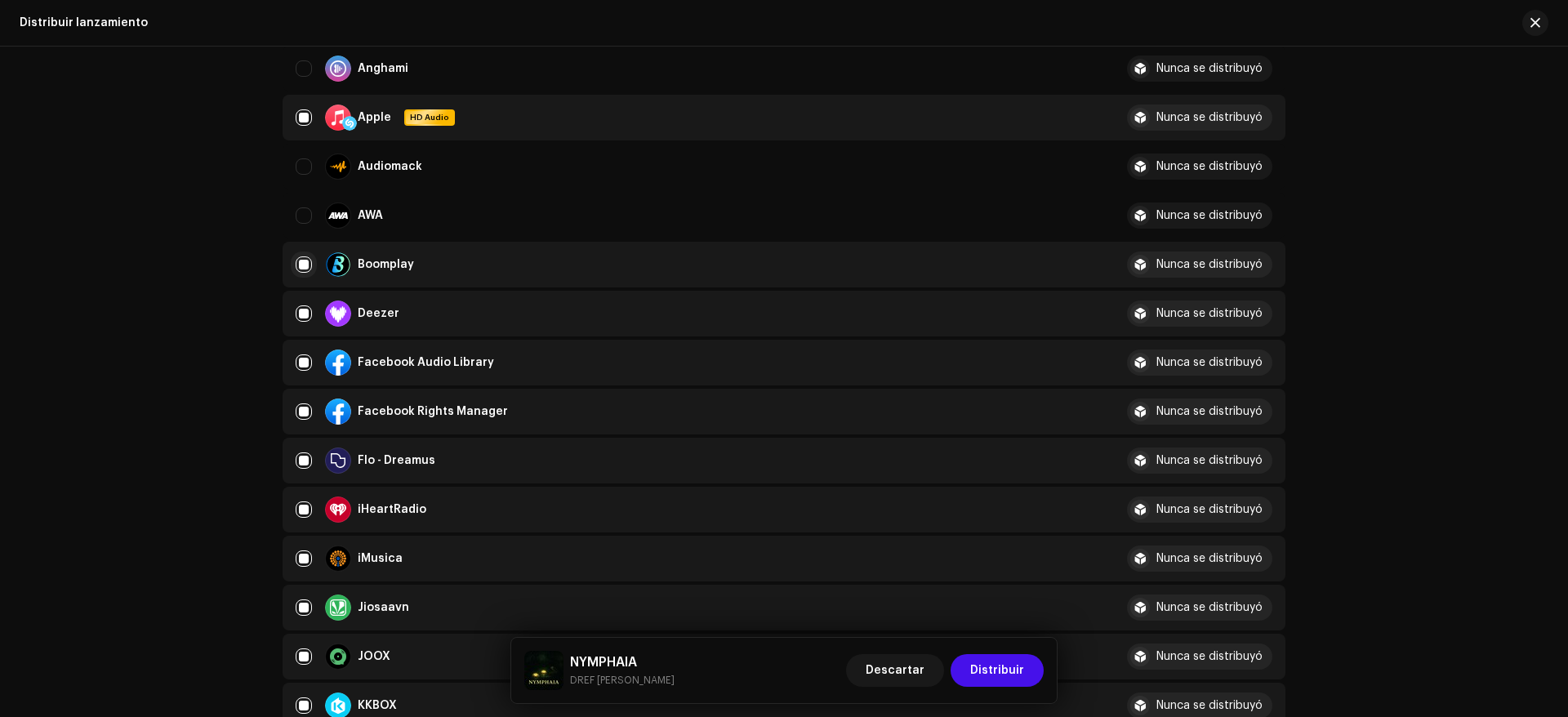
click at [296, 262] on input "Row Selected" at bounding box center [304, 265] width 16 height 16
checkbox input "false"
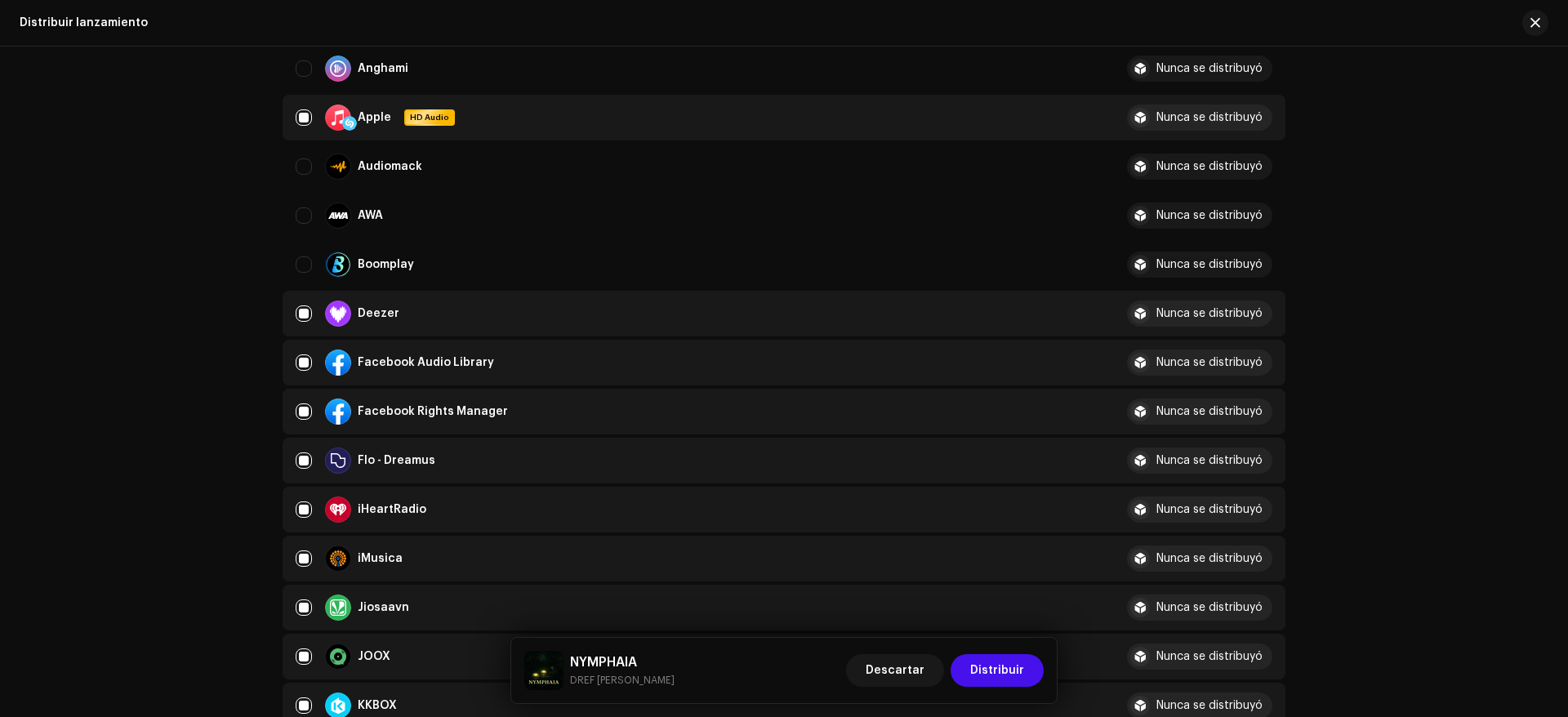
scroll to position [490, 0]
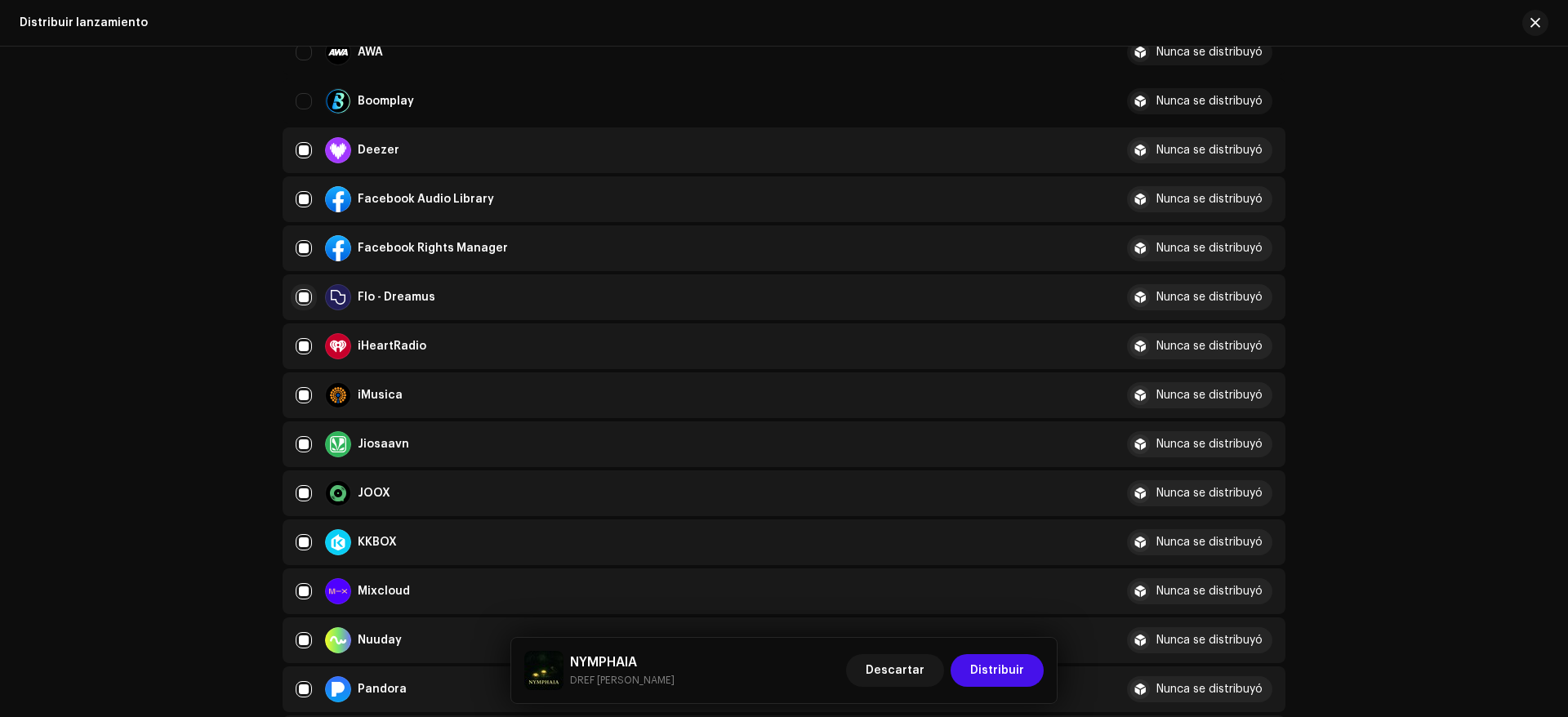
click at [296, 295] on input "Row Selected" at bounding box center [304, 297] width 16 height 16
checkbox input "false"
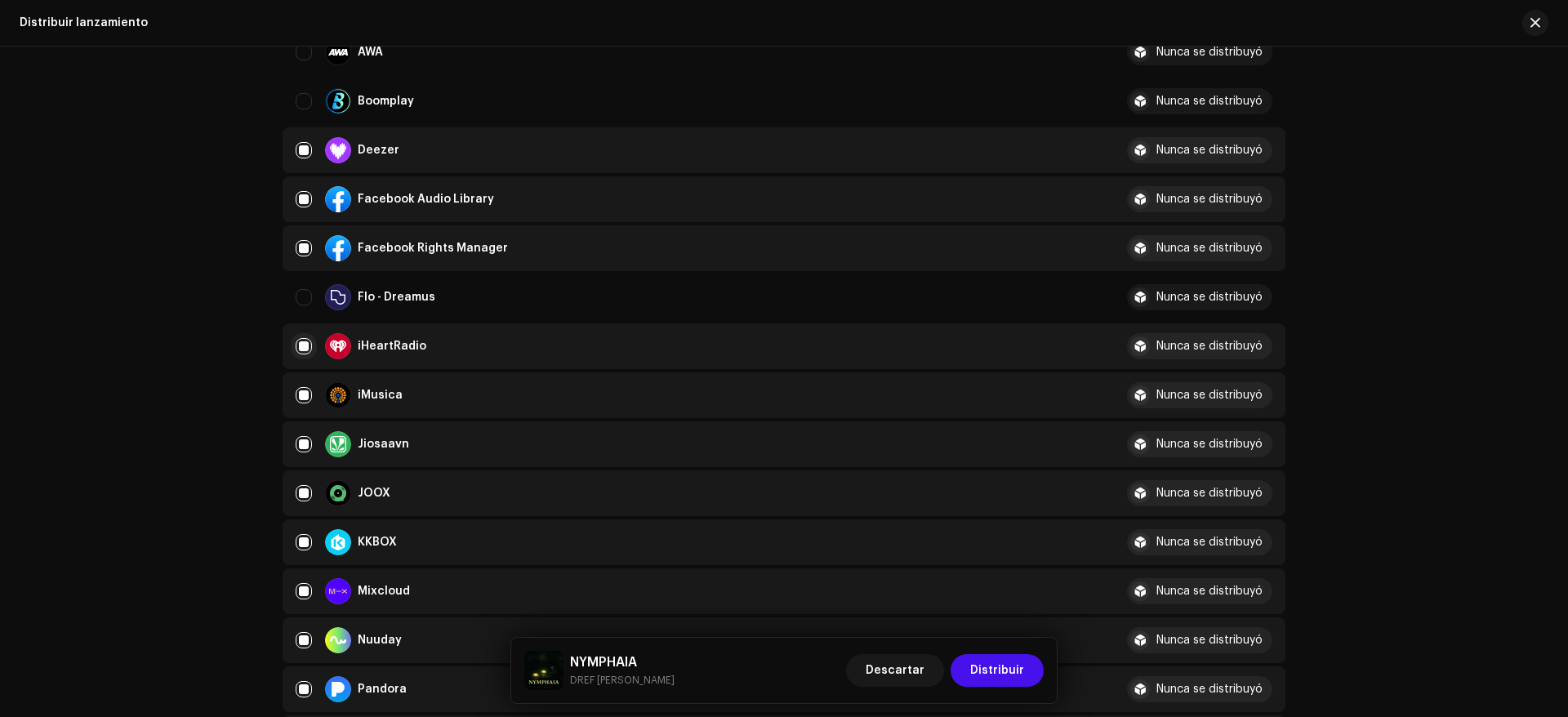
click at [298, 350] on input "Row Selected" at bounding box center [304, 346] width 16 height 16
checkbox input "false"
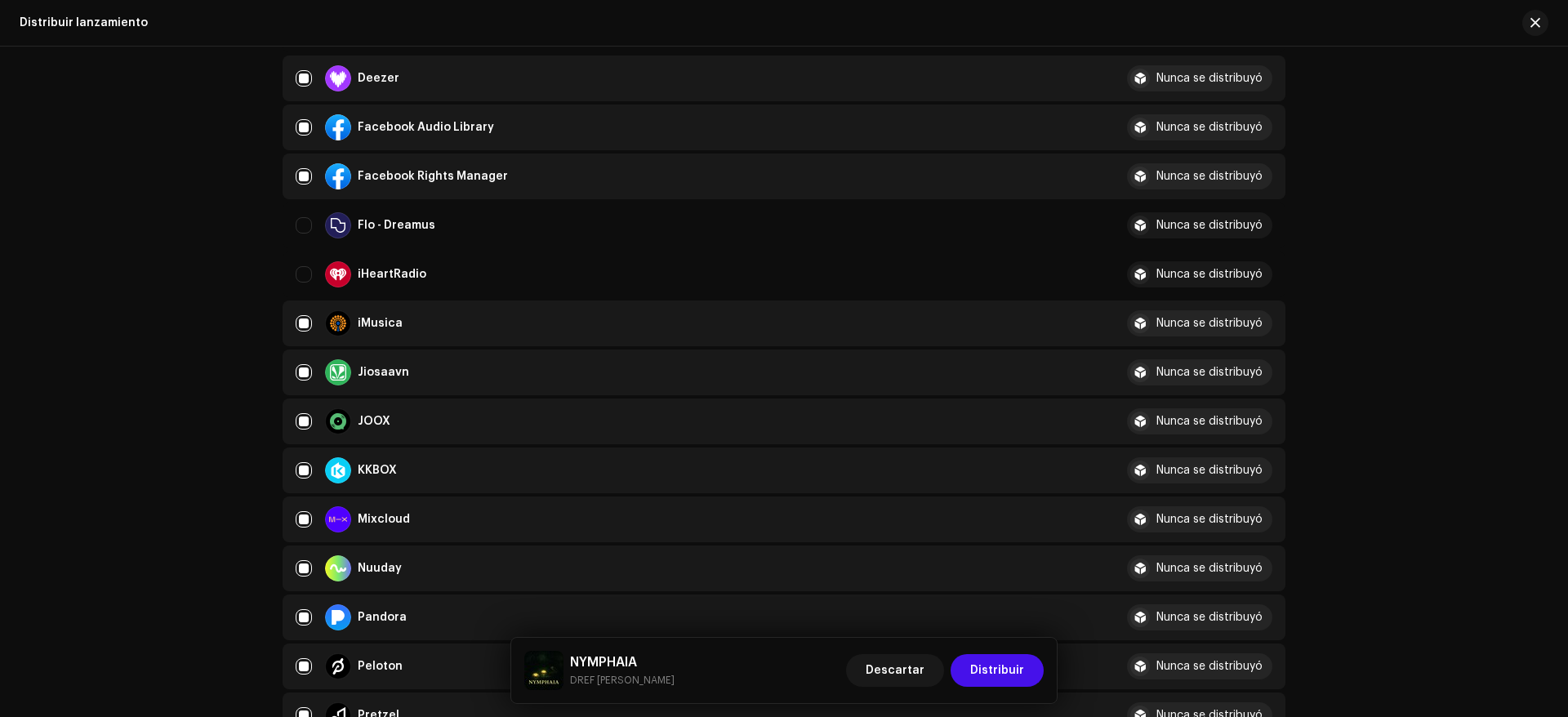
scroll to position [654, 0]
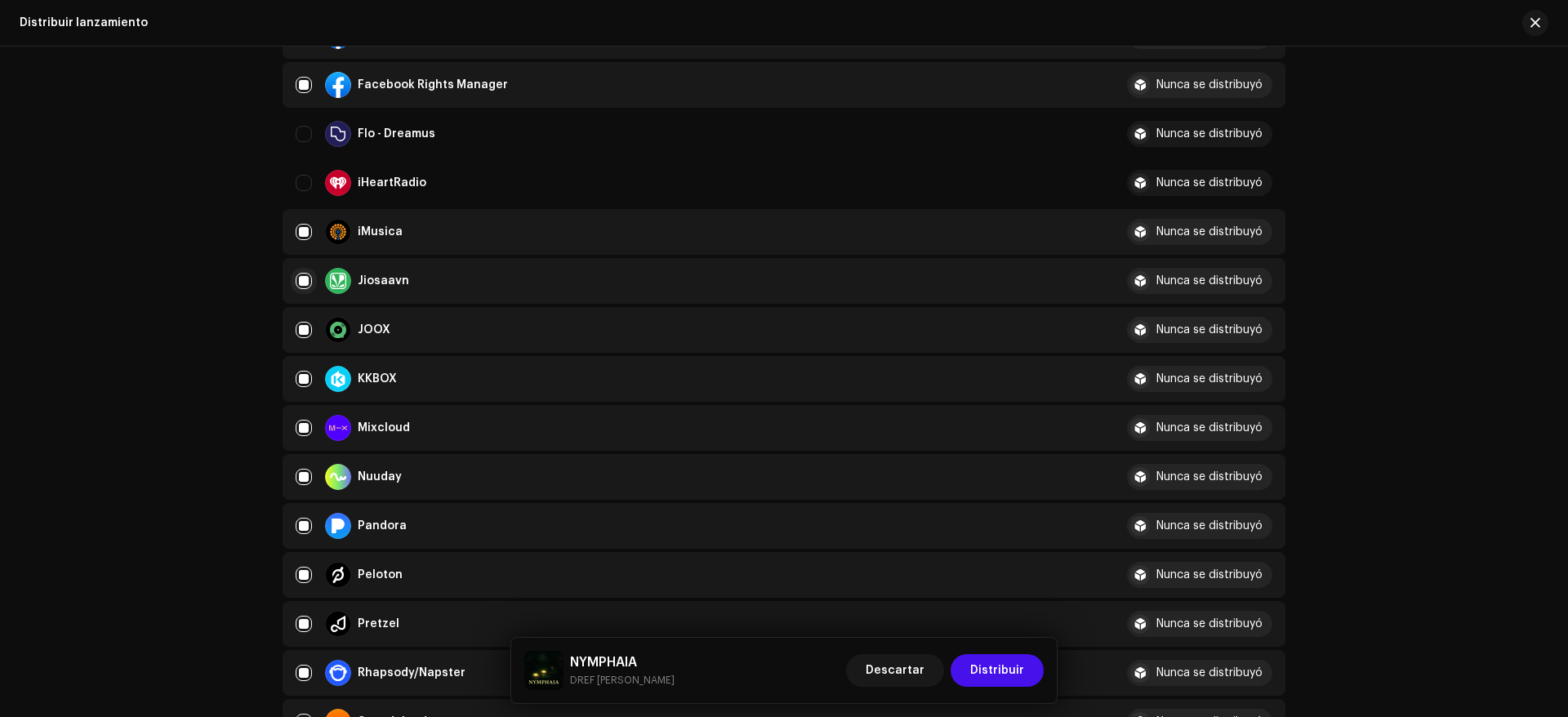
click at [299, 278] on input "Row Selected" at bounding box center [304, 280] width 16 height 16
checkbox input "false"
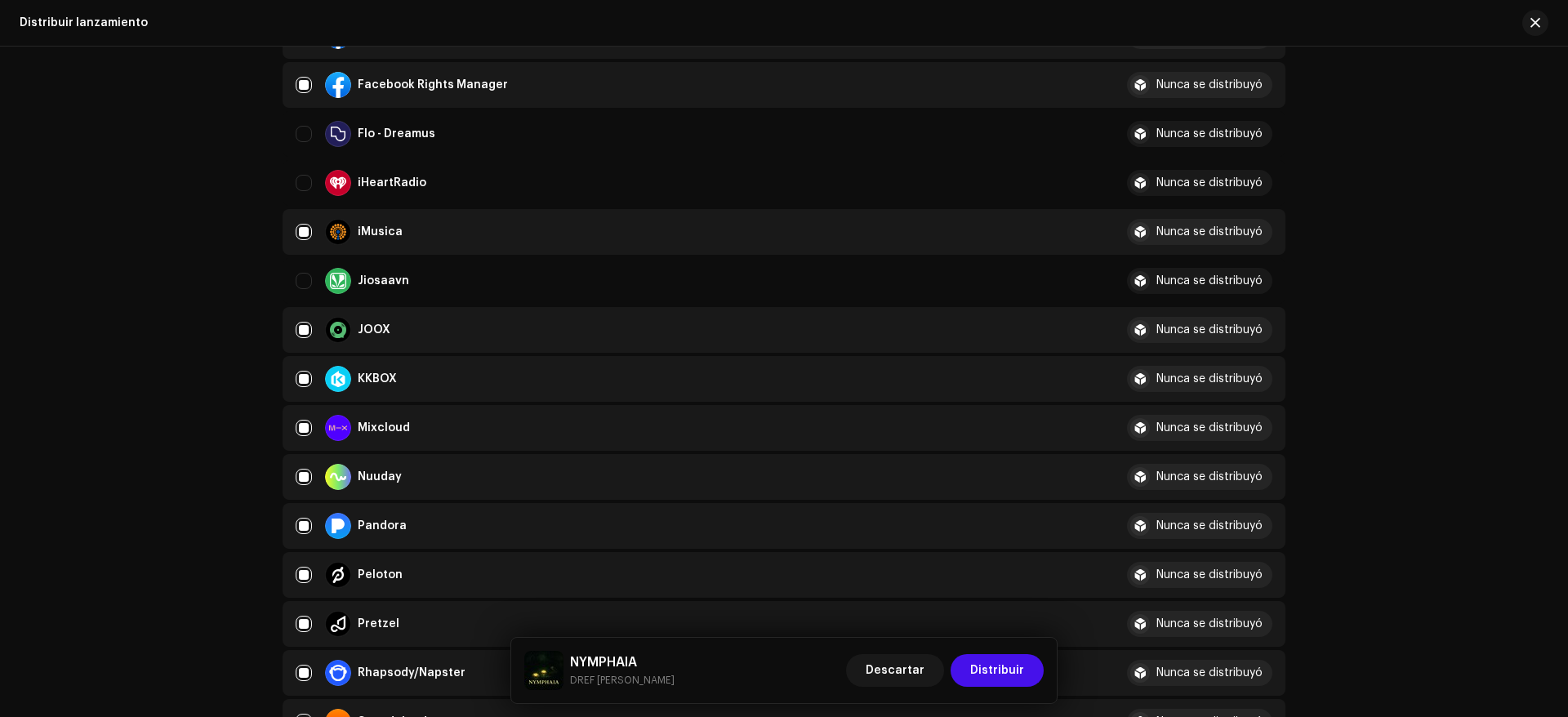
click at [297, 314] on td "JOOX" at bounding box center [699, 330] width 831 height 46
click at [310, 234] on div "iMusica" at bounding box center [699, 232] width 805 height 26
click at [300, 229] on input "Row Selected" at bounding box center [304, 232] width 16 height 16
checkbox input "false"
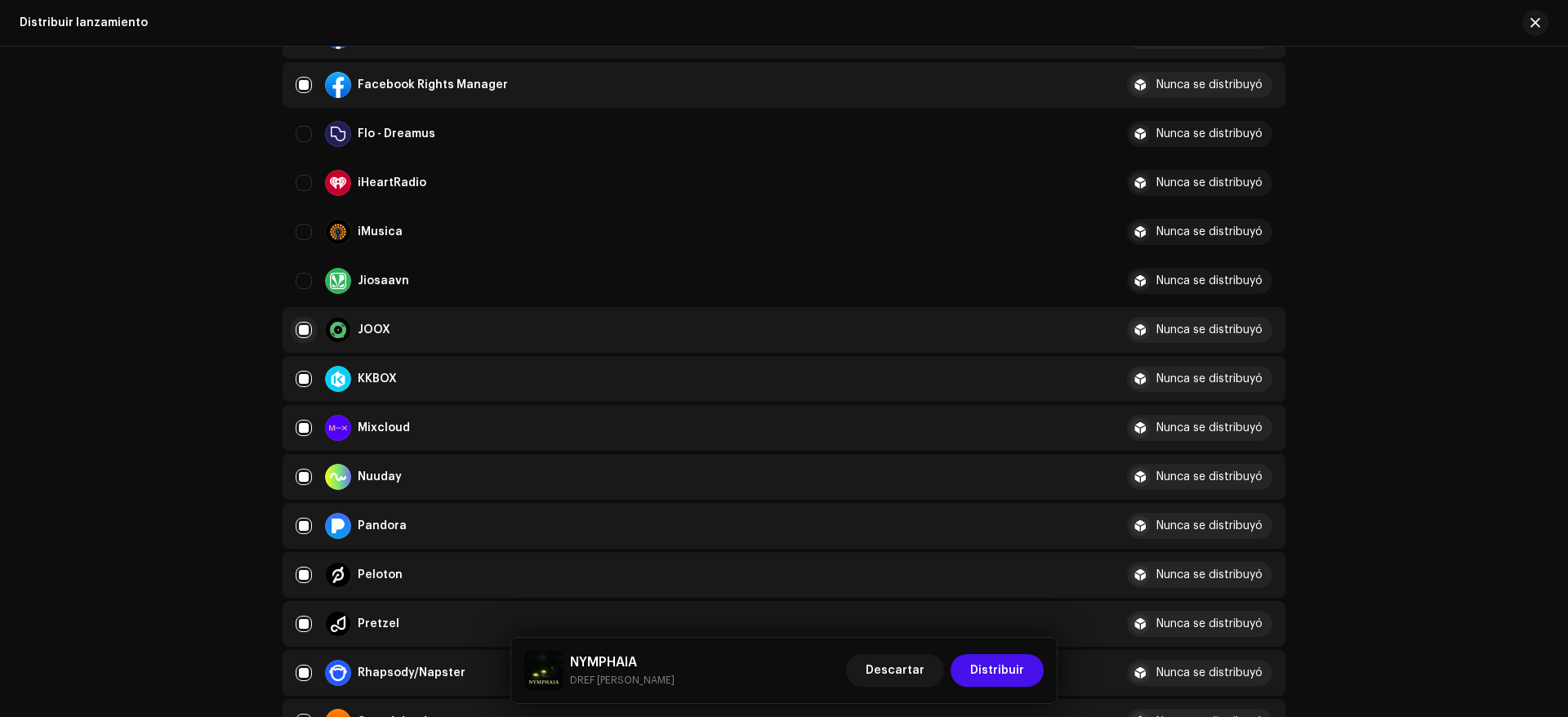
click at [306, 331] on input "Row Selected" at bounding box center [304, 330] width 16 height 16
checkbox input "false"
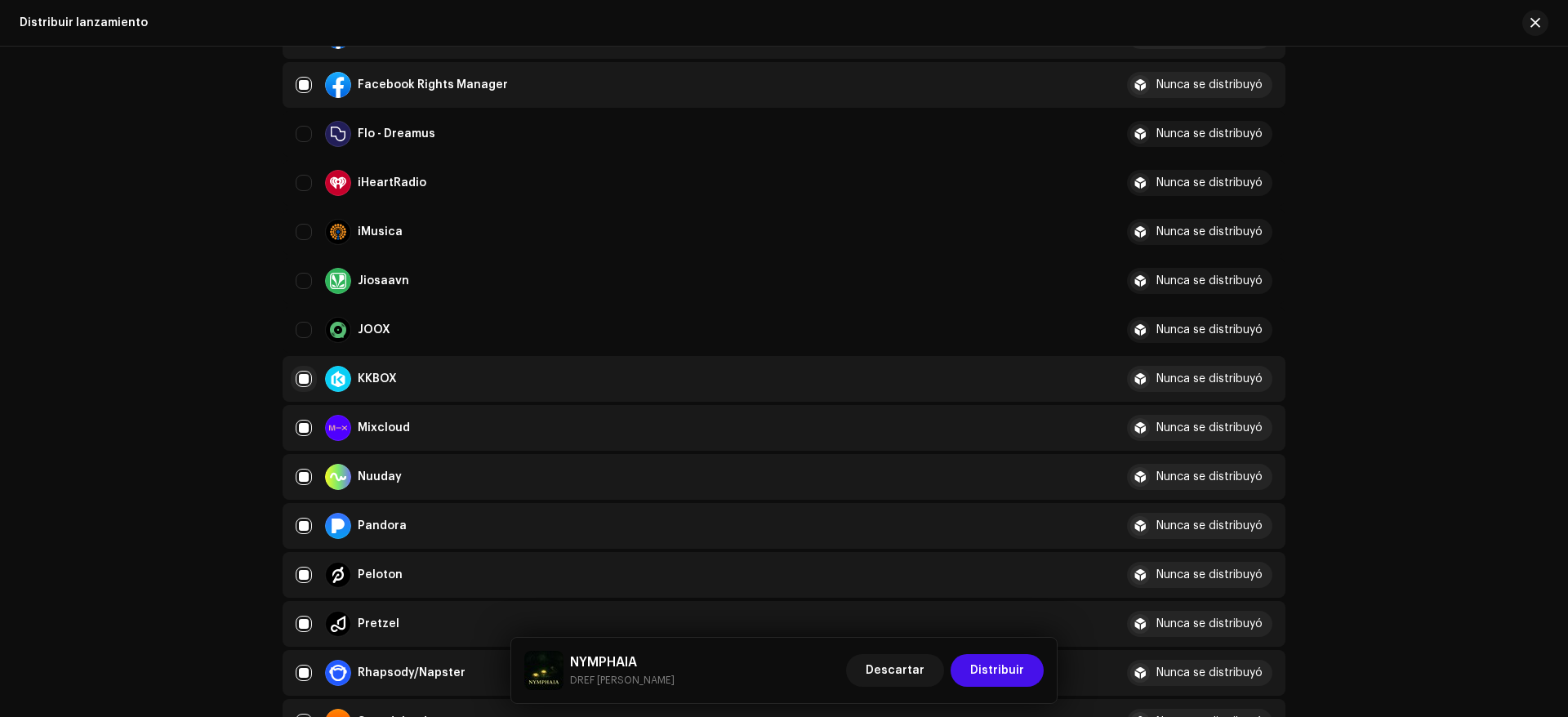
click at [299, 372] on input "Row Selected" at bounding box center [304, 378] width 16 height 16
checkbox input "false"
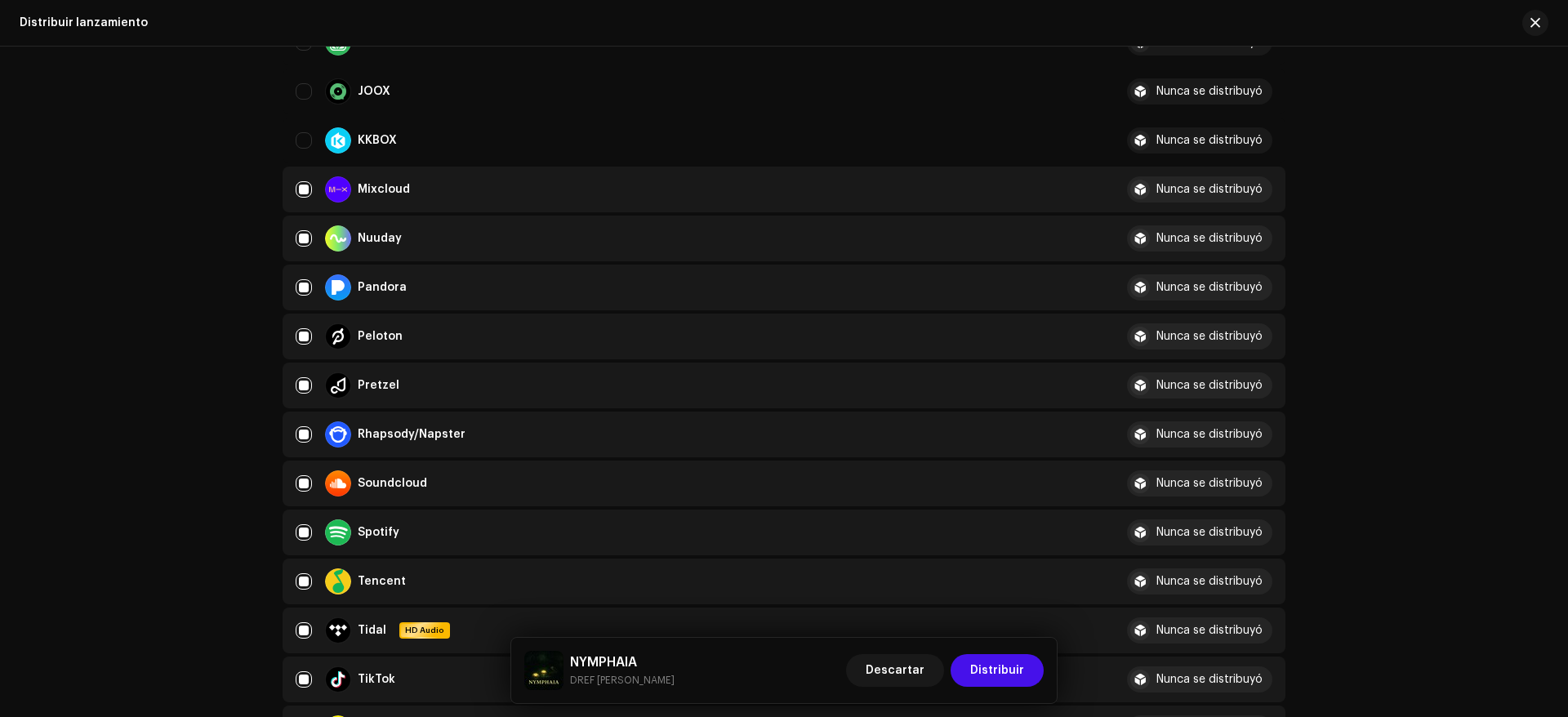
scroll to position [898, 0]
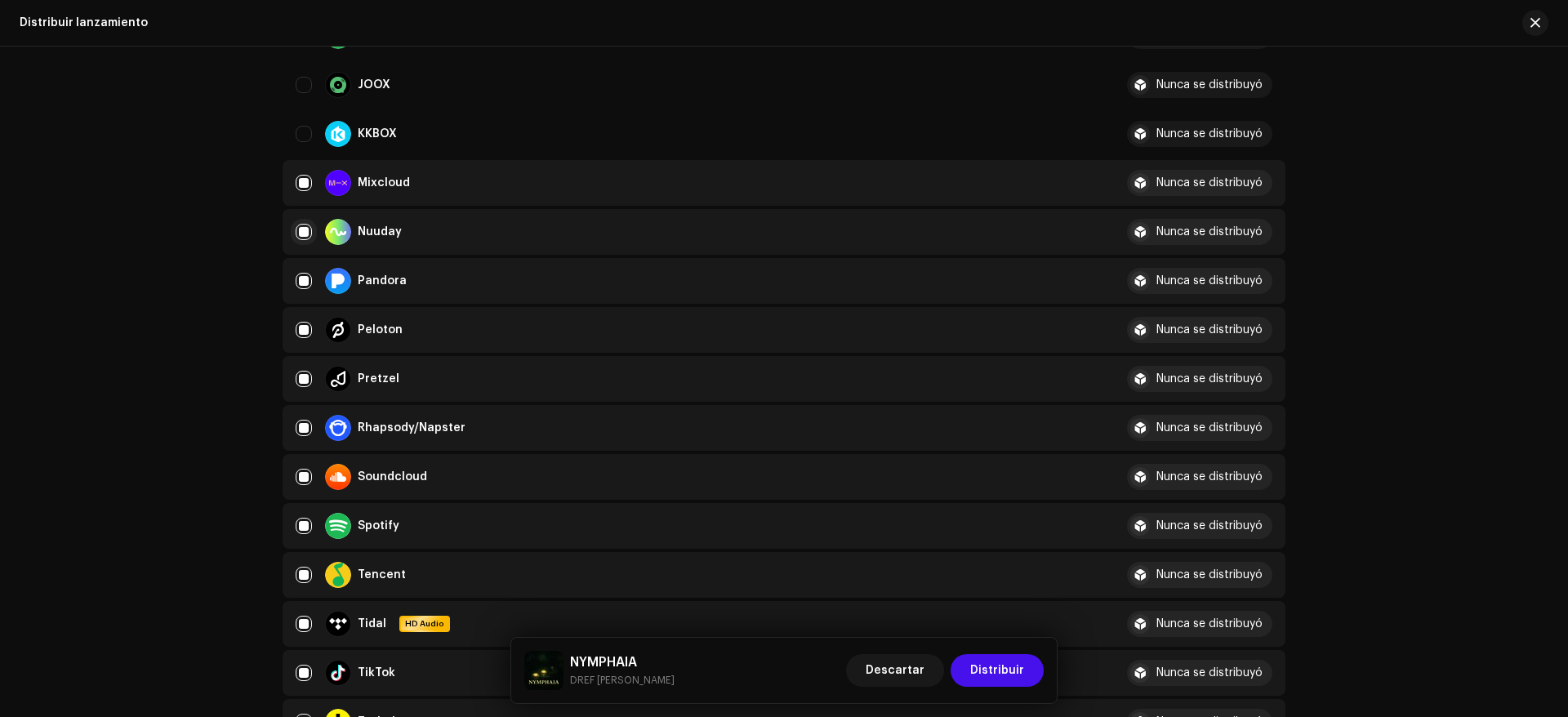
click at [303, 234] on input "Row Selected" at bounding box center [304, 232] width 16 height 16
checkbox input "false"
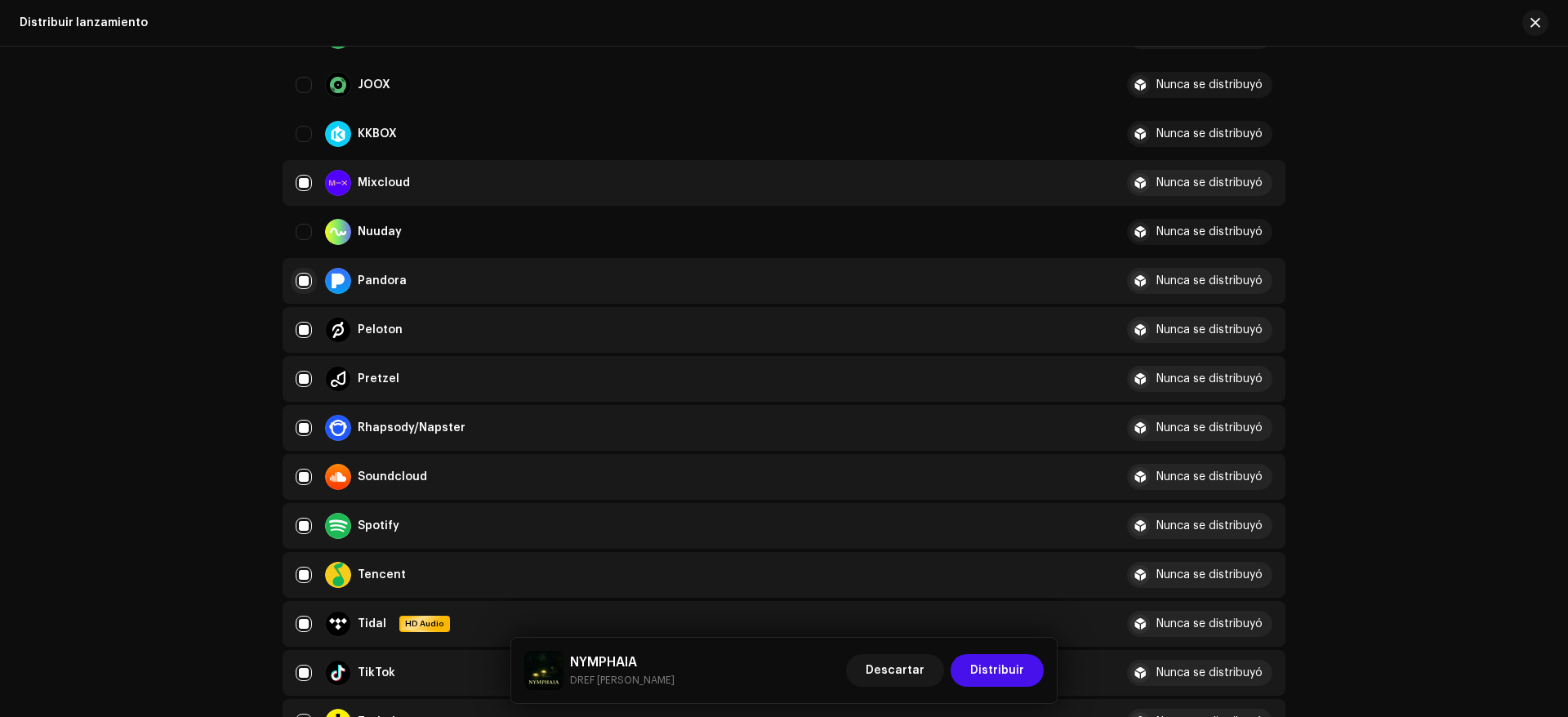
click at [300, 281] on input "Row Selected" at bounding box center [304, 280] width 16 height 16
checkbox input "false"
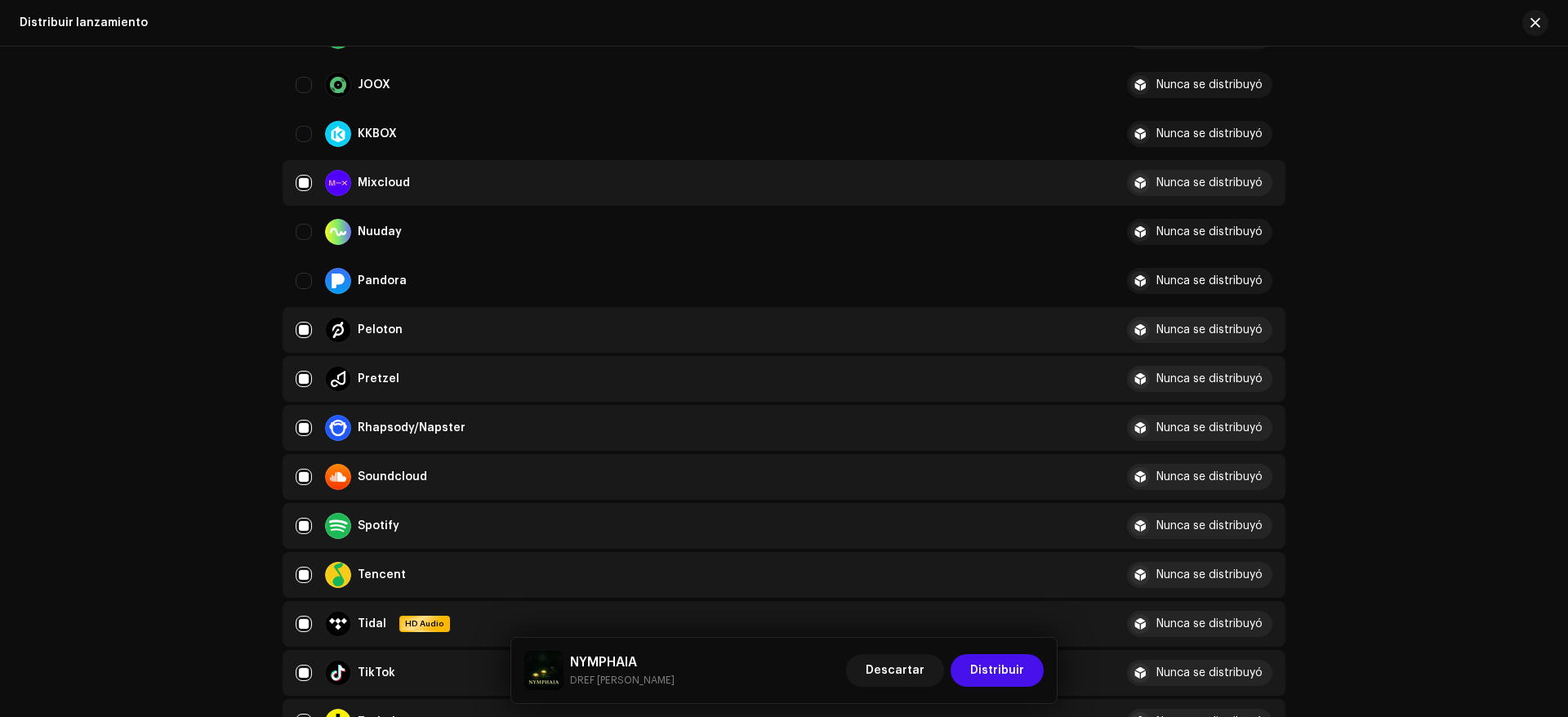
click at [292, 332] on td "Peloton" at bounding box center [699, 330] width 831 height 46
click at [299, 325] on input "Row Selected" at bounding box center [304, 330] width 16 height 16
checkbox input "false"
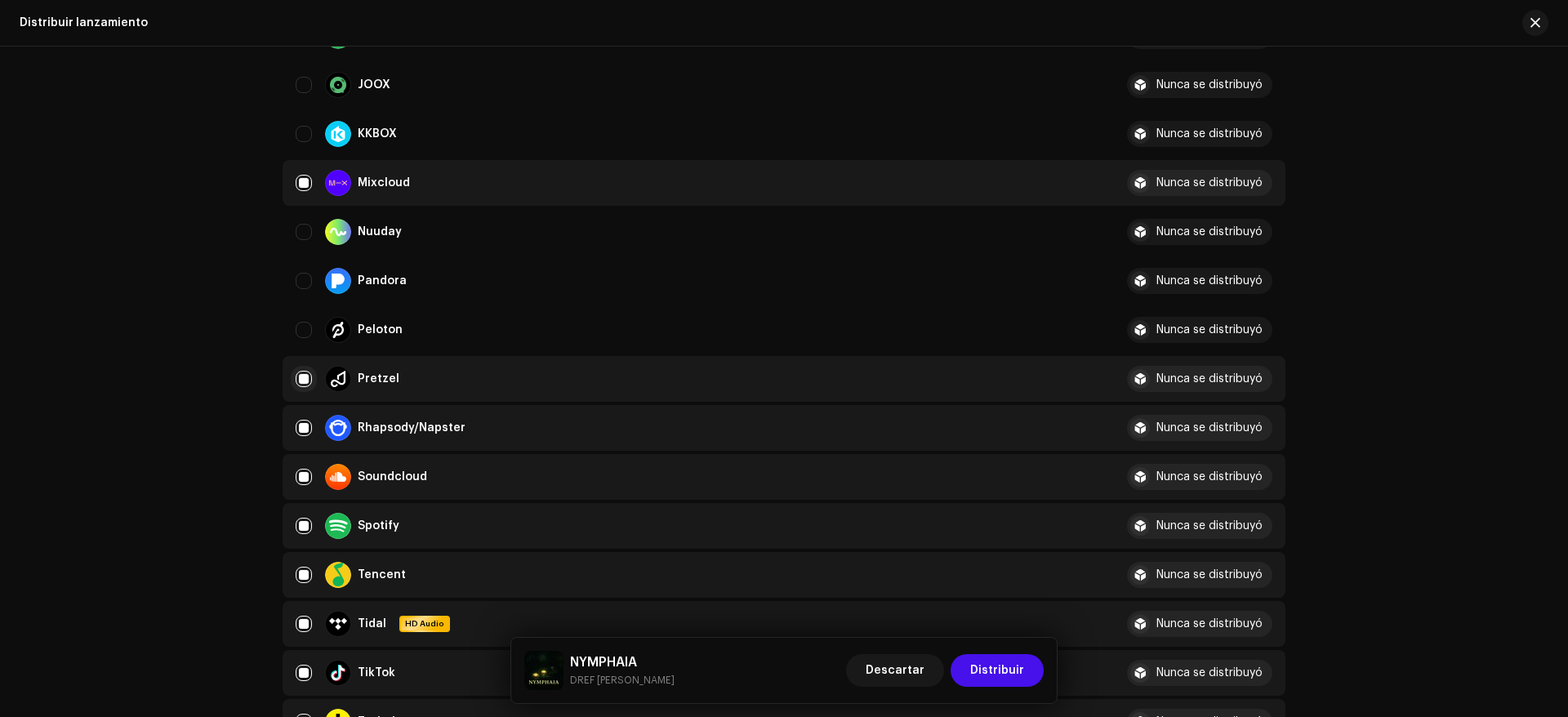
click at [296, 377] on input "Row Selected" at bounding box center [304, 378] width 16 height 16
checkbox input "false"
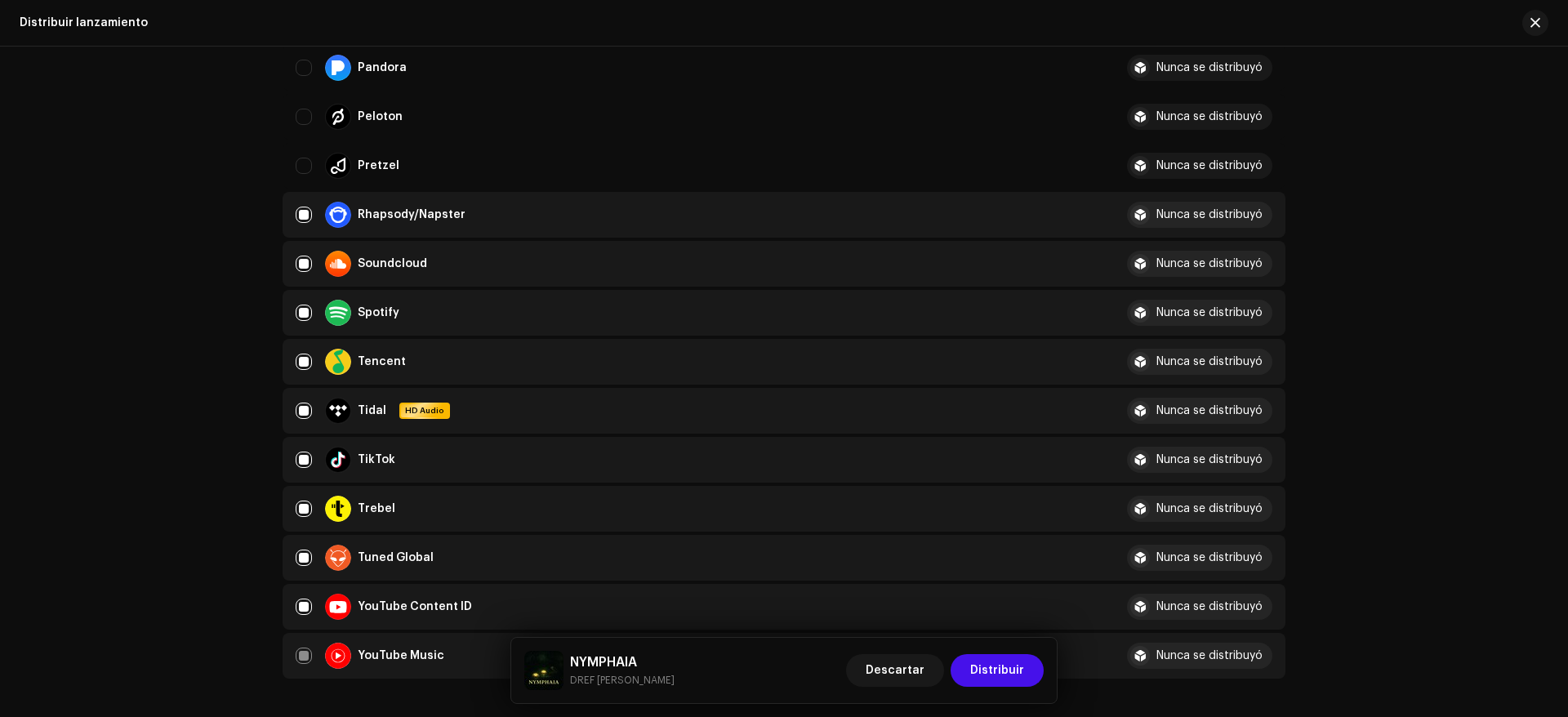
scroll to position [1144, 0]
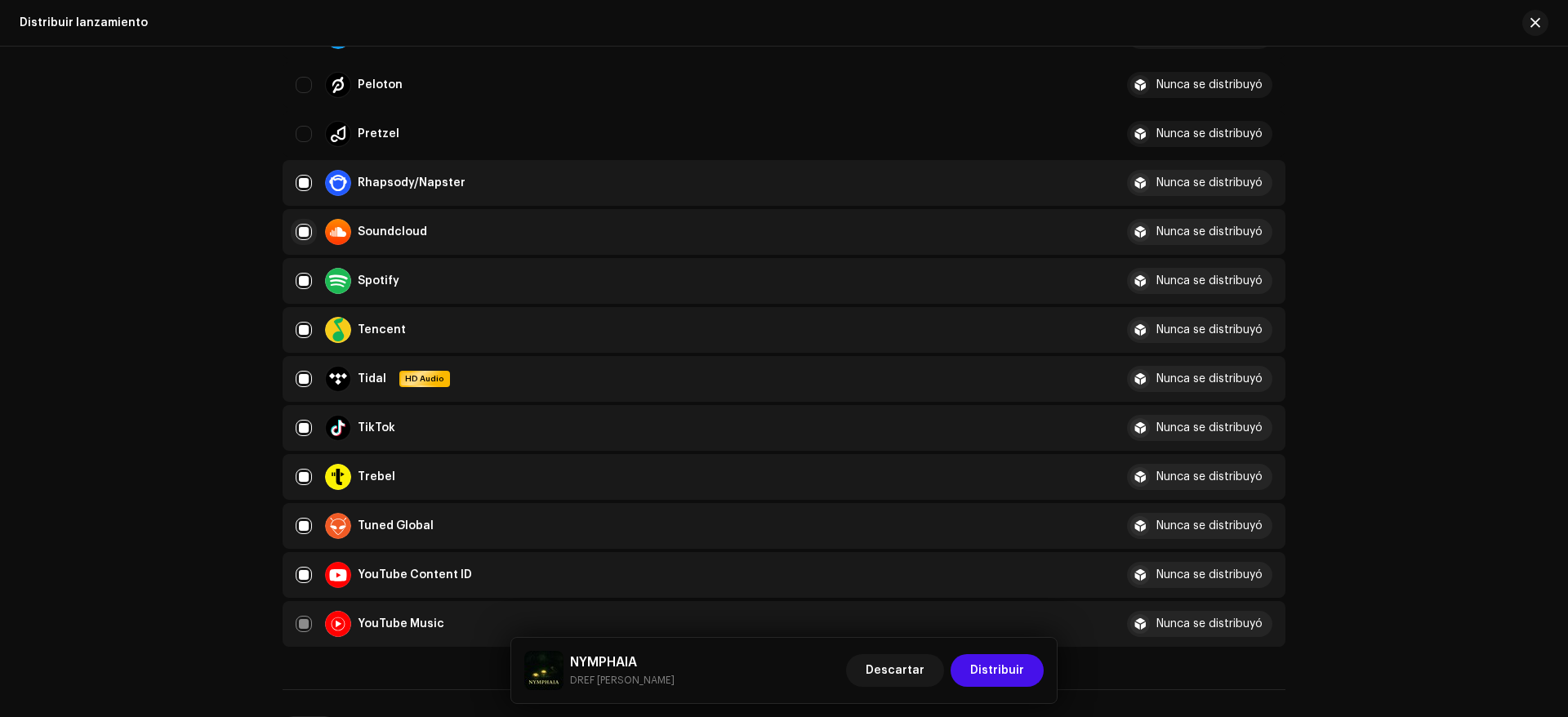
click at [305, 232] on input "Row Selected" at bounding box center [304, 232] width 16 height 16
checkbox input "false"
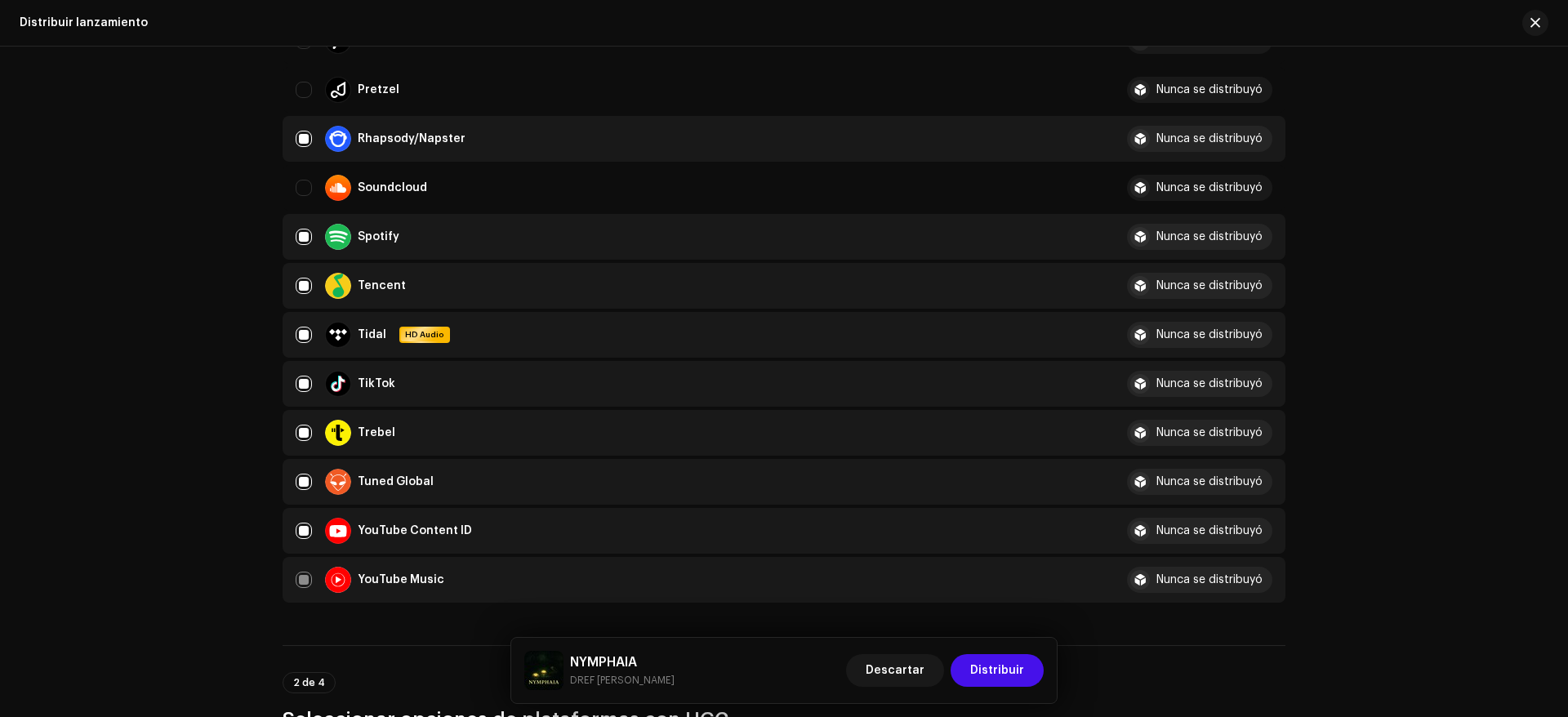
scroll to position [1226, 0]
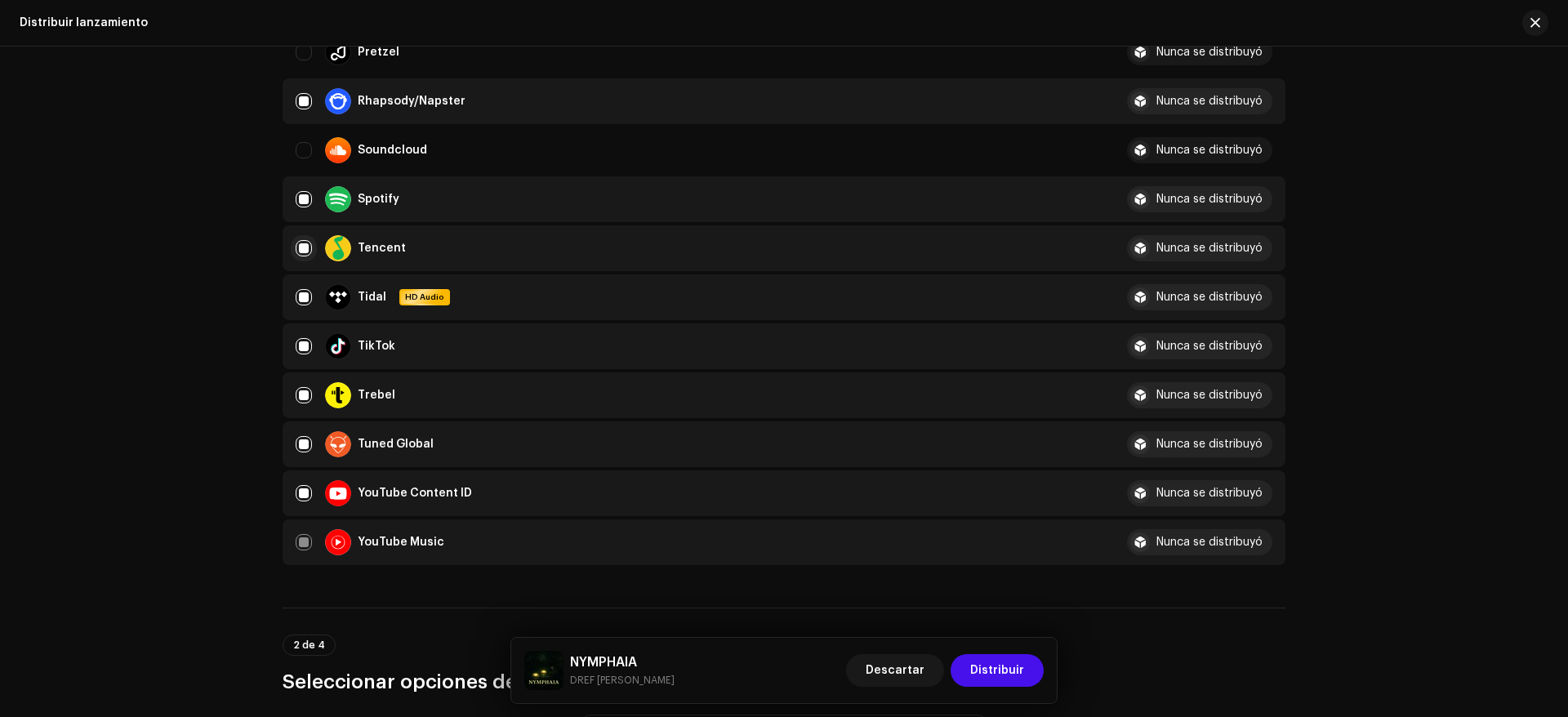
click at [306, 247] on input "Row Selected" at bounding box center [304, 248] width 16 height 16
checkbox input "false"
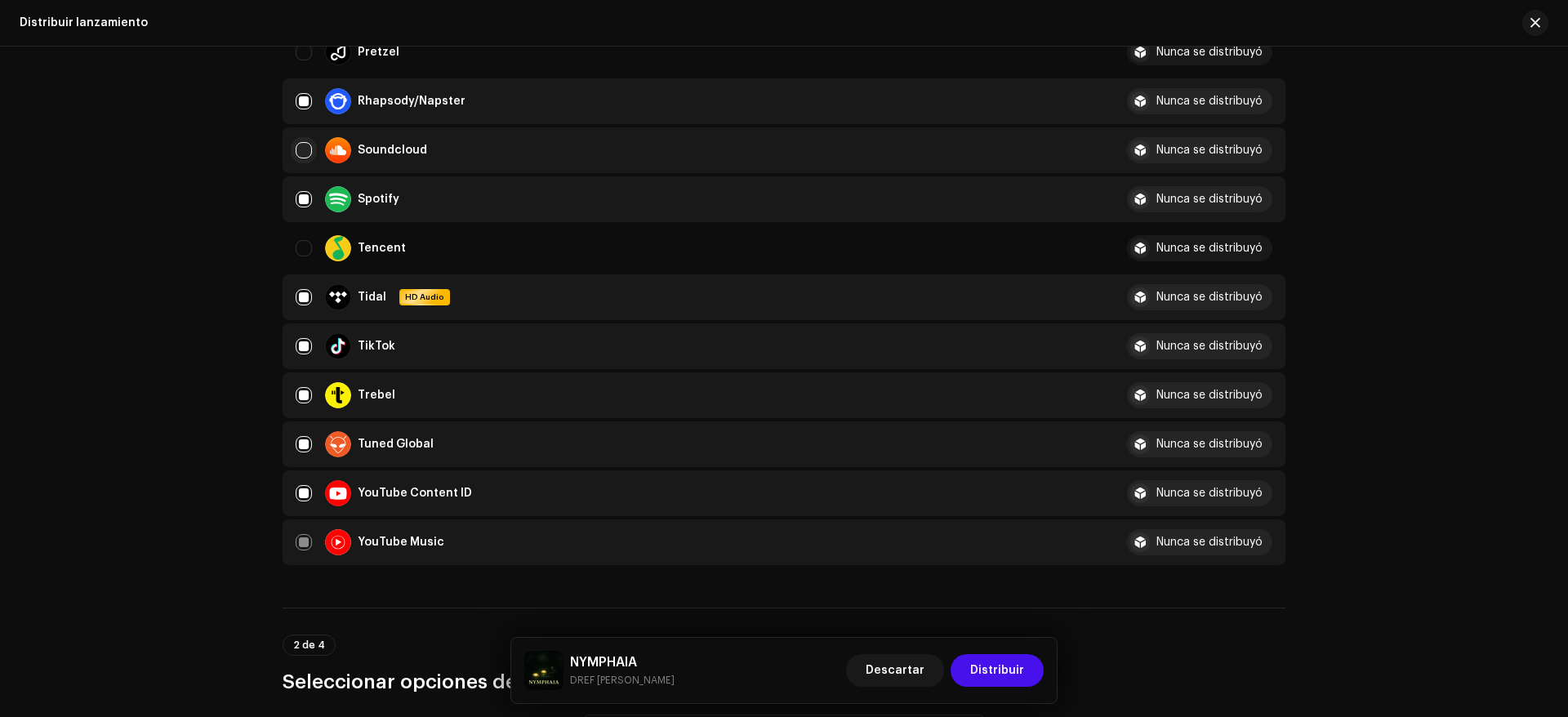
click at [299, 157] on input "Row Unselected" at bounding box center [304, 150] width 16 height 16
checkbox input "true"
click at [296, 400] on input "Row Selected" at bounding box center [304, 395] width 16 height 16
checkbox input "false"
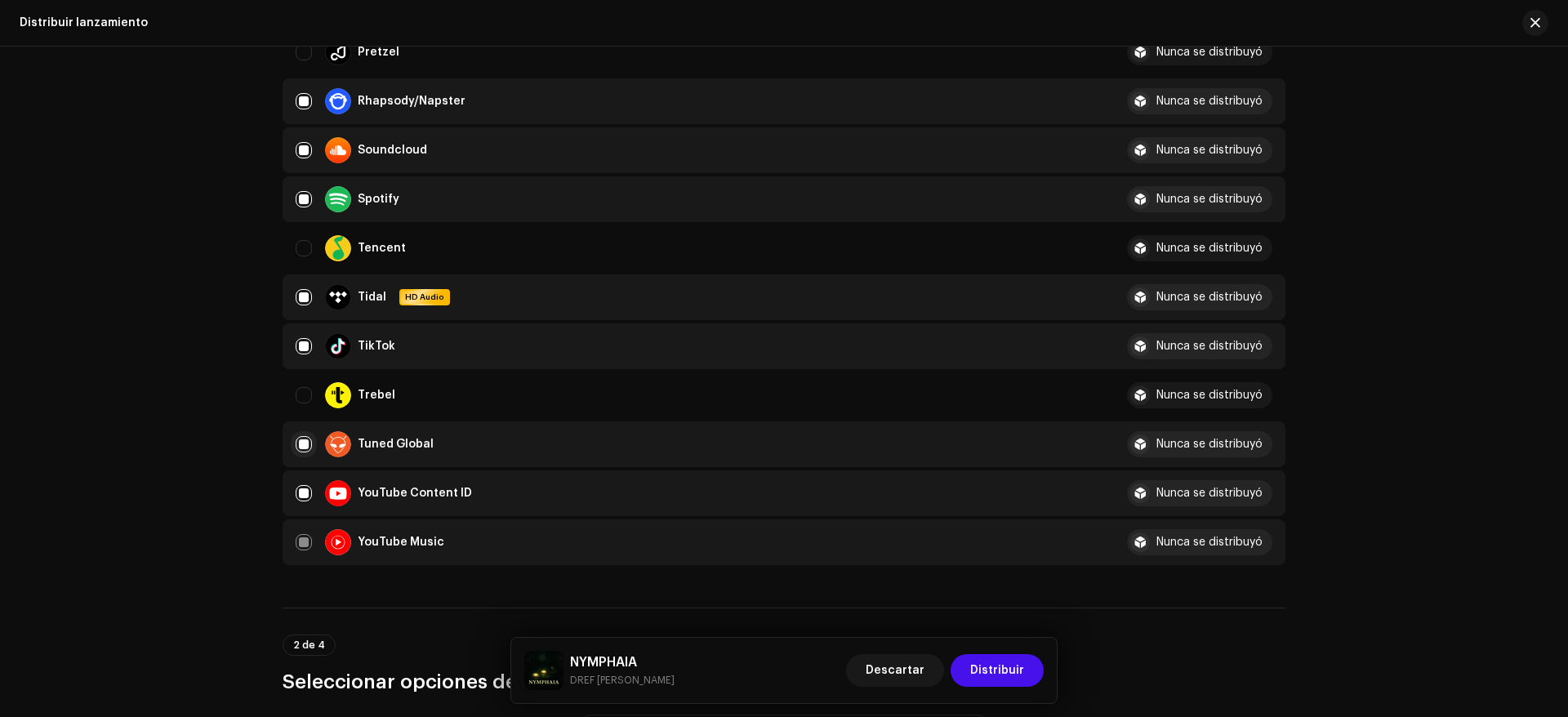
click at [296, 441] on input "Row Selected" at bounding box center [304, 444] width 16 height 16
checkbox input "false"
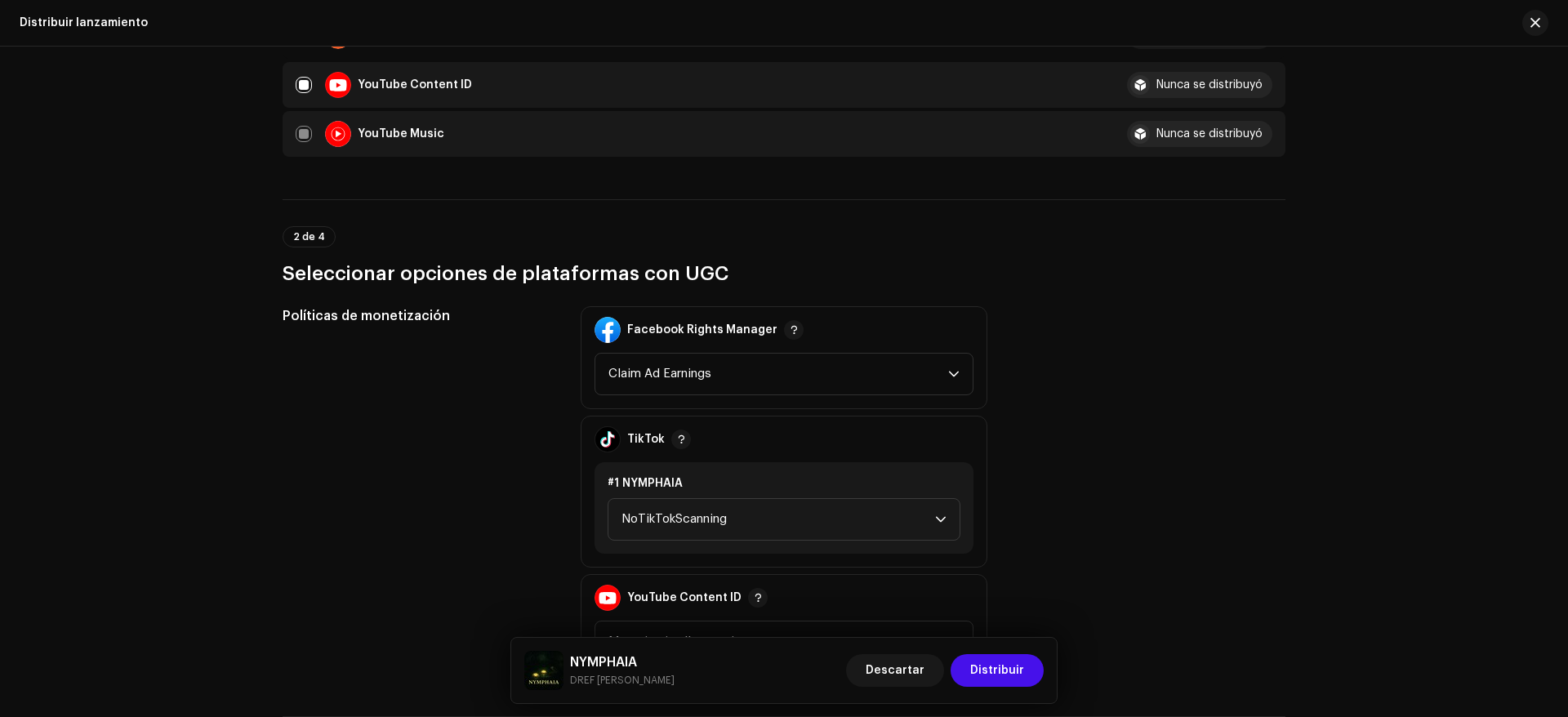
scroll to position [1715, 0]
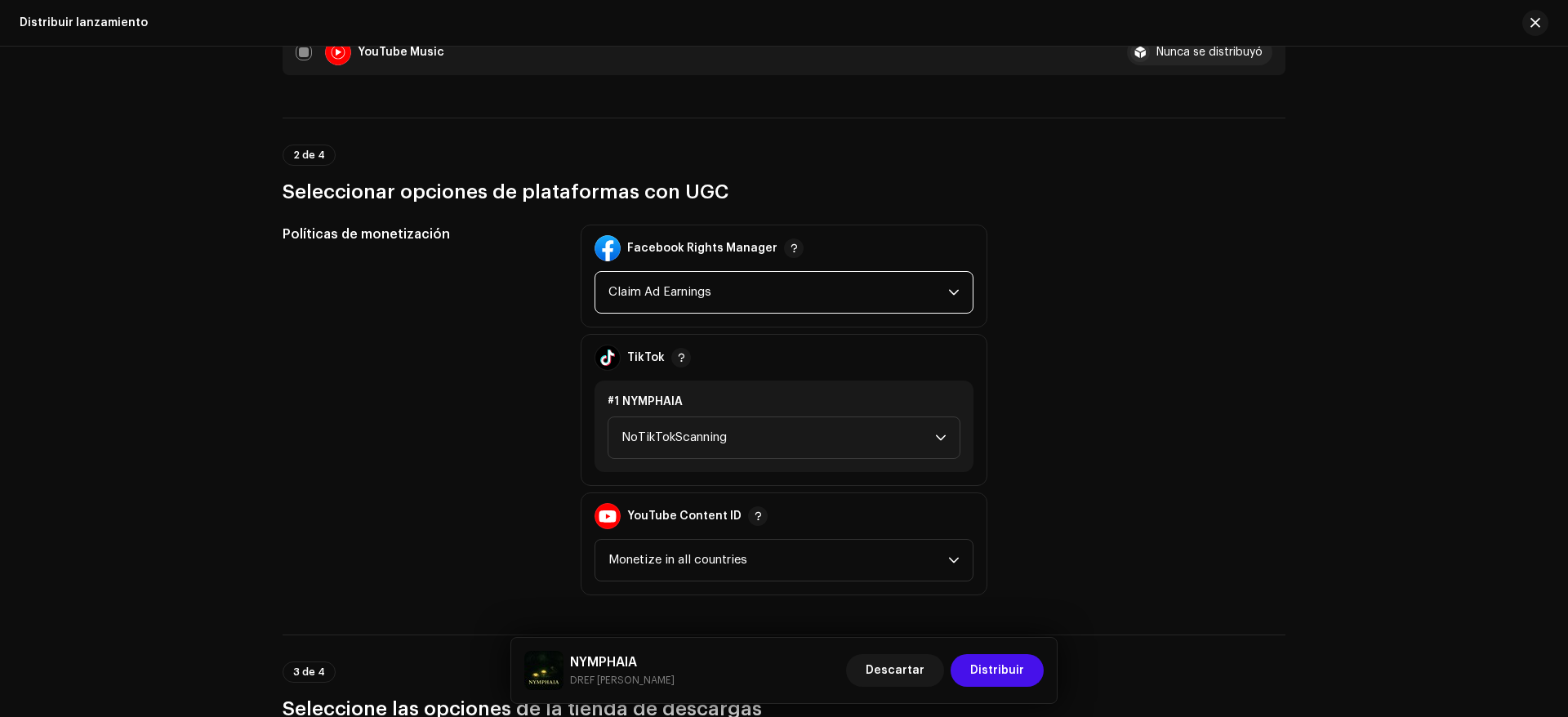
click at [839, 299] on span "Claim Ad Earnings" at bounding box center [778, 292] width 340 height 41
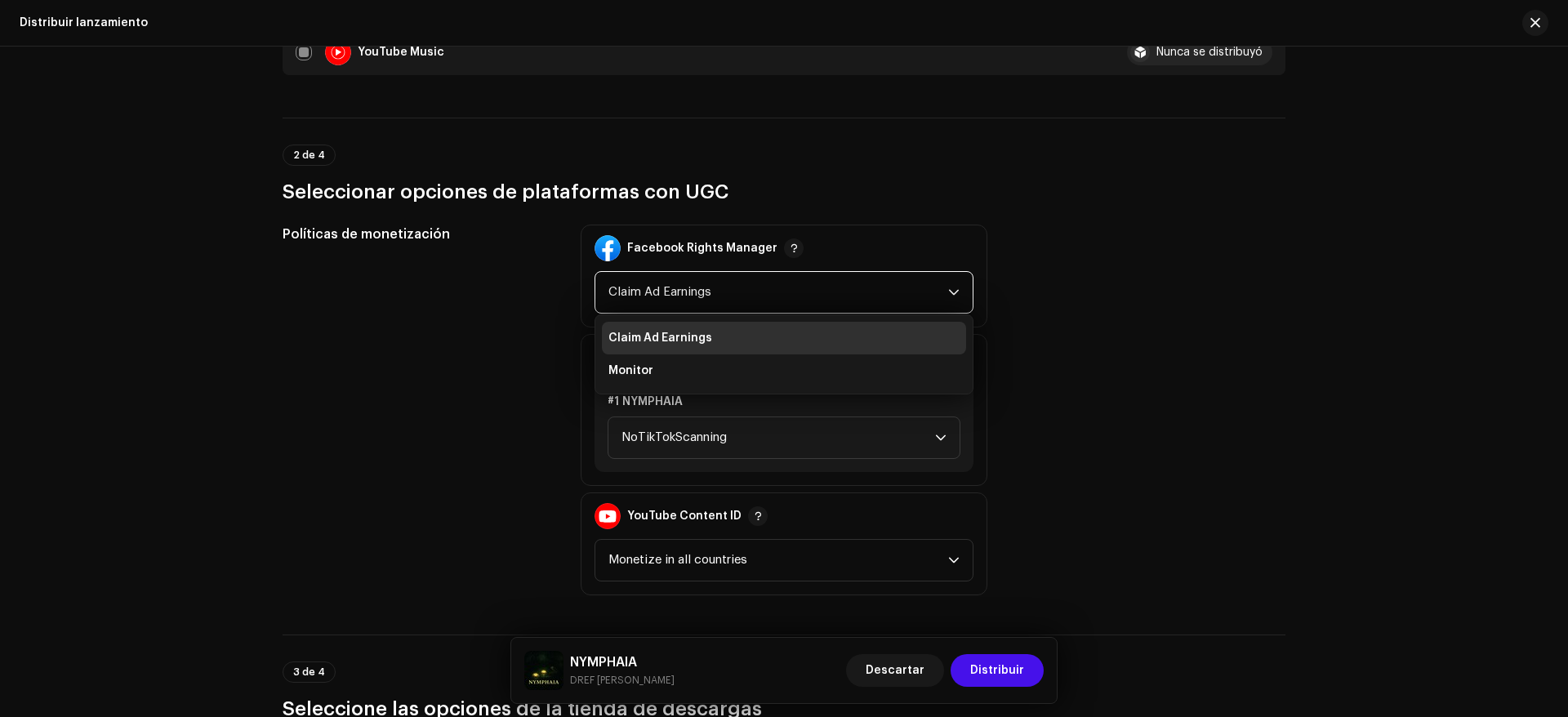
click at [839, 299] on span "Claim Ad Earnings" at bounding box center [778, 292] width 340 height 41
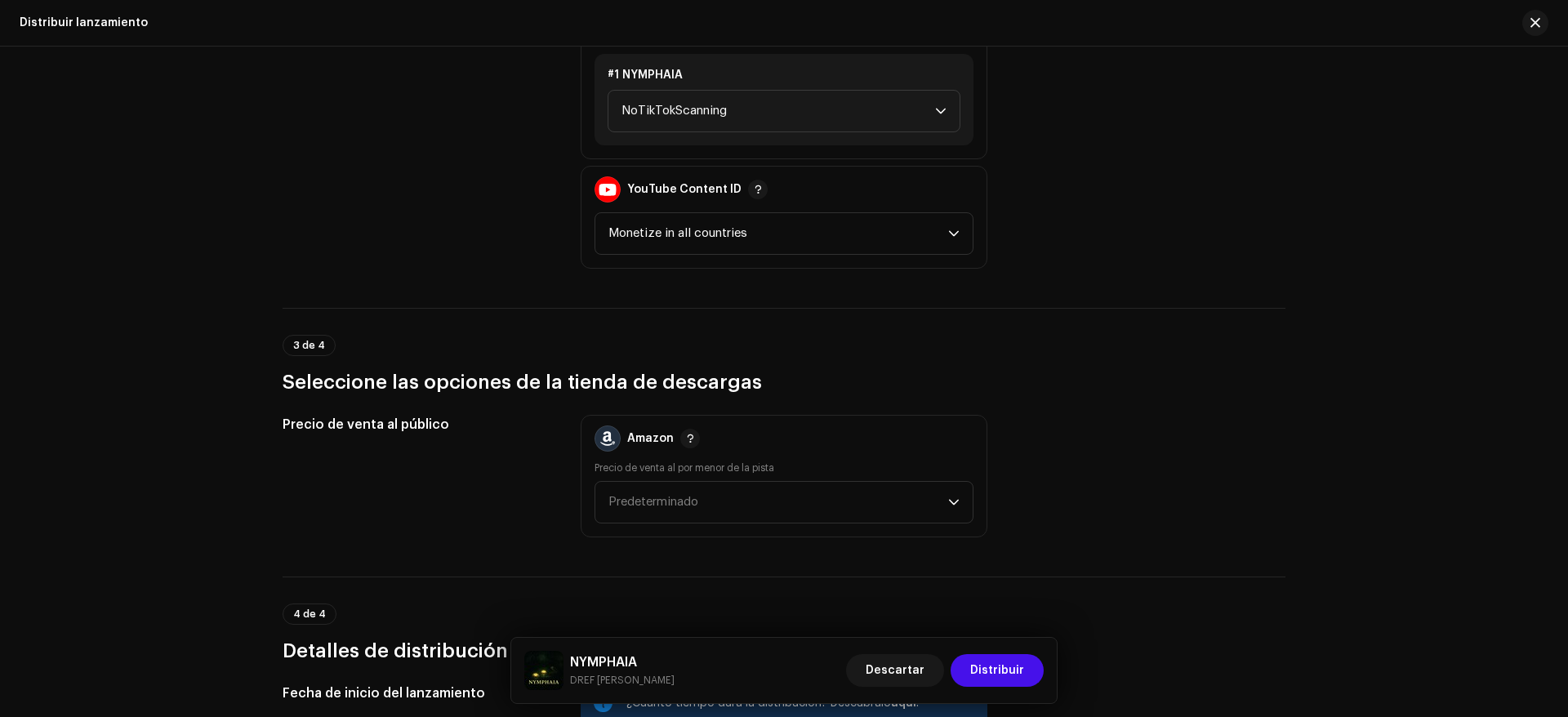
scroll to position [2124, 0]
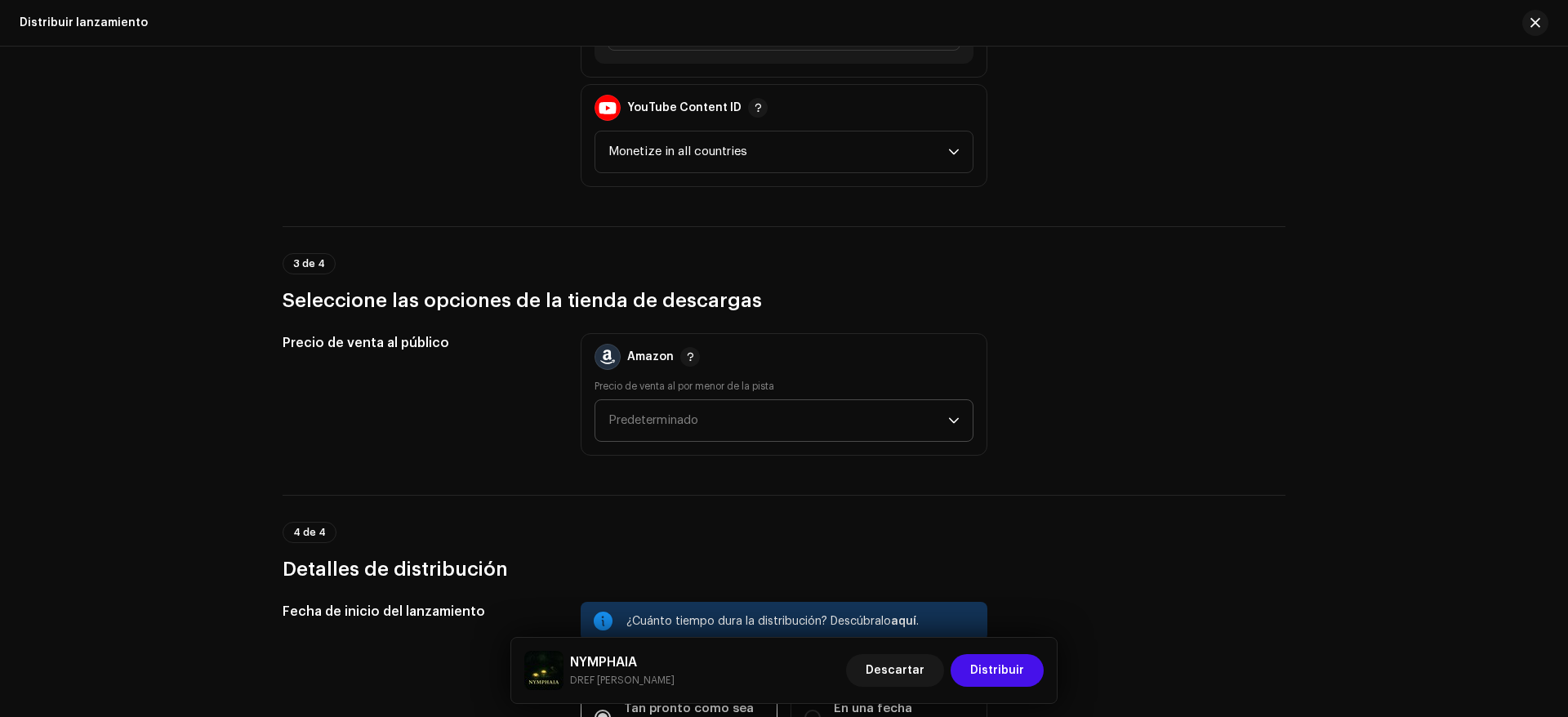
click at [778, 403] on span "Predeterminado" at bounding box center [778, 420] width 340 height 41
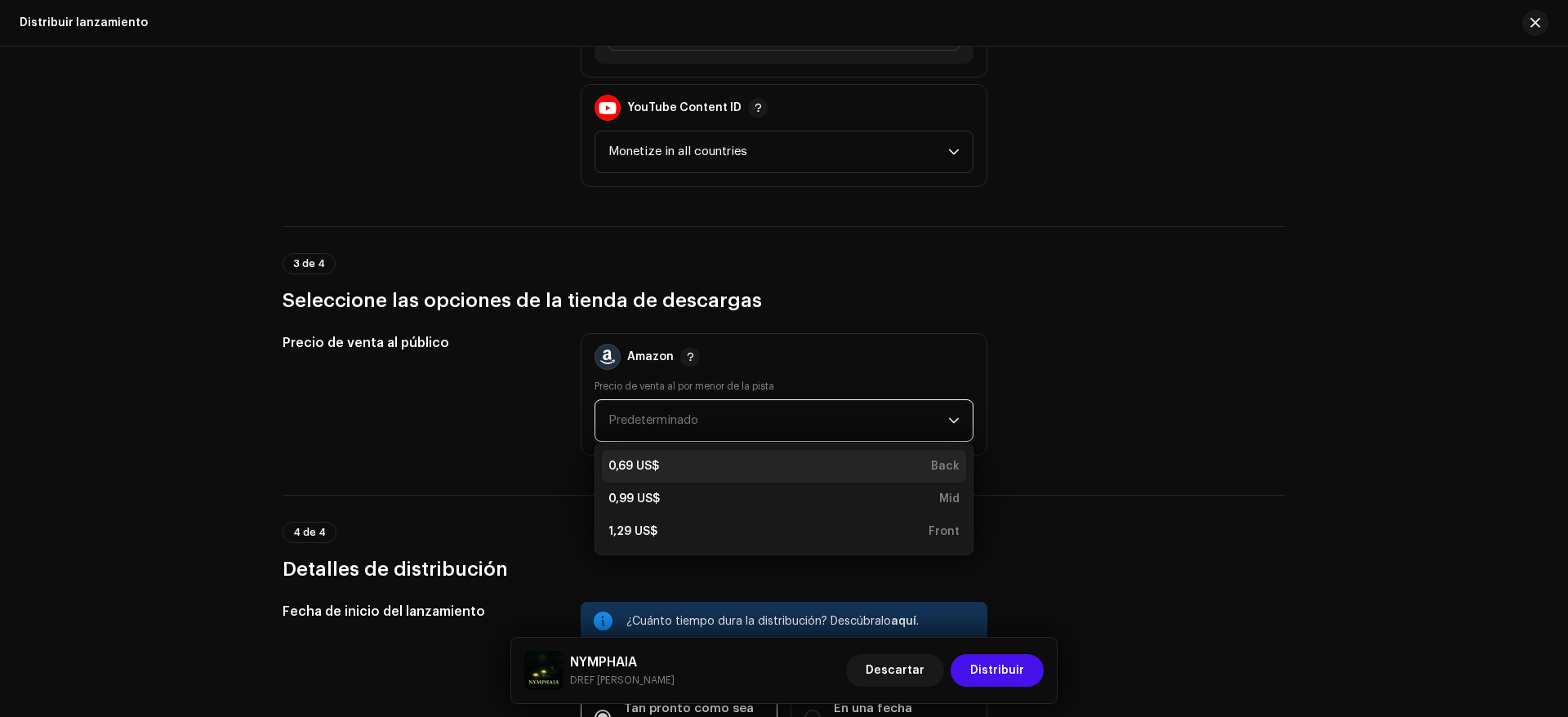
click at [663, 462] on div "0,69 US$ Back" at bounding box center [784, 466] width 351 height 16
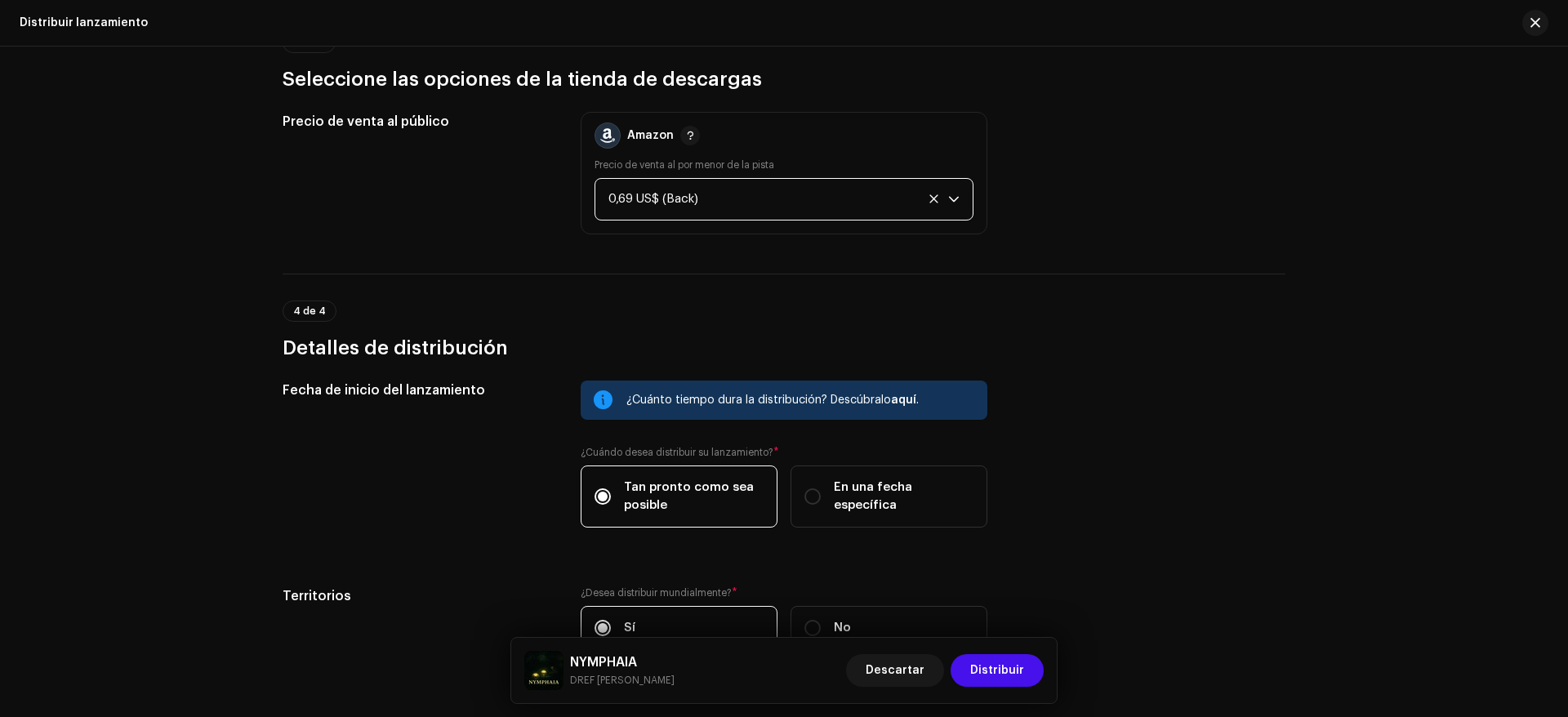
scroll to position [2369, 0]
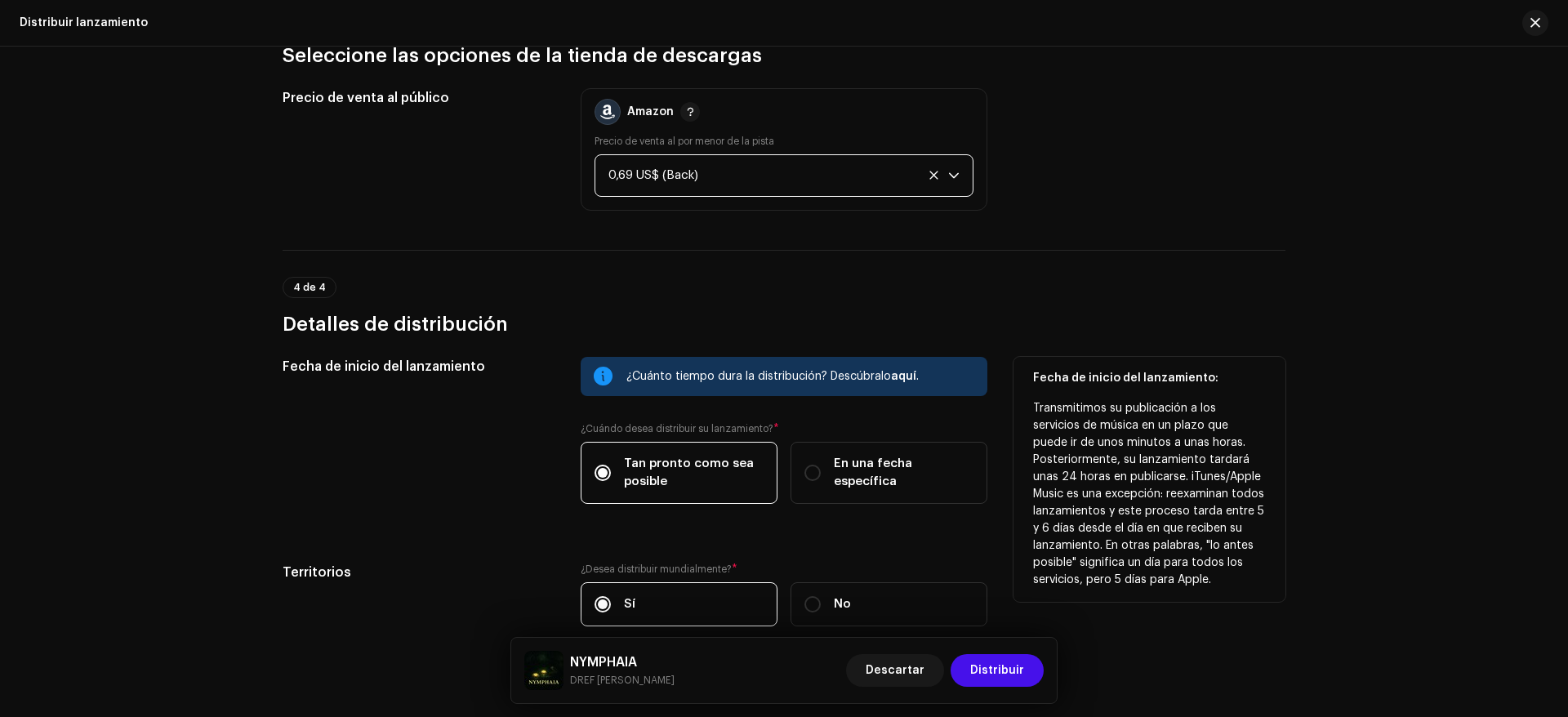
click at [771, 368] on div "¿Cuánto tiempo dura la distribución? Descúbralo aquí ." at bounding box center [800, 377] width 348 height 20
click at [728, 379] on div "¿Cuánto tiempo dura la distribución? Descúbralo aquí ." at bounding box center [800, 377] width 348 height 20
click at [957, 375] on div "¿Cuánto tiempo dura la distribución? Descúbralo aquí ." at bounding box center [800, 377] width 348 height 20
click at [813, 467] on input "En una fecha específica" at bounding box center [812, 473] width 16 height 16
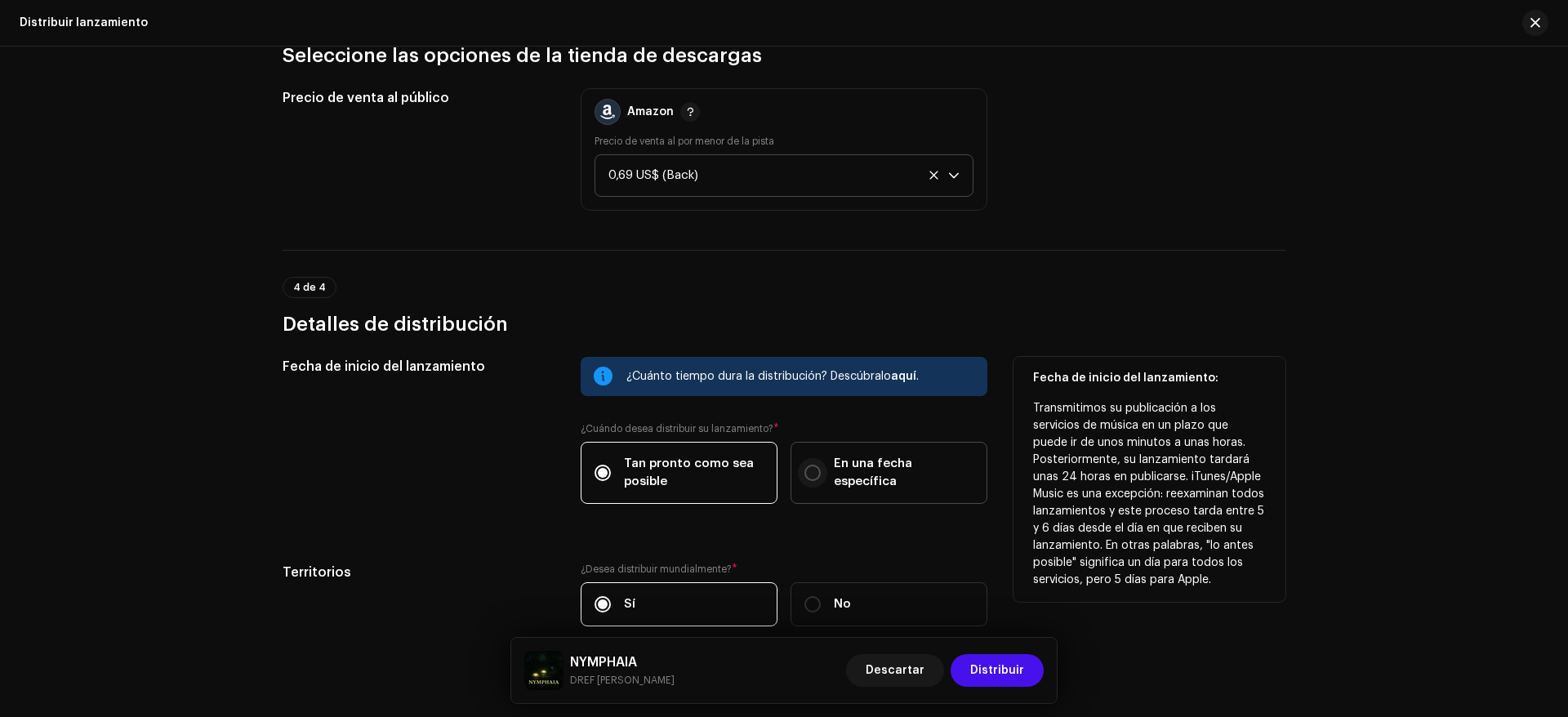
radio input "true"
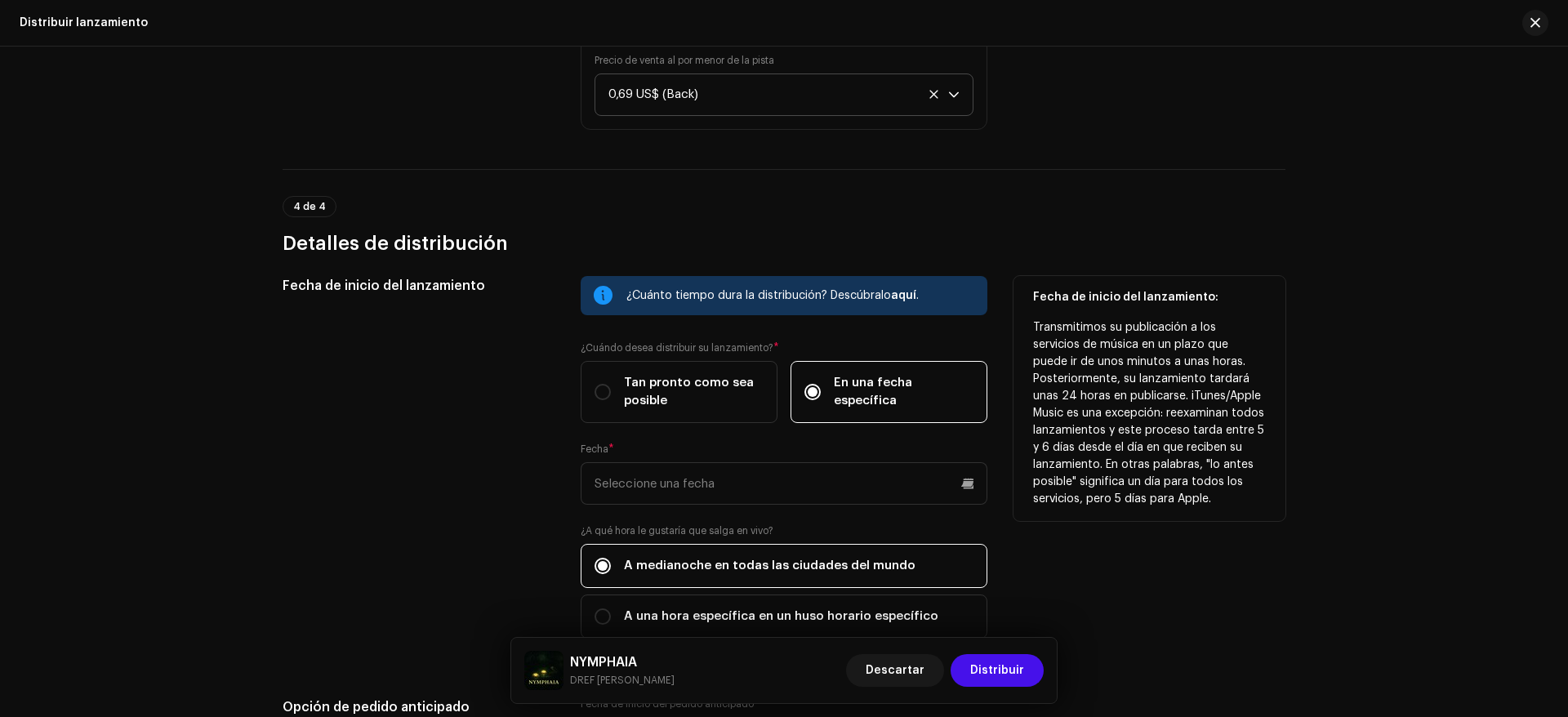
scroll to position [2615, 0]
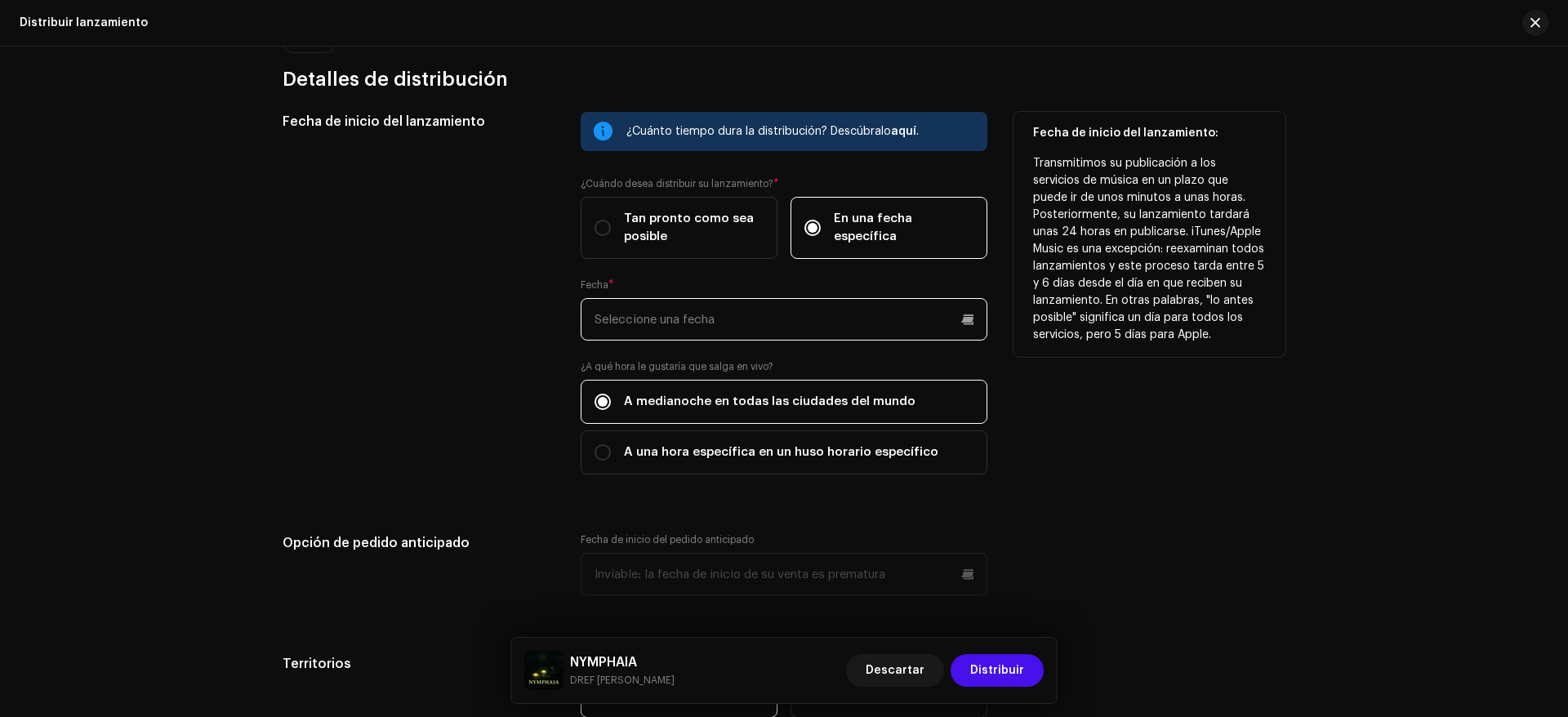
click at [641, 309] on input "text" at bounding box center [784, 319] width 407 height 43
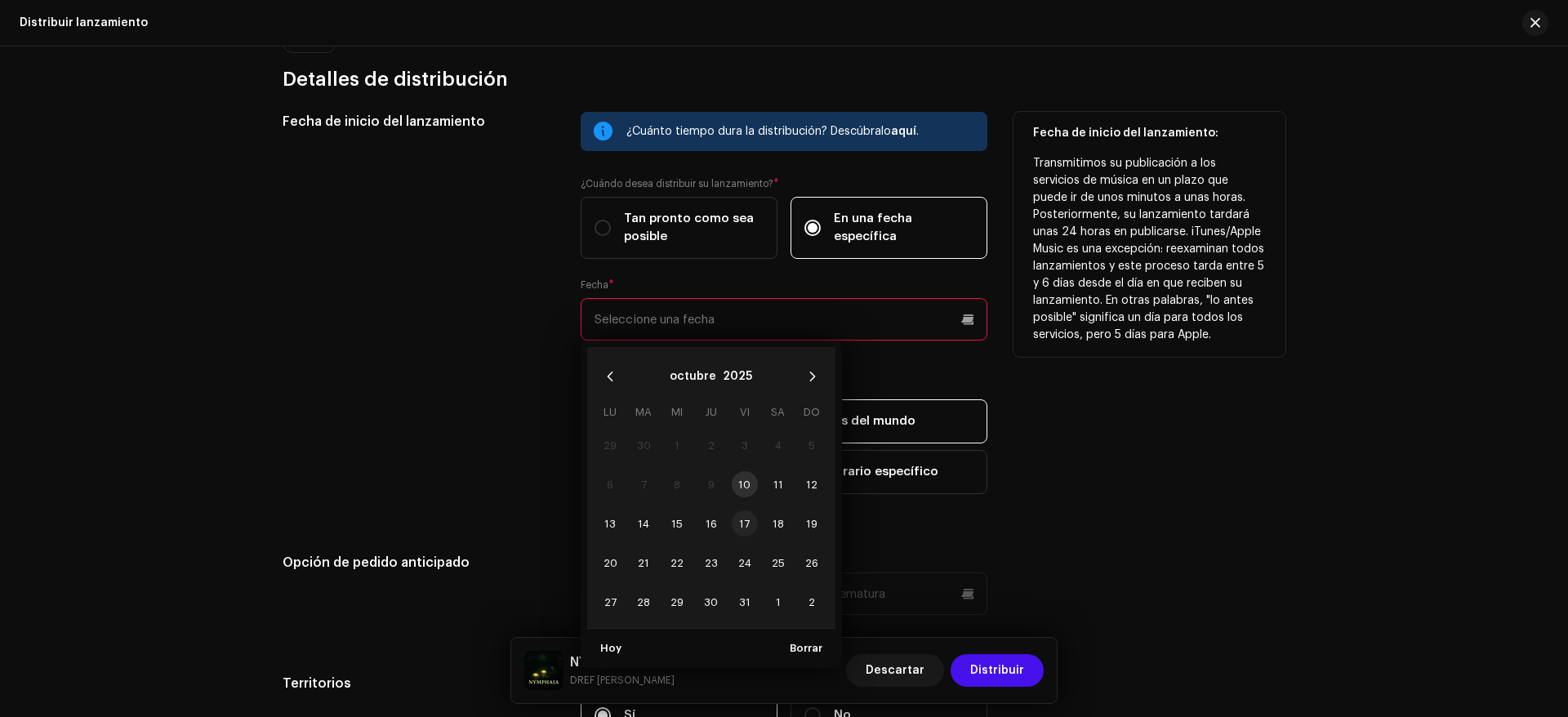
click at [747, 519] on span "17" at bounding box center [745, 523] width 26 height 26
type input "17/10/2025"
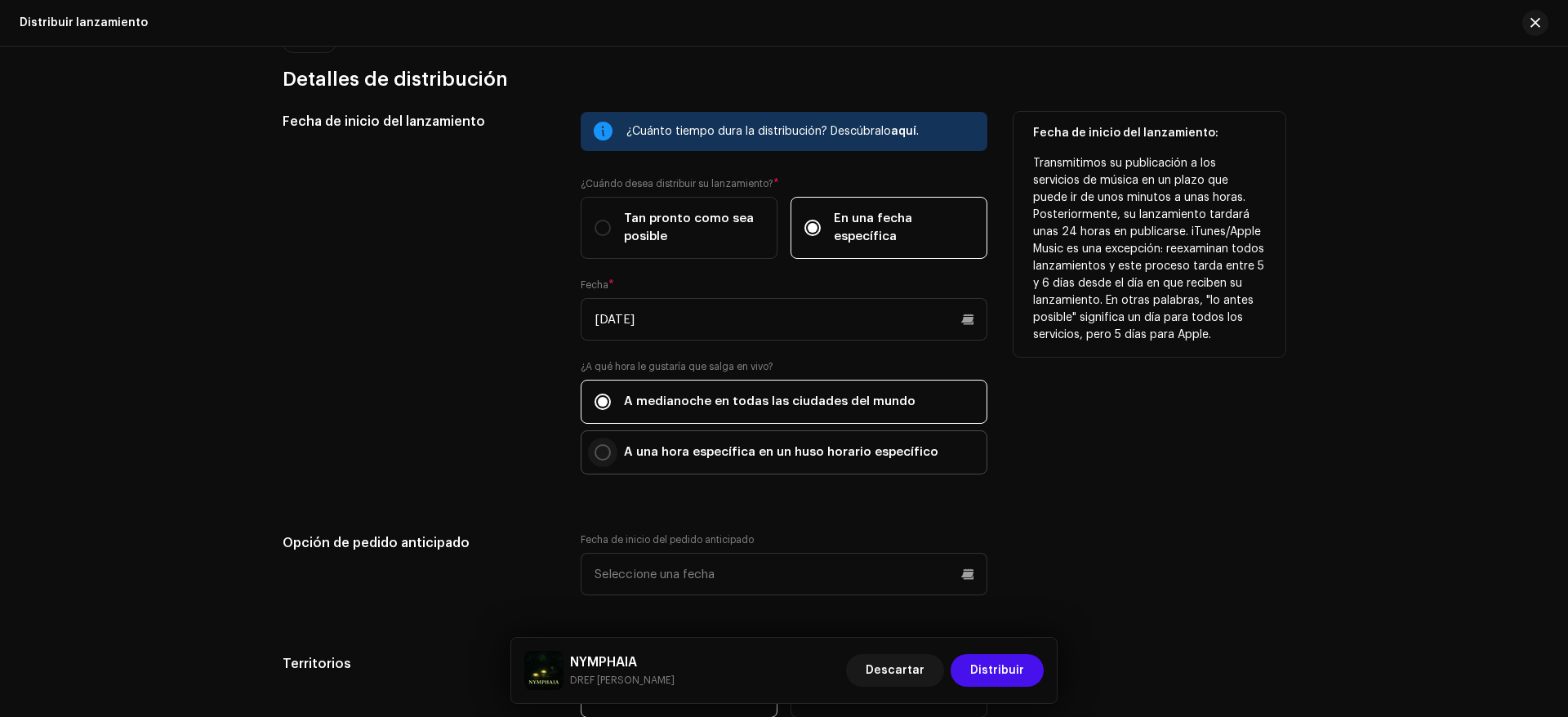
click at [603, 449] on input "A una hora específica en un huso horario específico" at bounding box center [602, 452] width 16 height 16
radio input "true"
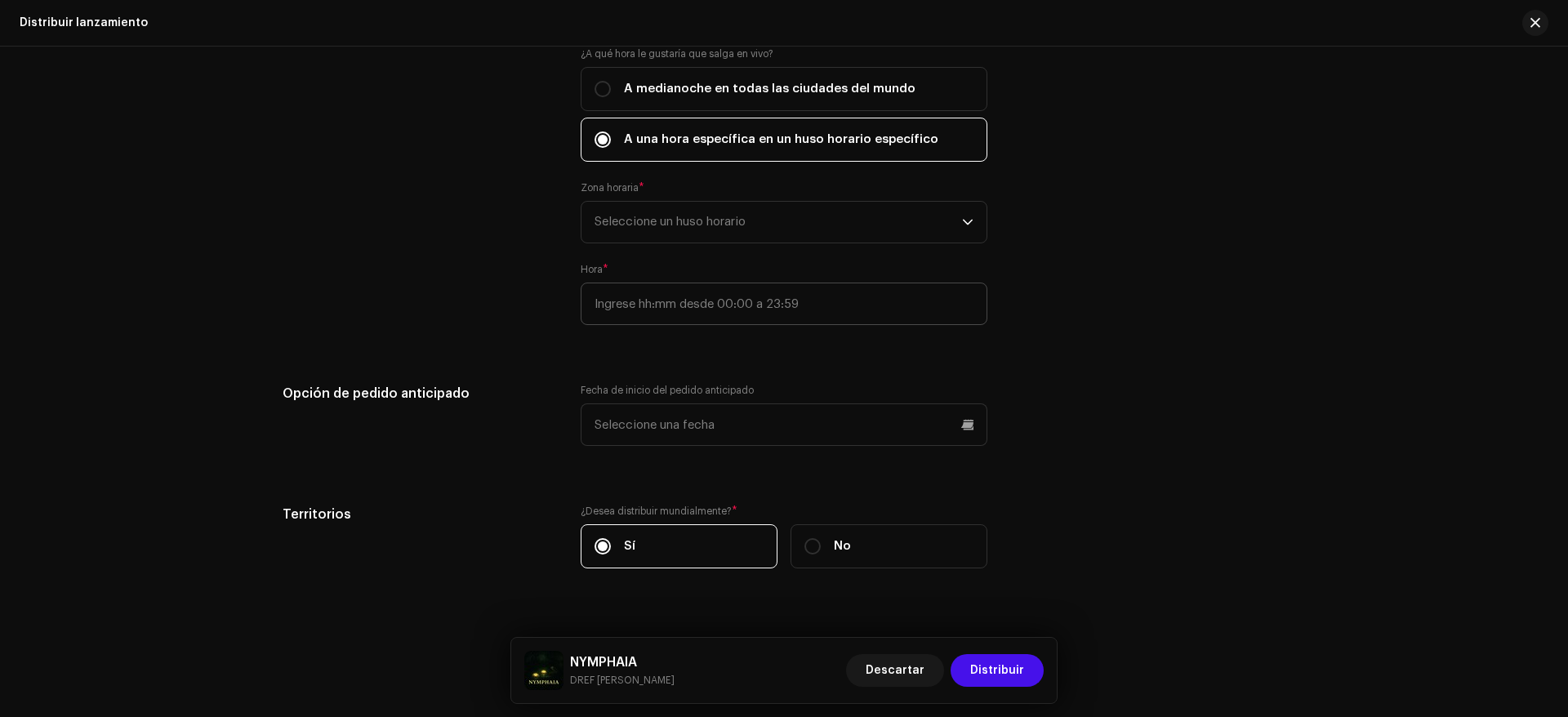
scroll to position [2941, 0]
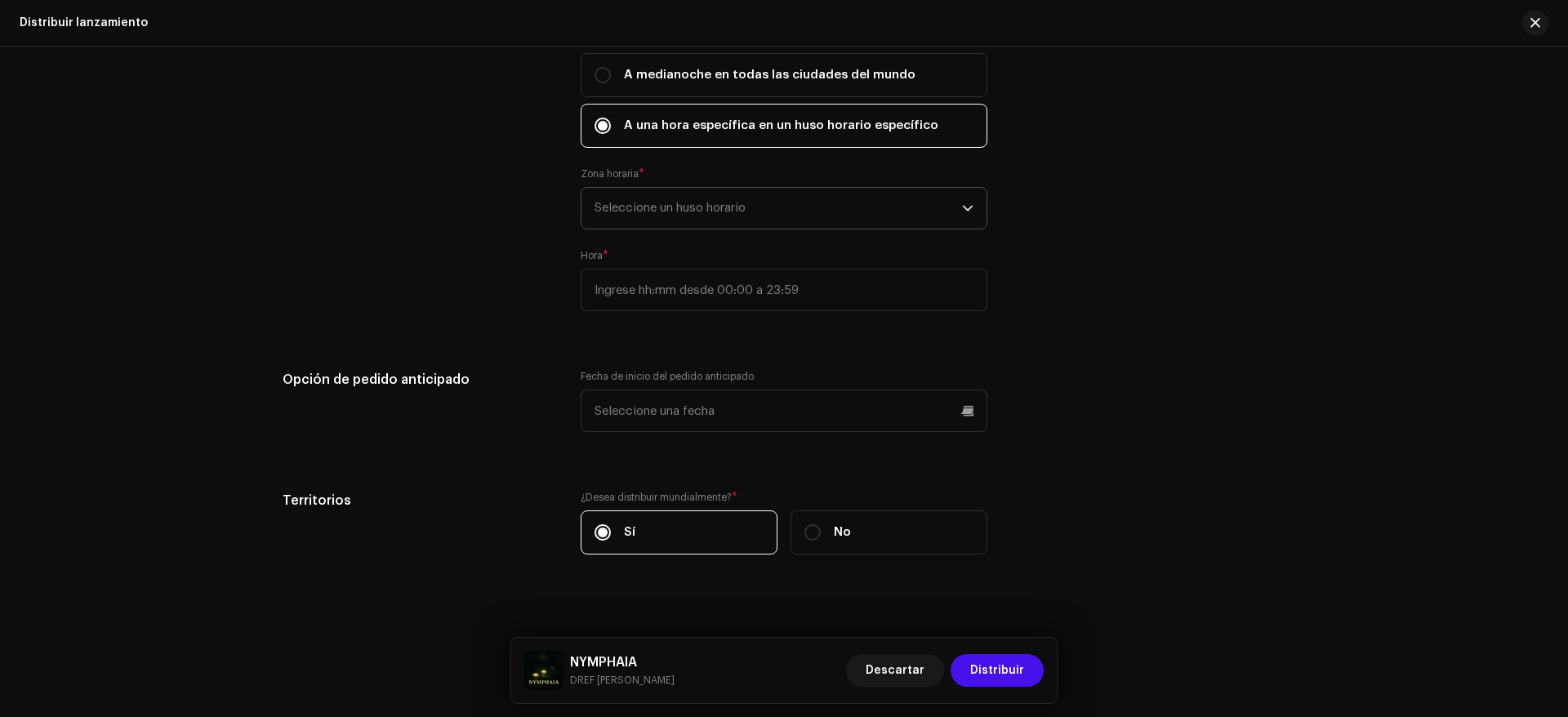
click at [770, 207] on span "Seleccione un huso horario" at bounding box center [778, 207] width 368 height 41
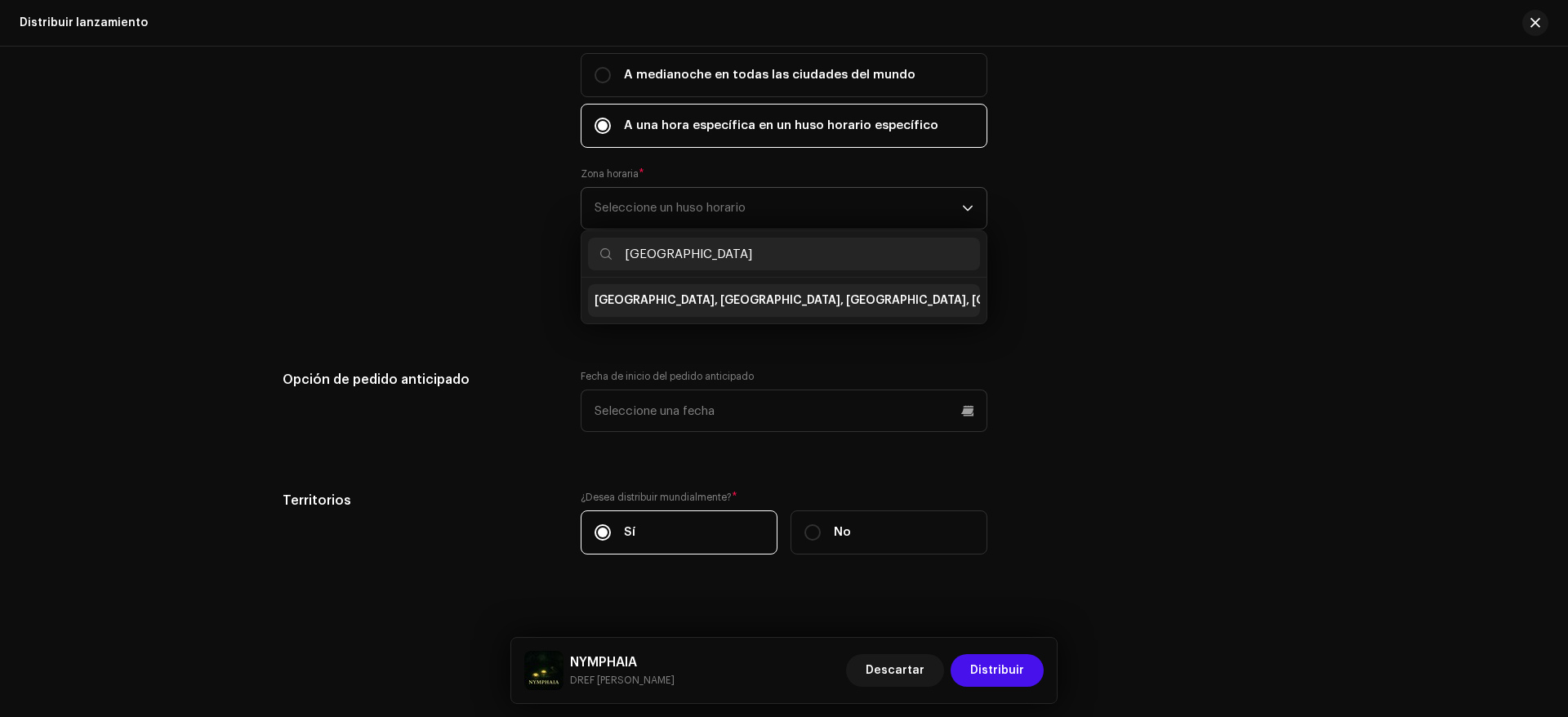
type input "MADRID"
click at [738, 306] on span "Brussels, Copenhagen, Madrid, Paris" at bounding box center [843, 300] width 497 height 16
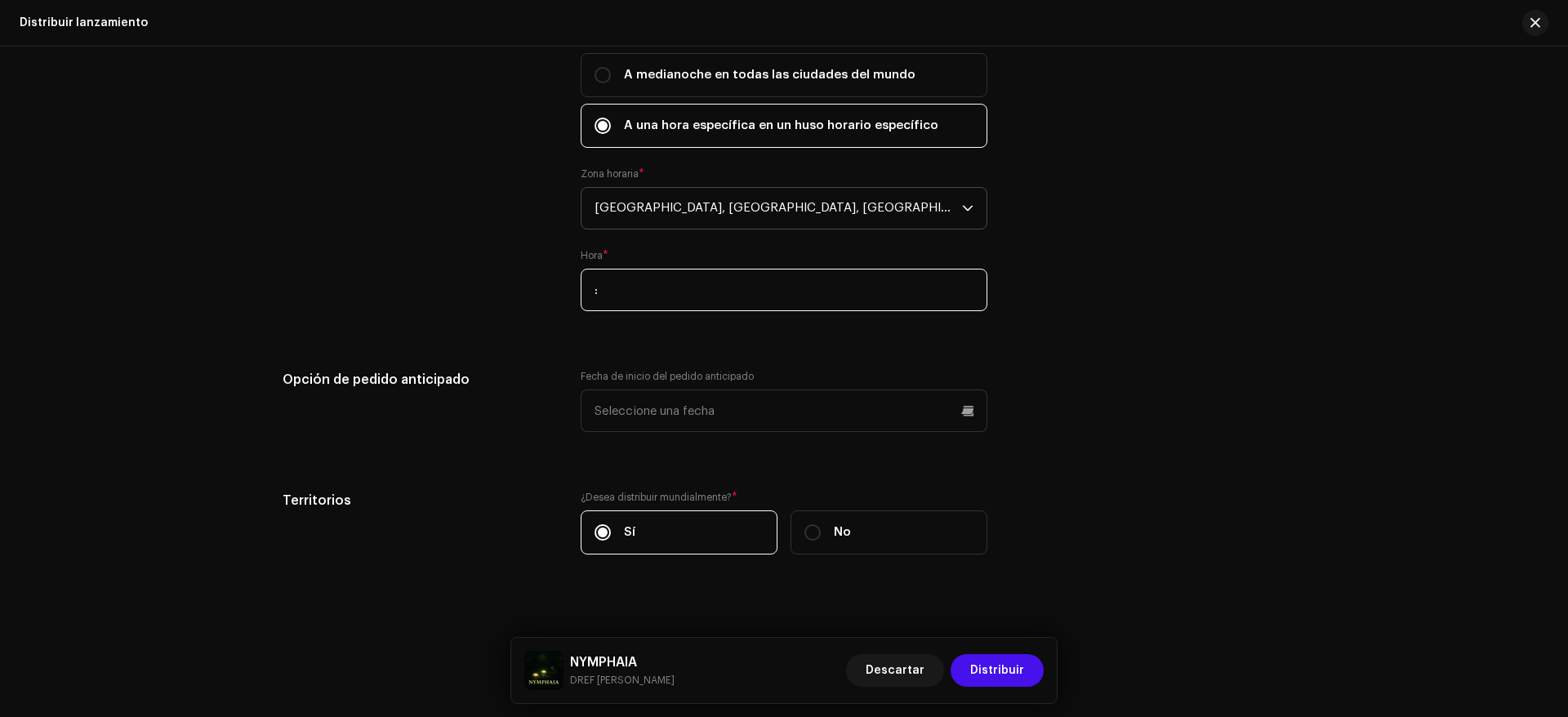
click at [659, 295] on input ":" at bounding box center [784, 290] width 407 height 43
click at [621, 284] on input "12:" at bounding box center [784, 290] width 407 height 43
click at [611, 290] on input "12: 0" at bounding box center [784, 290] width 407 height 43
click at [609, 286] on input "12: 0" at bounding box center [784, 290] width 407 height 43
type input "12:00"
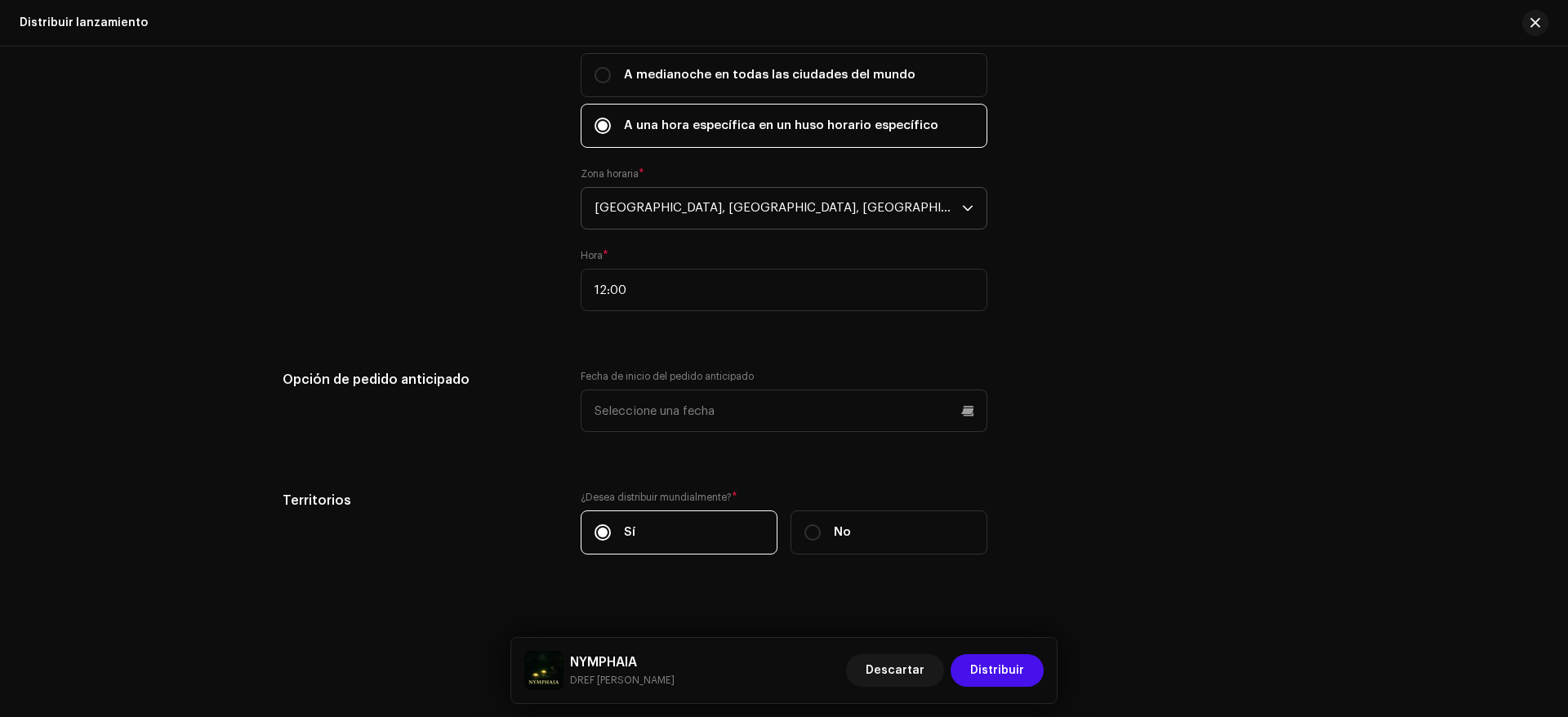
click at [643, 325] on div "¿Cuánto tiempo dura la distribución? Descúbralo aquí . ¿Cuándo desea distribuir…" at bounding box center [784, 57] width 407 height 546
click at [644, 314] on div "¿Cuánto tiempo dura la distribución? Descúbralo aquí . ¿Cuándo desea distribuir…" at bounding box center [784, 57] width 407 height 546
click at [638, 293] on input "12:00" at bounding box center [784, 290] width 407 height 43
click at [652, 350] on div "Fecha de inicio del lanzamiento ¿Cuánto tiempo dura la distribución? Descúbralo…" at bounding box center [784, 179] width 1003 height 789
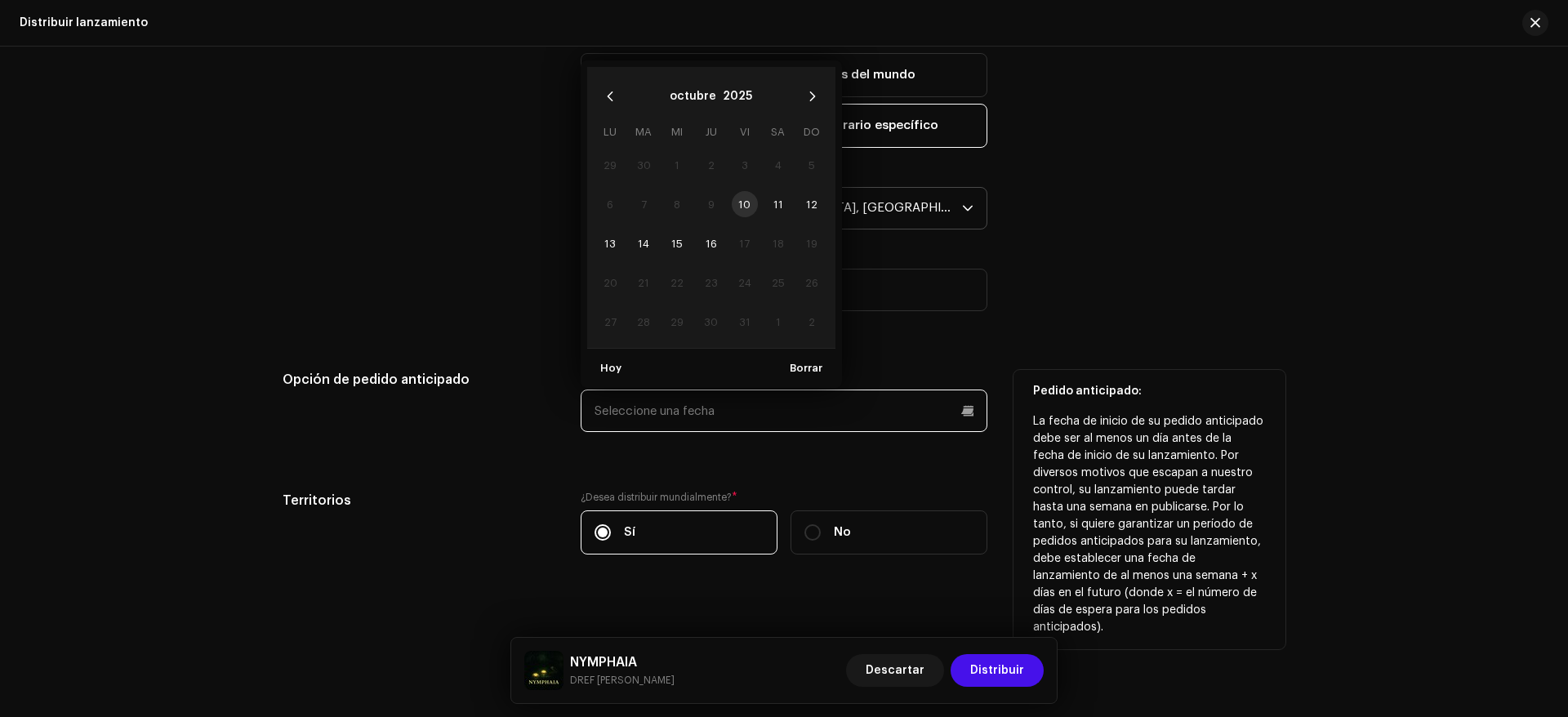
click at [646, 408] on input "text" at bounding box center [784, 411] width 407 height 43
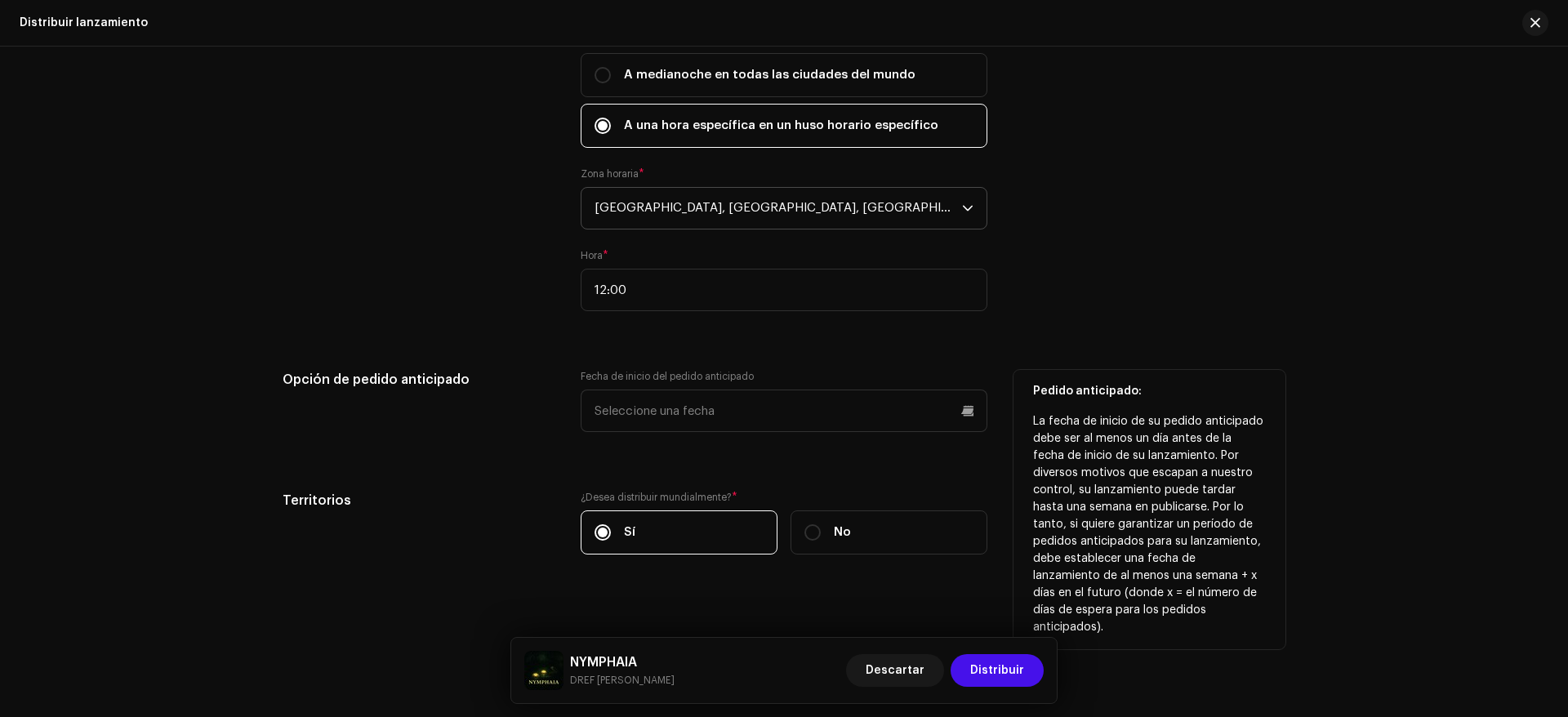
click at [533, 442] on div "Opción de pedido anticipado" at bounding box center [418, 411] width 272 height 82
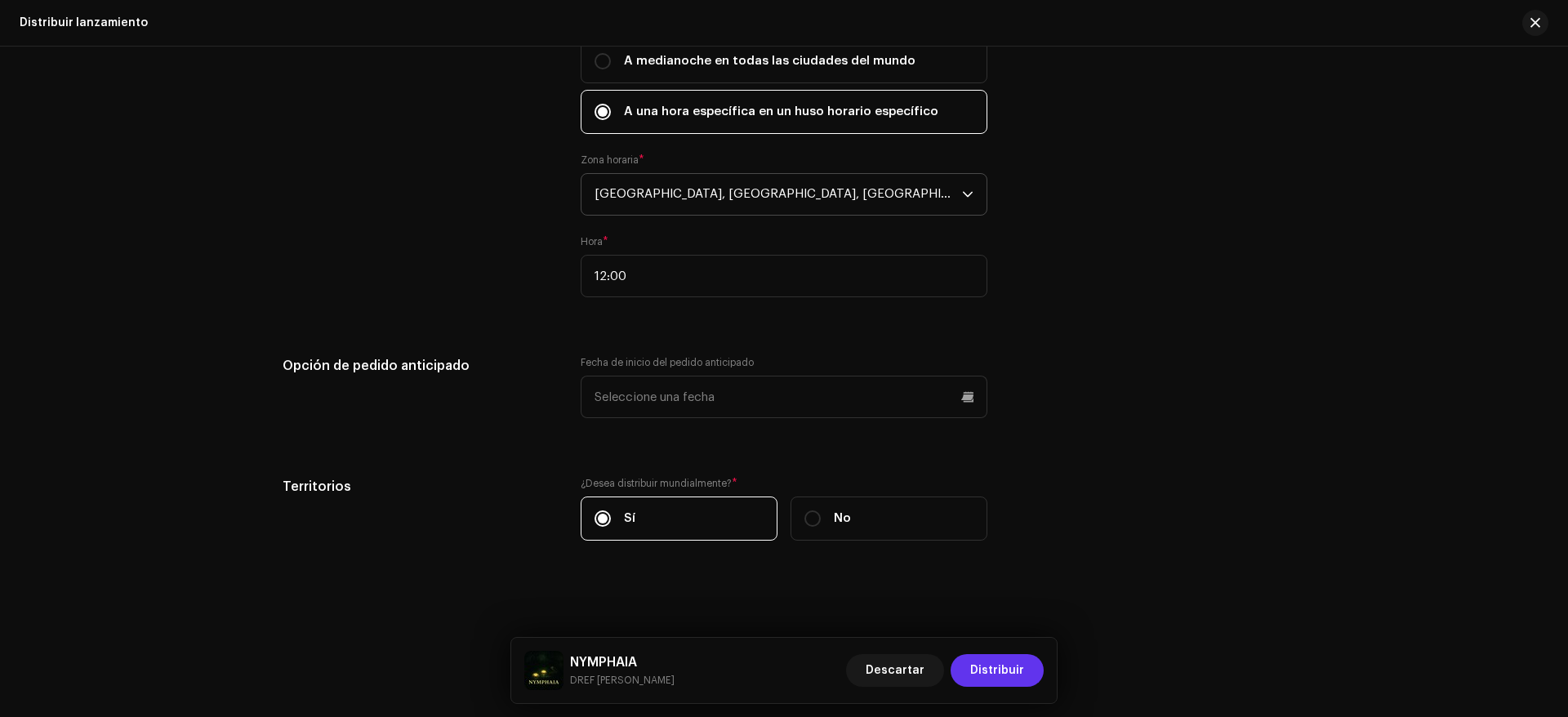
click at [981, 664] on span "Distribuir" at bounding box center [997, 671] width 54 height 33
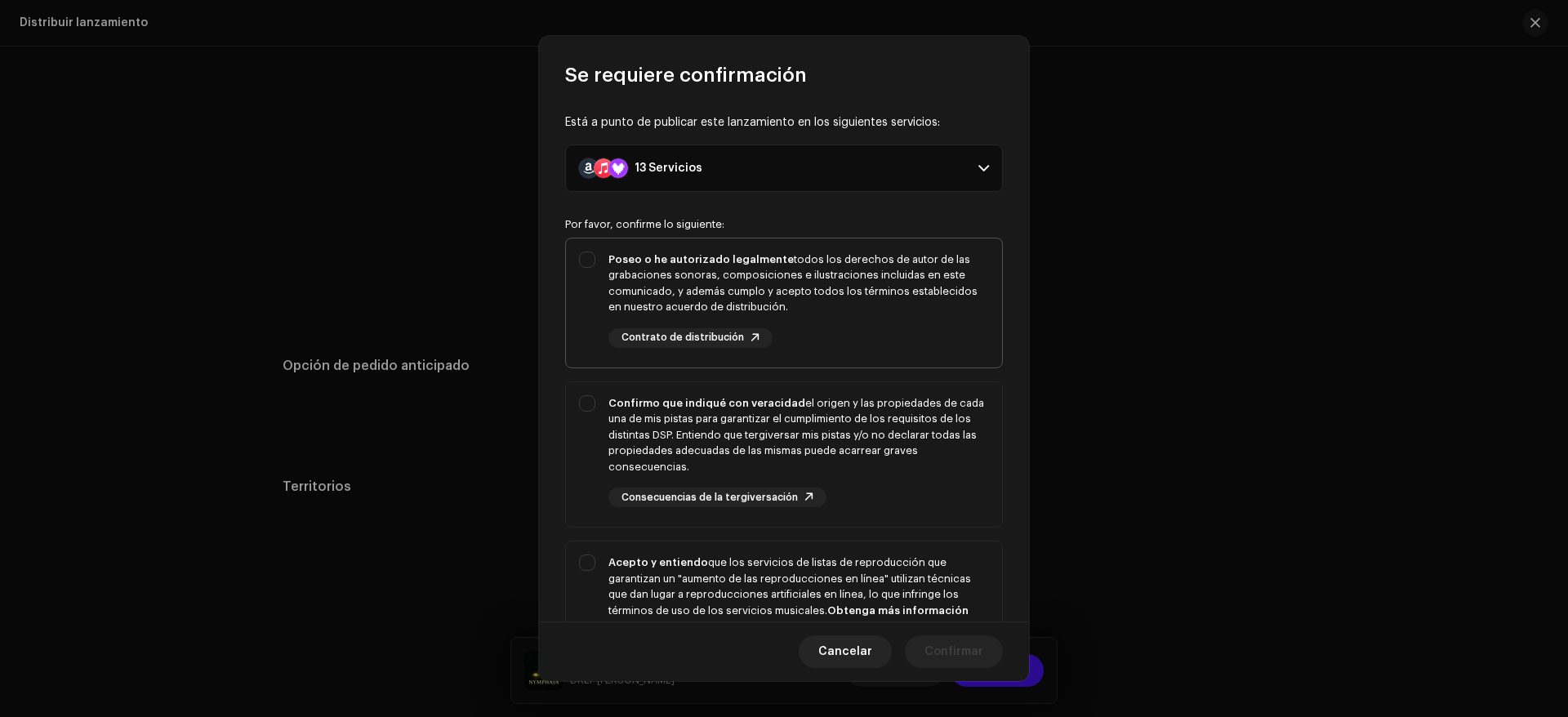
click at [583, 261] on div "Poseo o he autorizado legalmente todos los derechos de autor de las grabaciones…" at bounding box center [784, 299] width 436 height 122
checkbox input "true"
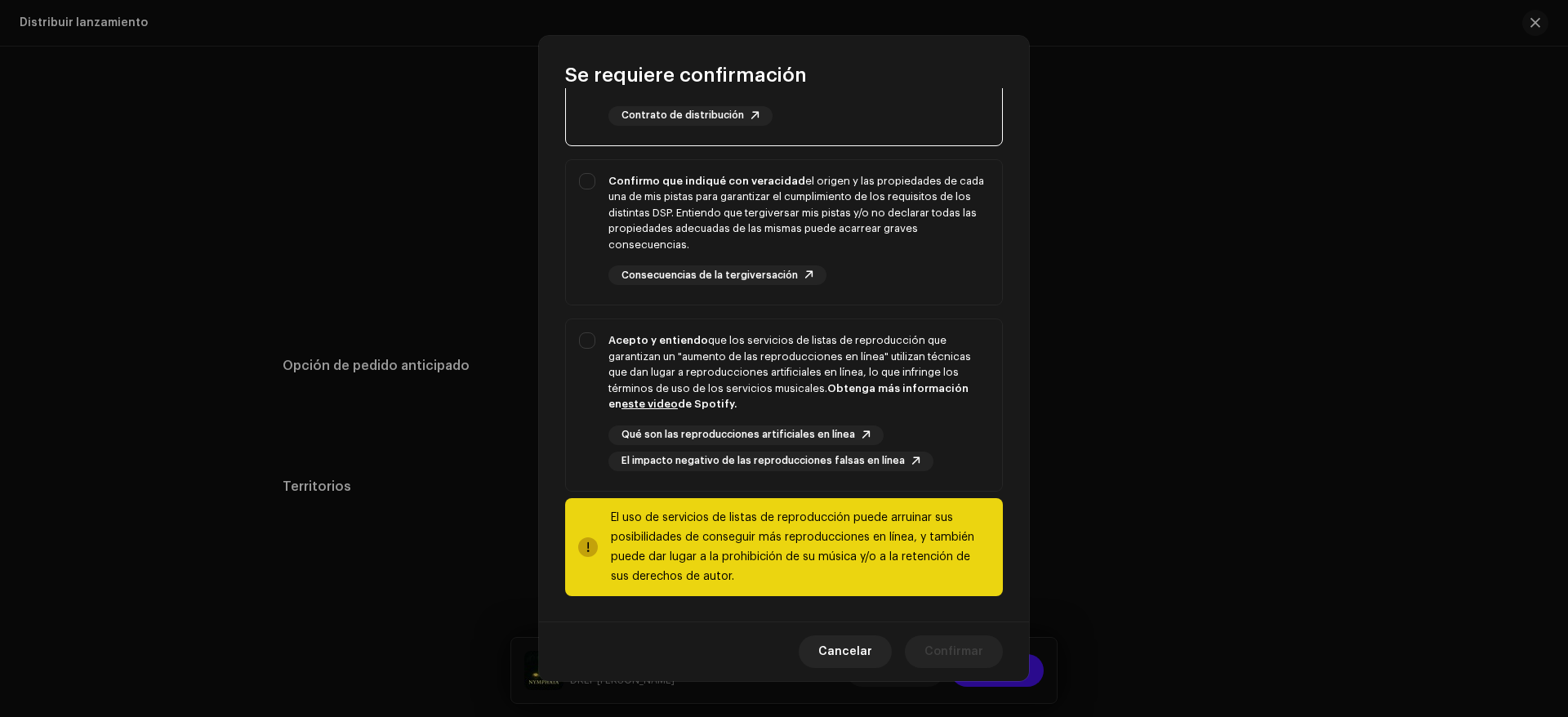
scroll to position [223, 0]
click at [580, 189] on div "Confirmo que indiqué con veracidad el origen y las propiedades de cada una de m…" at bounding box center [784, 229] width 436 height 139
checkbox input "true"
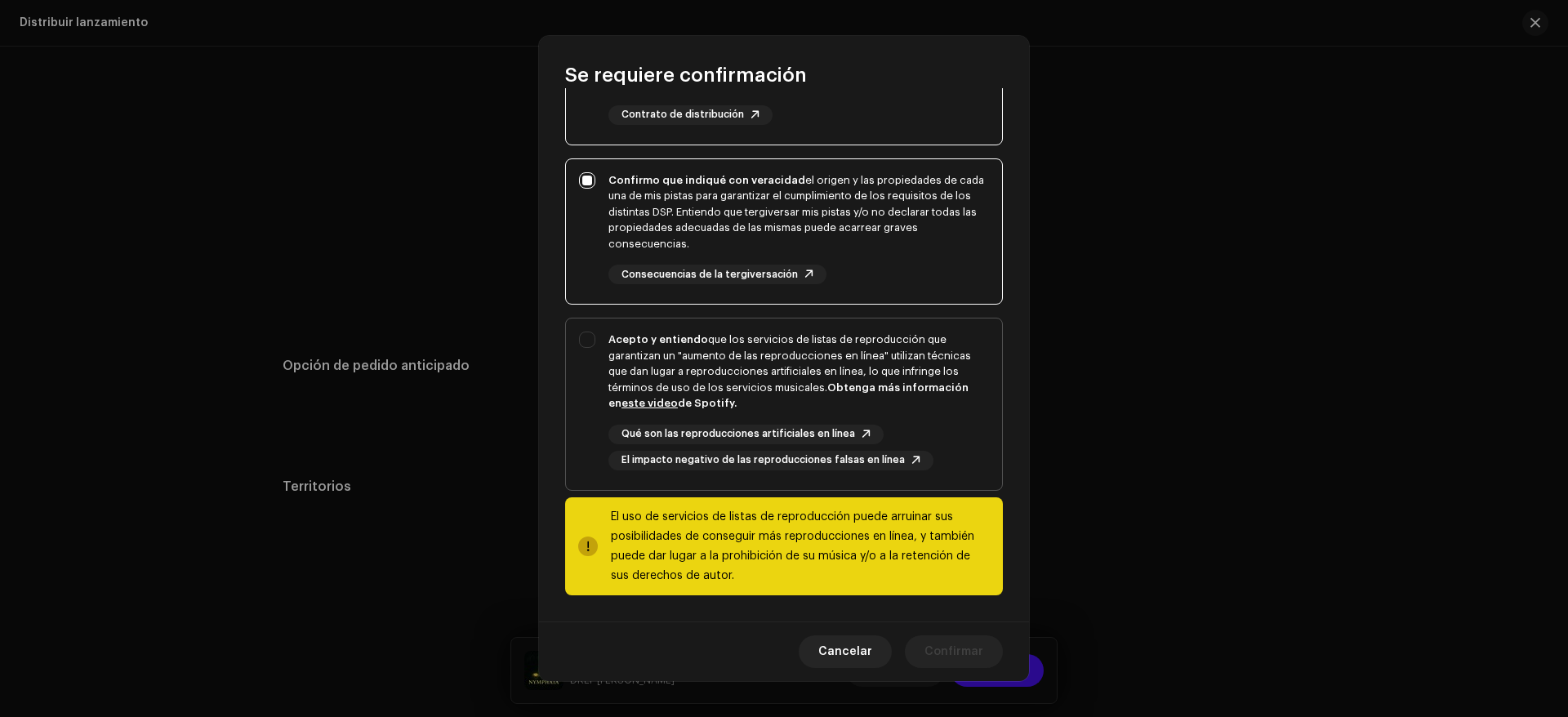
click at [587, 343] on div "Acepto y entiendo que los servicios de listas de reproducción que garantizan un…" at bounding box center [784, 401] width 436 height 165
checkbox input "true"
click at [955, 648] on span "Confirmar" at bounding box center [954, 652] width 59 height 33
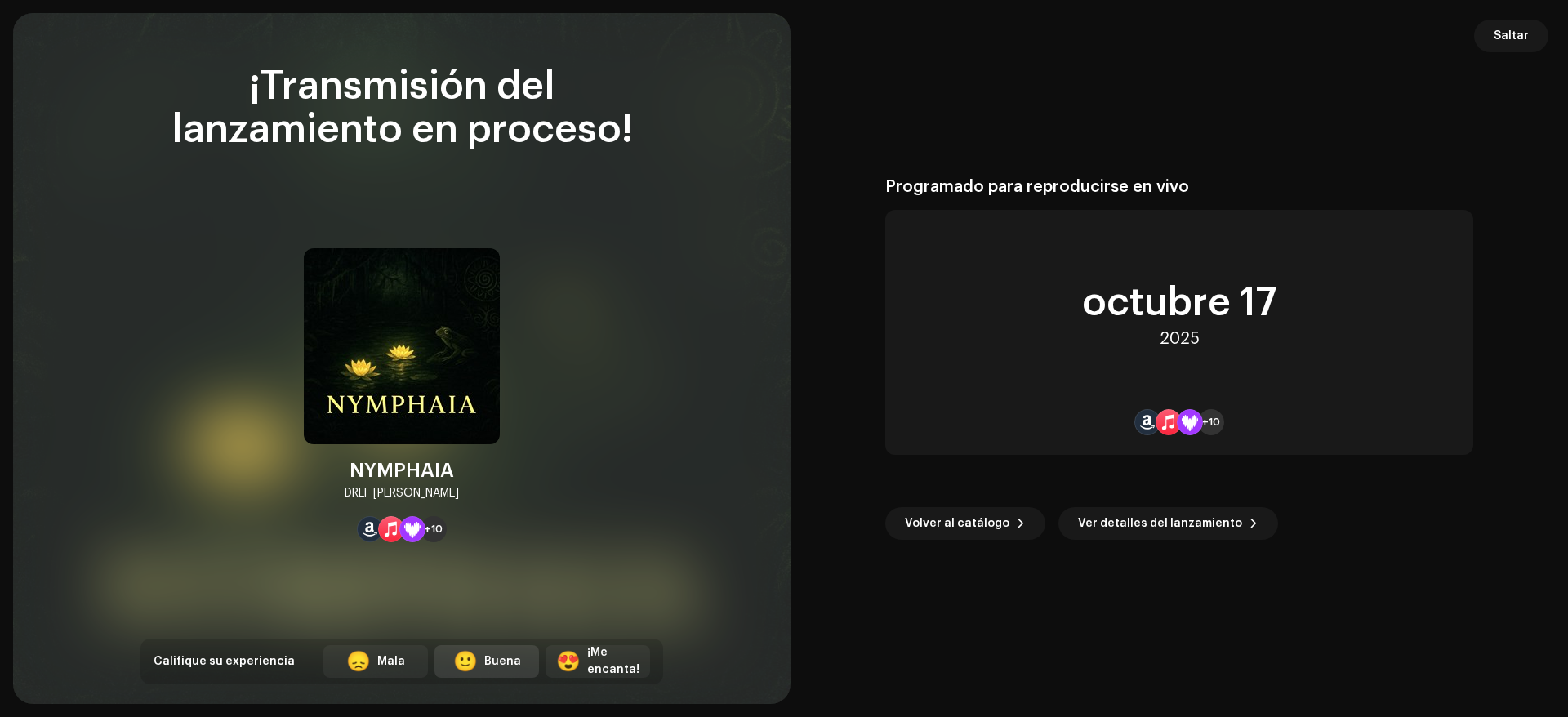
click at [514, 670] on div "Buena" at bounding box center [502, 662] width 36 height 17
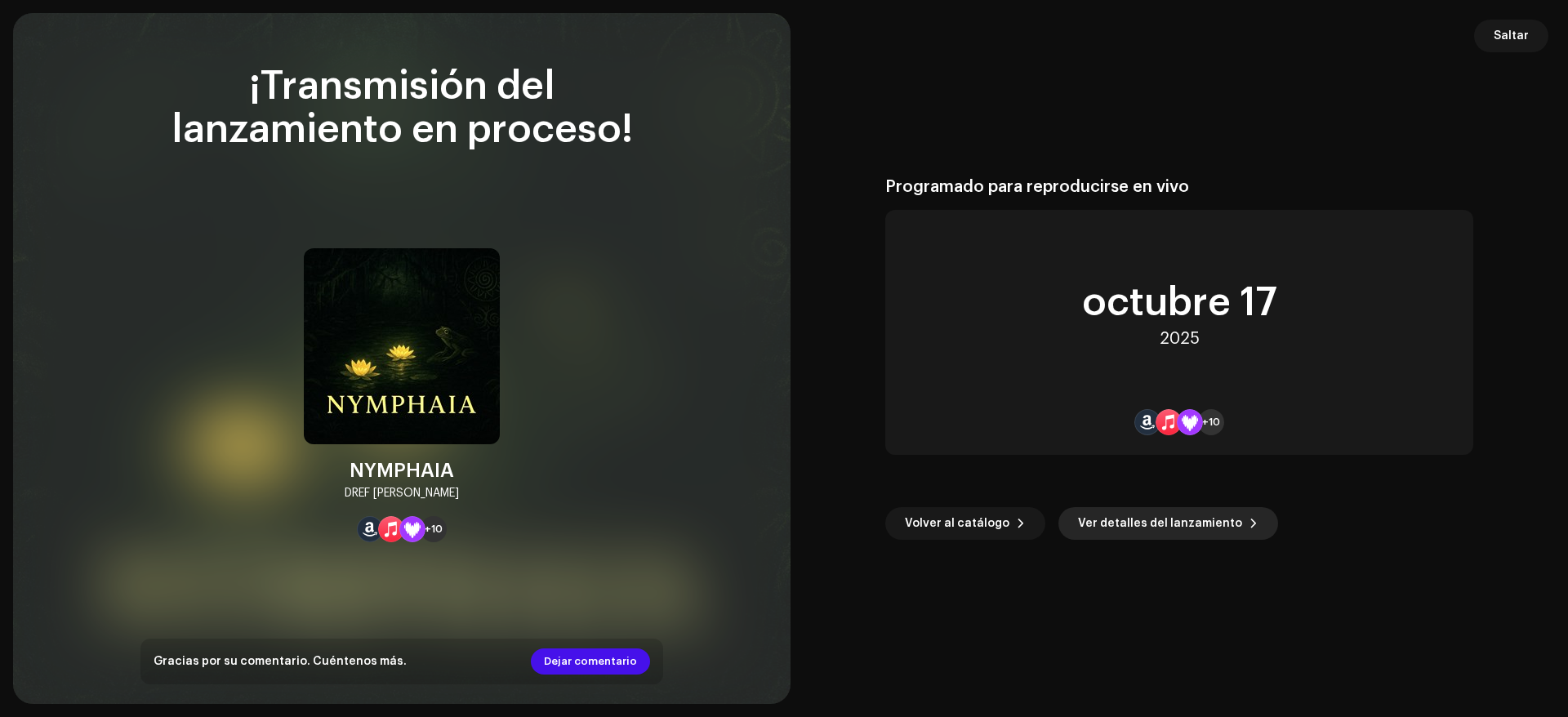
click at [1131, 530] on span "Ver detalles del lanzamiento" at bounding box center [1159, 523] width 164 height 33
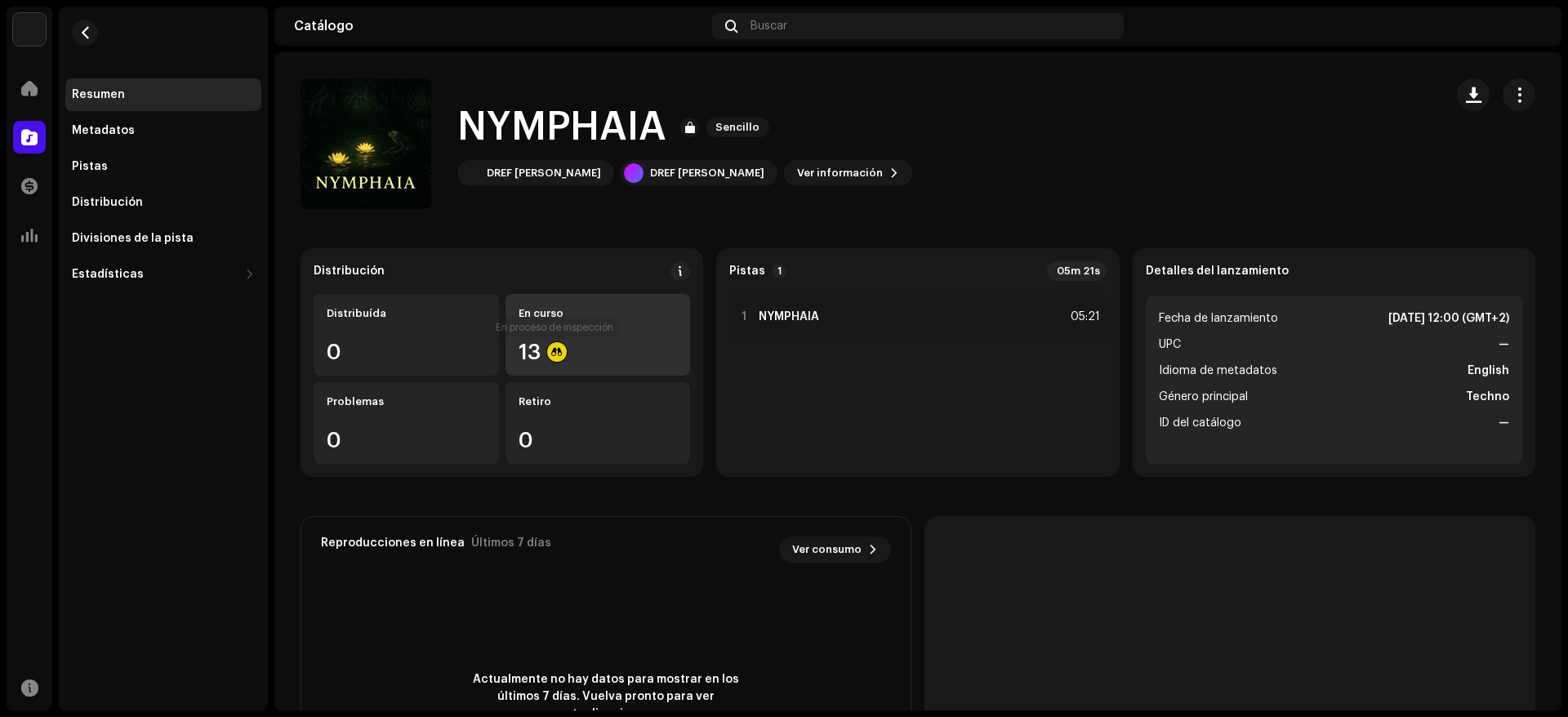
click at [557, 354] on div at bounding box center [557, 352] width 20 height 20
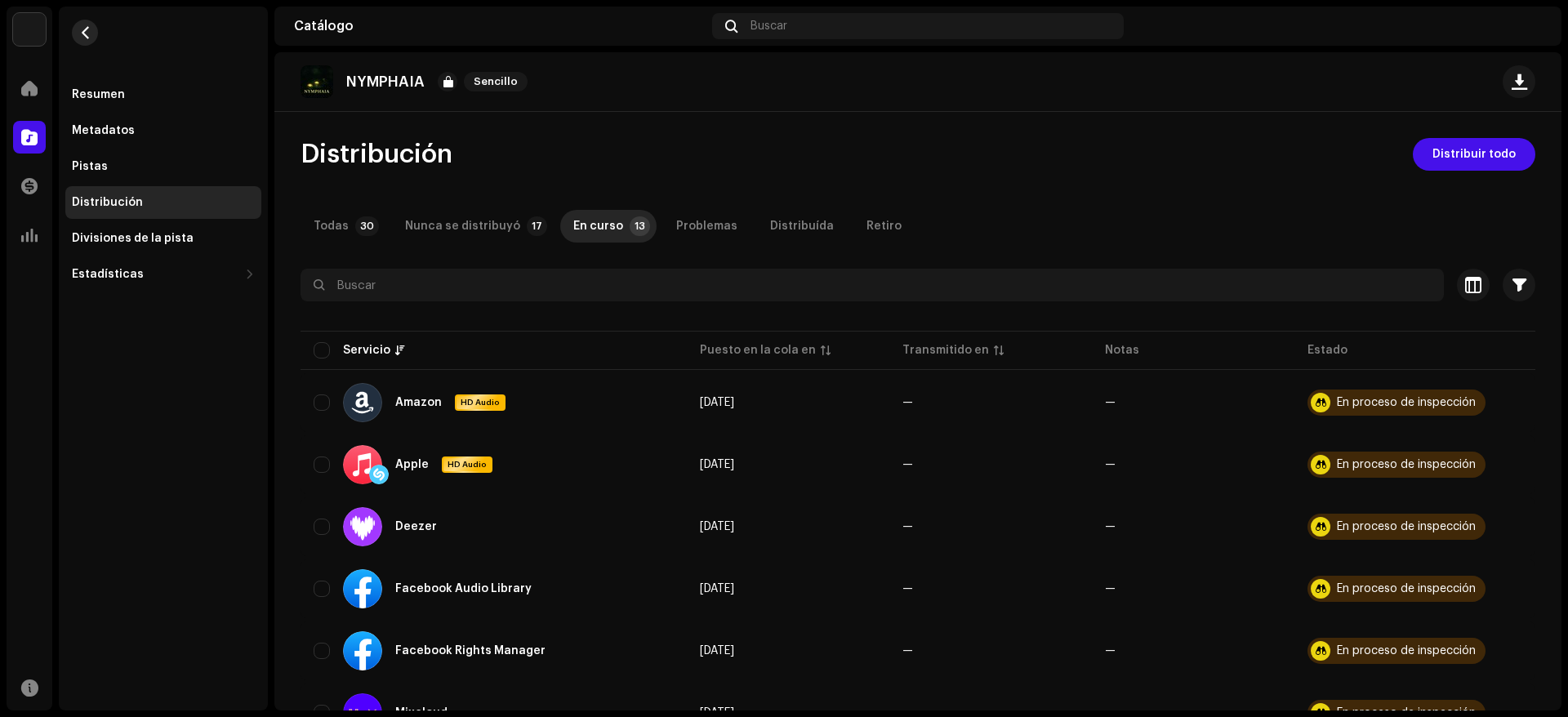
drag, startPoint x: 88, startPoint y: 20, endPoint x: 97, endPoint y: 22, distance: 9.2
click at [88, 21] on button "button" at bounding box center [85, 33] width 26 height 26
click at [96, 27] on button "button" at bounding box center [85, 33] width 26 height 26
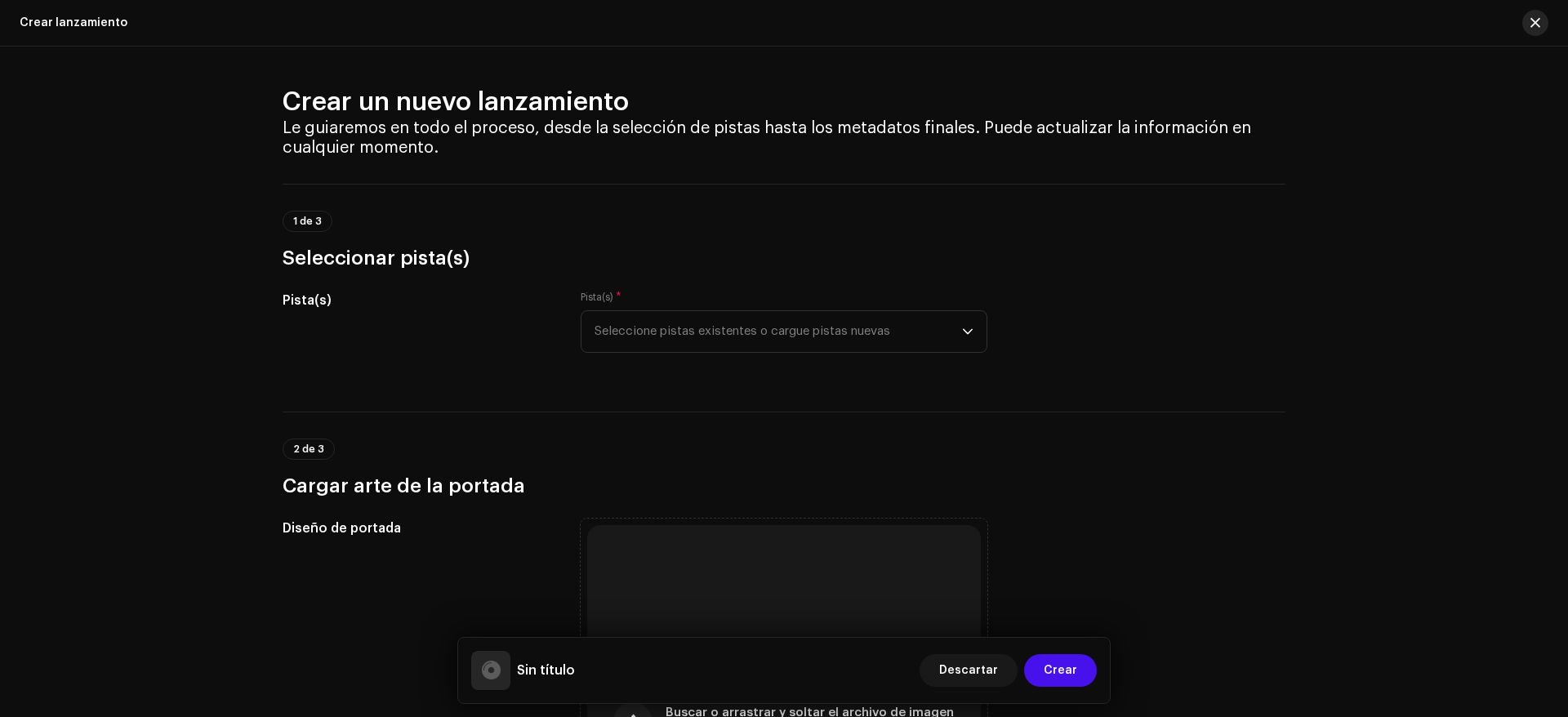
click at [1536, 23] on span "button" at bounding box center [1535, 23] width 10 height 13
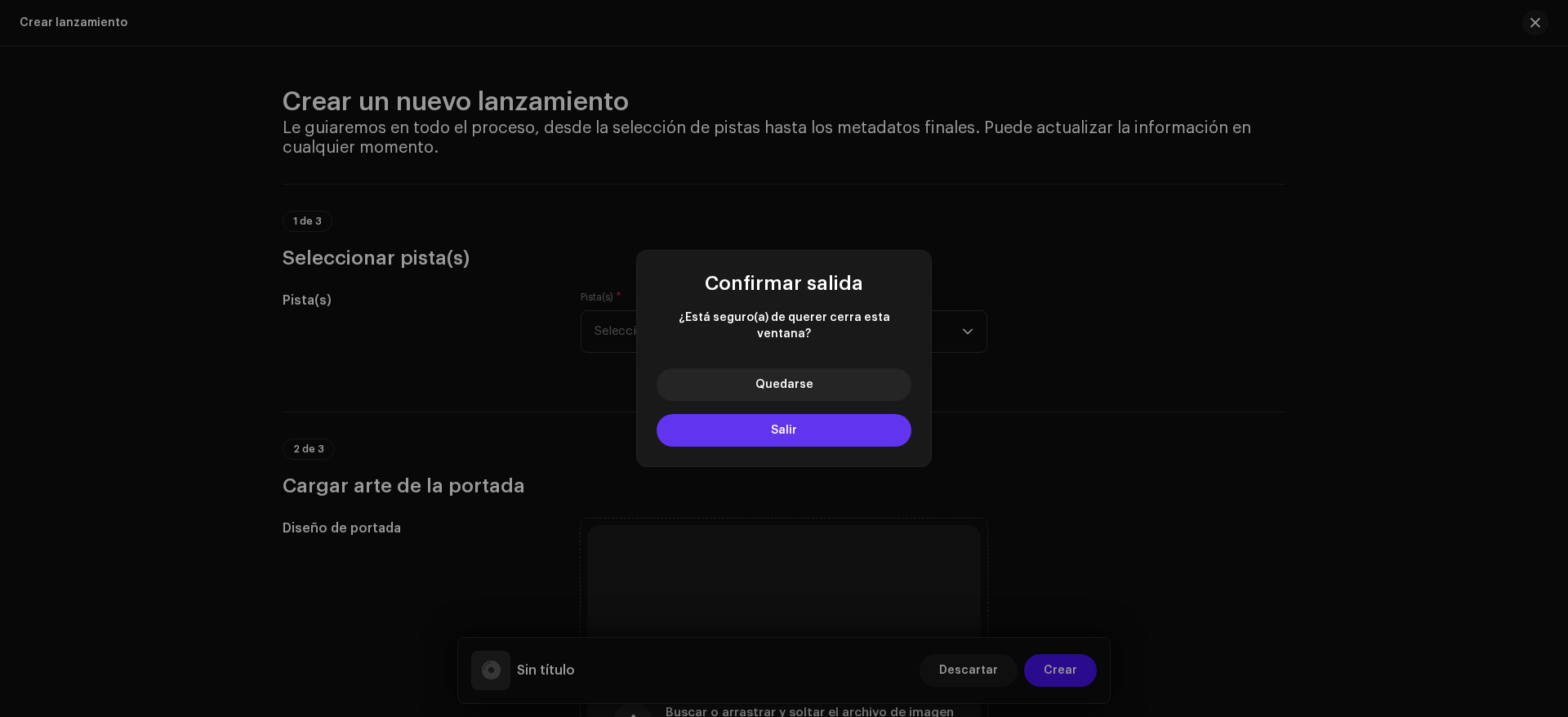
click at [821, 421] on button "Salir" at bounding box center [784, 431] width 255 height 33
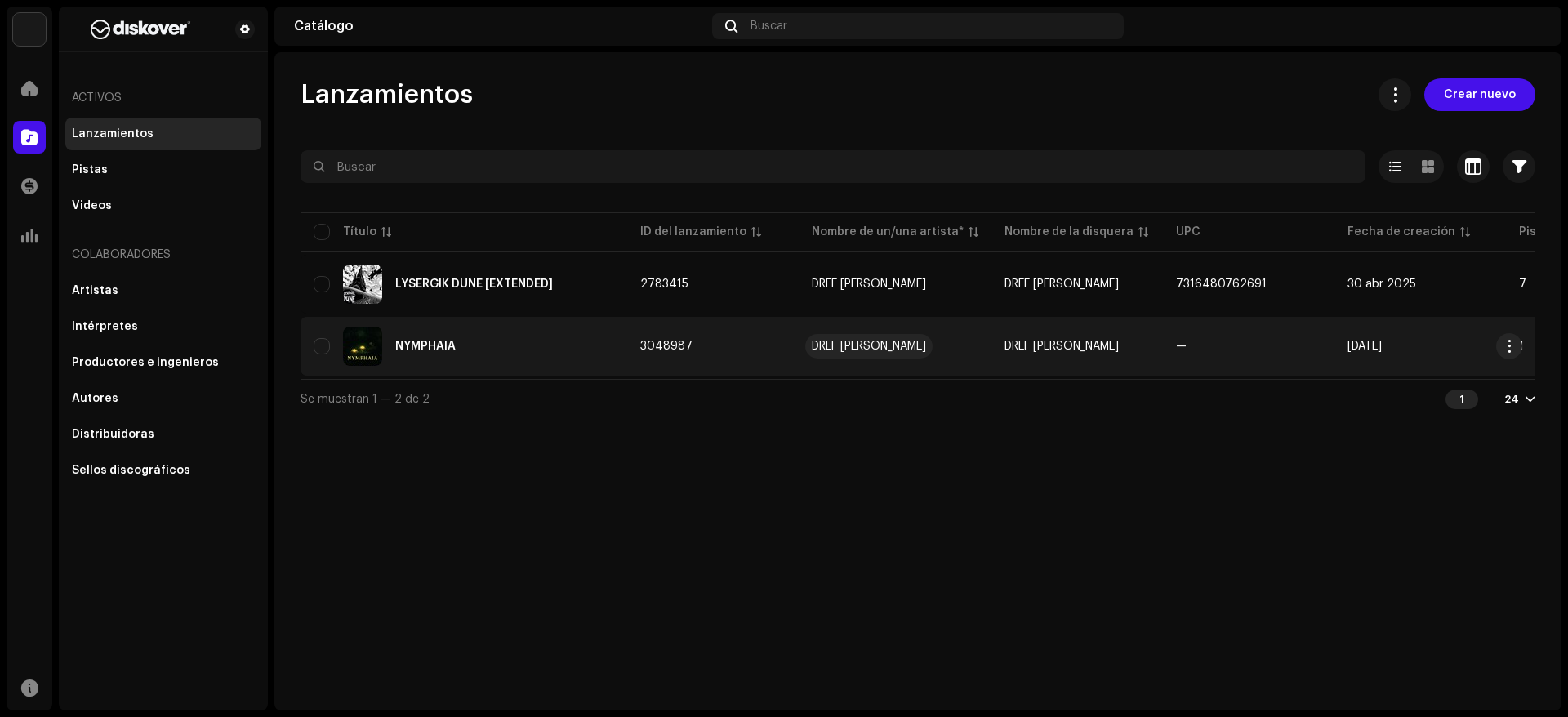
click at [845, 349] on div "DREF [PERSON_NAME]" at bounding box center [869, 345] width 115 height 11
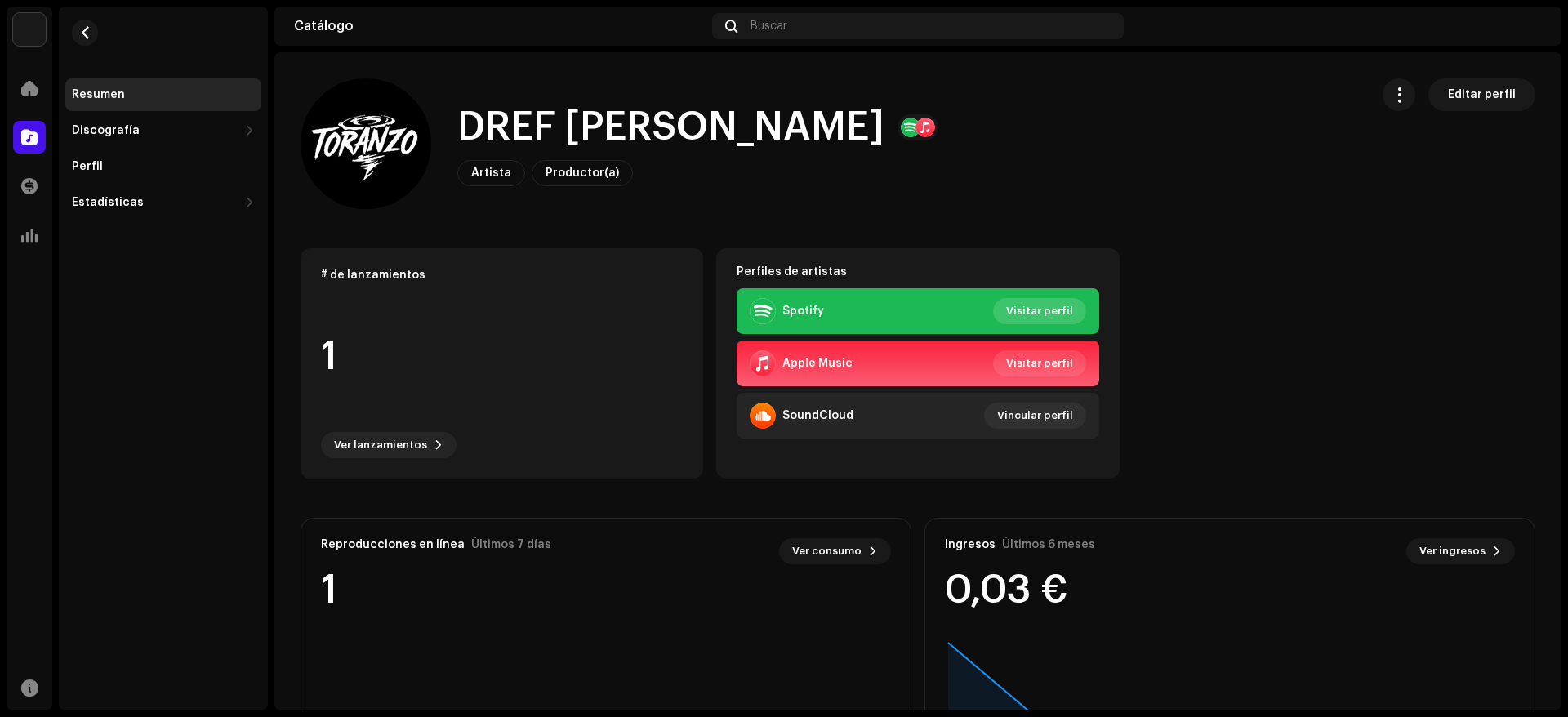
click at [1028, 312] on span "Visitar perfil" at bounding box center [1039, 312] width 67 height 33
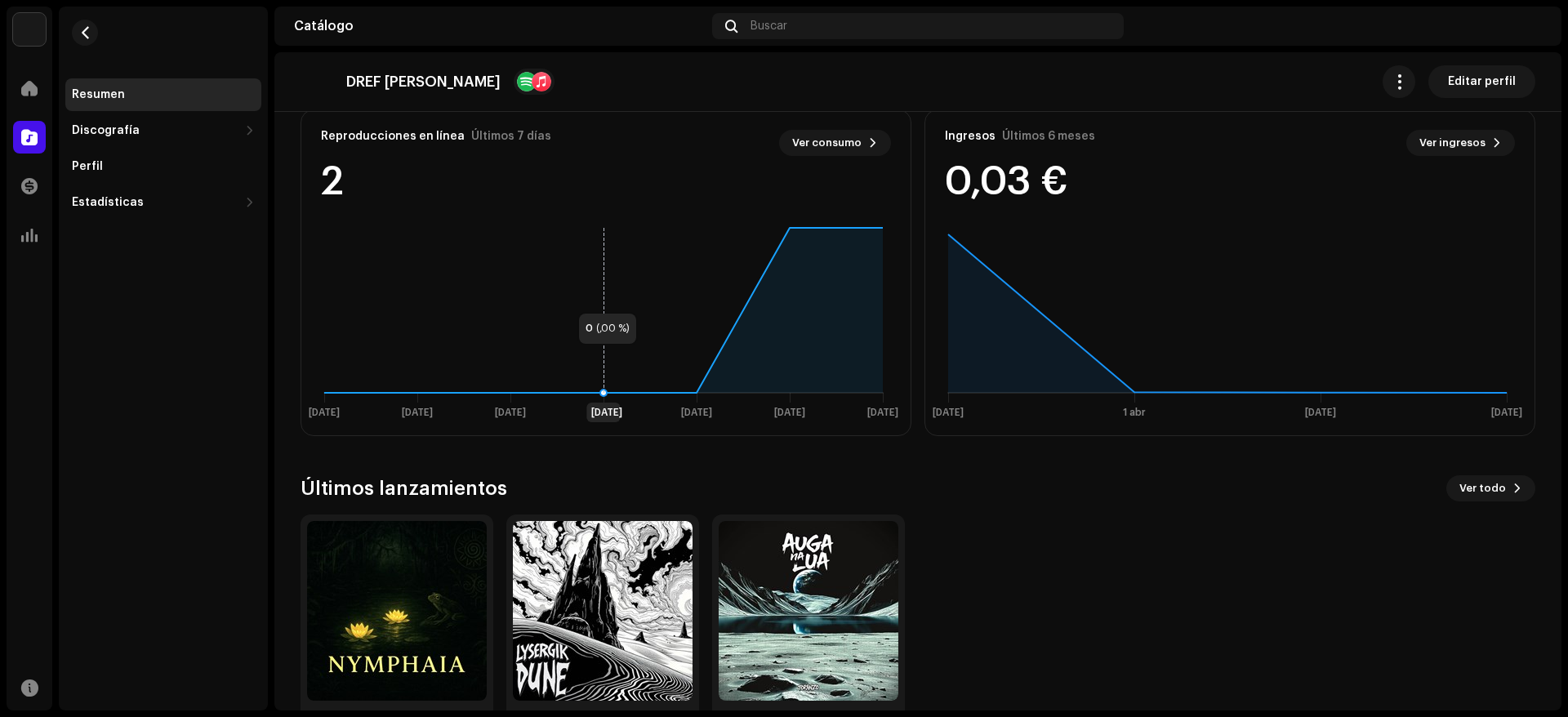
scroll to position [245, 0]
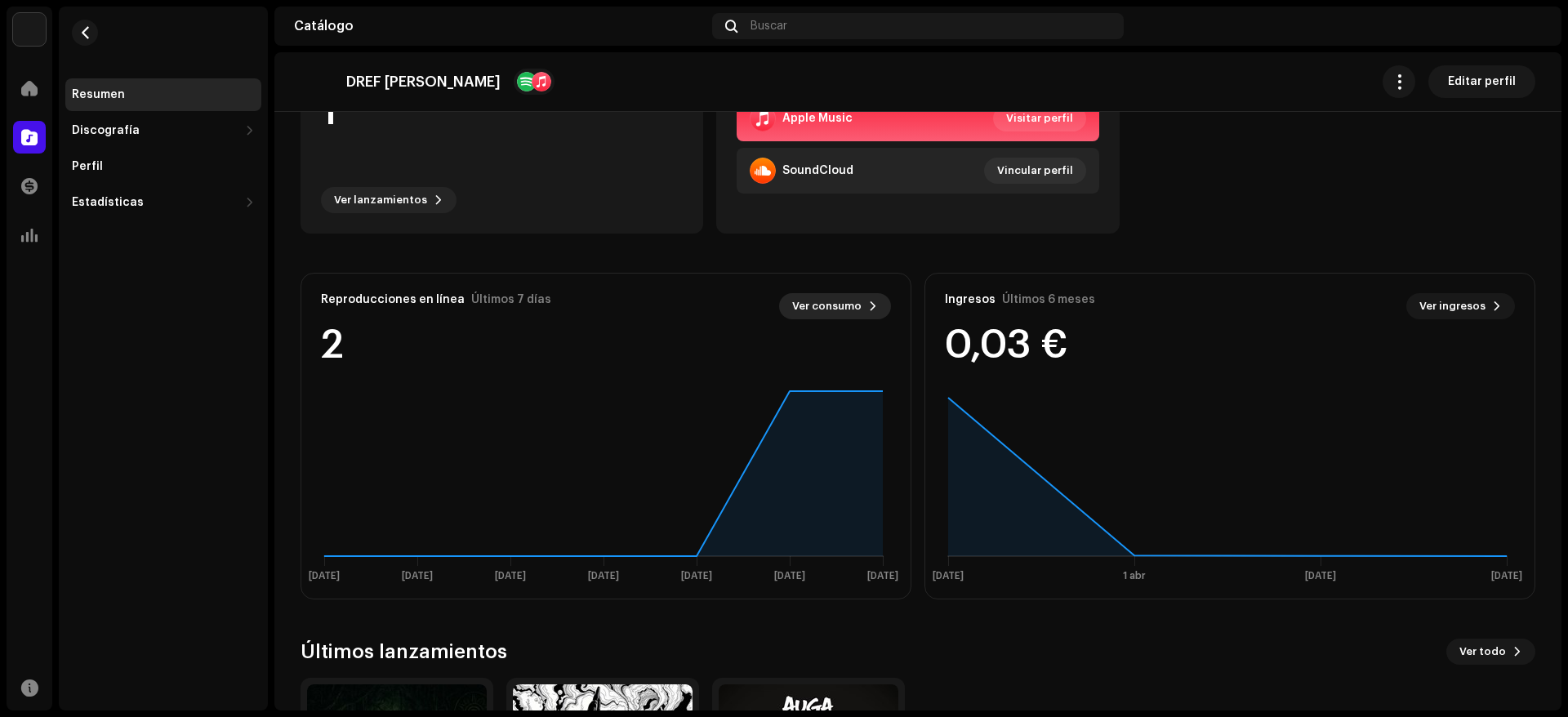
click at [836, 313] on span "Ver consumo" at bounding box center [827, 306] width 69 height 33
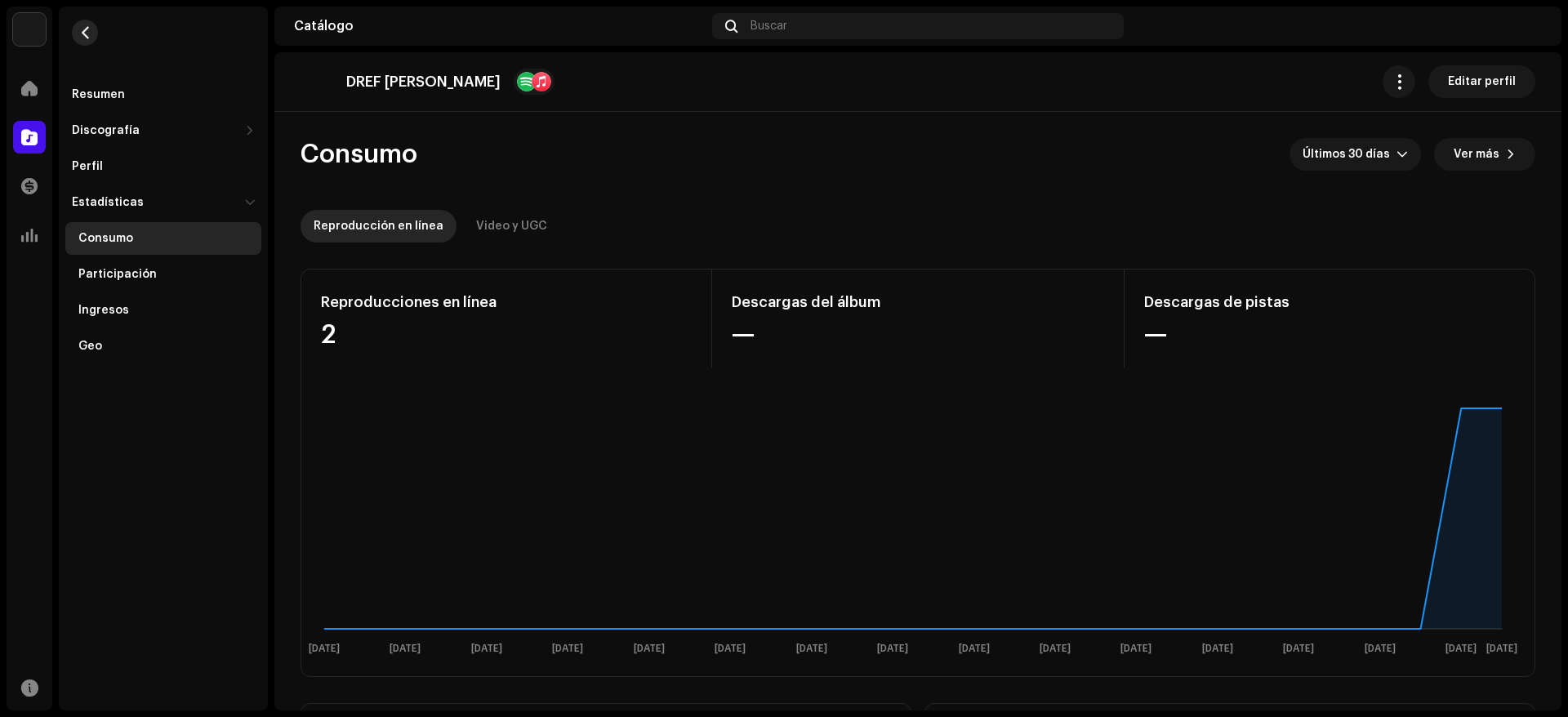
click at [84, 26] on span "button" at bounding box center [85, 32] width 12 height 13
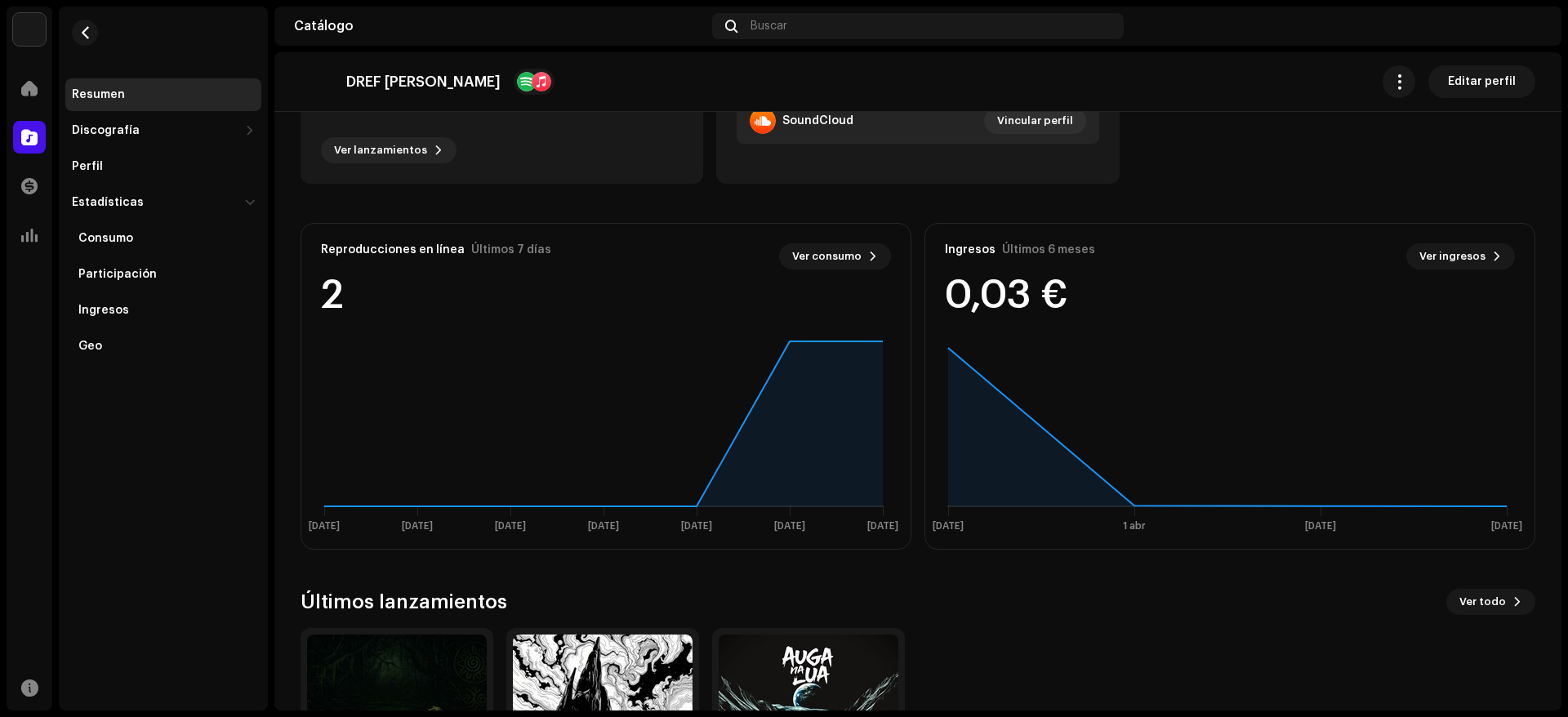
scroll to position [147, 0]
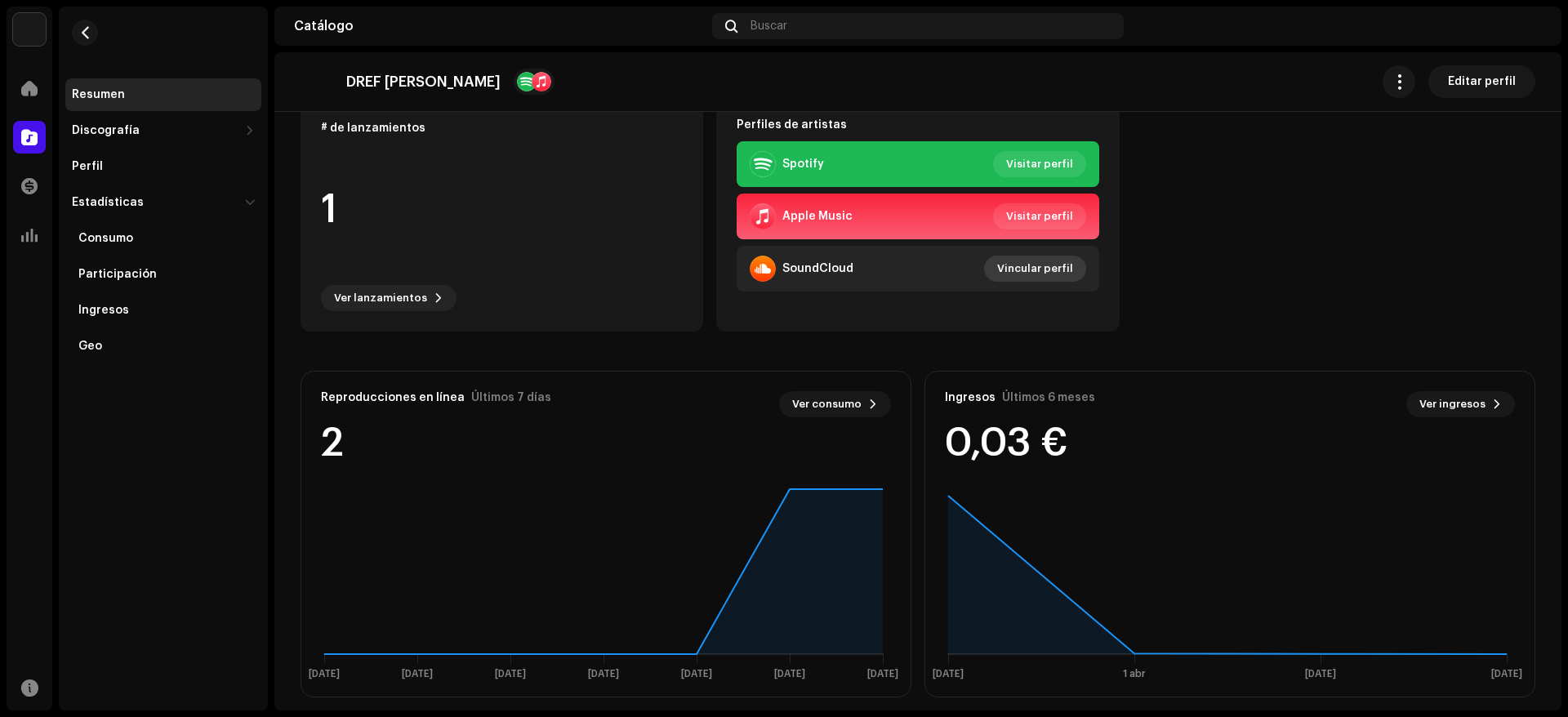
click at [1040, 271] on span "Vincular perfil" at bounding box center [1035, 269] width 76 height 33
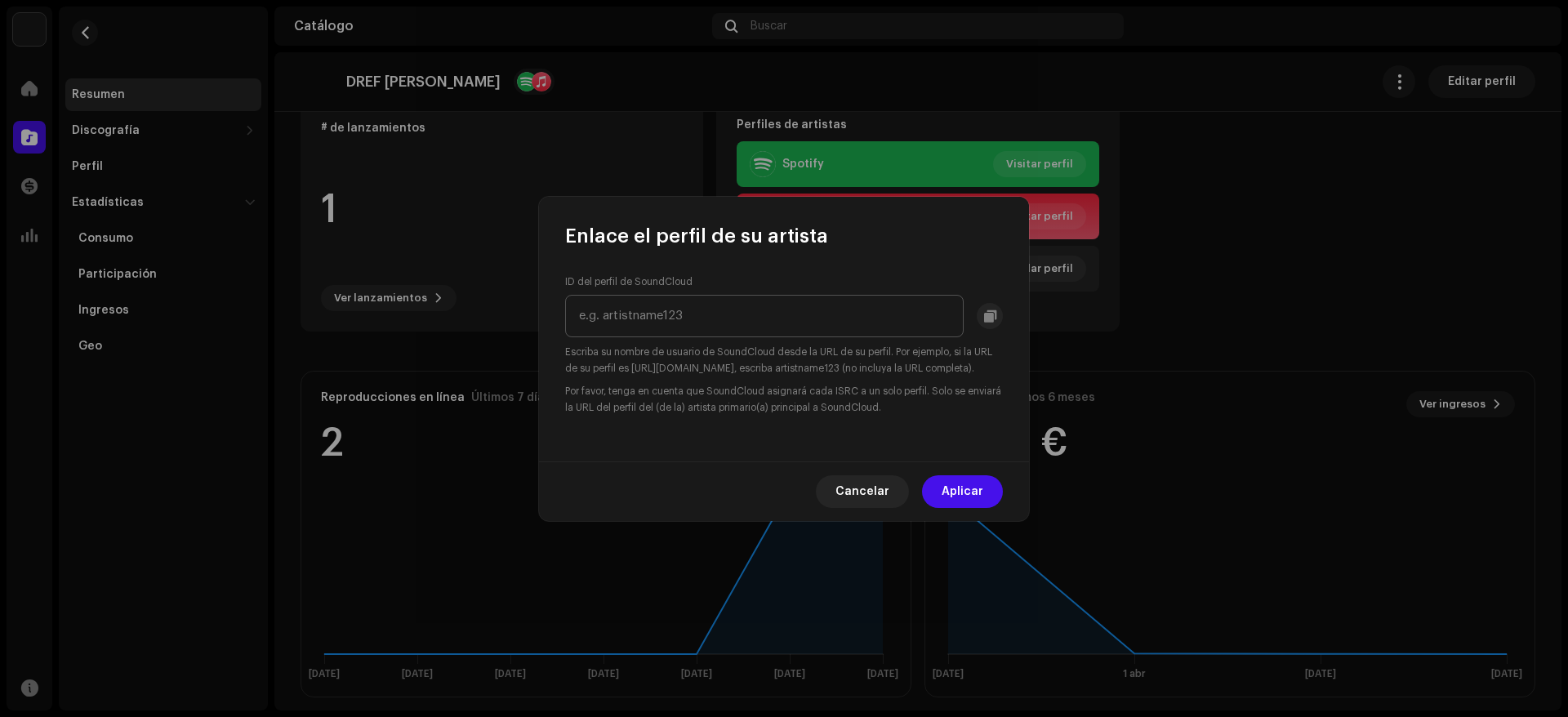
click at [674, 306] on input "text" at bounding box center [764, 316] width 398 height 43
paste input "toranzo-71715667"
type input "toranzo-71715667"
click at [951, 492] on span "Aplicar" at bounding box center [962, 492] width 42 height 33
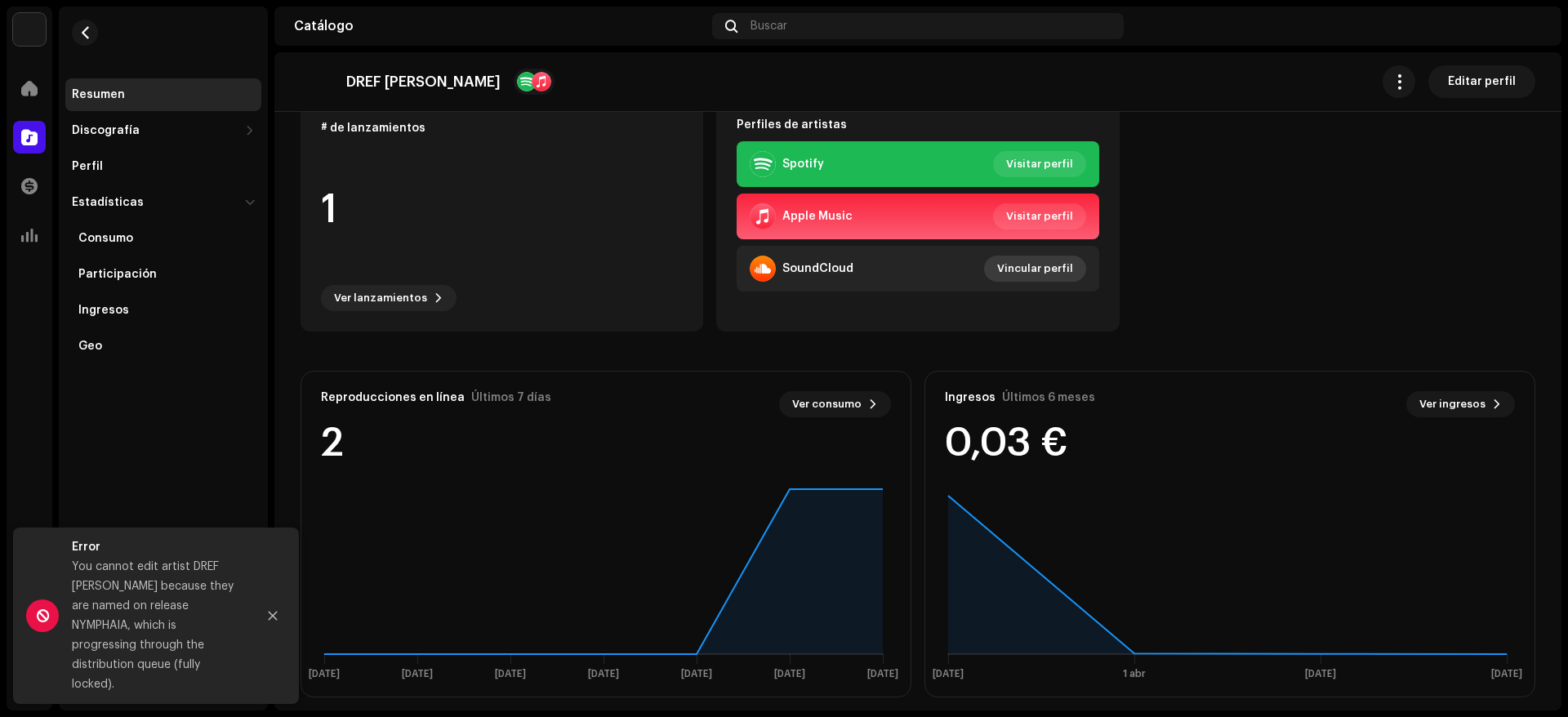
click at [1023, 273] on span "Vincular perfil" at bounding box center [1035, 269] width 76 height 33
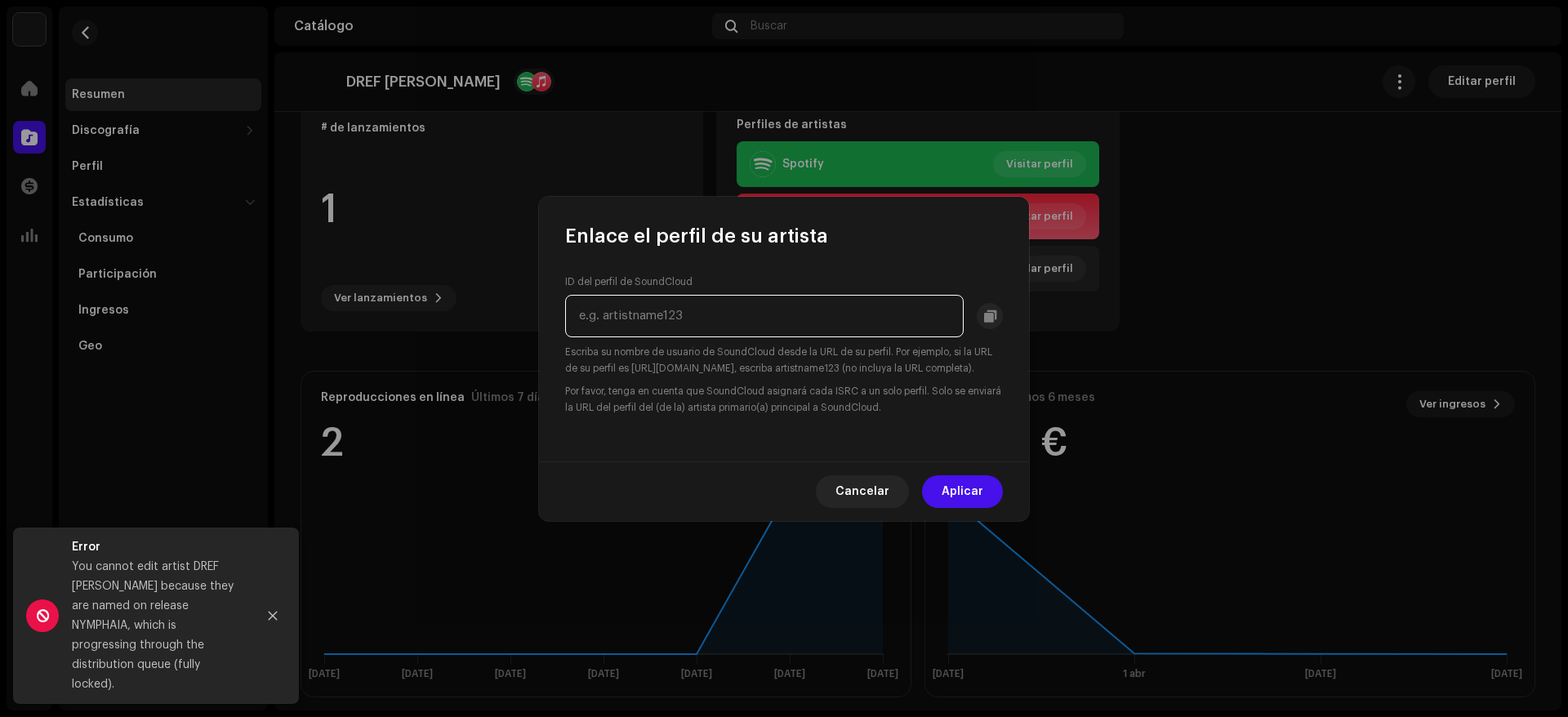
click at [766, 299] on input "text" at bounding box center [764, 316] width 398 height 43
paste input "toranzo-71715667"
type input "toranzo-71715667"
click at [938, 497] on button "Aplicar" at bounding box center [962, 492] width 81 height 33
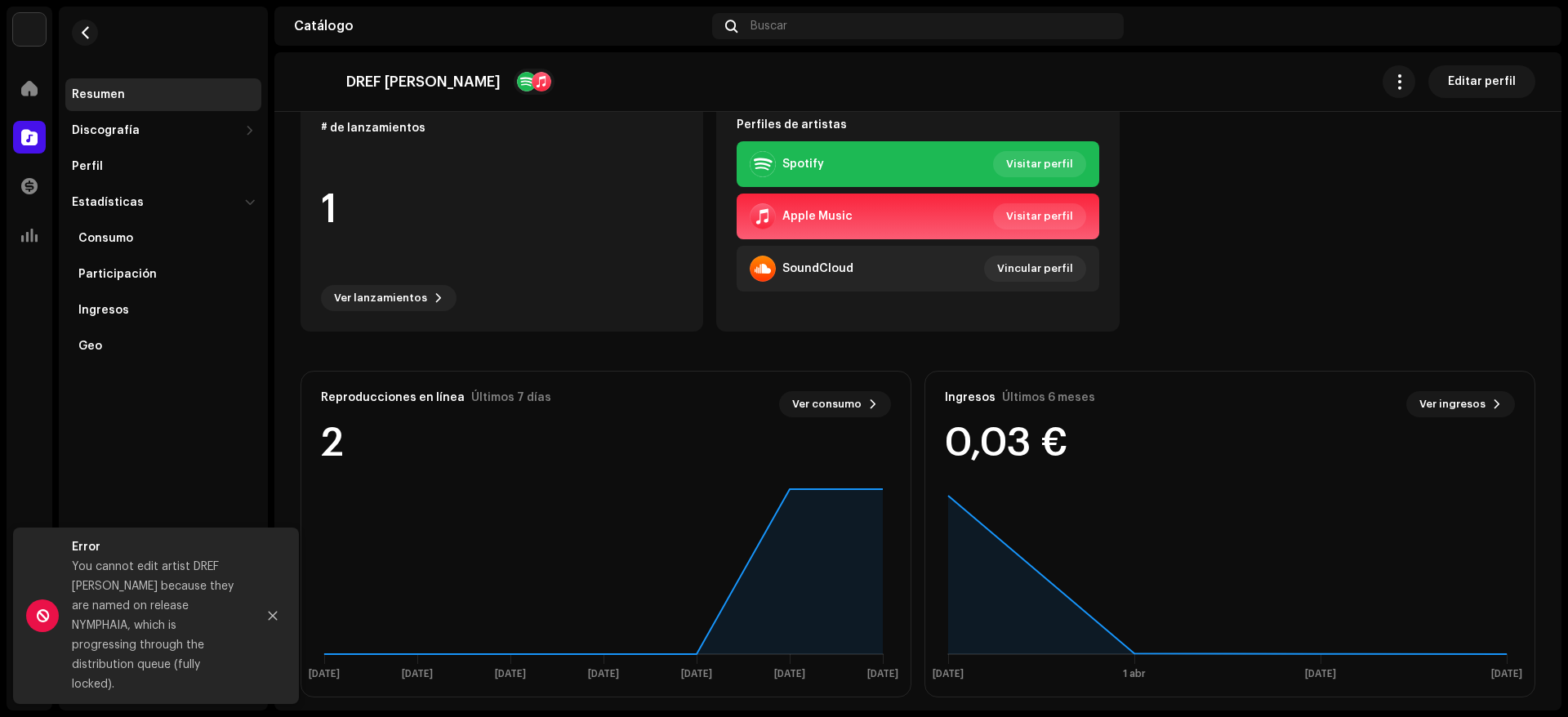
scroll to position [0, 0]
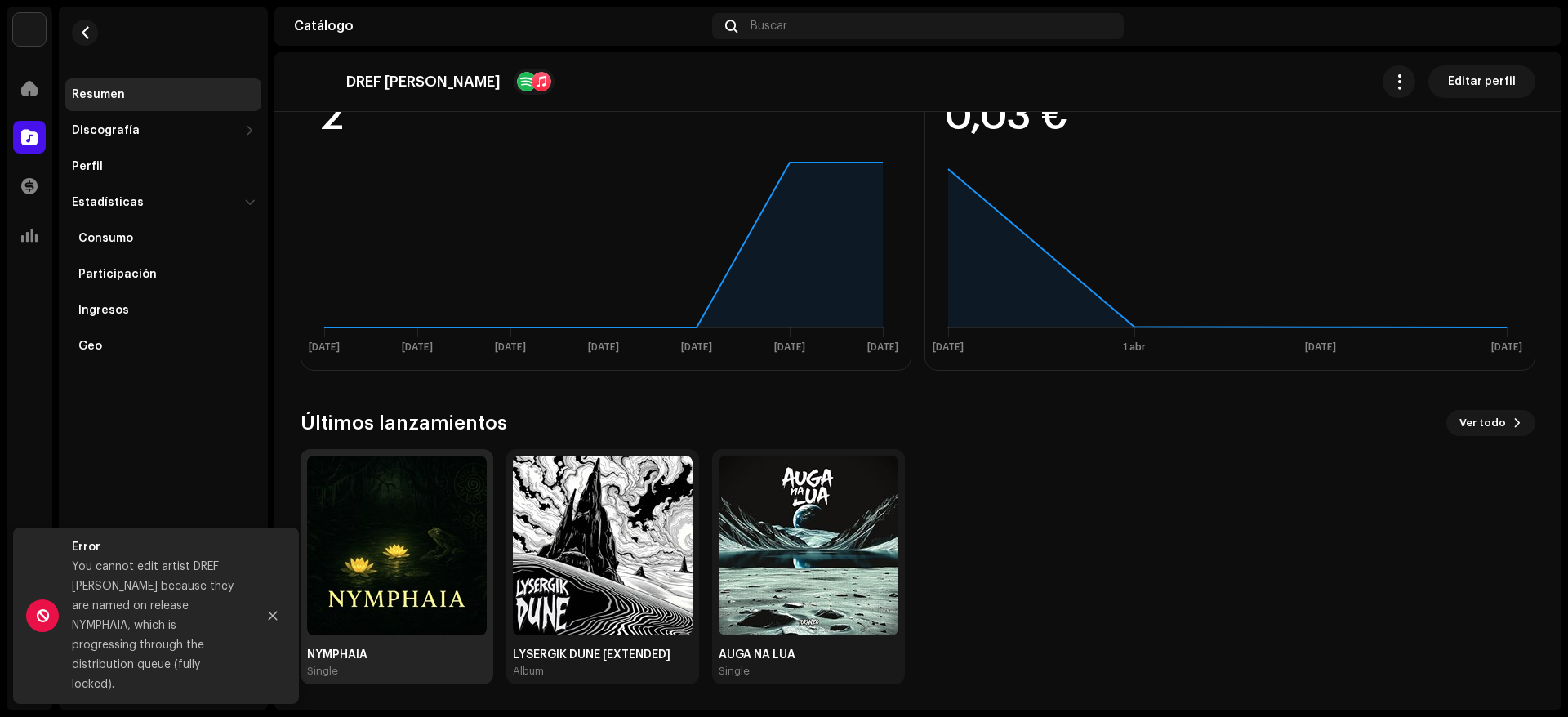
click at [453, 531] on img at bounding box center [397, 545] width 180 height 180
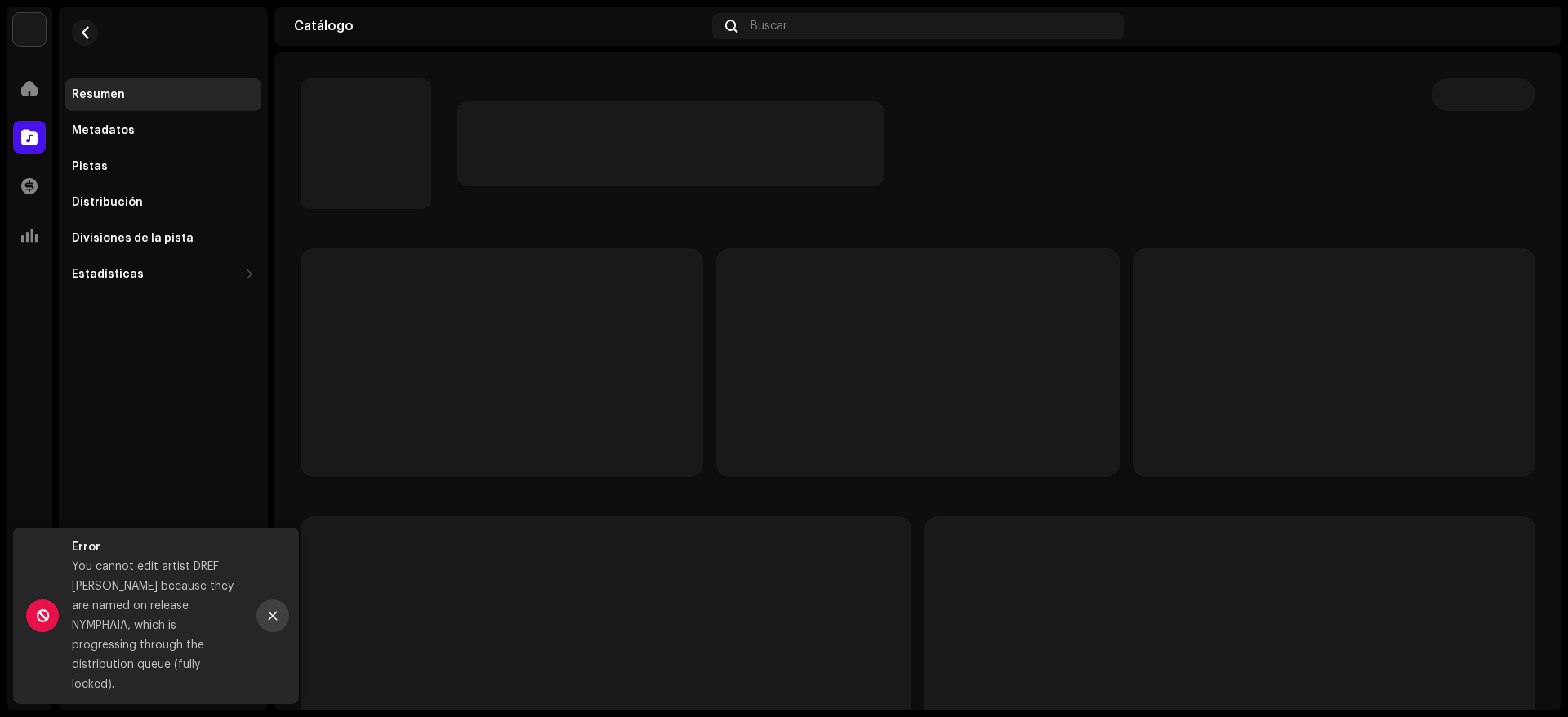
click at [269, 622] on icon "Close" at bounding box center [272, 615] width 11 height 11
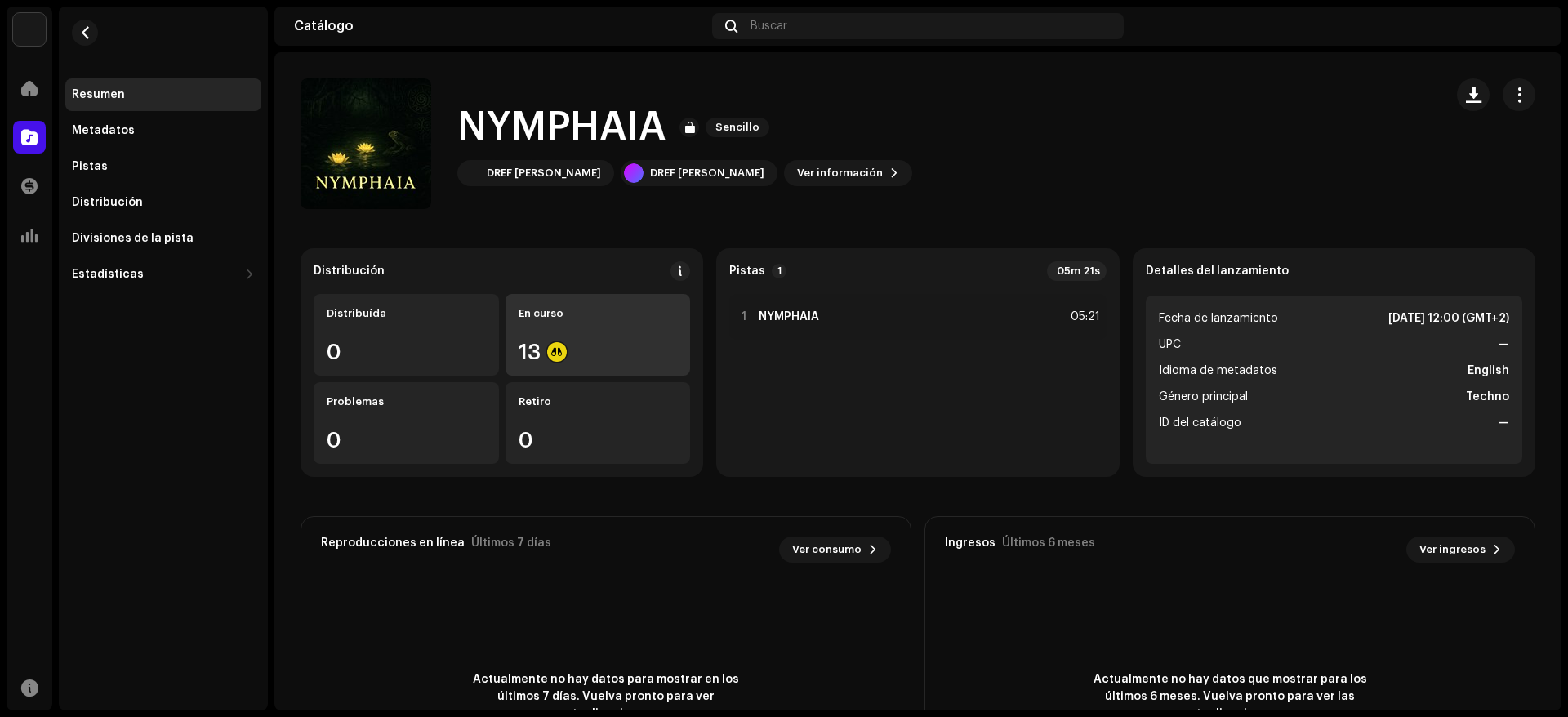
click at [554, 339] on div "En curso 13" at bounding box center [599, 335] width 186 height 82
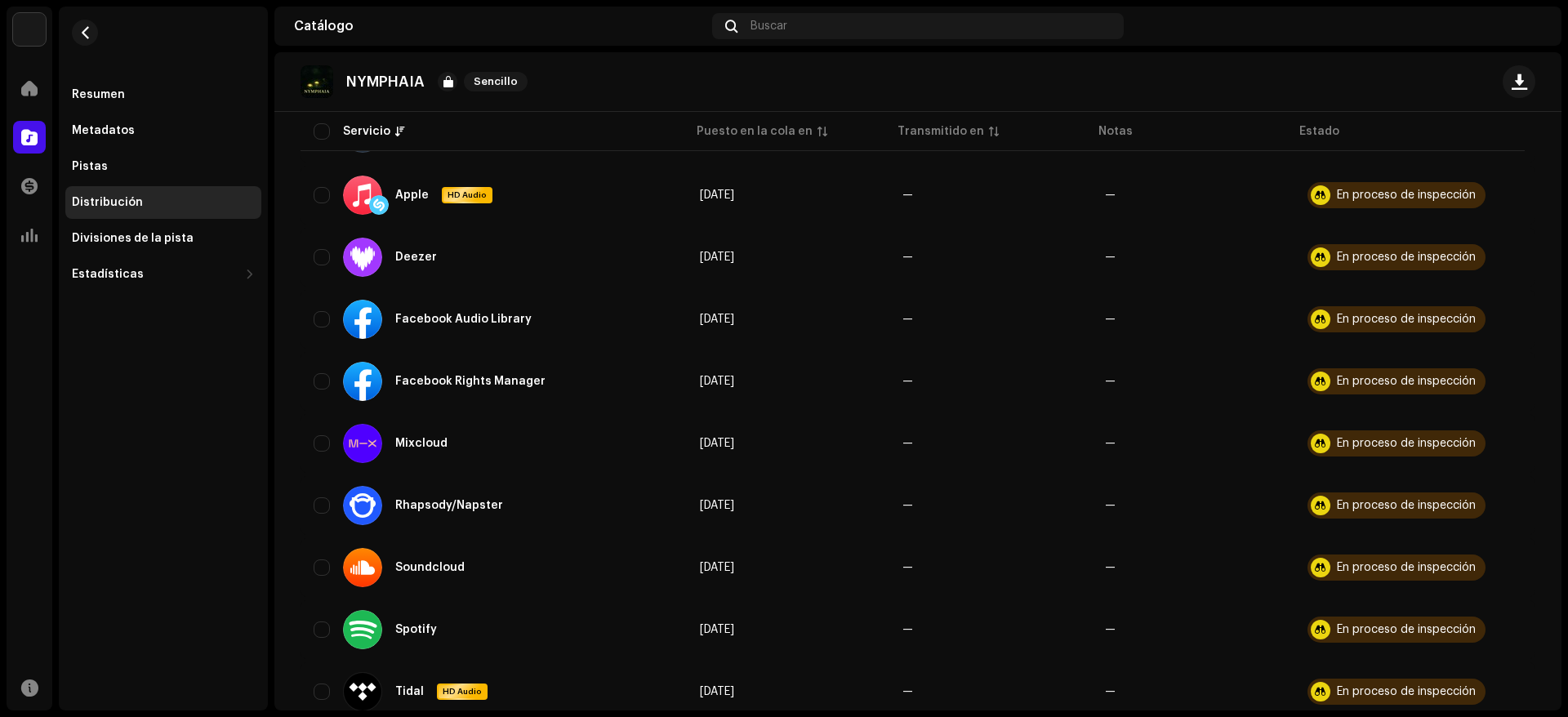
scroll to position [104, 0]
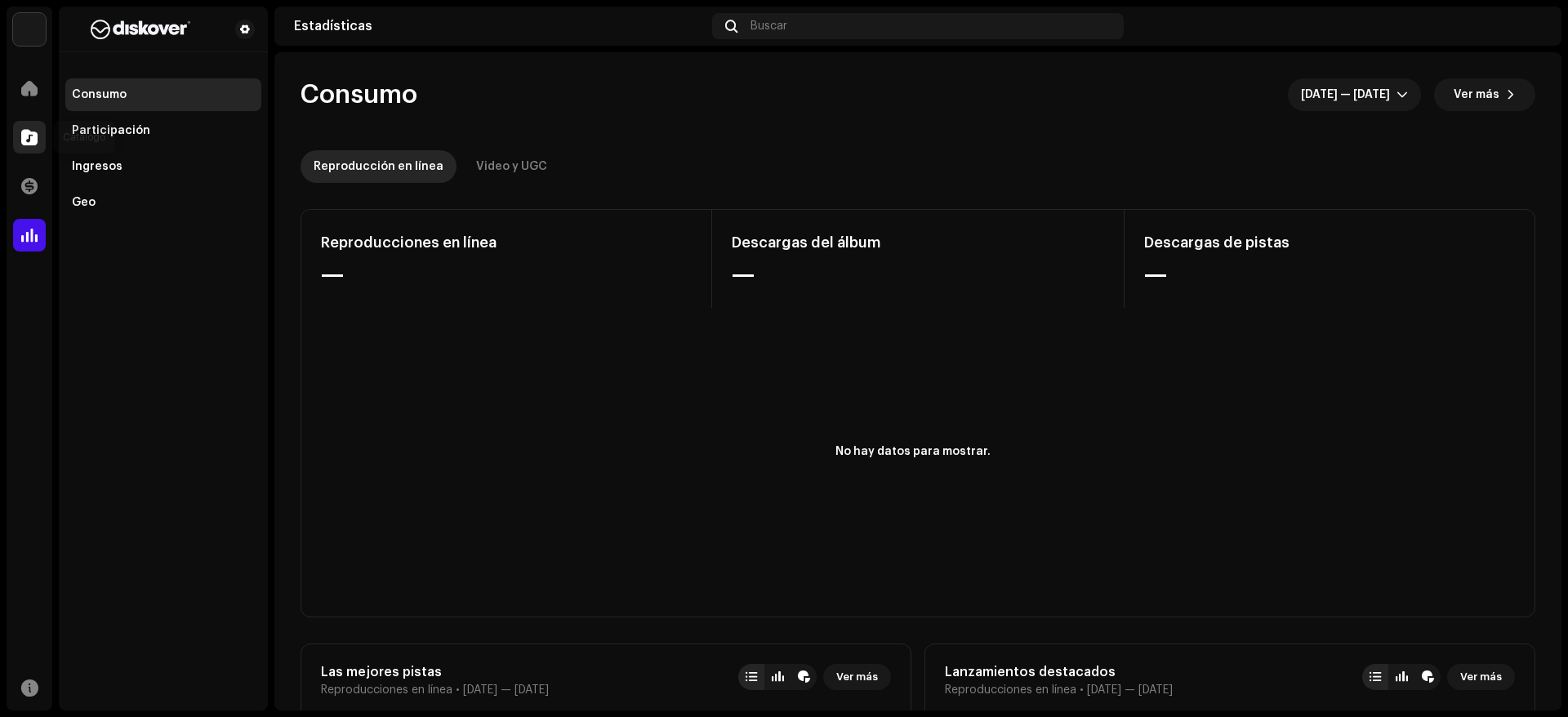
click at [35, 133] on span at bounding box center [29, 137] width 16 height 13
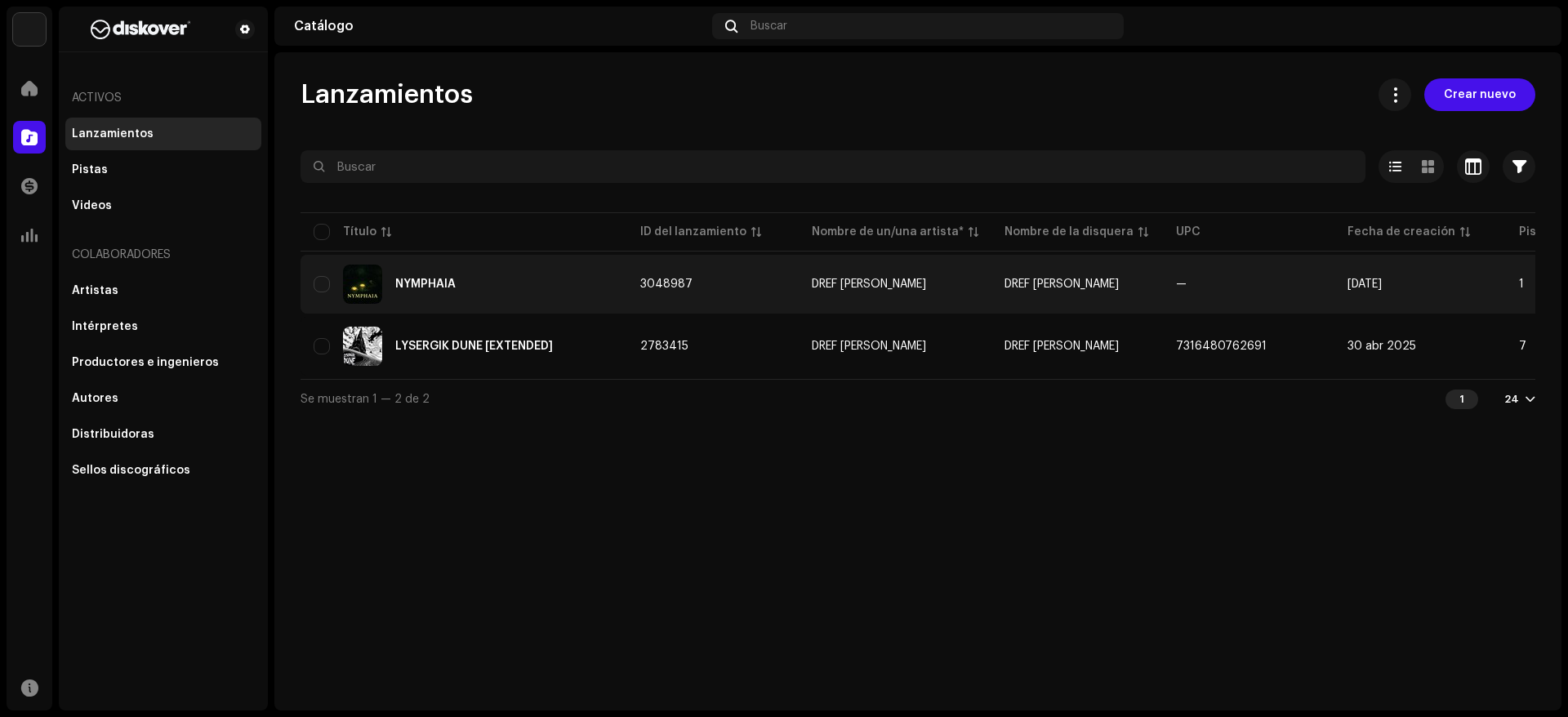
click at [423, 284] on div "NYMPHAIA" at bounding box center [426, 284] width 61 height 11
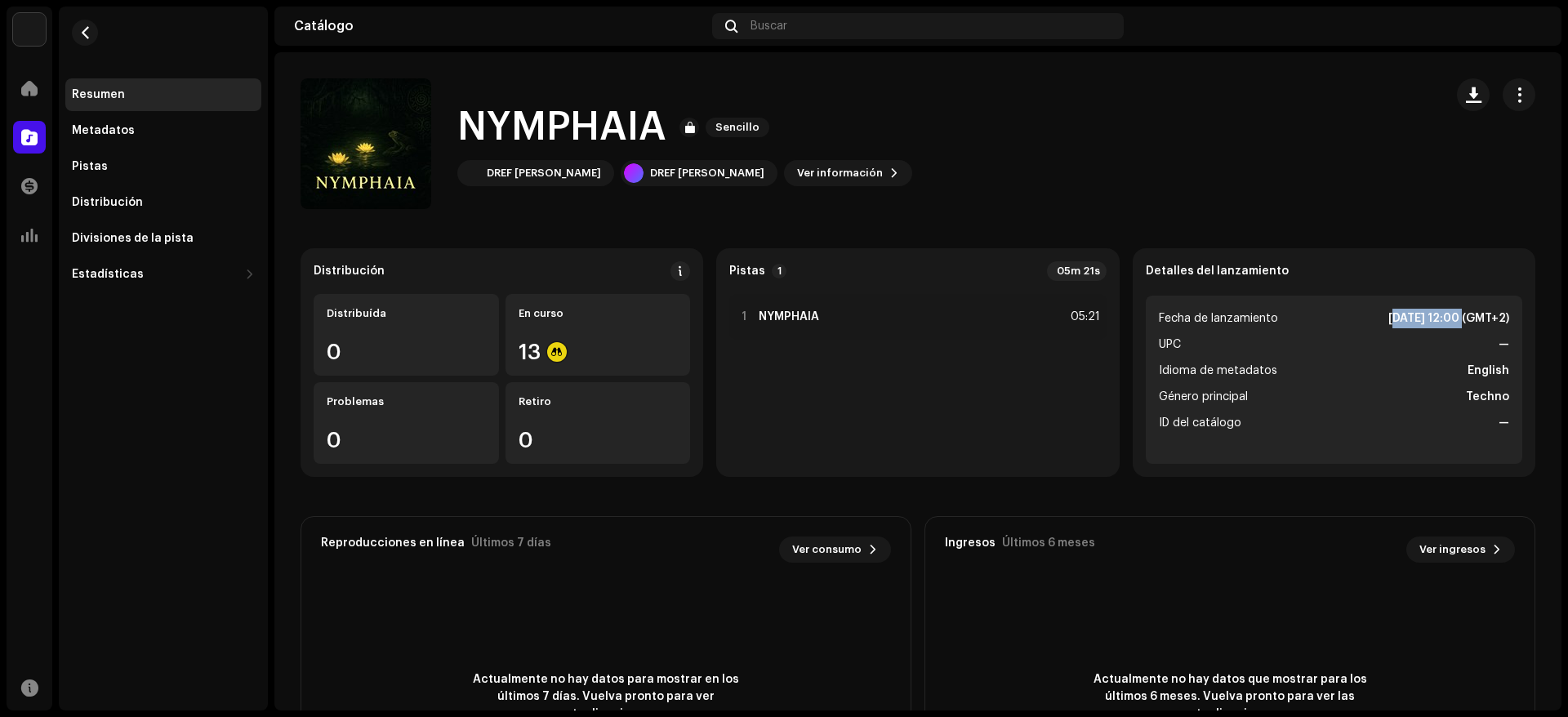
drag, startPoint x: 1339, startPoint y: 323, endPoint x: 1417, endPoint y: 321, distance: 78.0
click at [1417, 321] on li "Fecha de lanzamiento [DATE] 12:00 (GMT+2)" at bounding box center [1334, 319] width 351 height 20
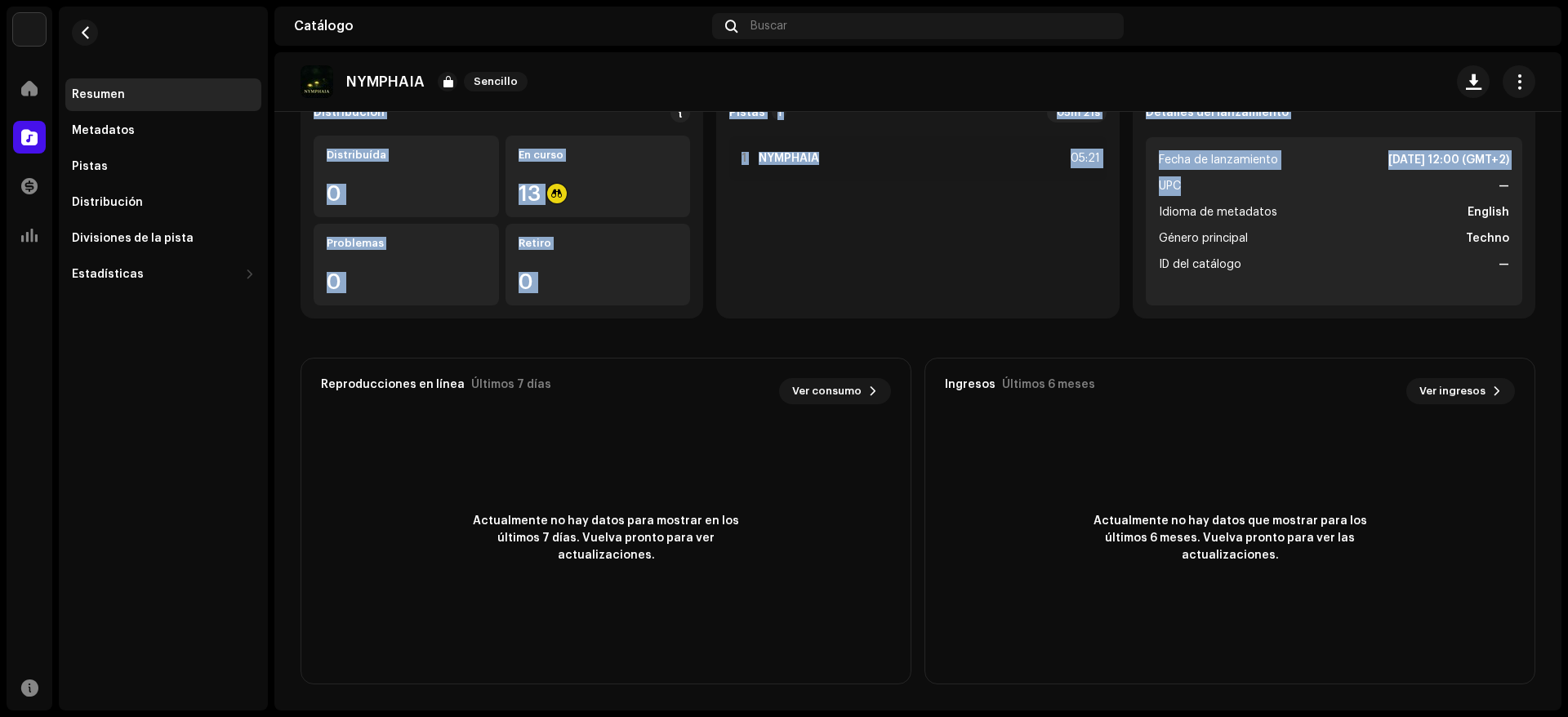
drag, startPoint x: 1155, startPoint y: 182, endPoint x: 1248, endPoint y: 186, distance: 93.1
click at [1248, 186] on catalog-releases-details-overview "NYMPHAIA Sencillo NYMPHAIA Sencillo DREF [PERSON_NAME] DREF [PERSON_NAME] Ver i…" at bounding box center [917, 302] width 1287 height 817
click at [1114, 283] on div "Distribución Distribuída 0 En curso 13 Problemas 0 Retiro 0 Pistas 1 05m 21s 1 …" at bounding box center [917, 205] width 1235 height 229
drag, startPoint x: 1158, startPoint y: 177, endPoint x: 1191, endPoint y: 187, distance: 34.5
click at [1191, 187] on catalog-releases-details-overview "NYMPHAIA Sencillo NYMPHAIA Sencillo DREF [PERSON_NAME] DREF [PERSON_NAME] Ver i…" at bounding box center [917, 302] width 1287 height 817
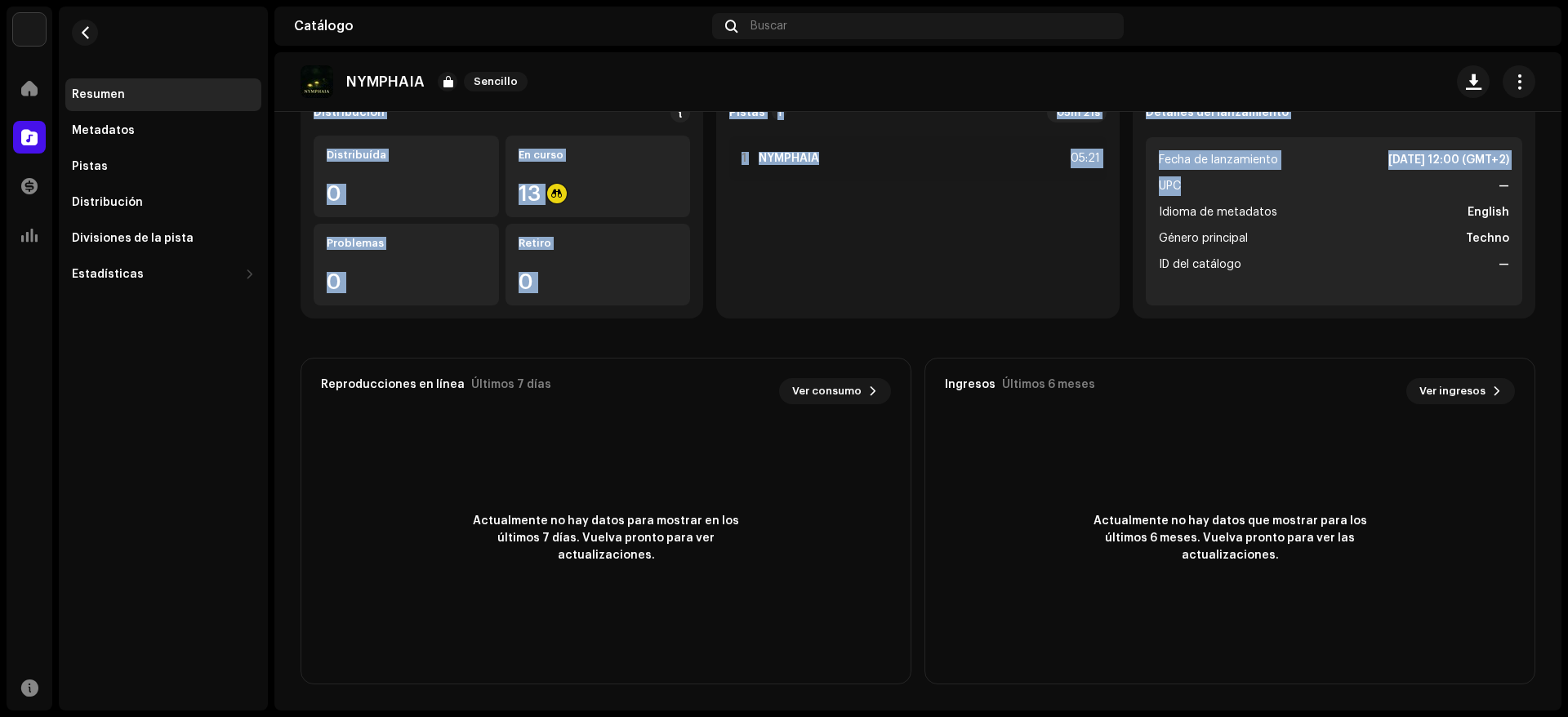
click at [834, 257] on div "1 NYMPHAIA 05:21" at bounding box center [917, 220] width 377 height 170
click at [543, 196] on div "13" at bounding box center [599, 194] width 160 height 21
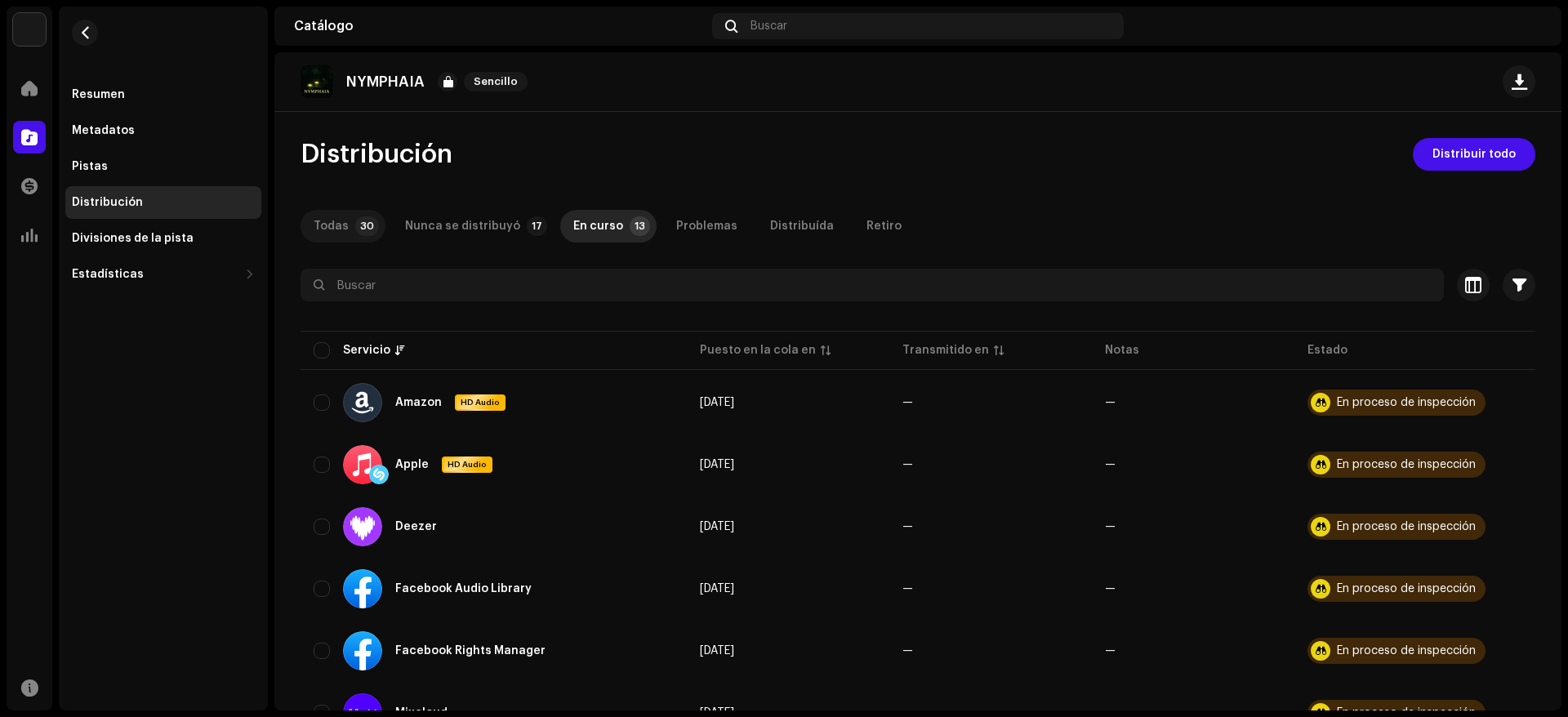
click at [332, 231] on div "Todas" at bounding box center [331, 227] width 35 height 33
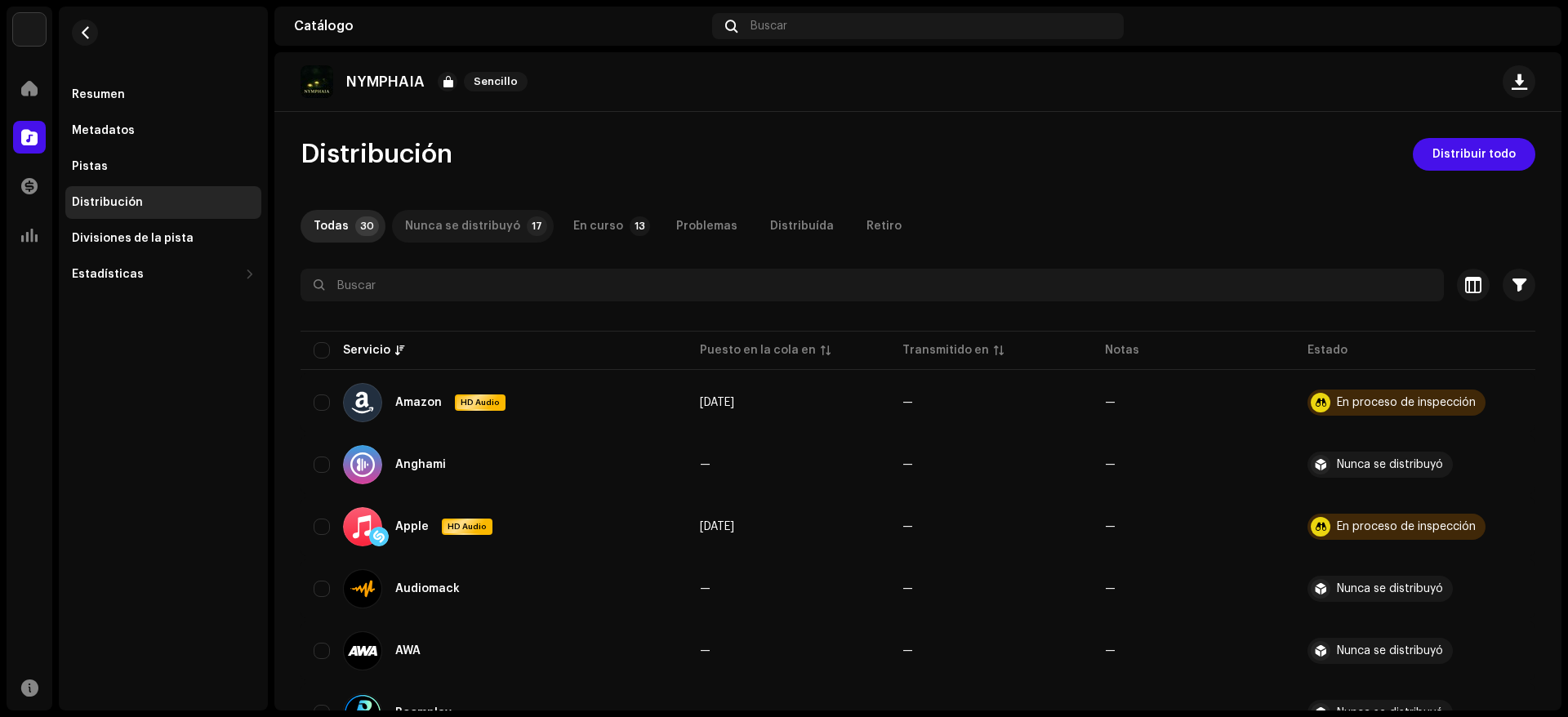
click at [426, 231] on div "Nunca se distribuyó" at bounding box center [463, 227] width 115 height 33
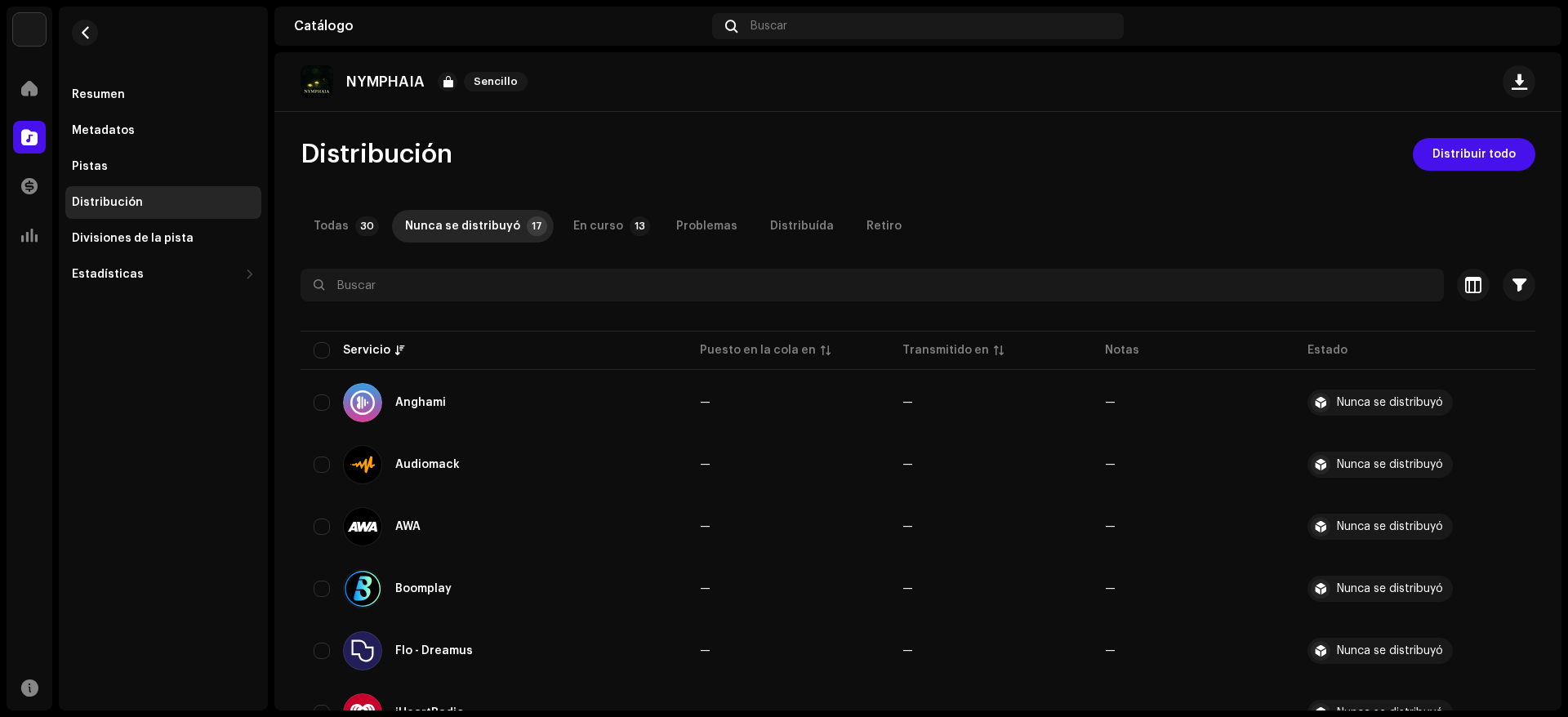
click at [102, 214] on div "Distribución" at bounding box center [163, 203] width 196 height 33
click at [115, 161] on div "Pistas" at bounding box center [163, 166] width 183 height 13
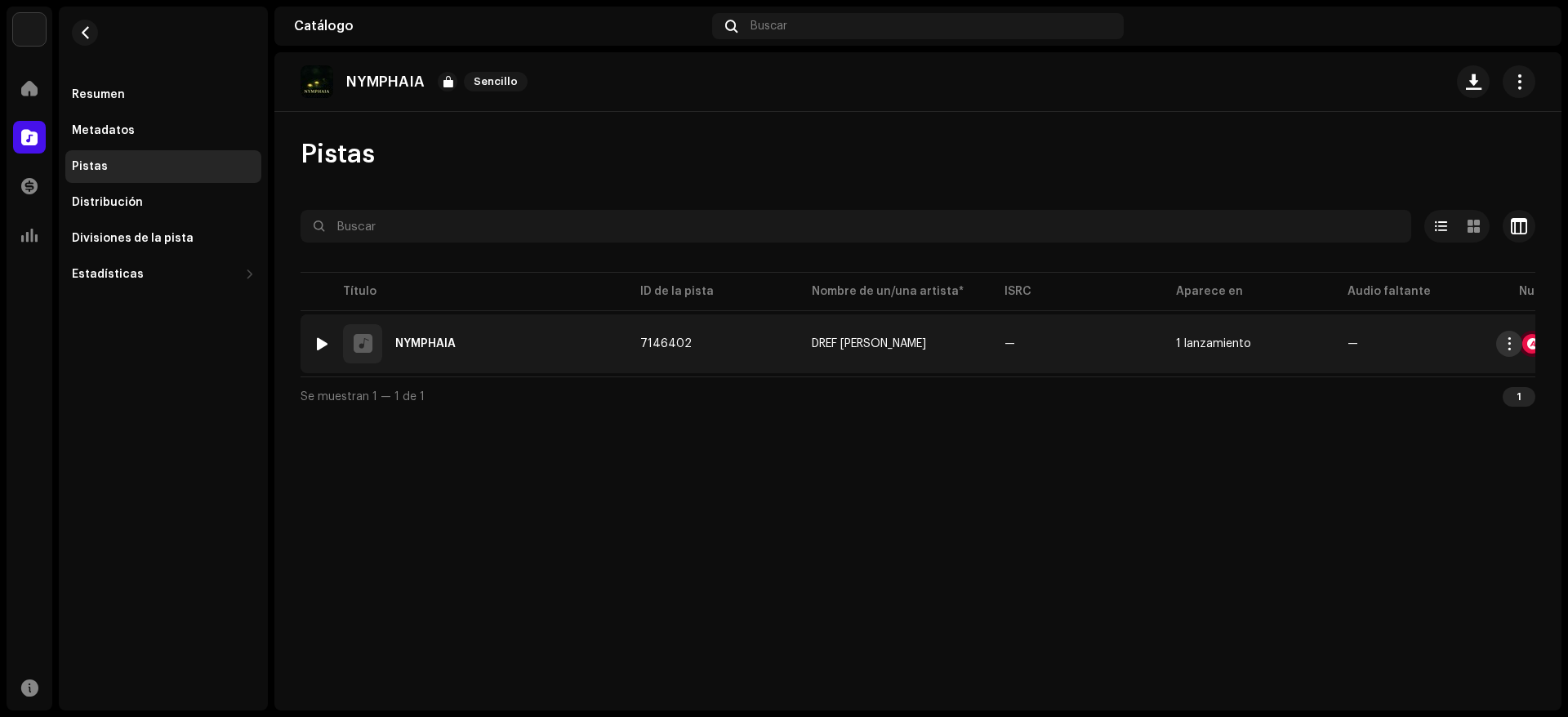
click at [1511, 340] on span "button" at bounding box center [1510, 344] width 12 height 13
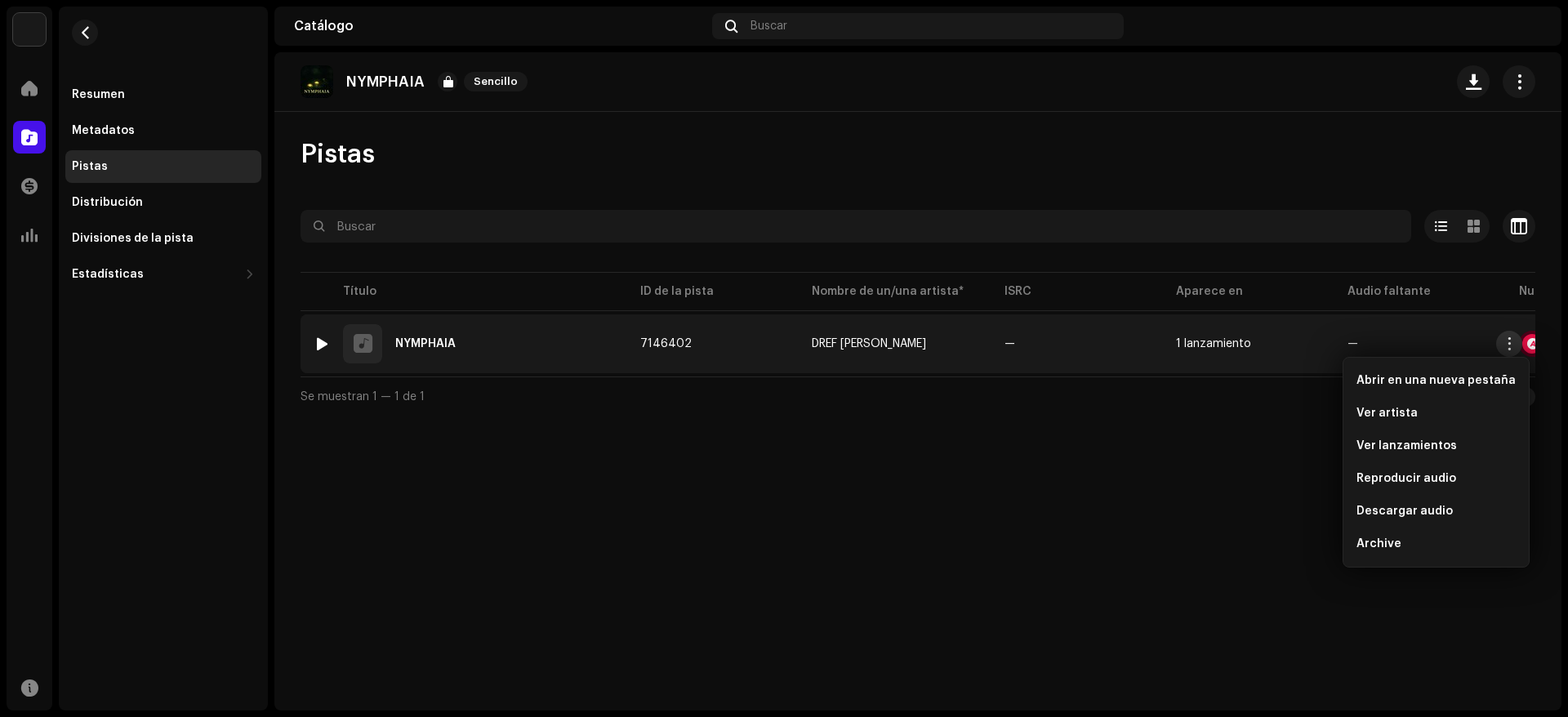
click at [1511, 340] on span "button" at bounding box center [1510, 344] width 12 height 13
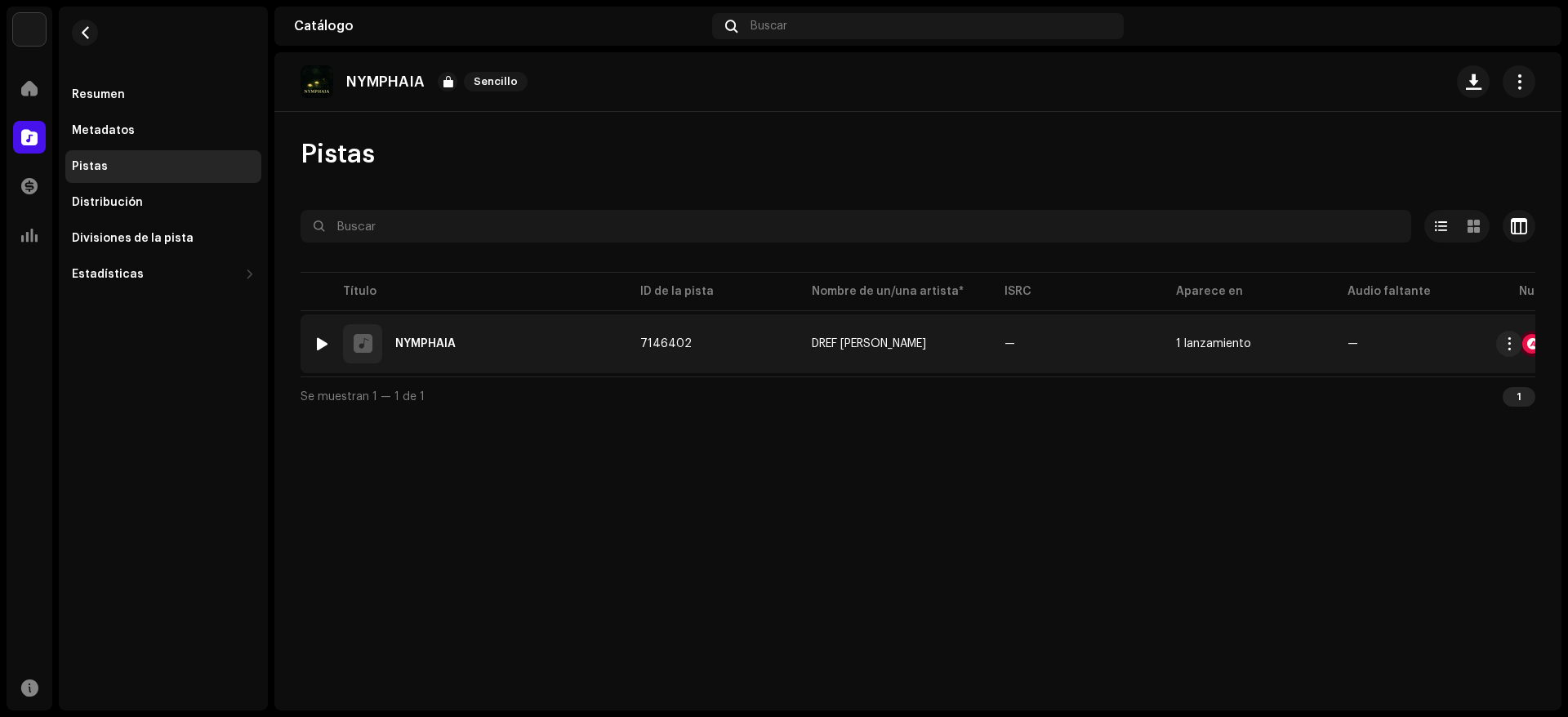
click at [1035, 348] on div "—" at bounding box center [1078, 344] width 146 height 24
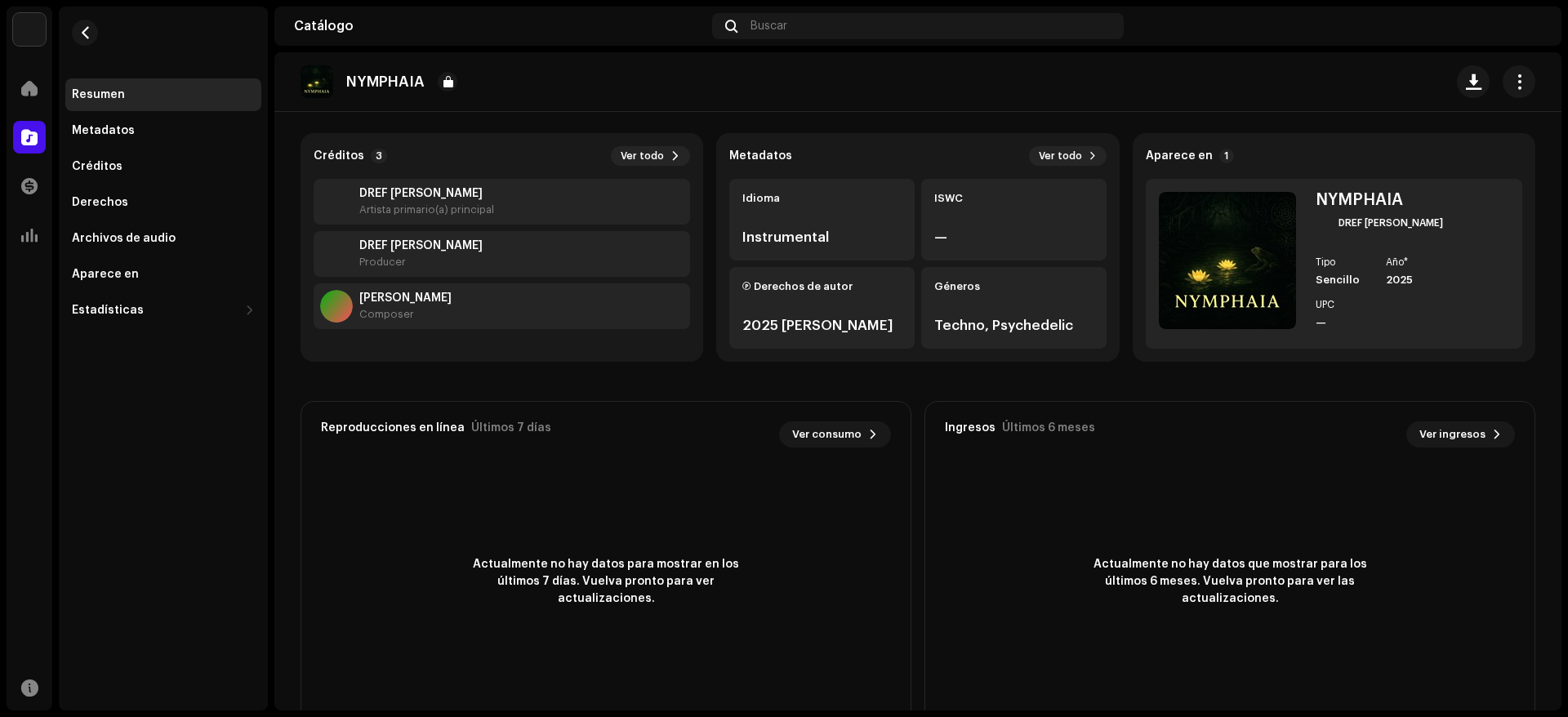
scroll to position [76, 0]
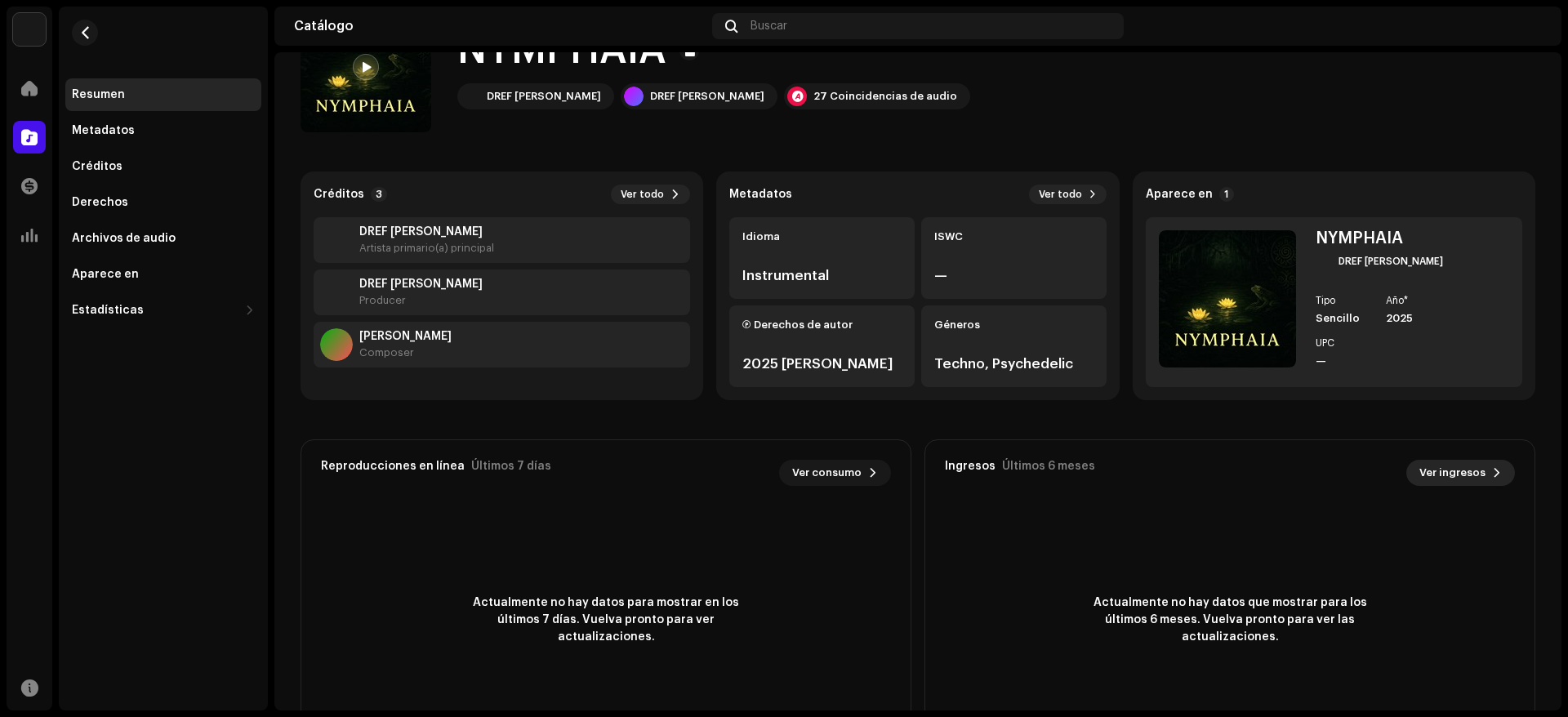
click at [1433, 470] on span "Ver ingresos" at bounding box center [1453, 473] width 66 height 33
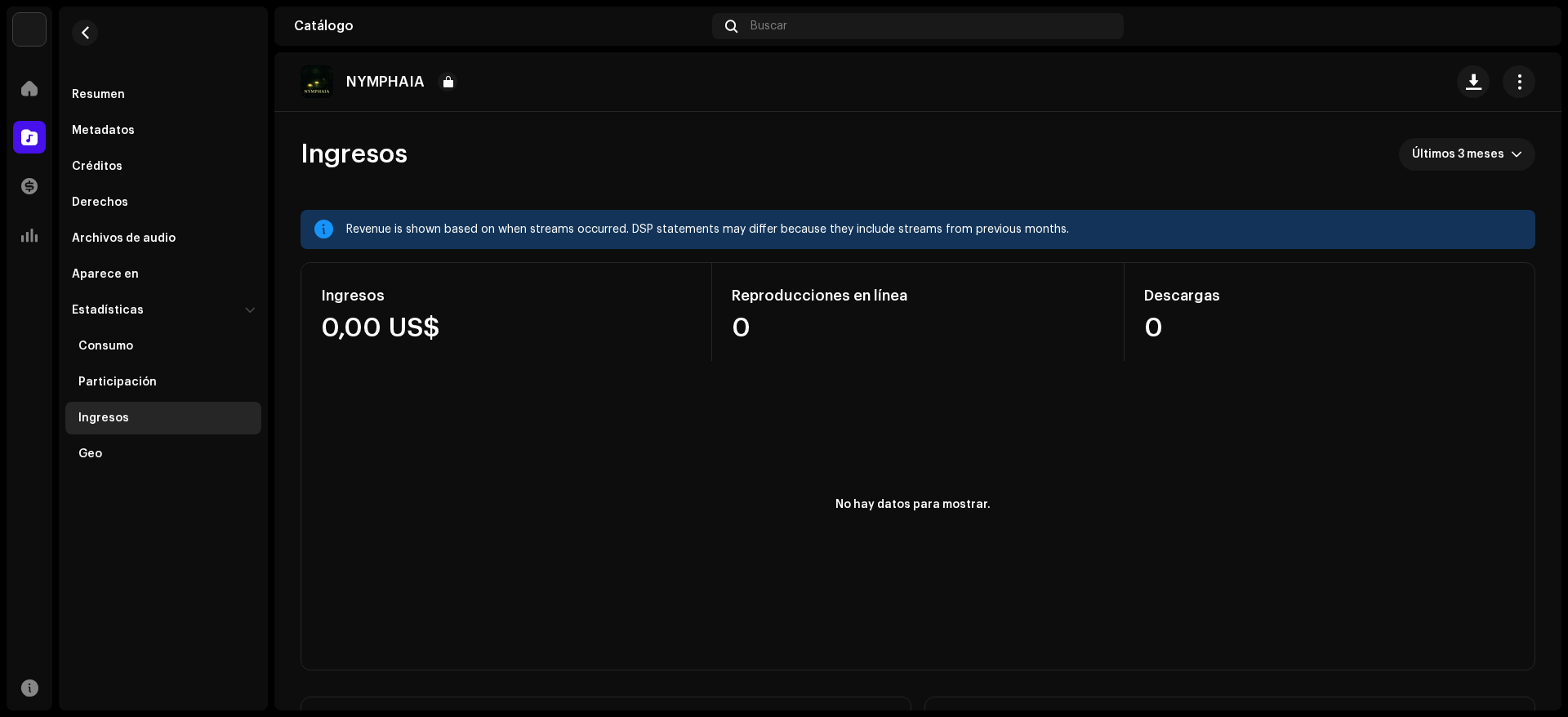
click at [386, 309] on div "Ingresos 0,00 US$ Reproducciones en línea 0 Descargas 0" at bounding box center [917, 312] width 1233 height 98
click at [26, 75] on div at bounding box center [30, 89] width 33 height 33
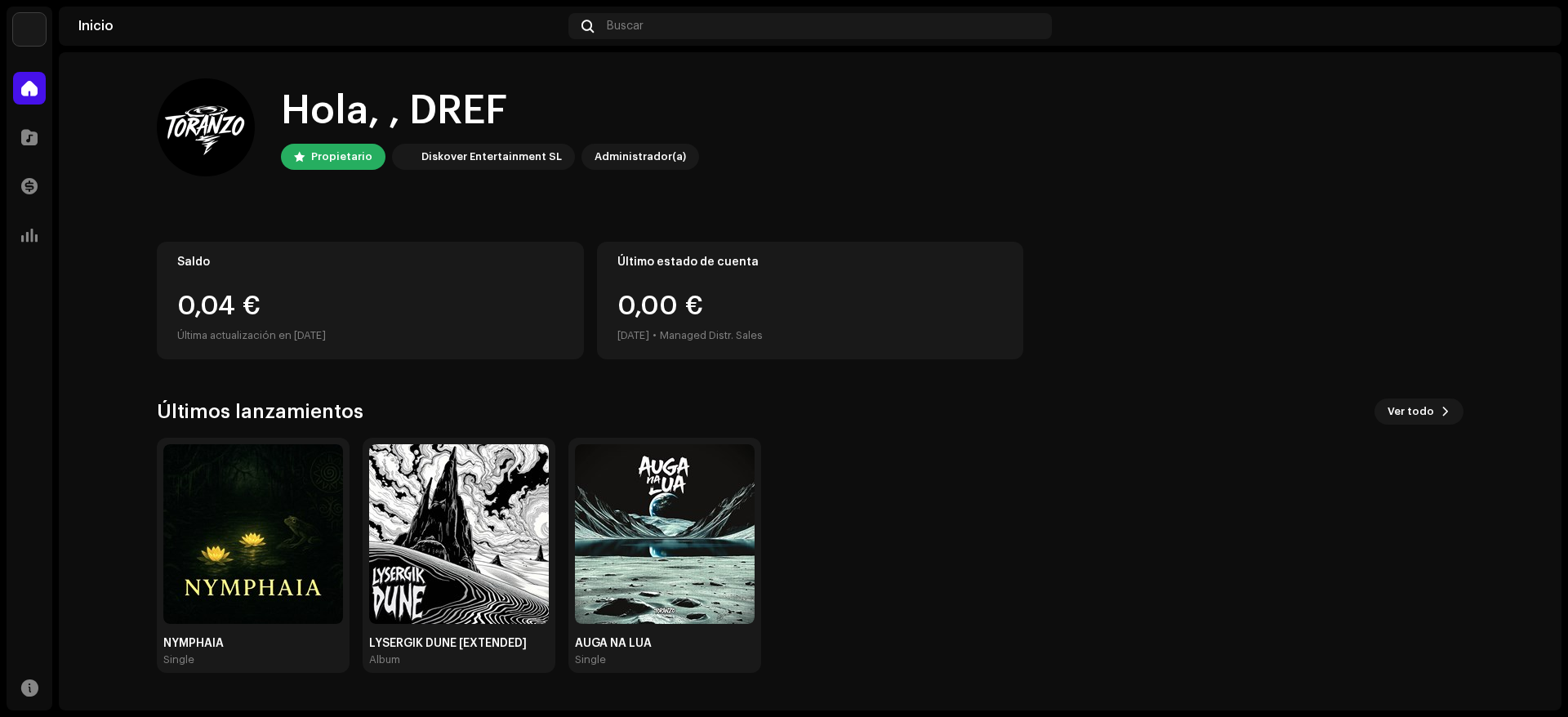
drag, startPoint x: 194, startPoint y: 297, endPoint x: 259, endPoint y: 300, distance: 65.1
click at [259, 300] on div "0,04 €" at bounding box center [370, 306] width 386 height 26
click at [316, 306] on div "0,04 €" at bounding box center [370, 306] width 386 height 26
click at [411, 302] on div "0,04 €" at bounding box center [370, 306] width 386 height 26
click at [454, 535] on img at bounding box center [458, 534] width 180 height 180
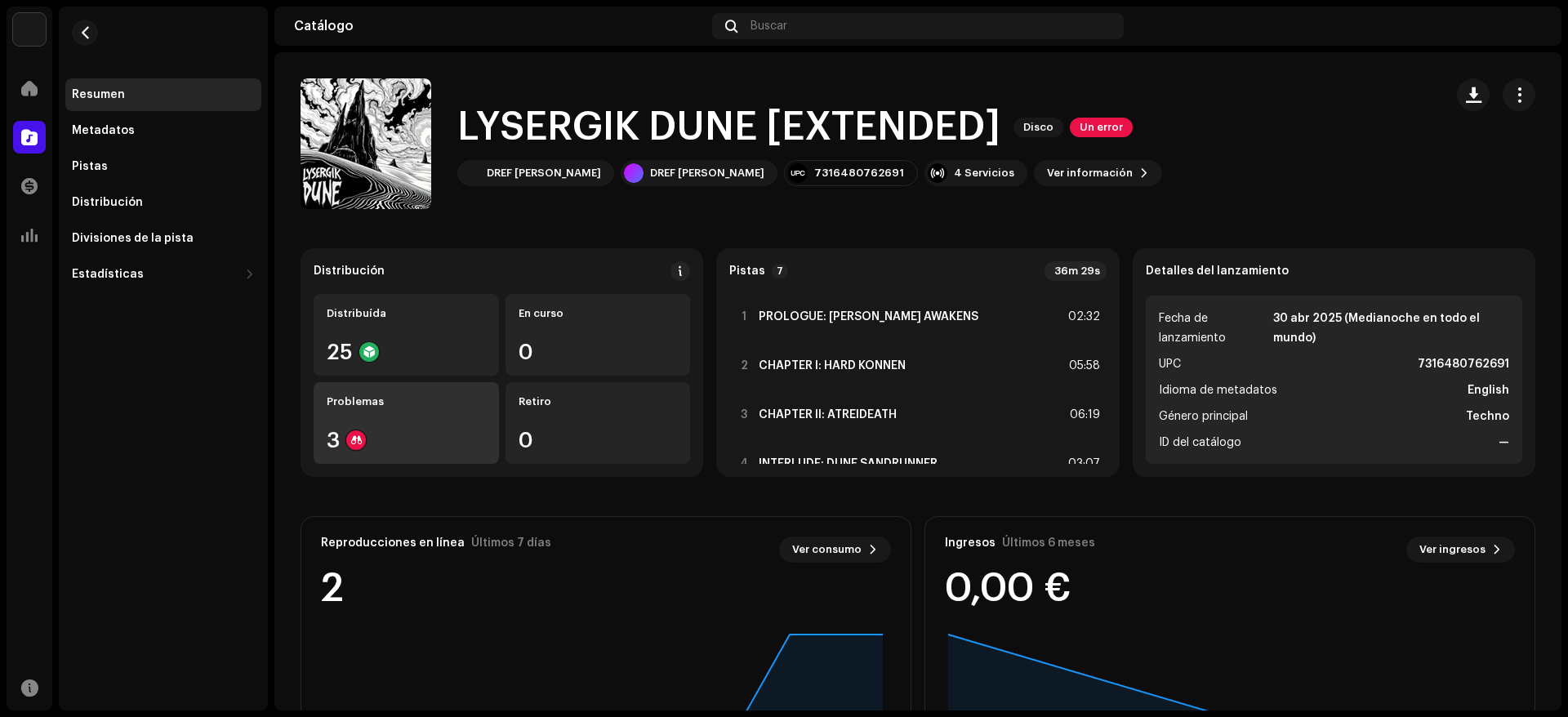
click at [344, 437] on div "3" at bounding box center [406, 440] width 160 height 21
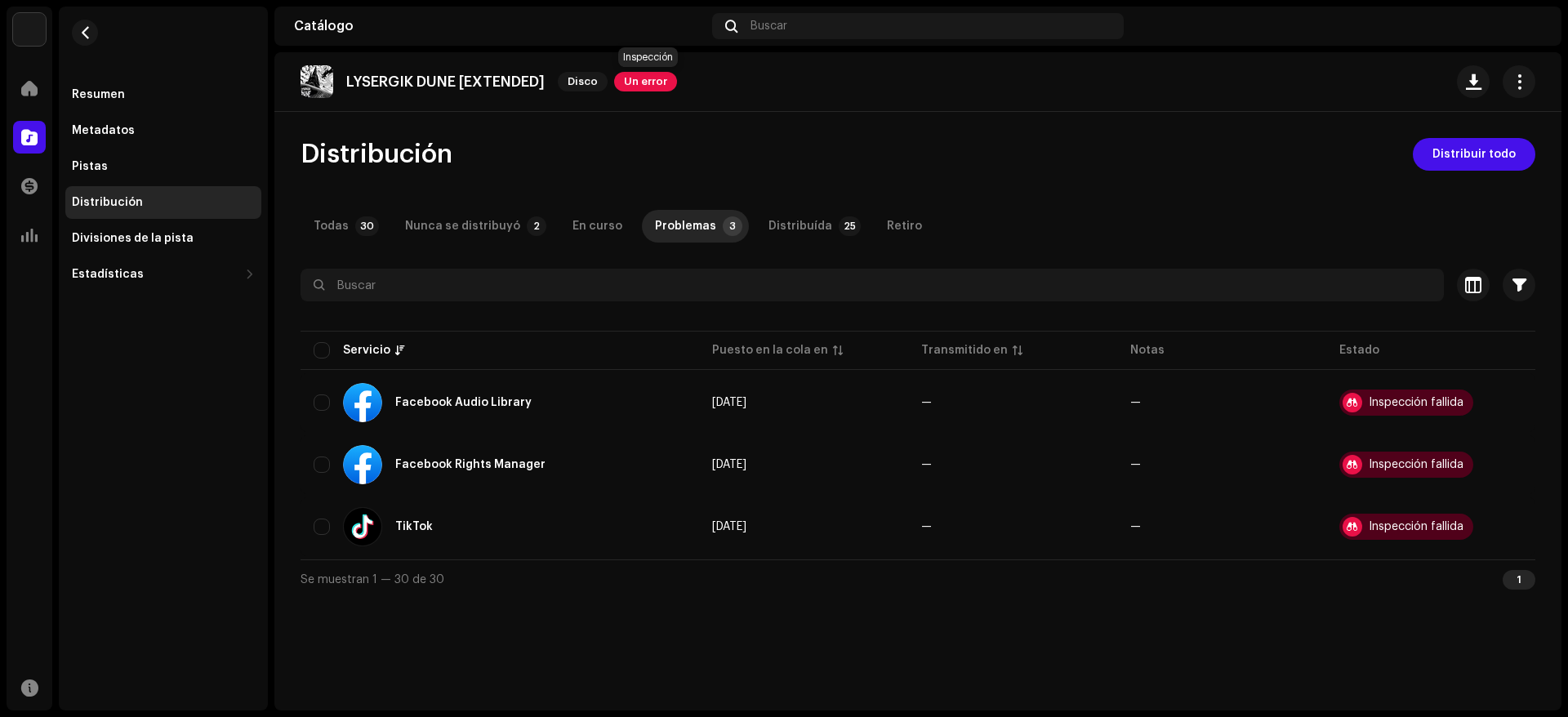
click at [666, 82] on span "Un error" at bounding box center [646, 82] width 62 height 20
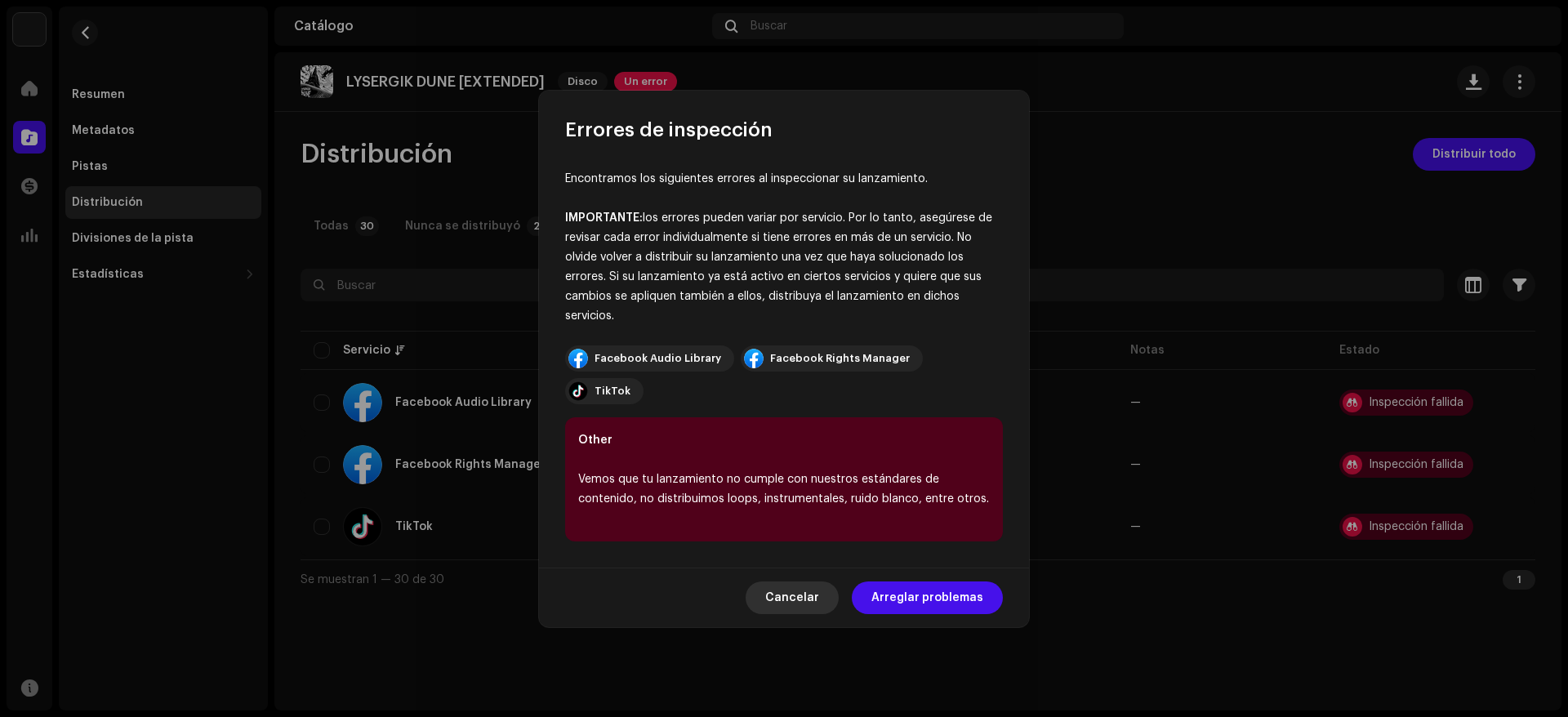
click at [799, 582] on span "Cancelar" at bounding box center [792, 598] width 54 height 33
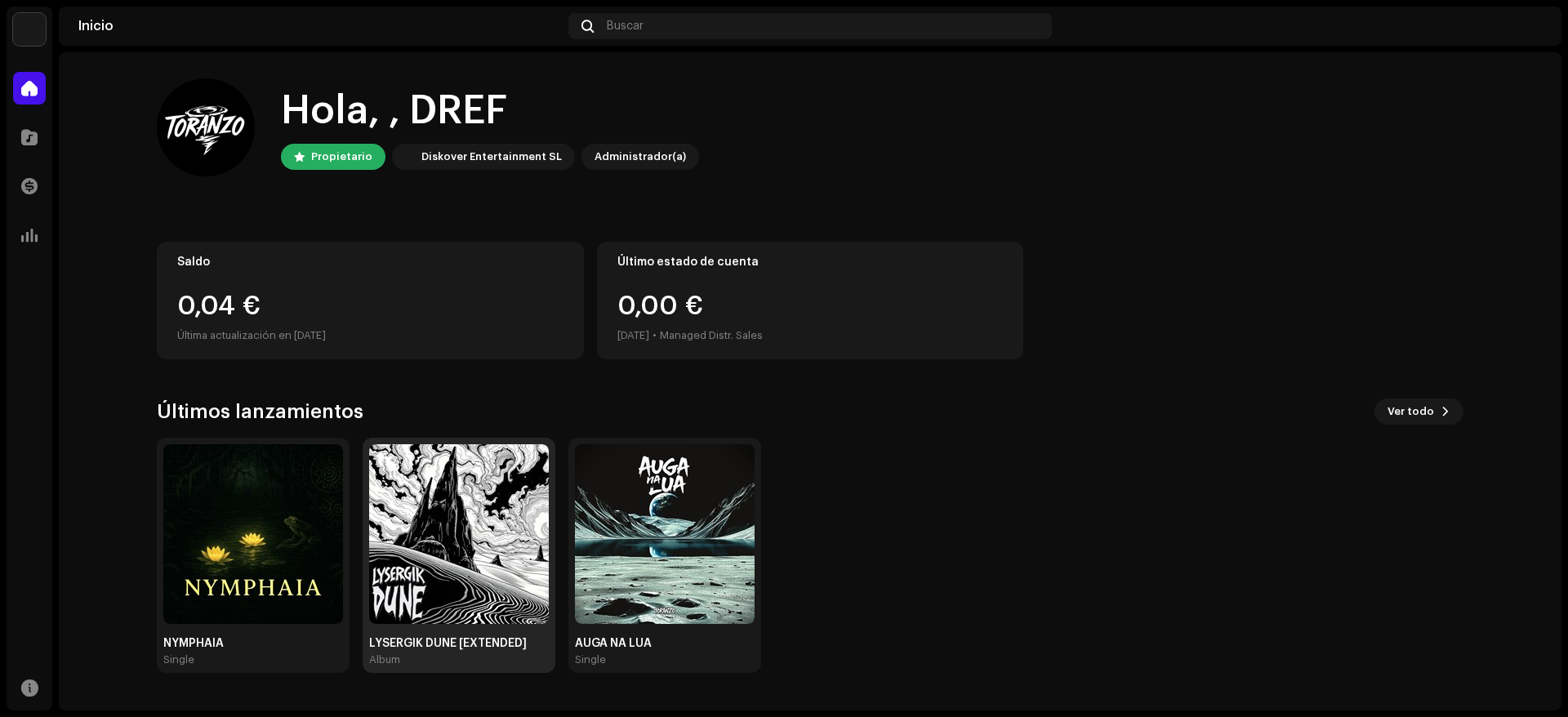
click at [465, 488] on img at bounding box center [458, 534] width 180 height 180
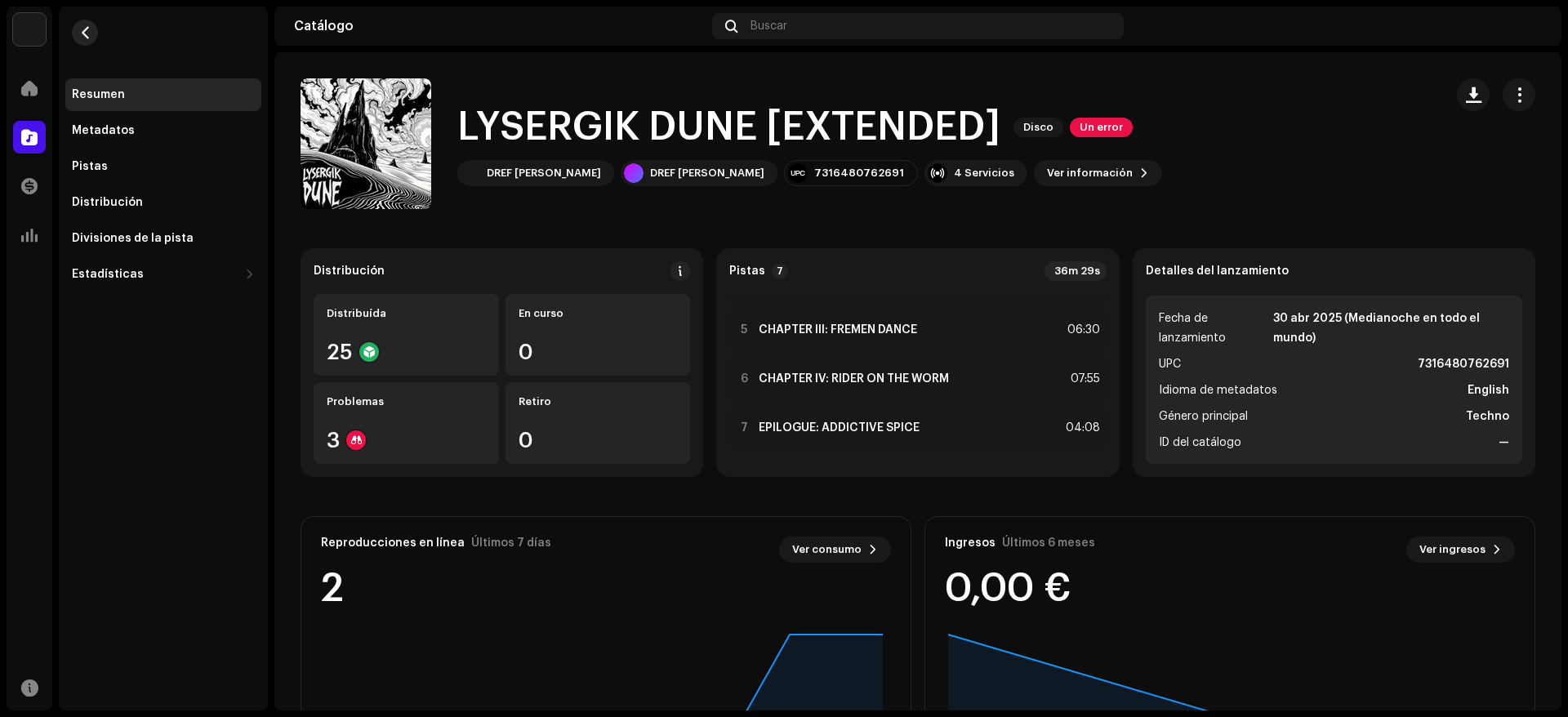
click at [86, 28] on span "button" at bounding box center [85, 32] width 12 height 13
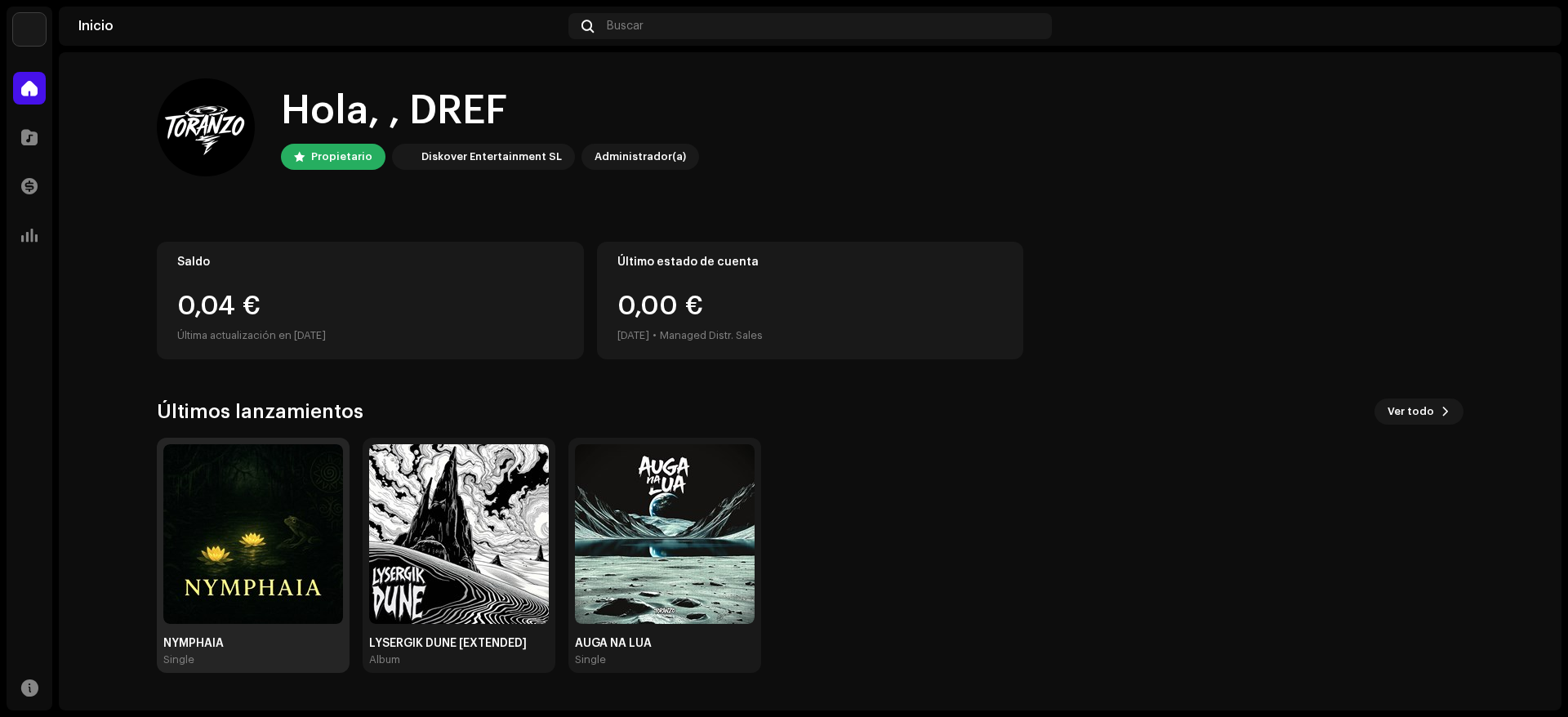
click at [259, 507] on img at bounding box center [253, 534] width 180 height 180
click at [231, 556] on img at bounding box center [253, 534] width 180 height 180
click at [233, 554] on img at bounding box center [253, 534] width 180 height 180
click at [233, 553] on img at bounding box center [253, 534] width 180 height 180
click at [273, 264] on div "Saldo" at bounding box center [370, 262] width 386 height 13
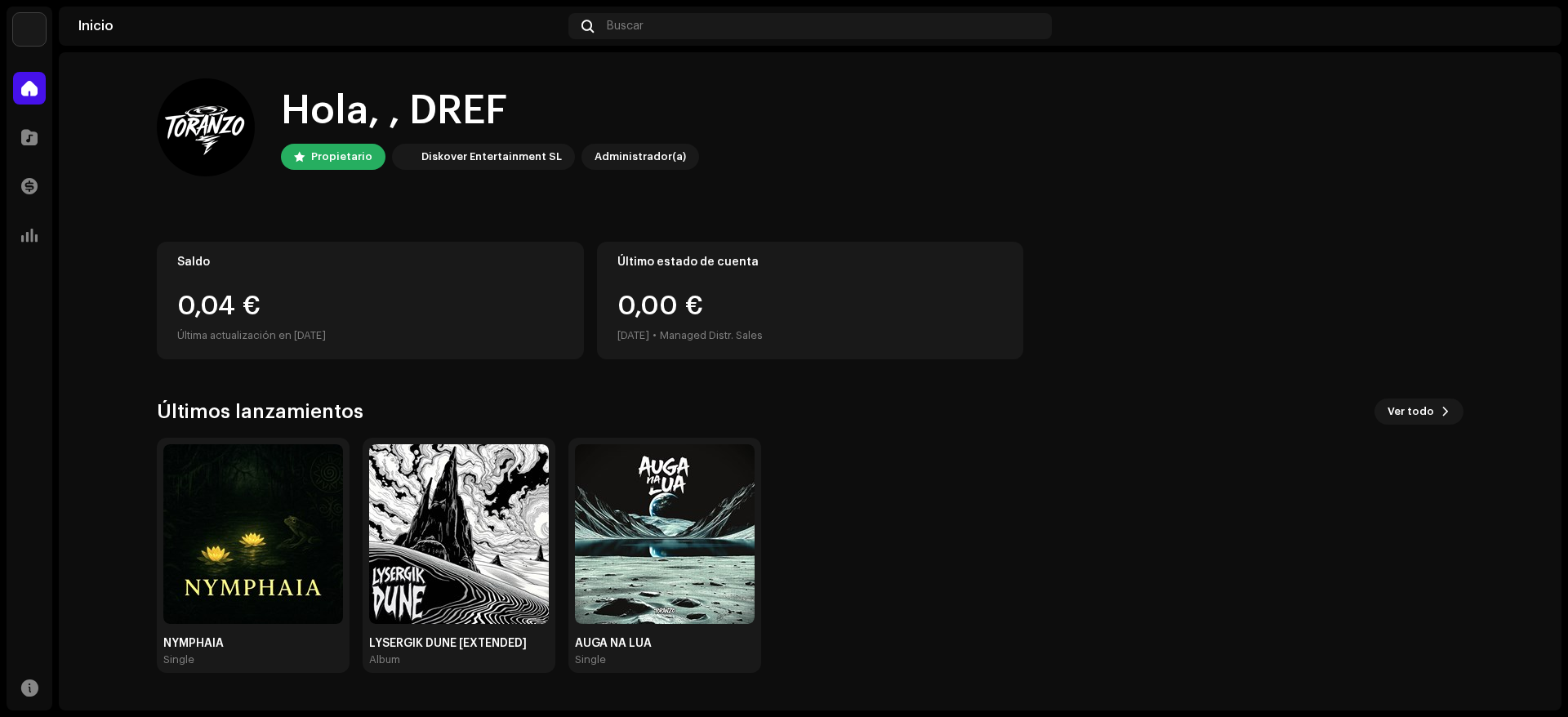
click at [283, 280] on div "Saldo 0,04 € Última actualización en [DATE]" at bounding box center [371, 301] width 427 height 118
click at [23, 235] on span at bounding box center [29, 235] width 16 height 13
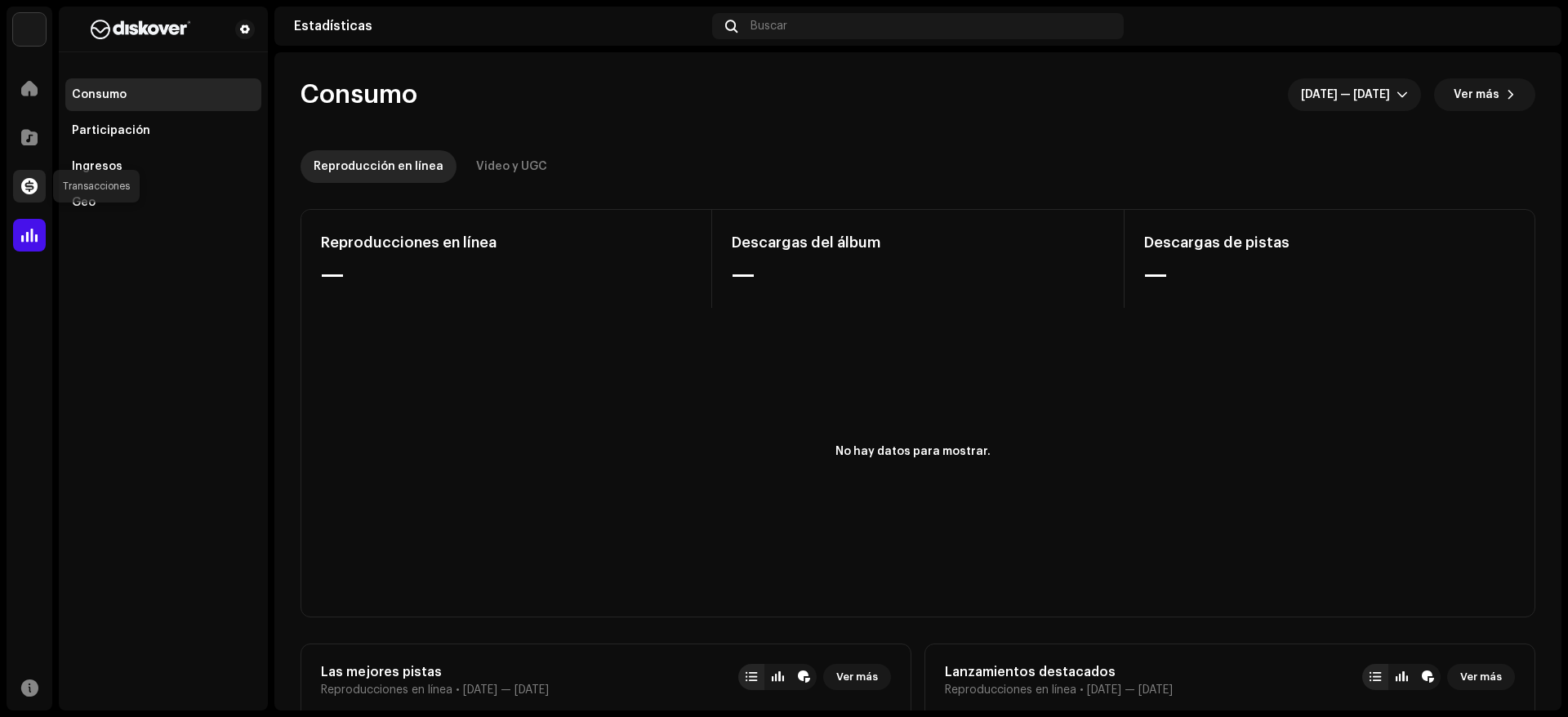
click at [23, 196] on div at bounding box center [30, 187] width 33 height 33
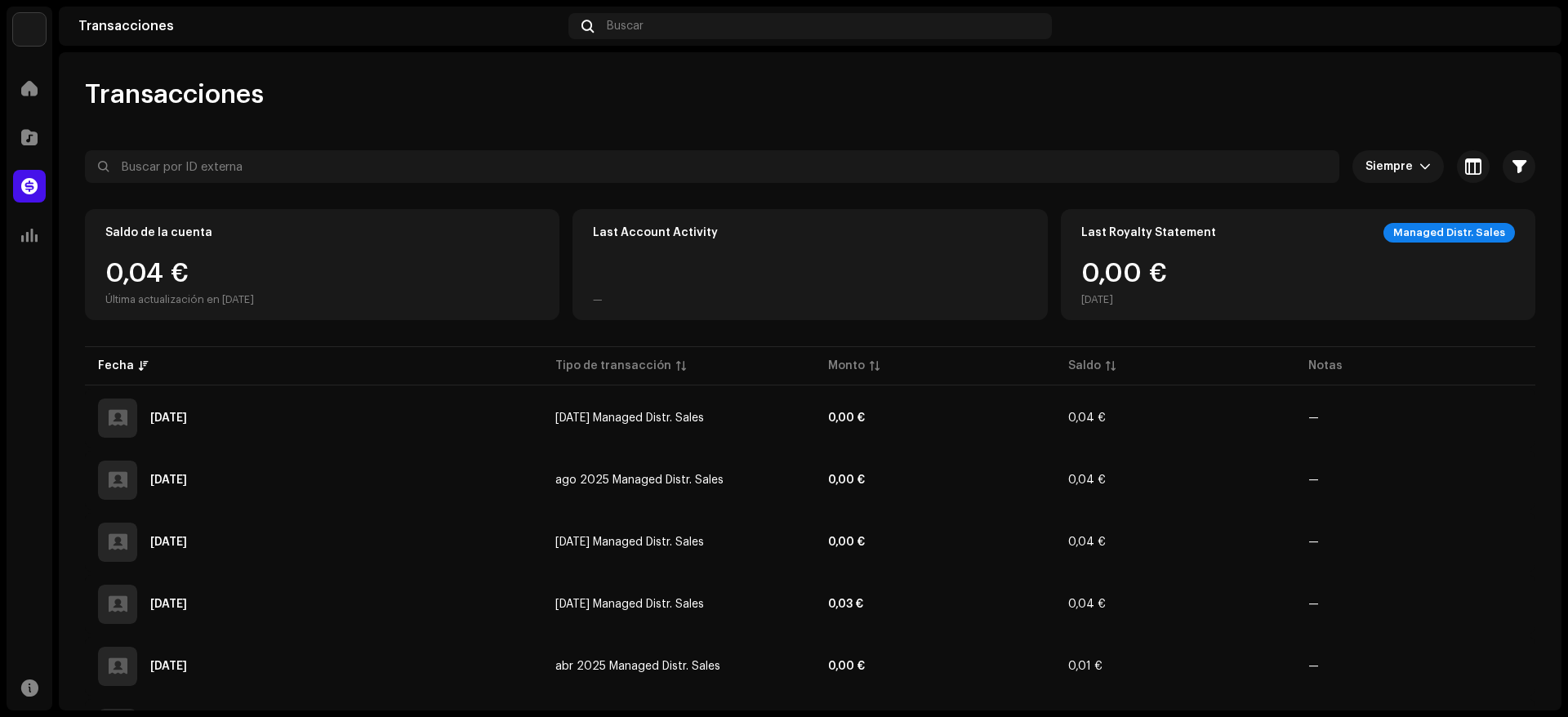
click at [1127, 264] on div "0,00 € [DATE]" at bounding box center [1124, 283] width 86 height 46
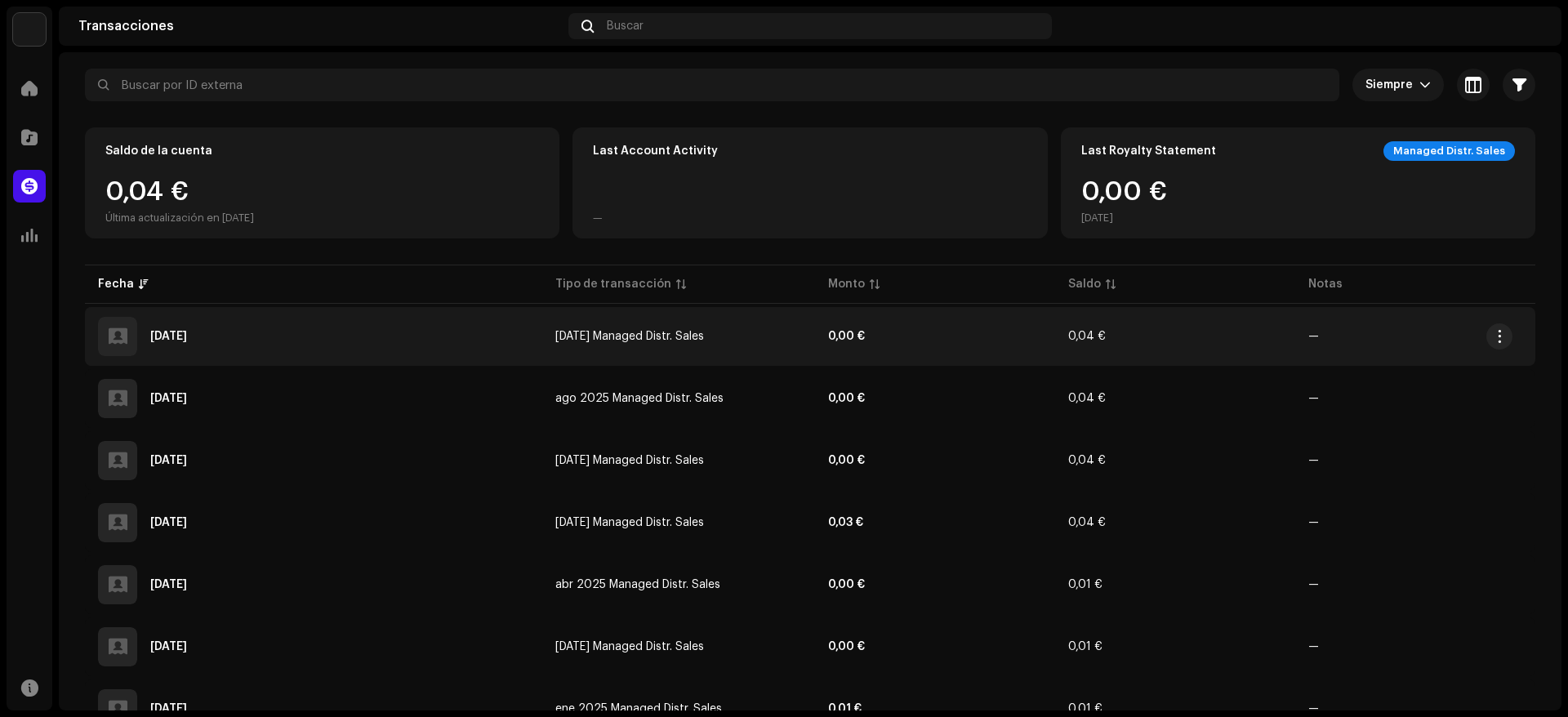
scroll to position [152, 0]
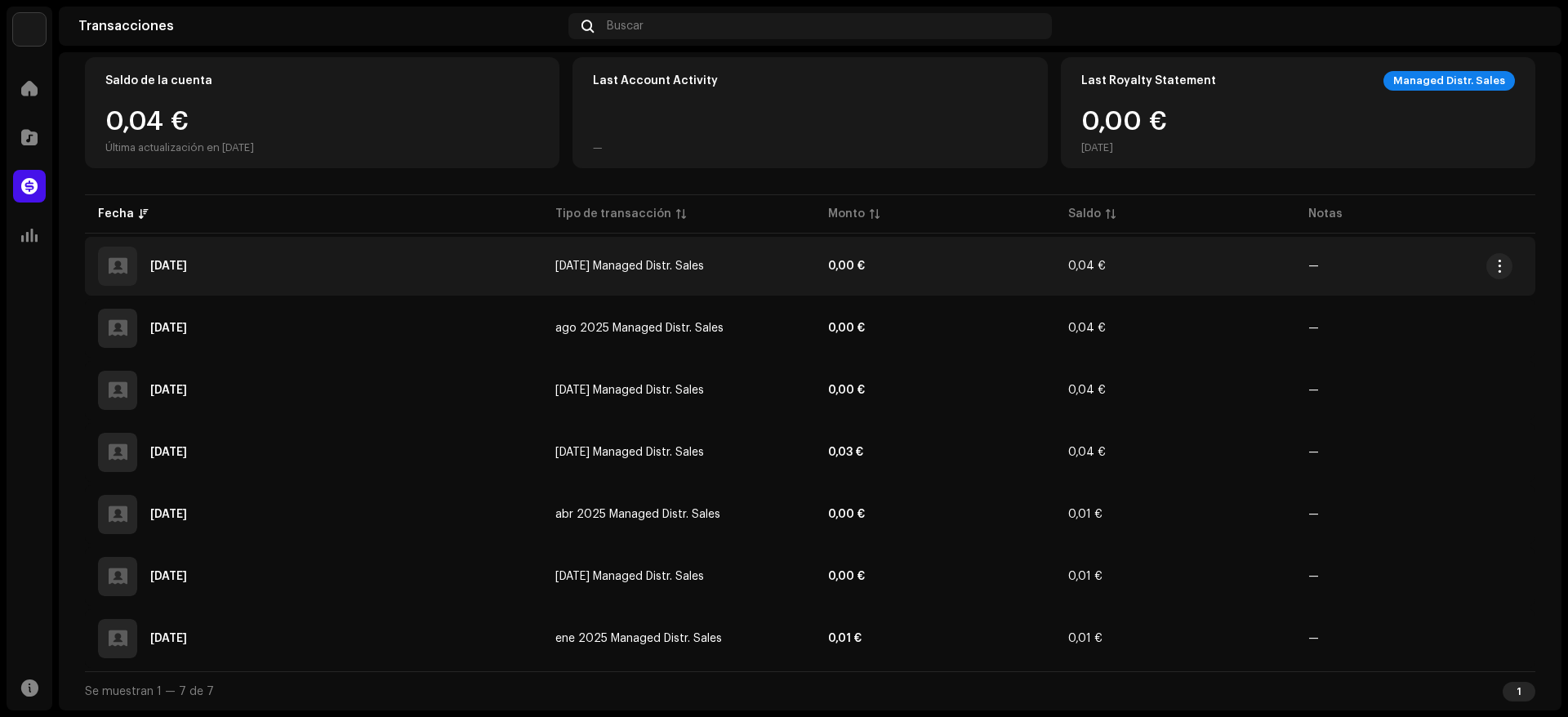
click at [1068, 267] on span "0,04 €" at bounding box center [1086, 266] width 37 height 11
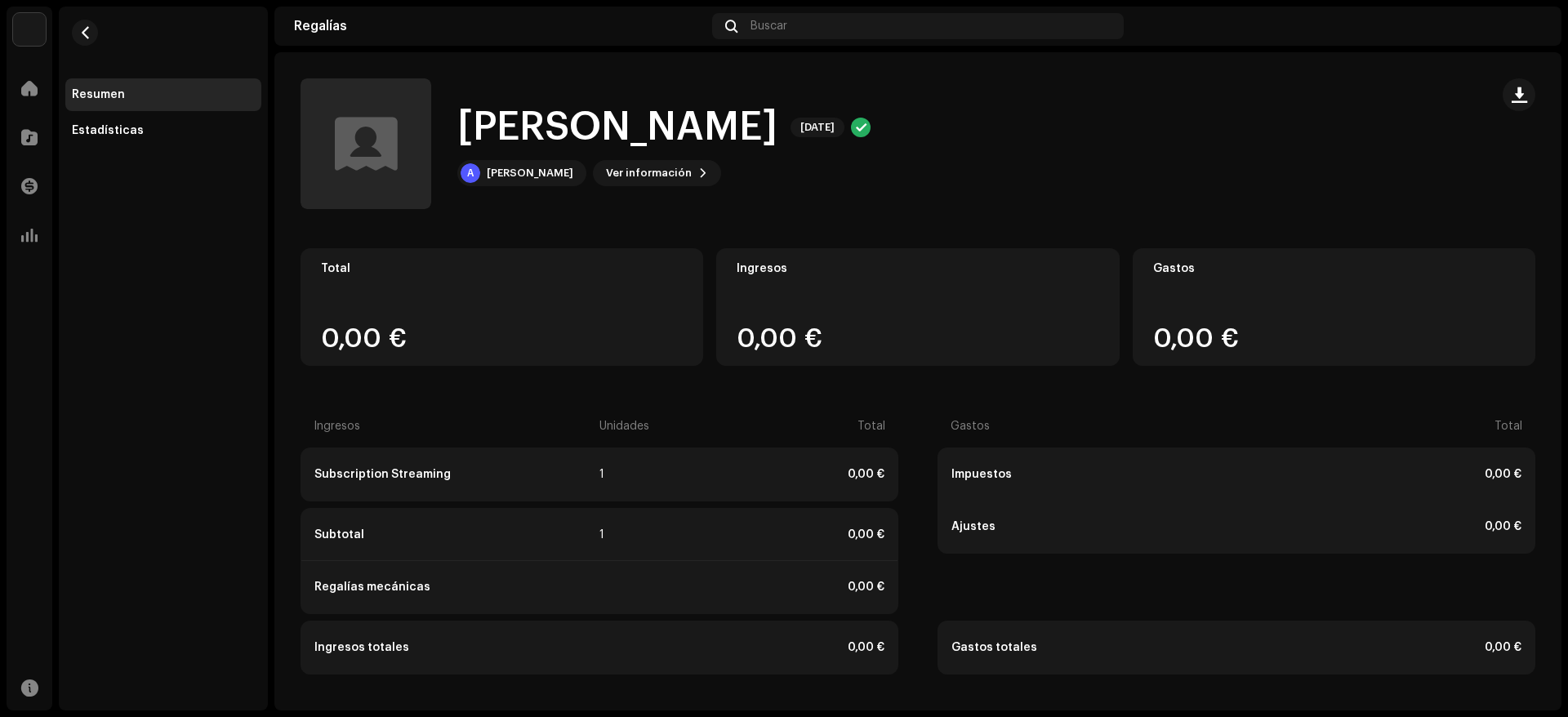
click at [1006, 646] on div "Gastos totales" at bounding box center [1092, 648] width 284 height 13
click at [1128, 491] on div "Impuestos 0,00 €" at bounding box center [1236, 475] width 596 height 52
click at [742, 556] on div "Subtotal 1 0,00 €" at bounding box center [599, 535] width 596 height 52
click at [89, 31] on span "button" at bounding box center [85, 32] width 12 height 13
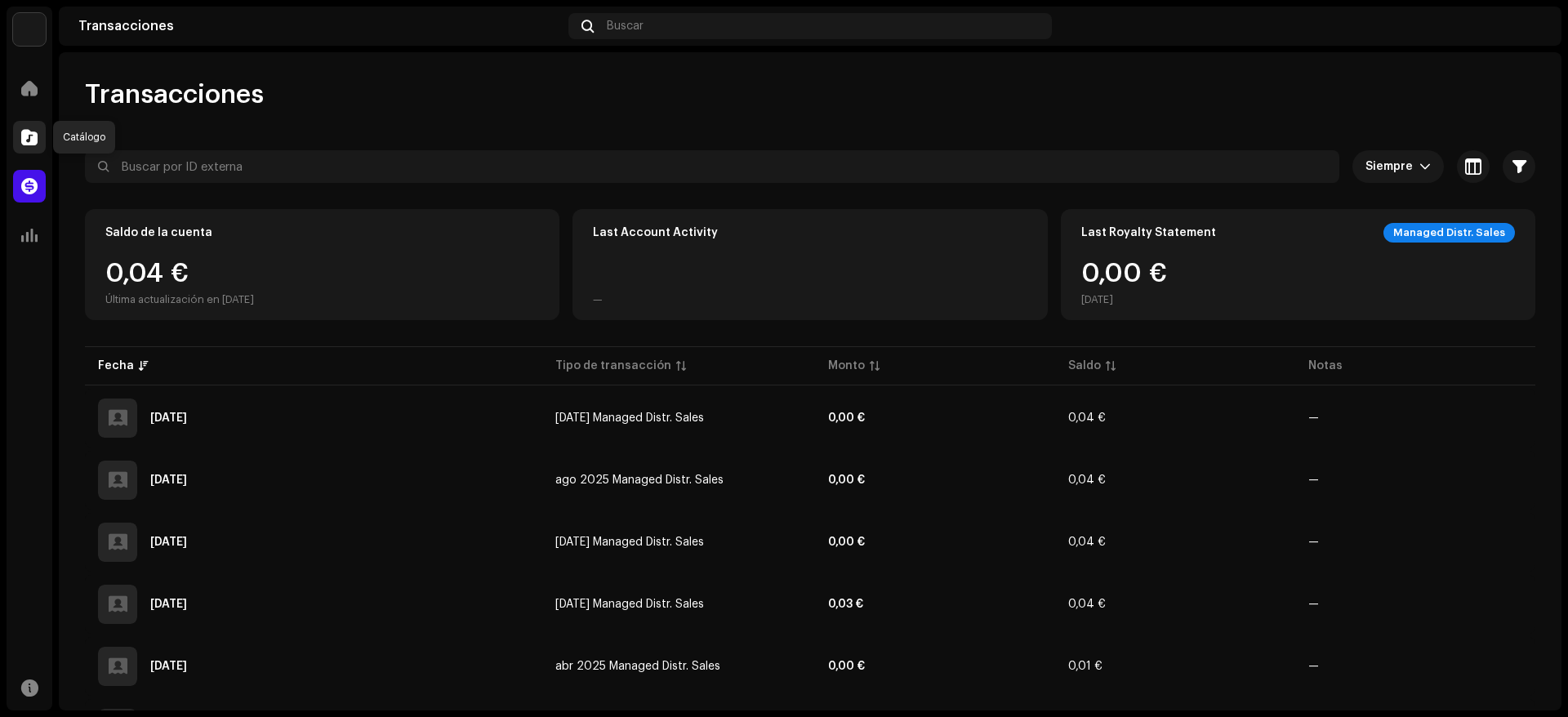
click at [30, 134] on span at bounding box center [29, 137] width 16 height 13
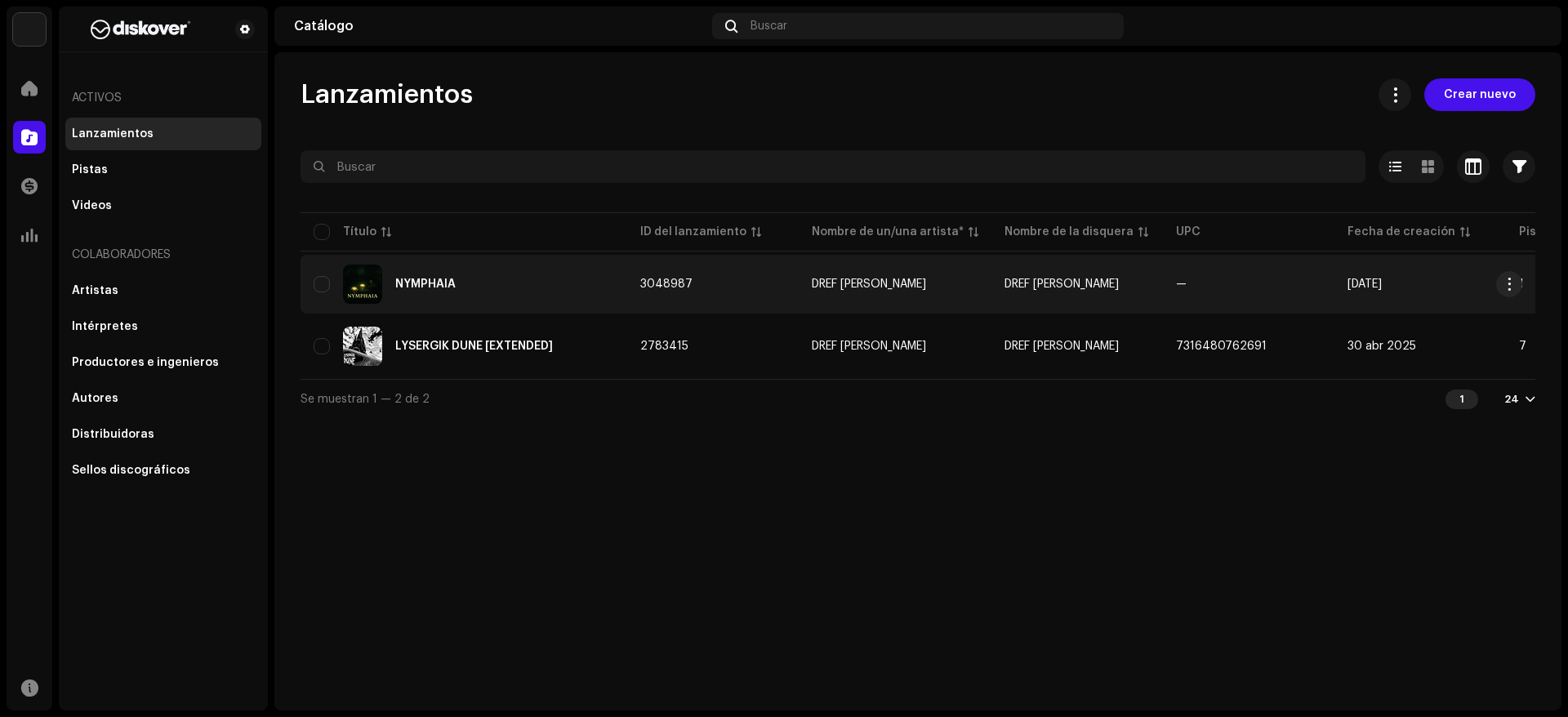
click at [1016, 294] on td "DREF [PERSON_NAME]" at bounding box center [1078, 285] width 172 height 59
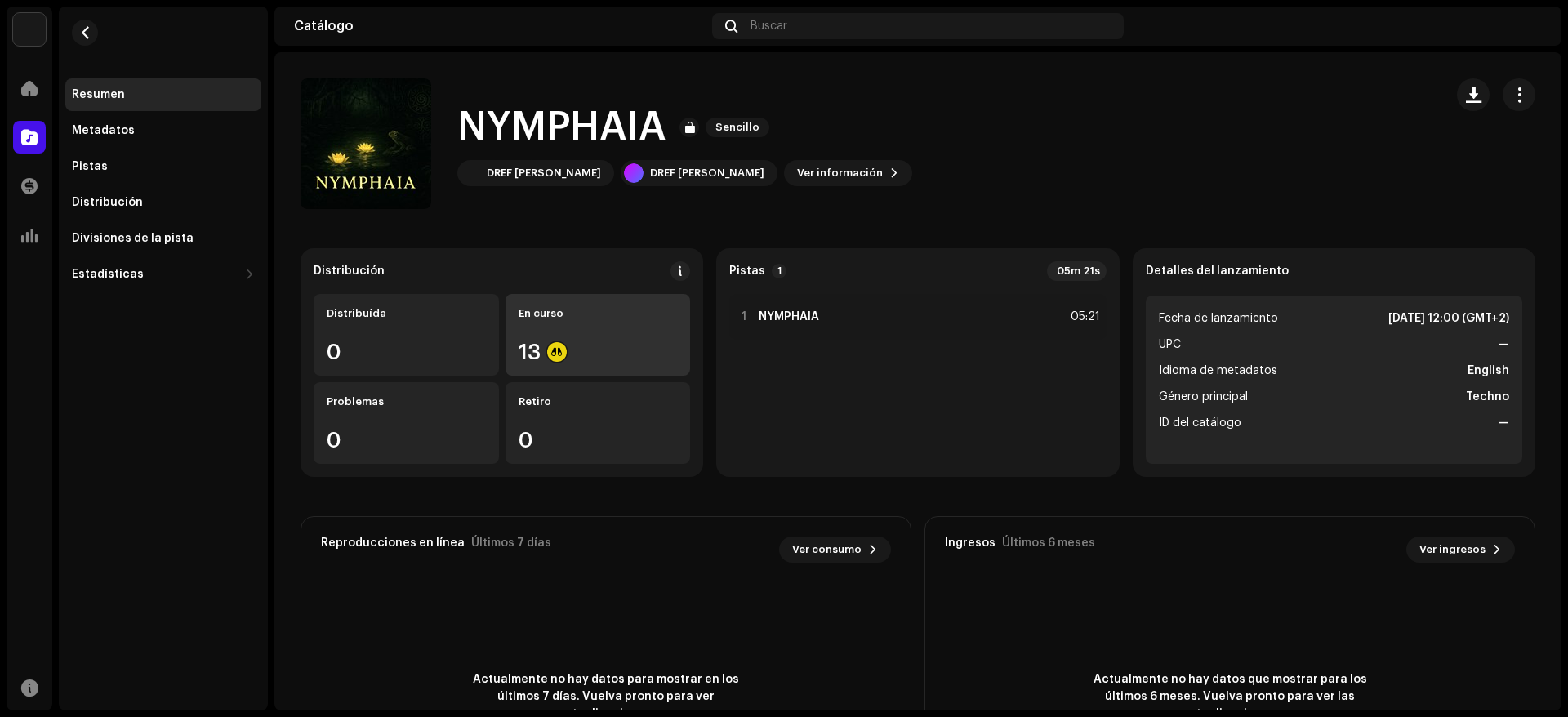
click at [559, 340] on div "En curso 13" at bounding box center [599, 335] width 186 height 82
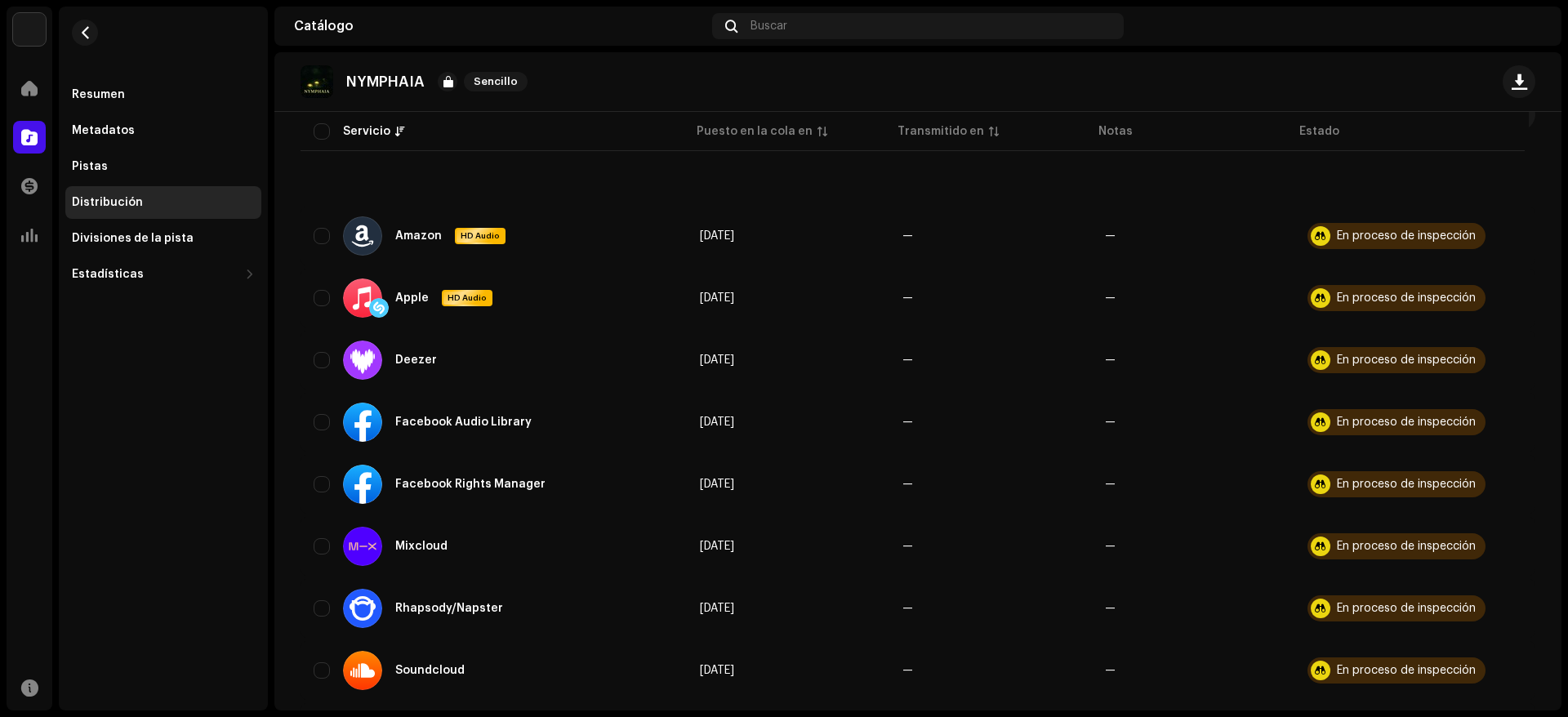
scroll to position [19, 0]
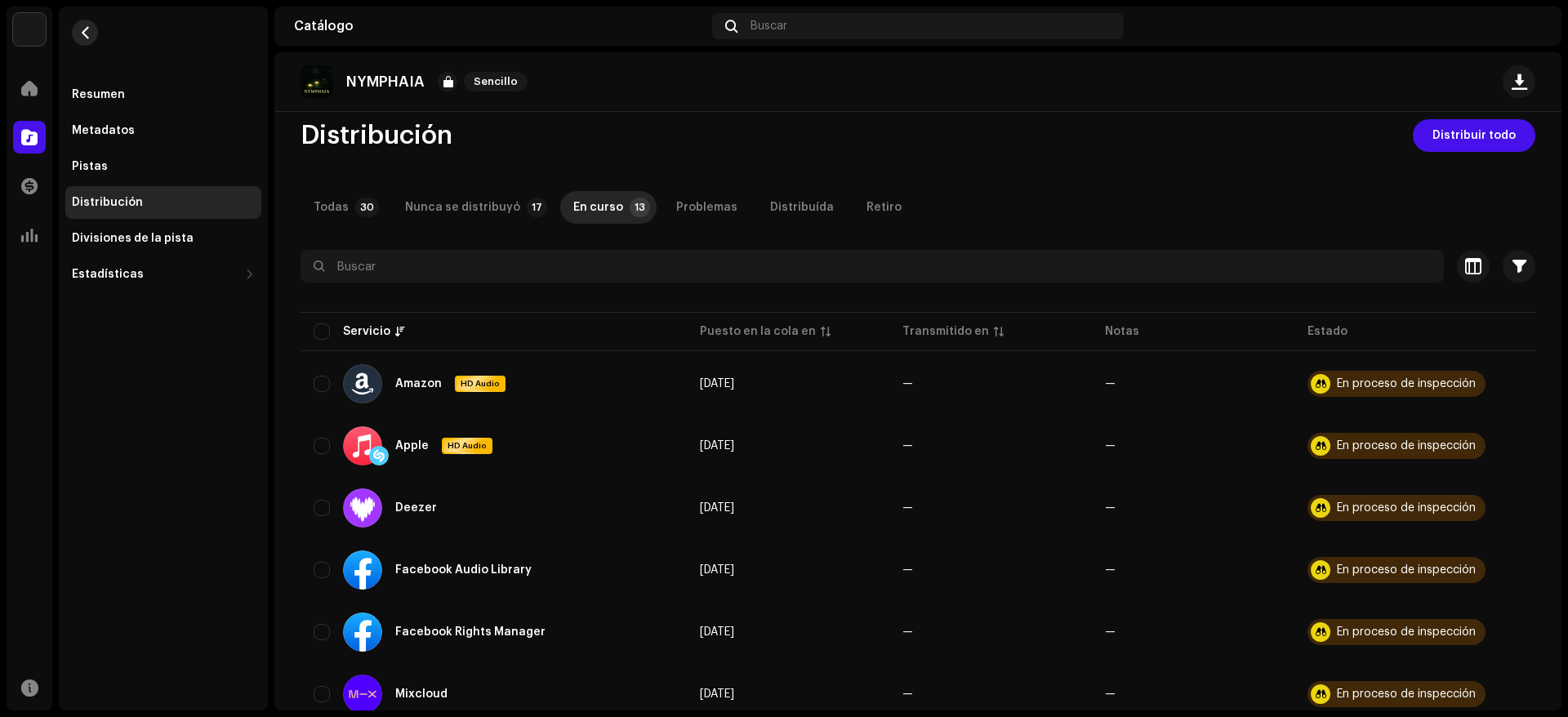
click at [82, 35] on span "button" at bounding box center [85, 32] width 12 height 13
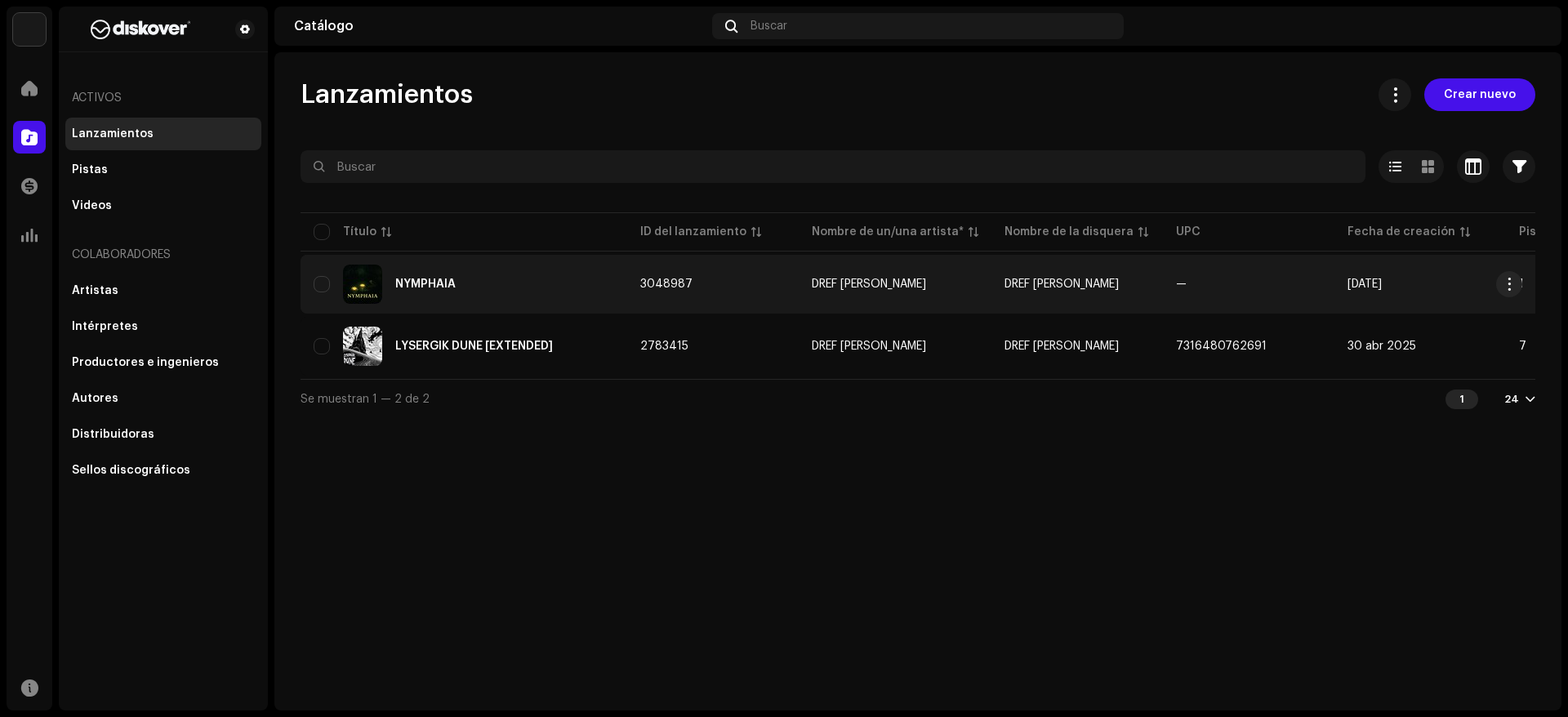
click at [458, 293] on div "NYMPHAIA" at bounding box center [463, 284] width 300 height 39
